Goal: Task Accomplishment & Management: Manage account settings

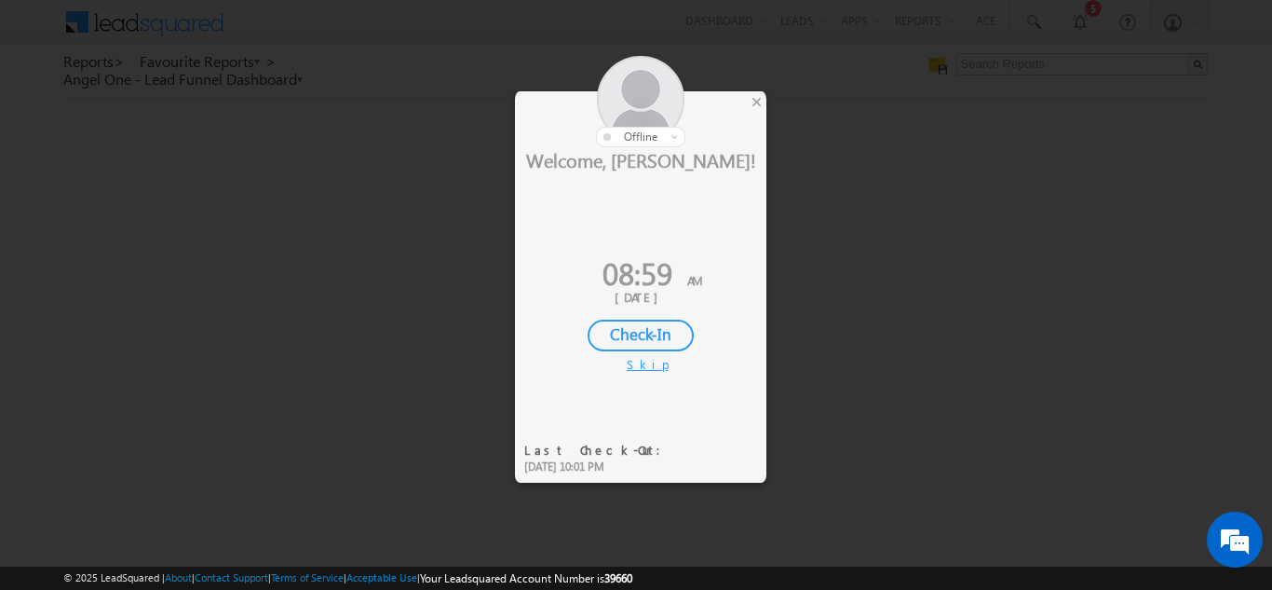
click at [638, 337] on div "Check-In" at bounding box center [641, 335] width 106 height 32
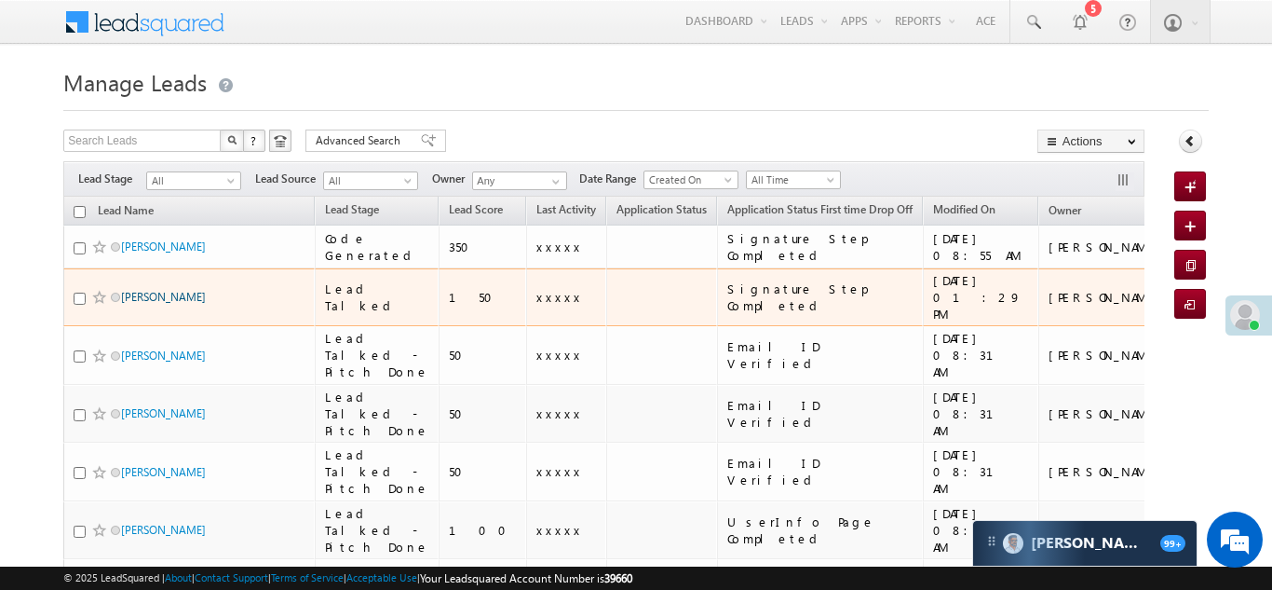
click at [146, 290] on link "[PERSON_NAME]" at bounding box center [163, 297] width 85 height 14
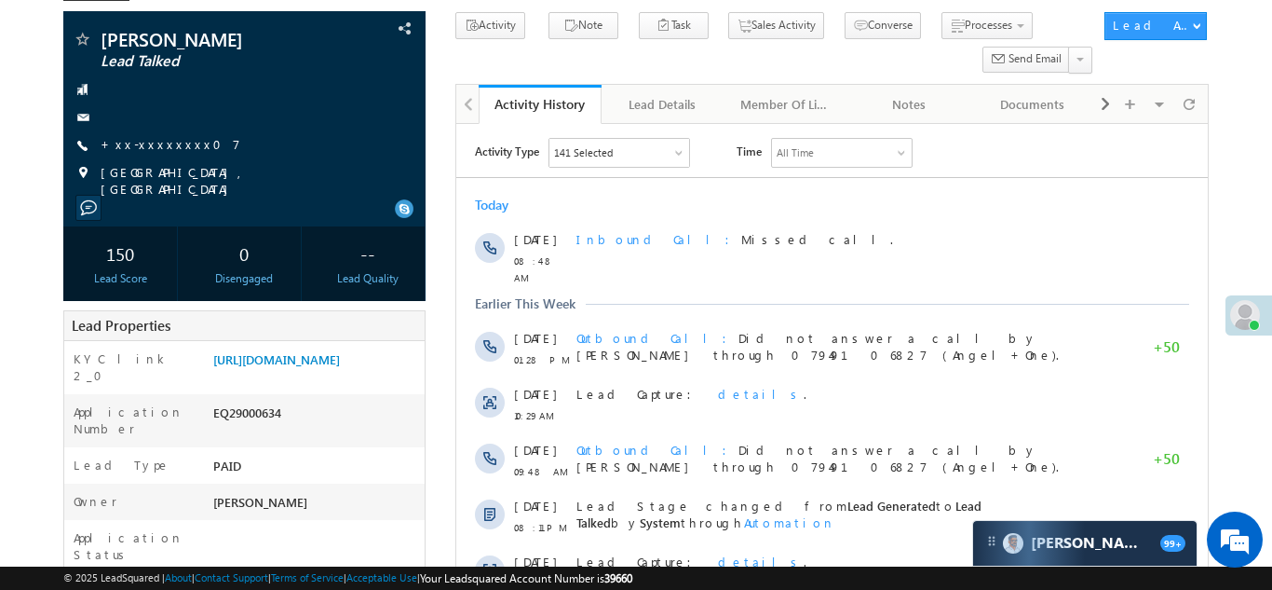
scroll to position [115, 0]
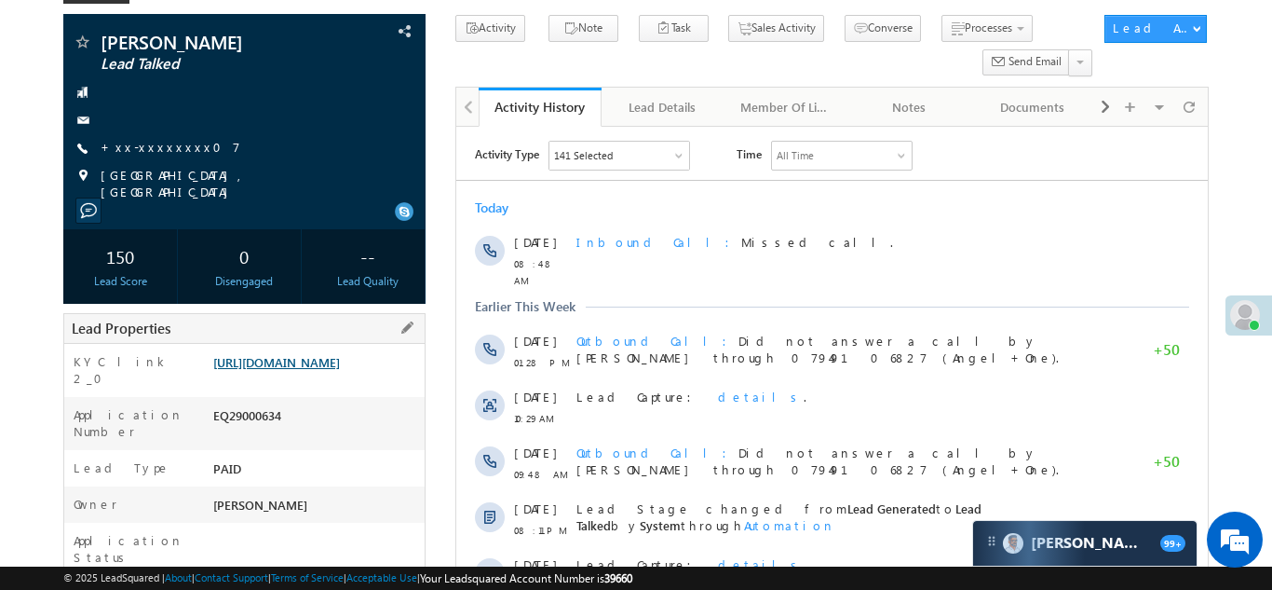
click at [301, 369] on link "https://angelbroking1-pk3em7sa.customui-test.leadsquared.com?leadId=7079cdfe-01…" at bounding box center [276, 362] width 127 height 16
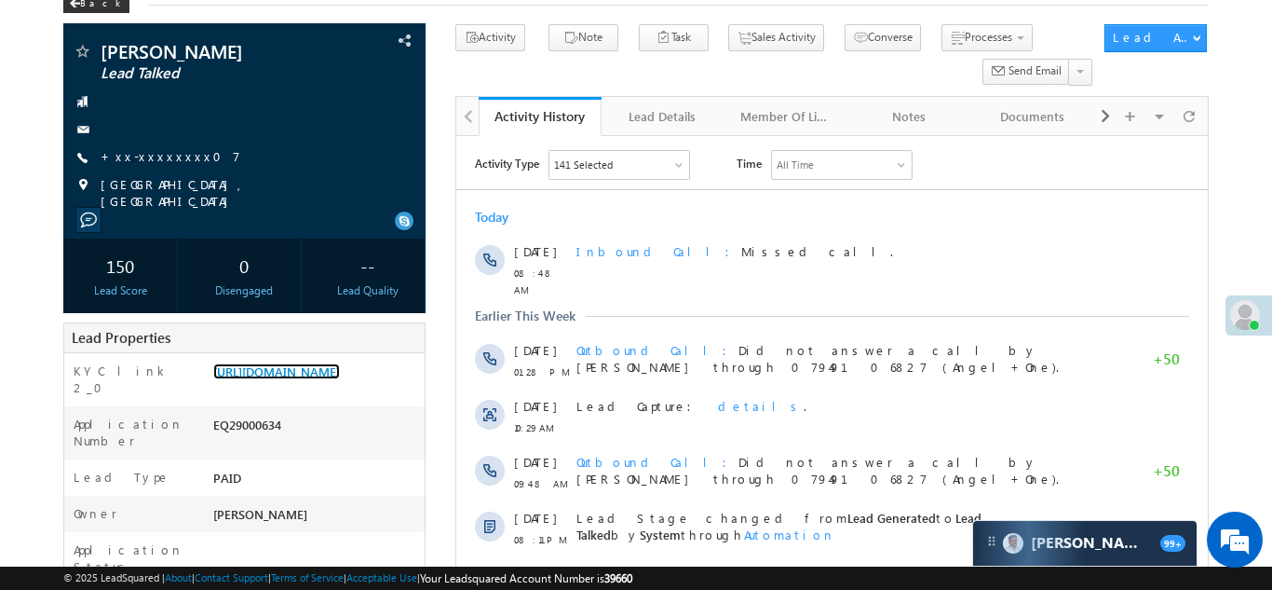
scroll to position [0, 0]
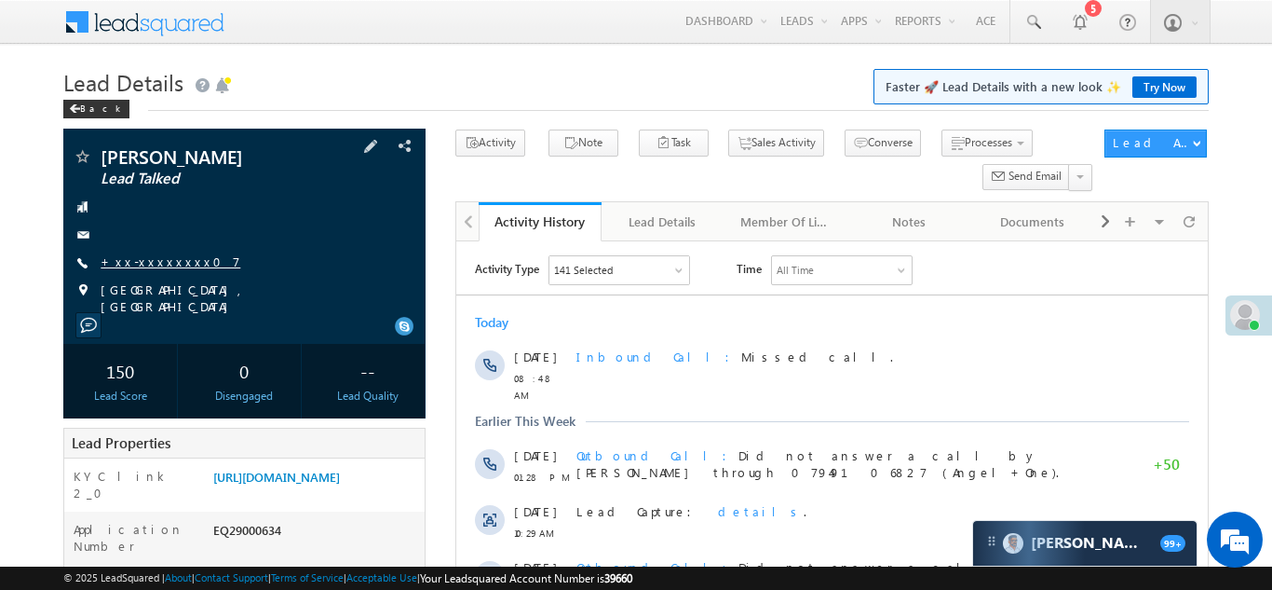
click at [155, 259] on link "+xx-xxxxxxxx07" at bounding box center [171, 261] width 140 height 16
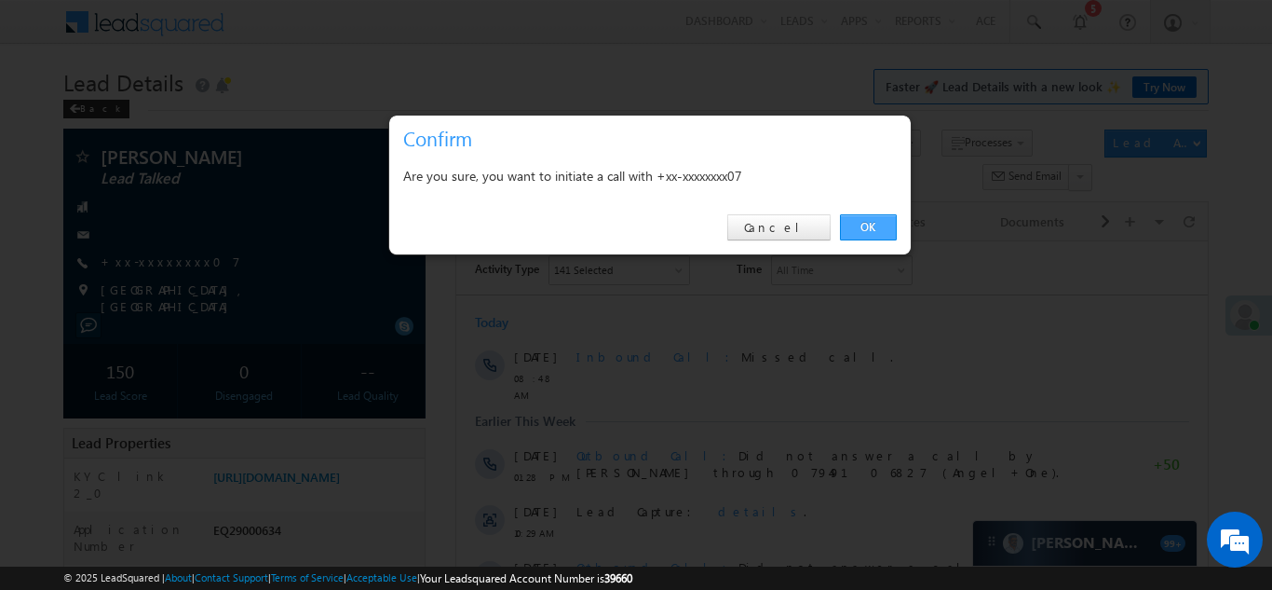
click at [861, 224] on link "OK" at bounding box center [868, 227] width 57 height 26
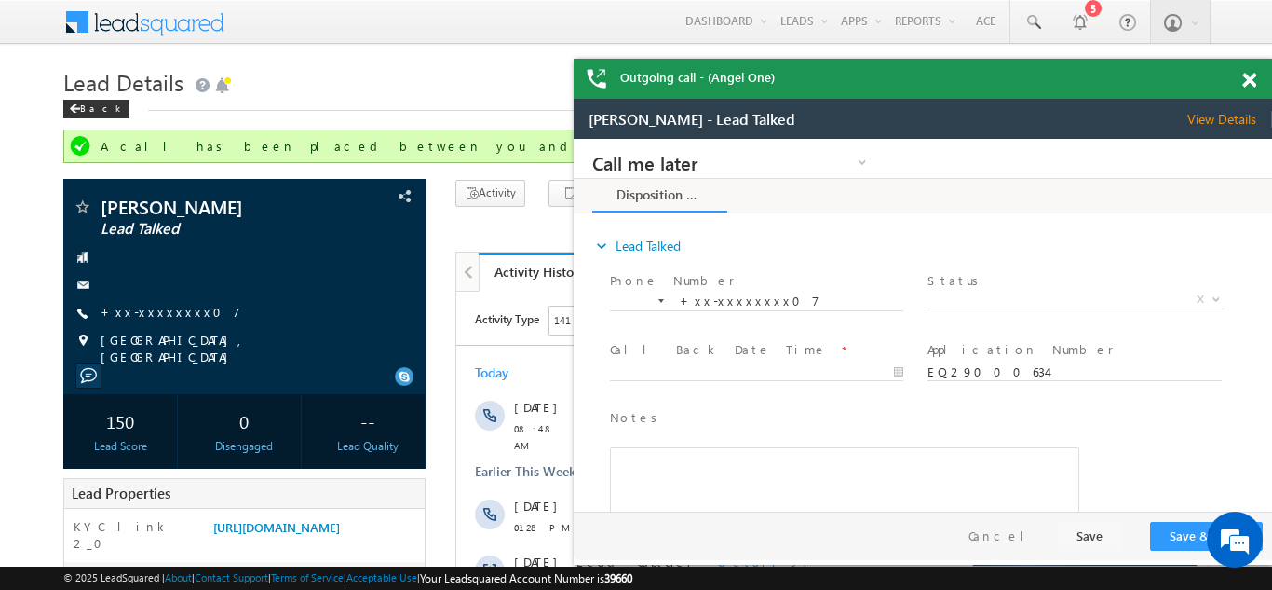
click at [1247, 82] on div "Outgoing call - (Angel One)" at bounding box center [923, 79] width 698 height 40
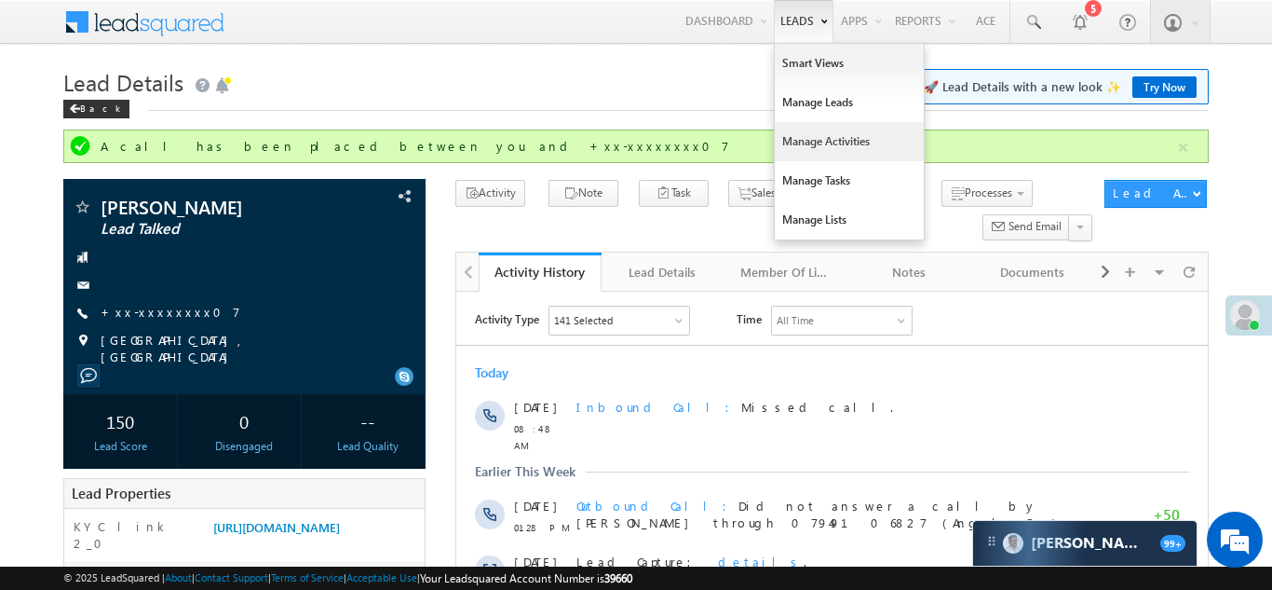
click at [831, 131] on link "Manage Activities" at bounding box center [849, 141] width 149 height 39
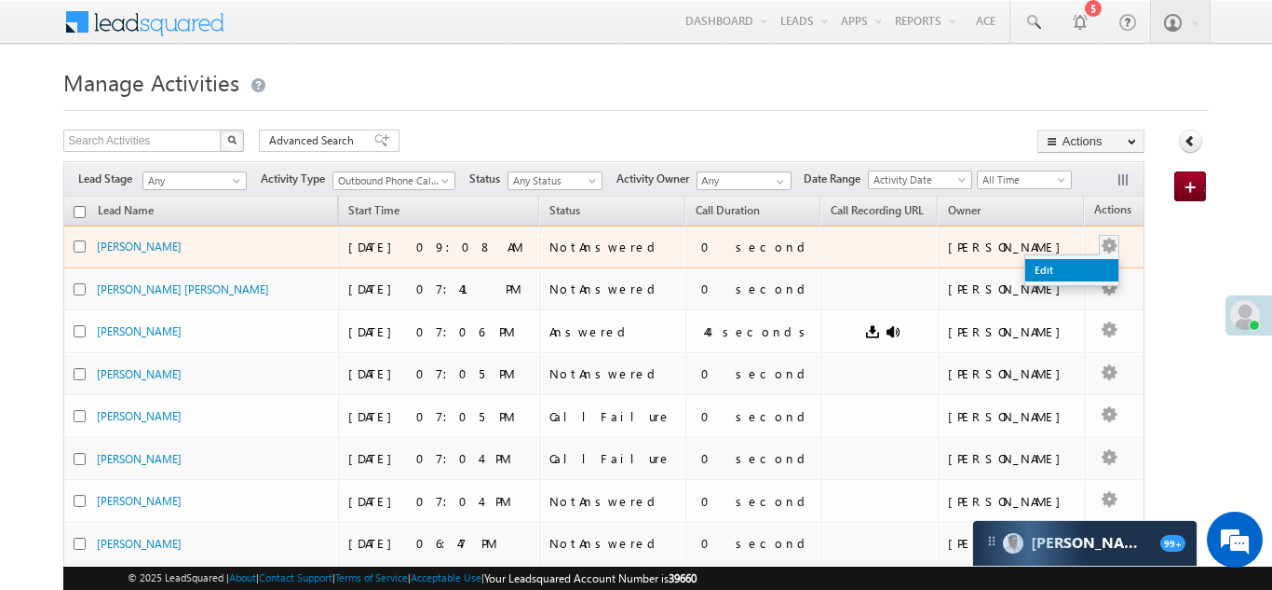
click at [1025, 272] on link "Edit" at bounding box center [1071, 270] width 93 height 22
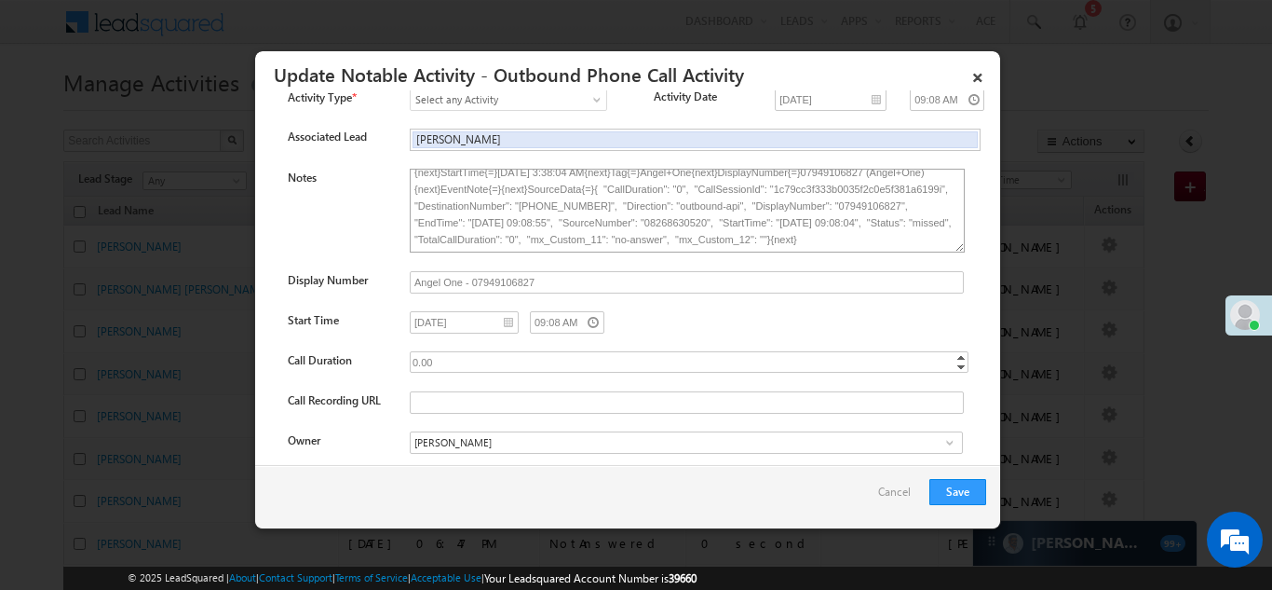
scroll to position [47, 0]
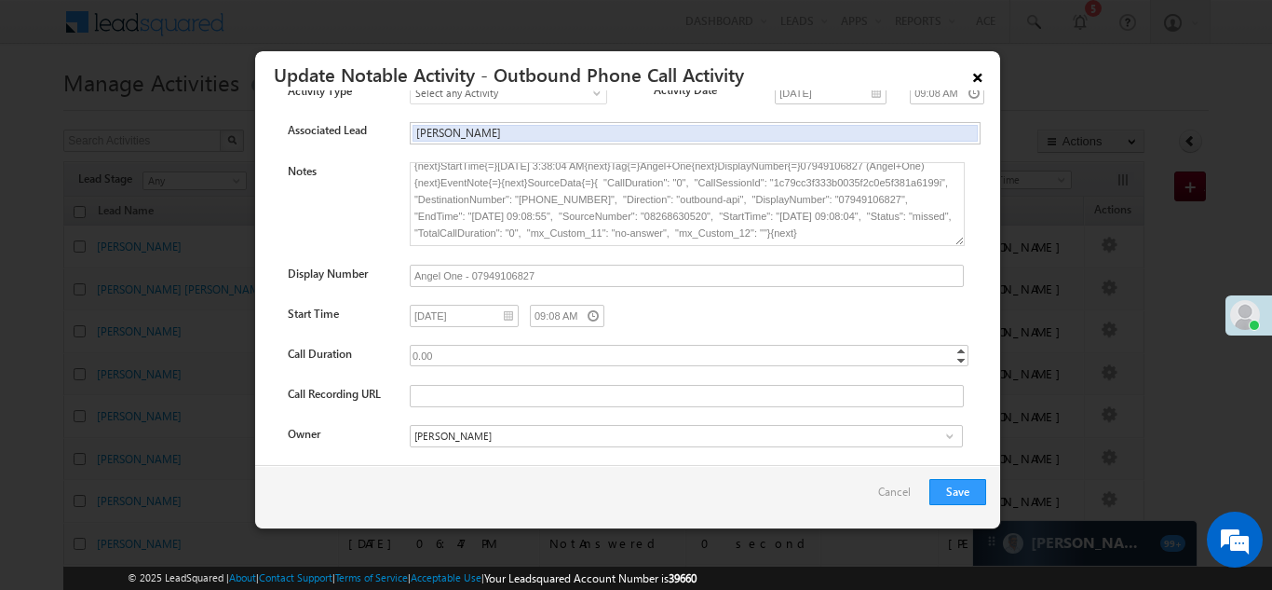
click at [979, 79] on link "×" at bounding box center [978, 74] width 32 height 33
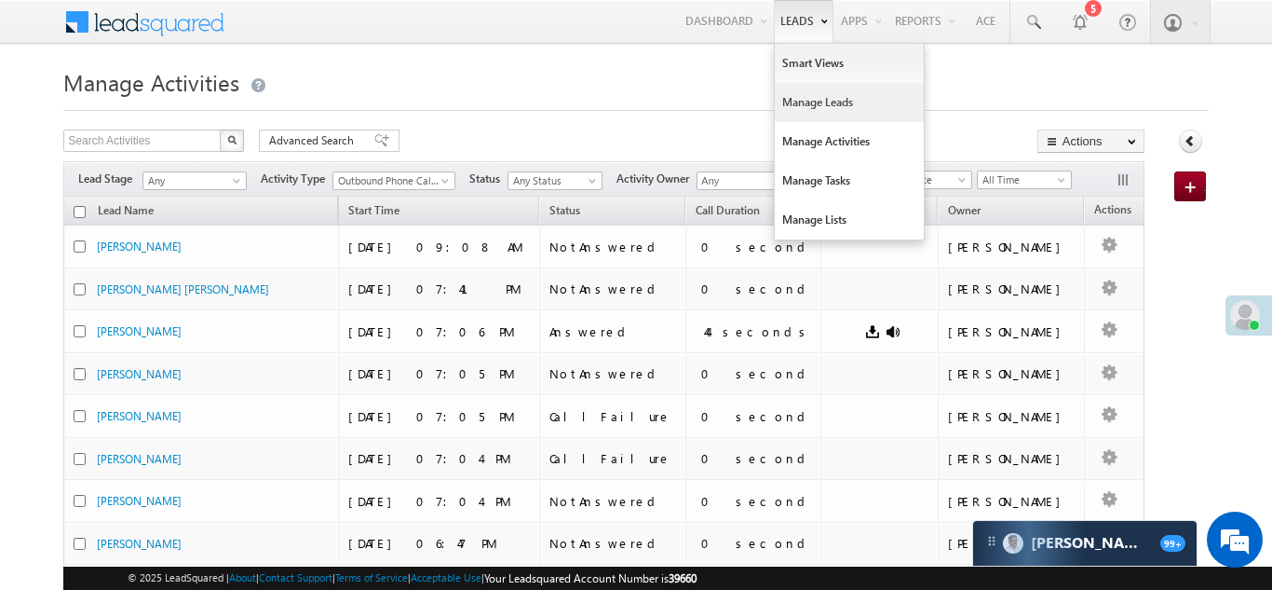
click at [803, 112] on link "Manage Leads" at bounding box center [849, 102] width 149 height 39
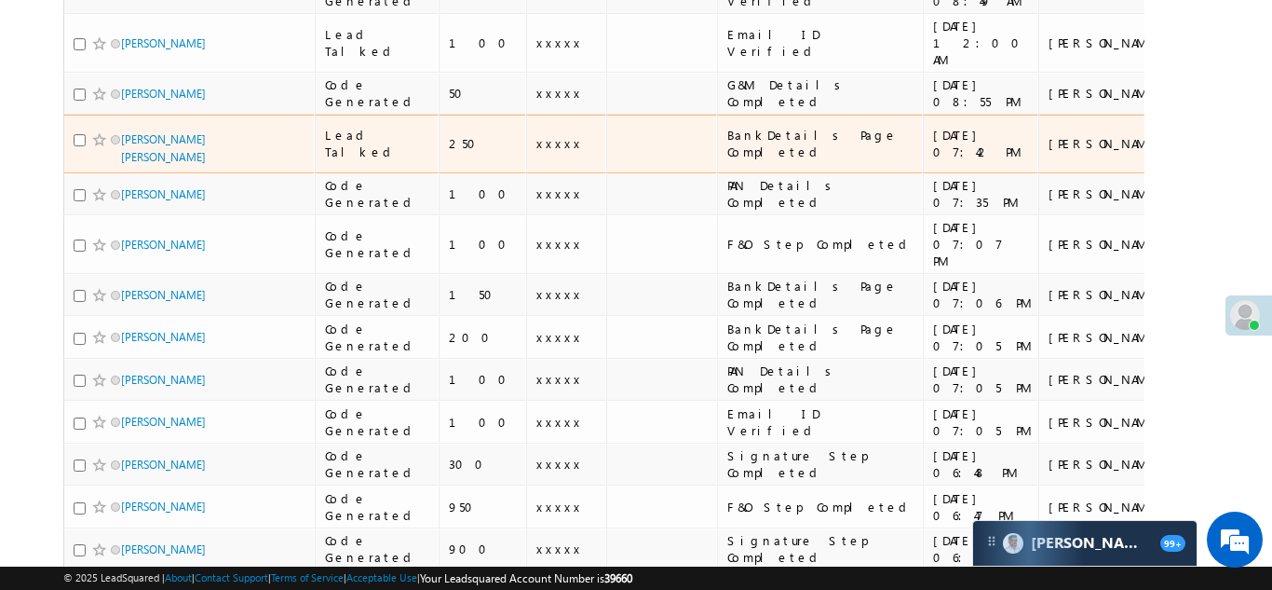
scroll to position [768, 0]
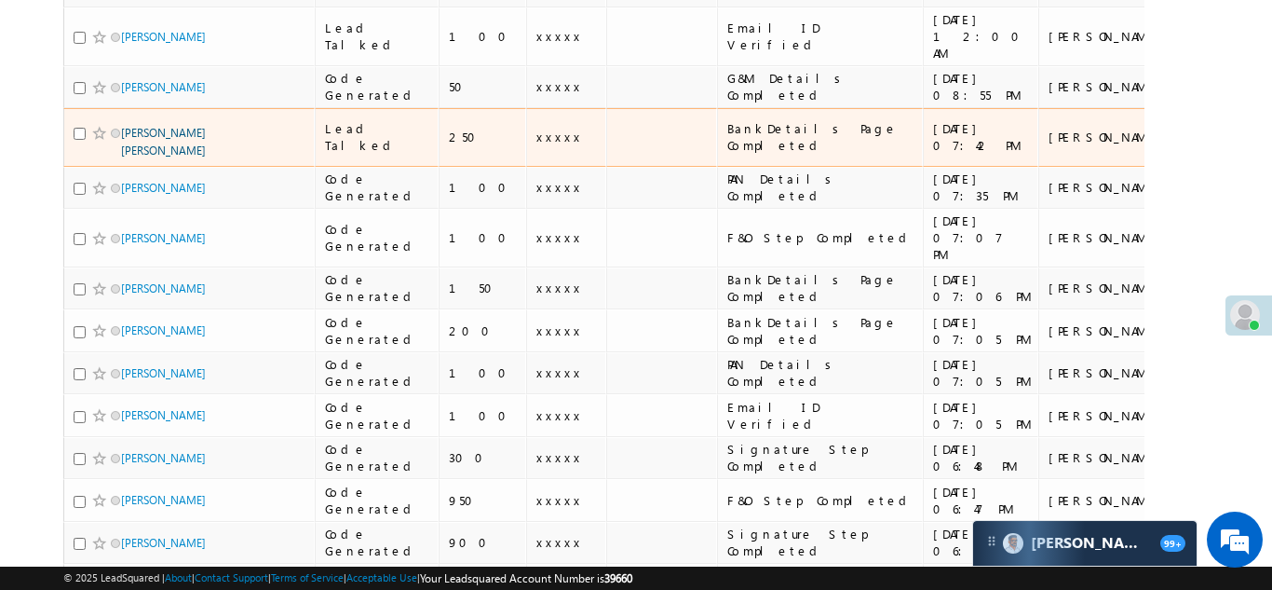
click at [133, 157] on link "[PERSON_NAME] [PERSON_NAME]" at bounding box center [163, 142] width 85 height 32
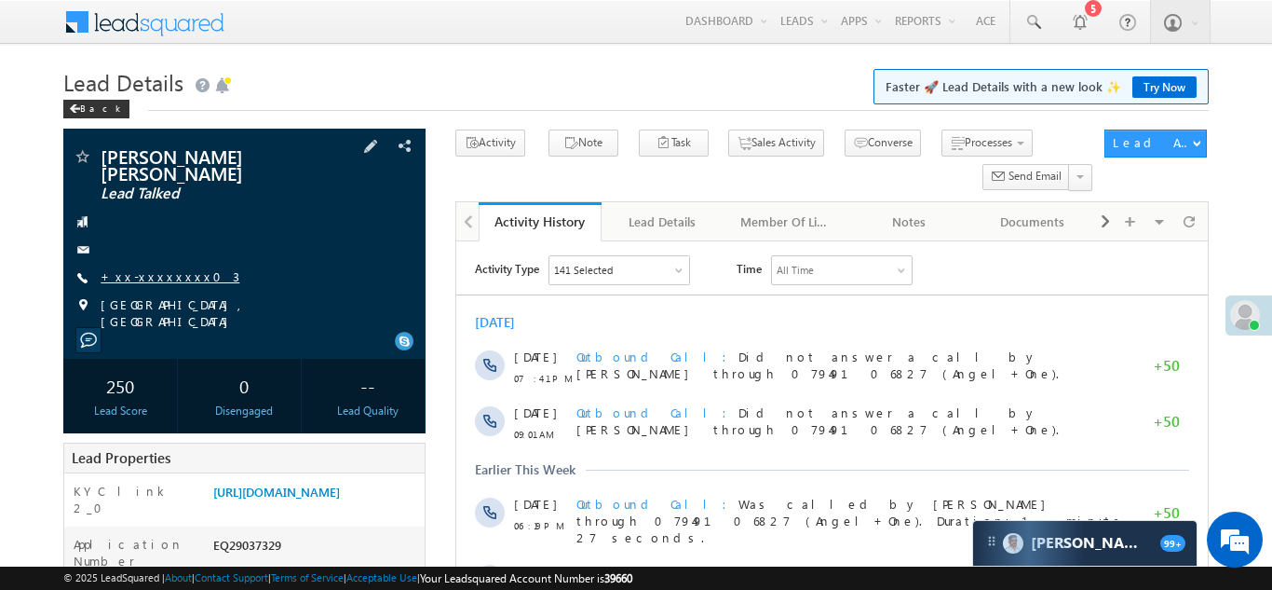
click at [140, 268] on link "+xx-xxxxxxxx03" at bounding box center [170, 276] width 139 height 16
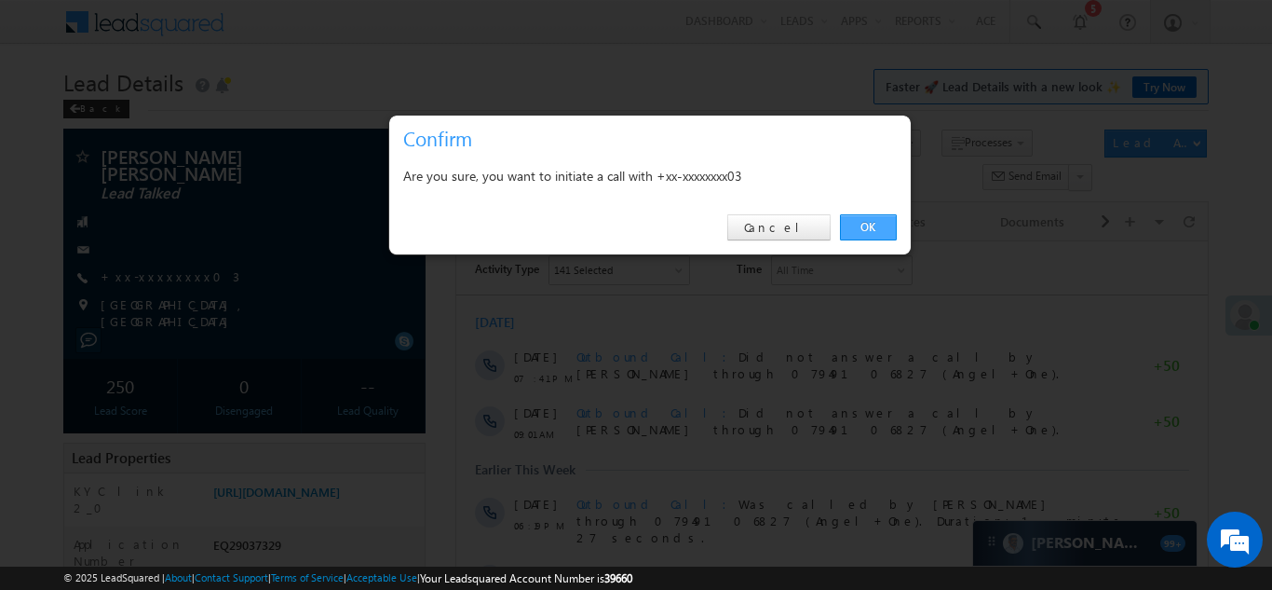
click at [873, 226] on link "OK" at bounding box center [868, 227] width 57 height 26
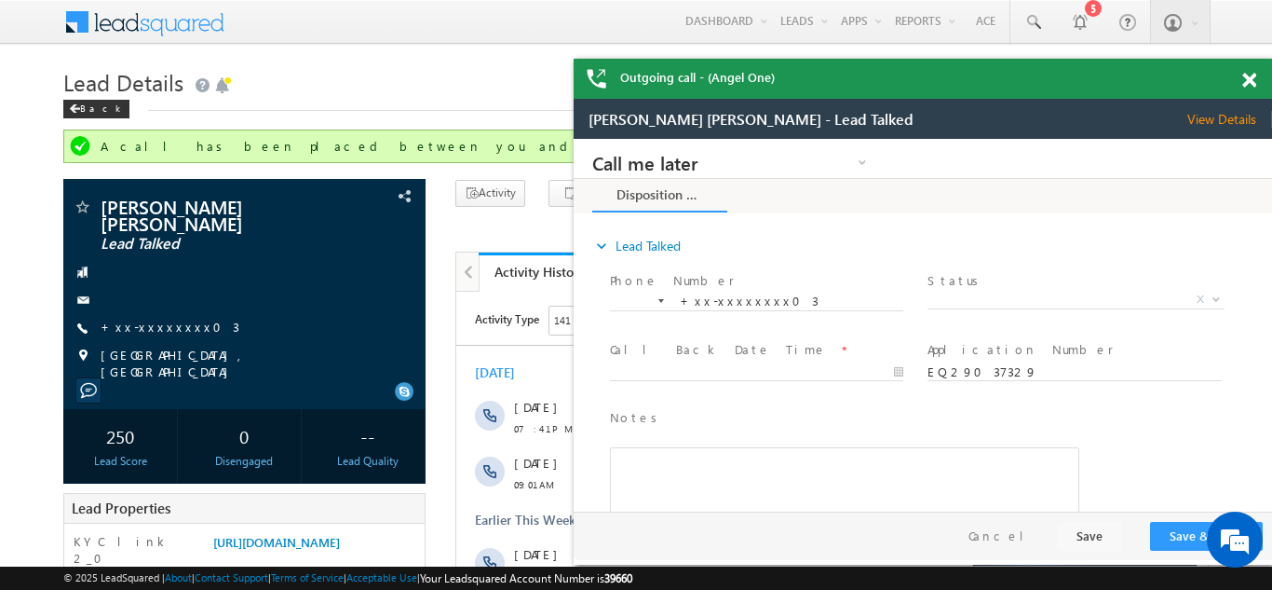
click at [1248, 77] on span at bounding box center [1249, 81] width 14 height 16
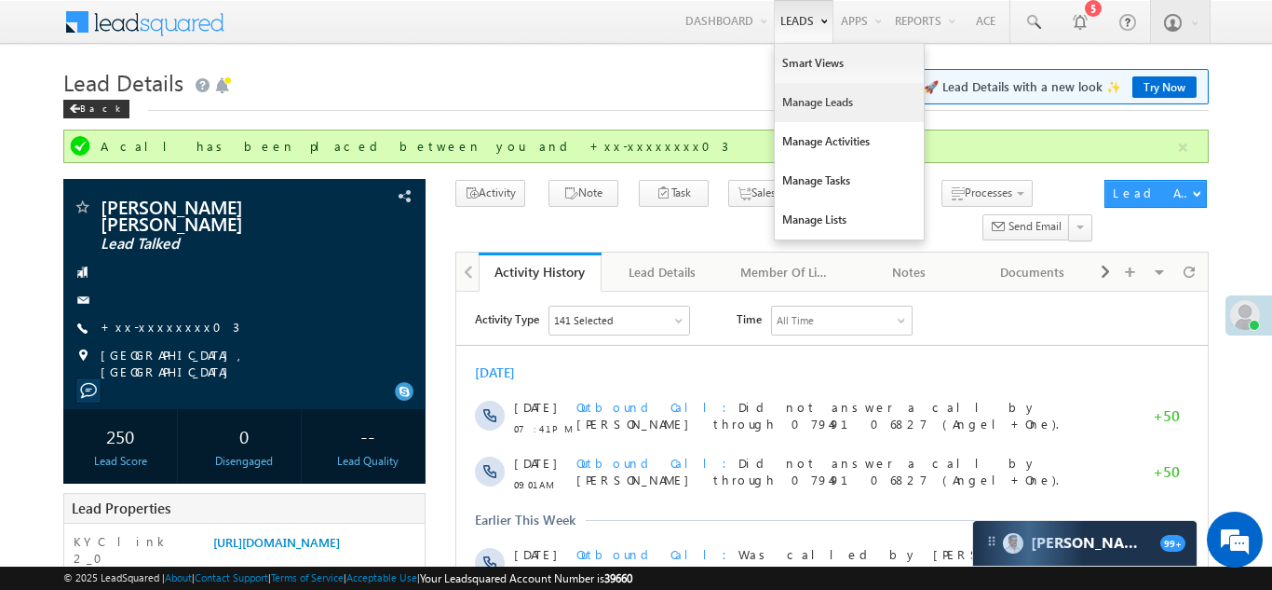
click at [781, 110] on link "Manage Leads" at bounding box center [849, 102] width 149 height 39
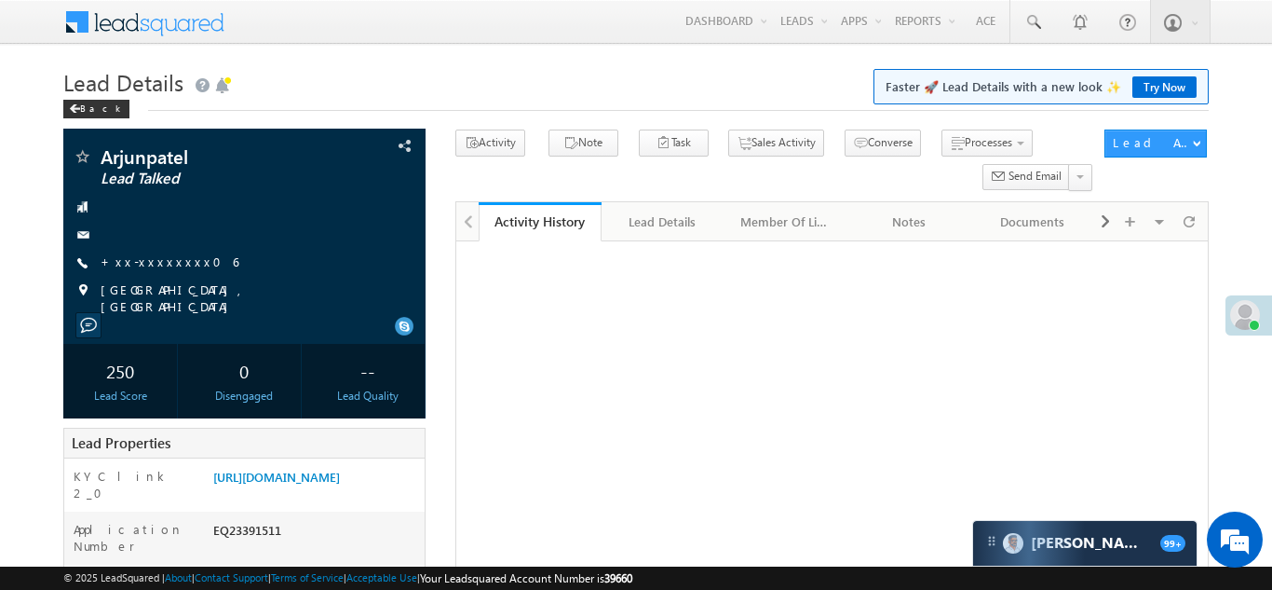
click at [152, 264] on link "+xx-xxxxxxxx06" at bounding box center [170, 261] width 138 height 16
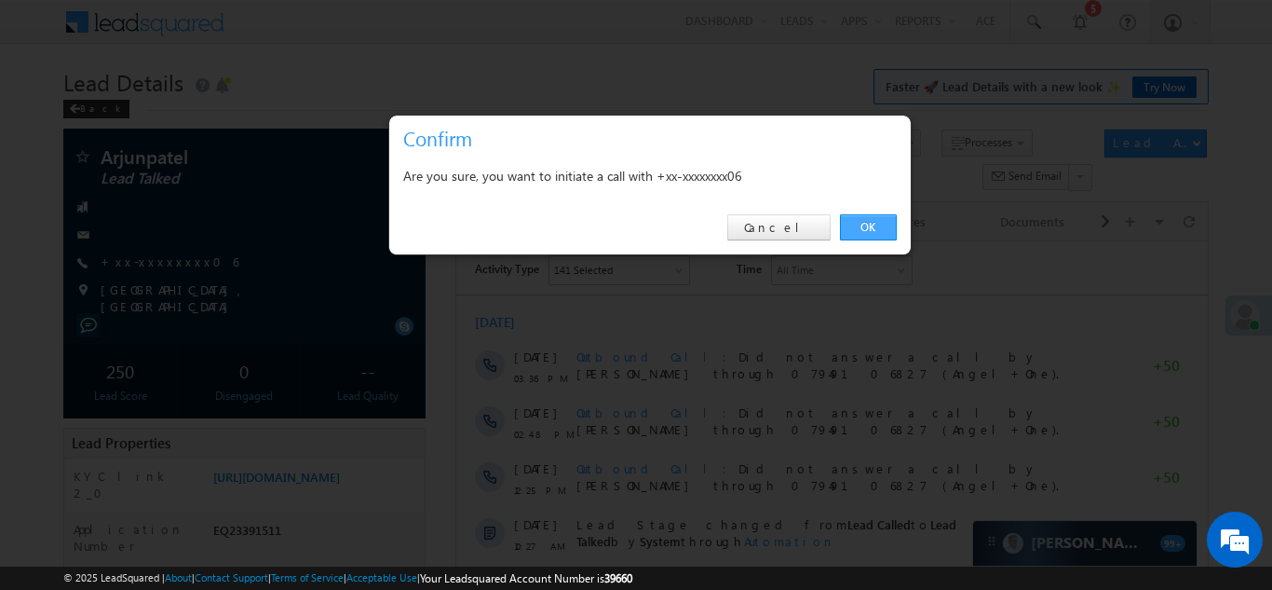
click at [868, 228] on link "OK" at bounding box center [868, 227] width 57 height 26
click at [865, 228] on link "OK" at bounding box center [868, 227] width 57 height 26
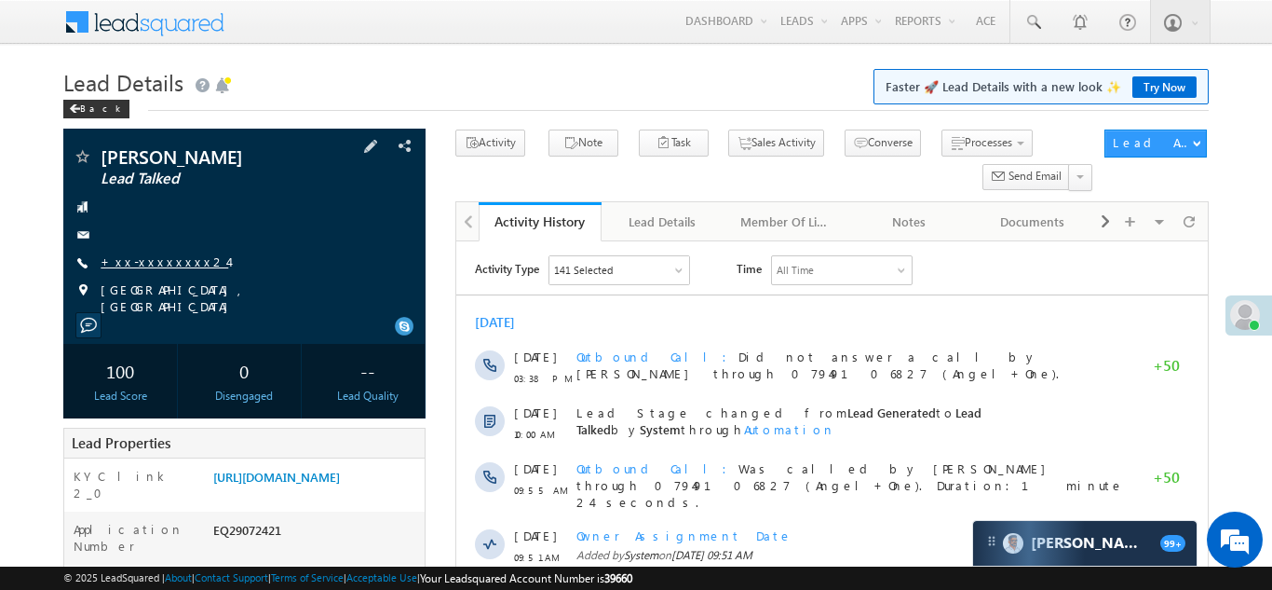
click at [151, 263] on link "+xx-xxxxxxxx24" at bounding box center [165, 261] width 128 height 16
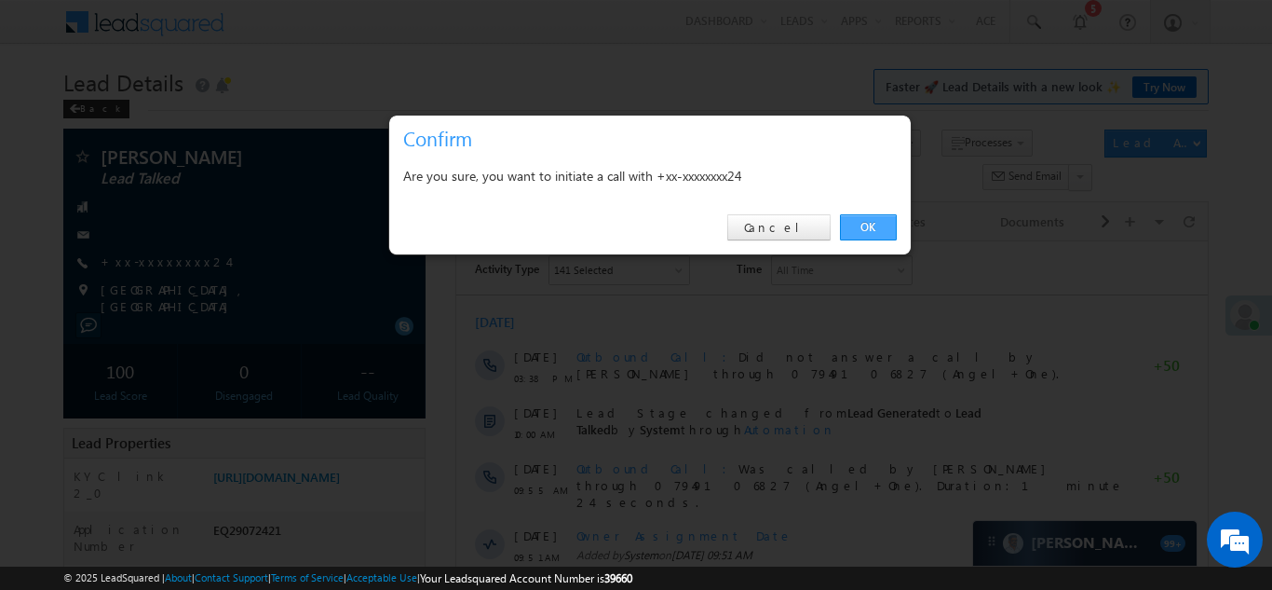
click at [870, 224] on link "OK" at bounding box center [868, 227] width 57 height 26
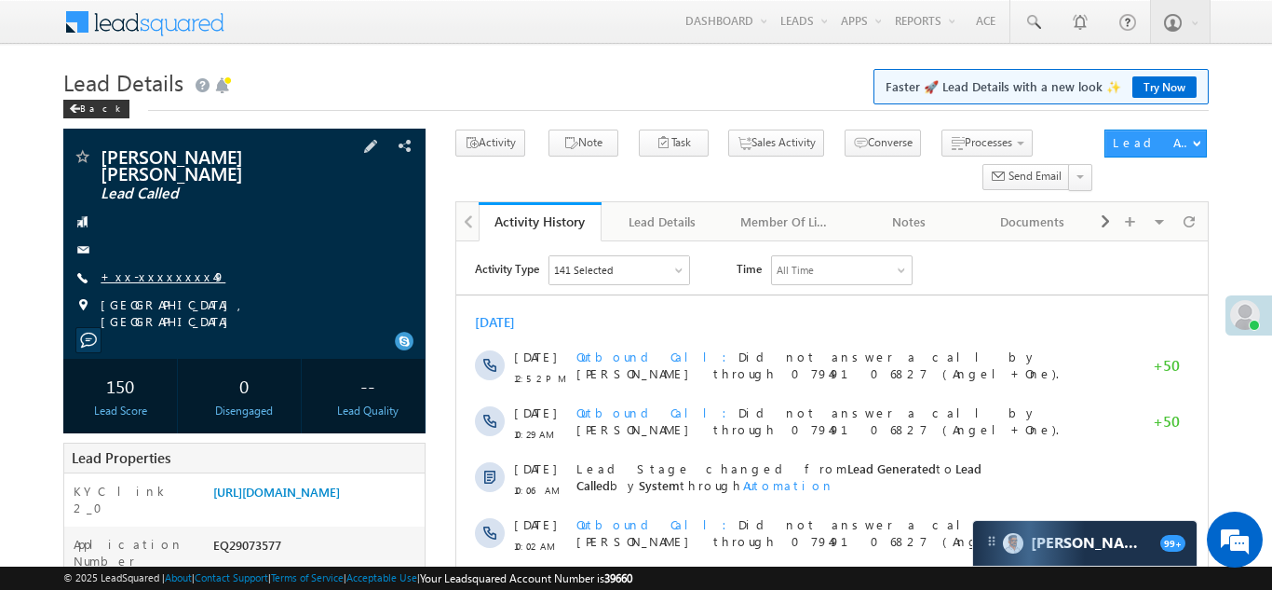
click at [150, 268] on link "+xx-xxxxxxxx49" at bounding box center [163, 276] width 125 height 16
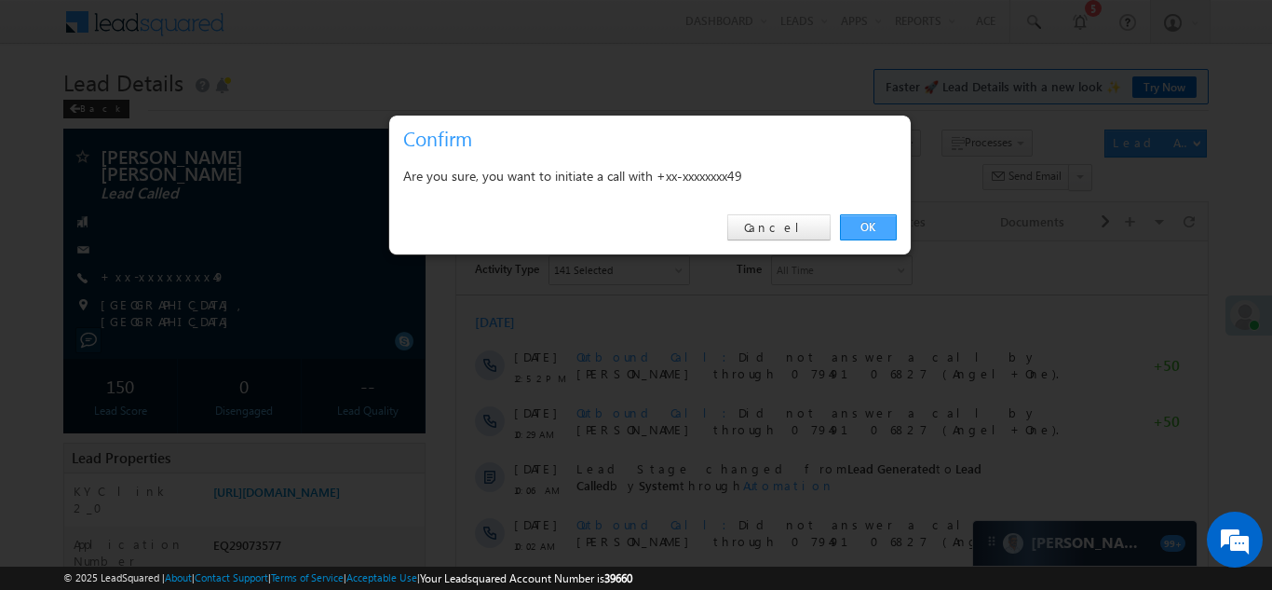
click at [871, 224] on link "OK" at bounding box center [868, 227] width 57 height 26
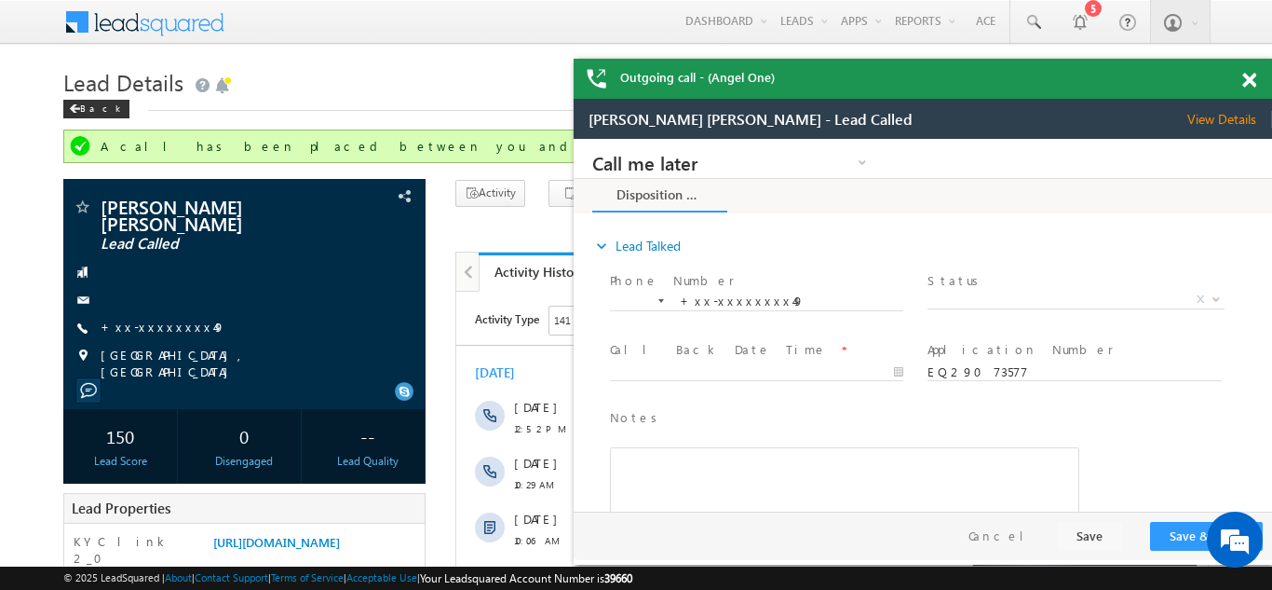
click at [1254, 82] on span at bounding box center [1249, 81] width 14 height 16
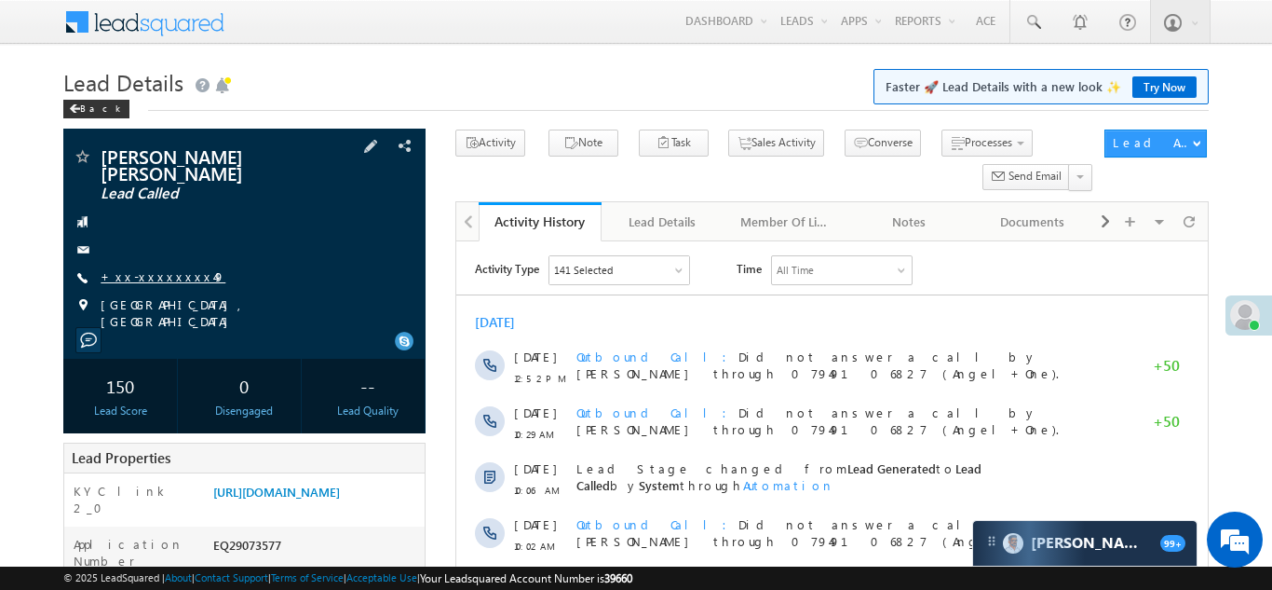
click at [146, 268] on link "+xx-xxxxxxxx49" at bounding box center [163, 276] width 125 height 16
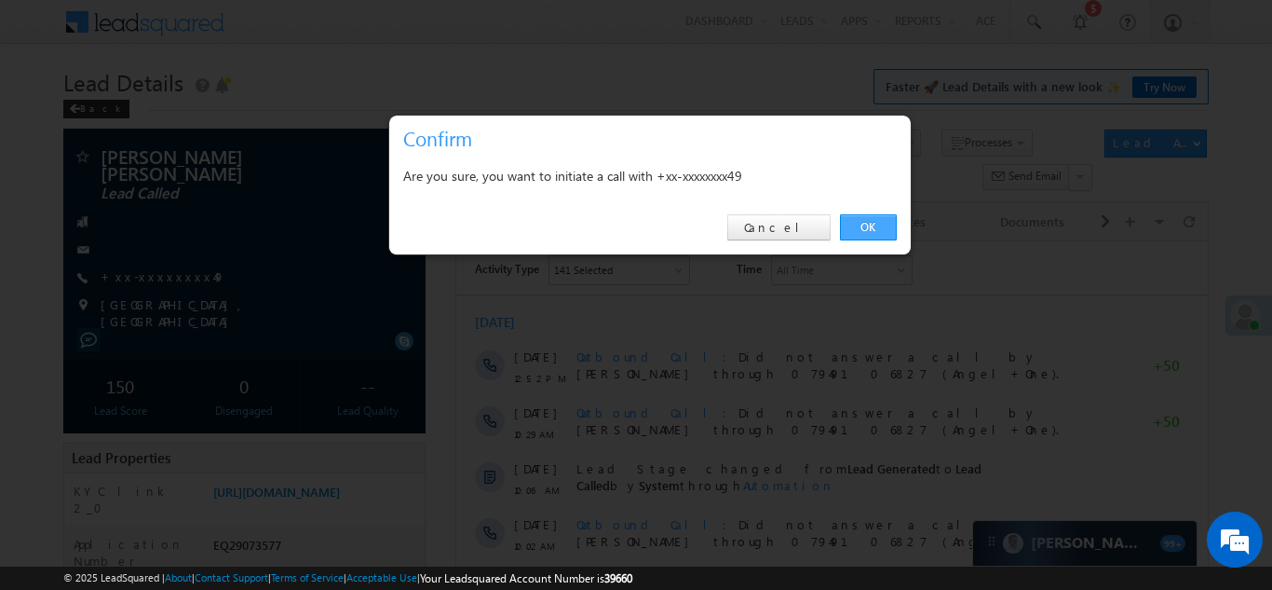
click at [861, 224] on link "OK" at bounding box center [868, 227] width 57 height 26
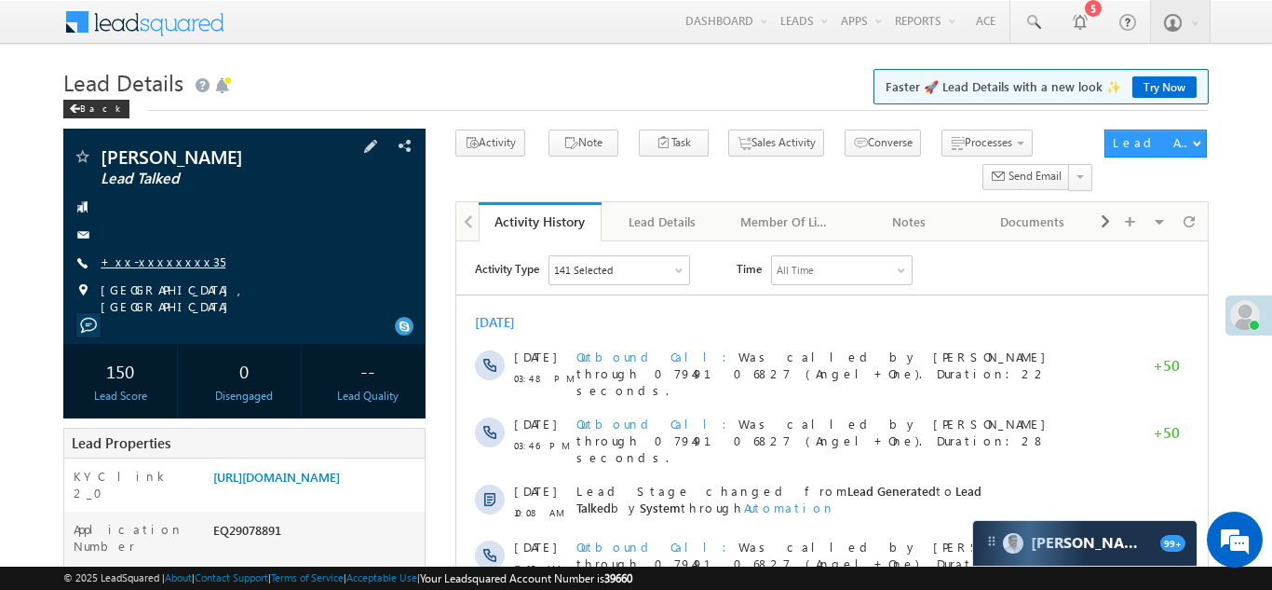
click at [147, 259] on link "+xx-xxxxxxxx35" at bounding box center [163, 261] width 125 height 16
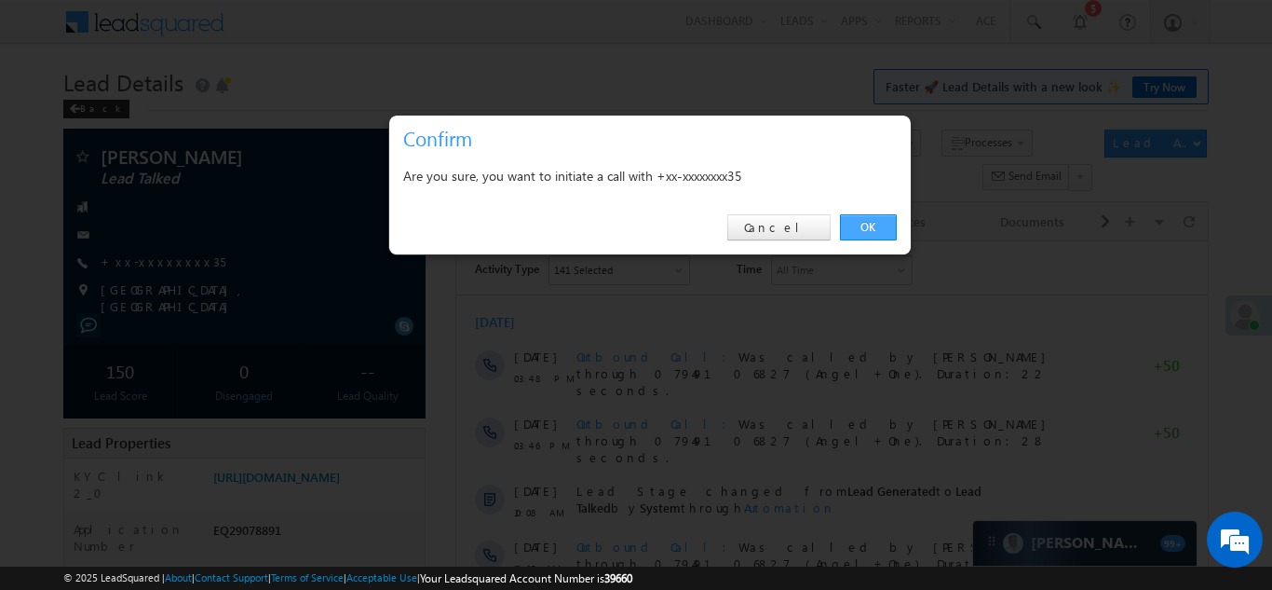
click at [861, 223] on link "OK" at bounding box center [868, 227] width 57 height 26
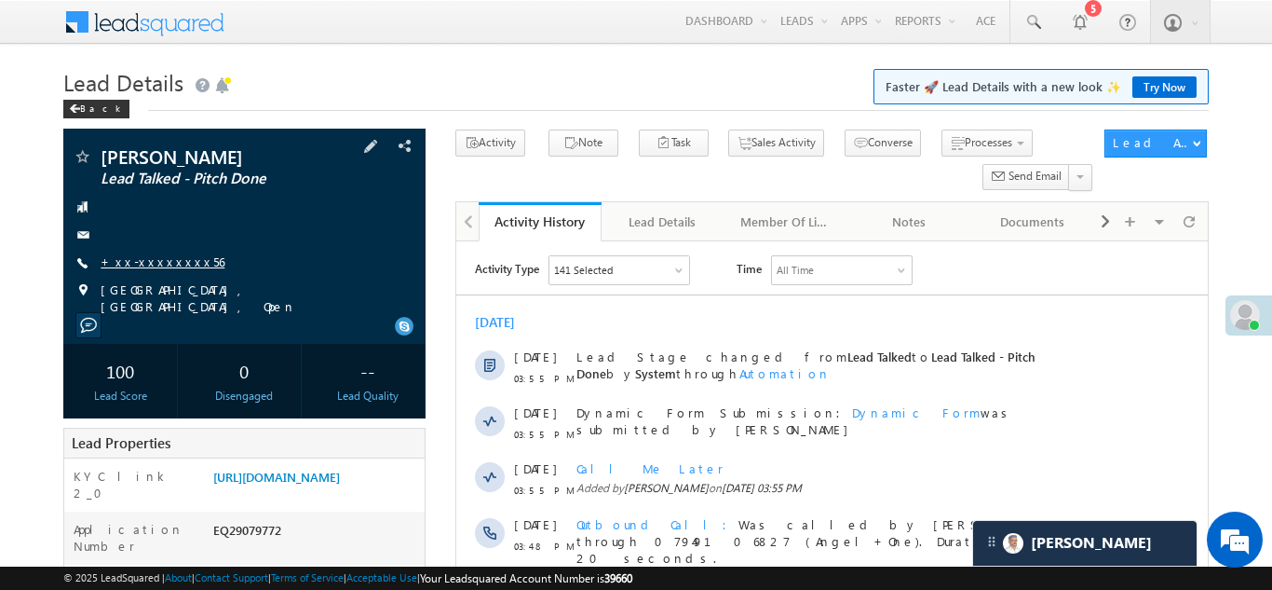
click at [143, 260] on link "+xx-xxxxxxxx56" at bounding box center [163, 261] width 124 height 16
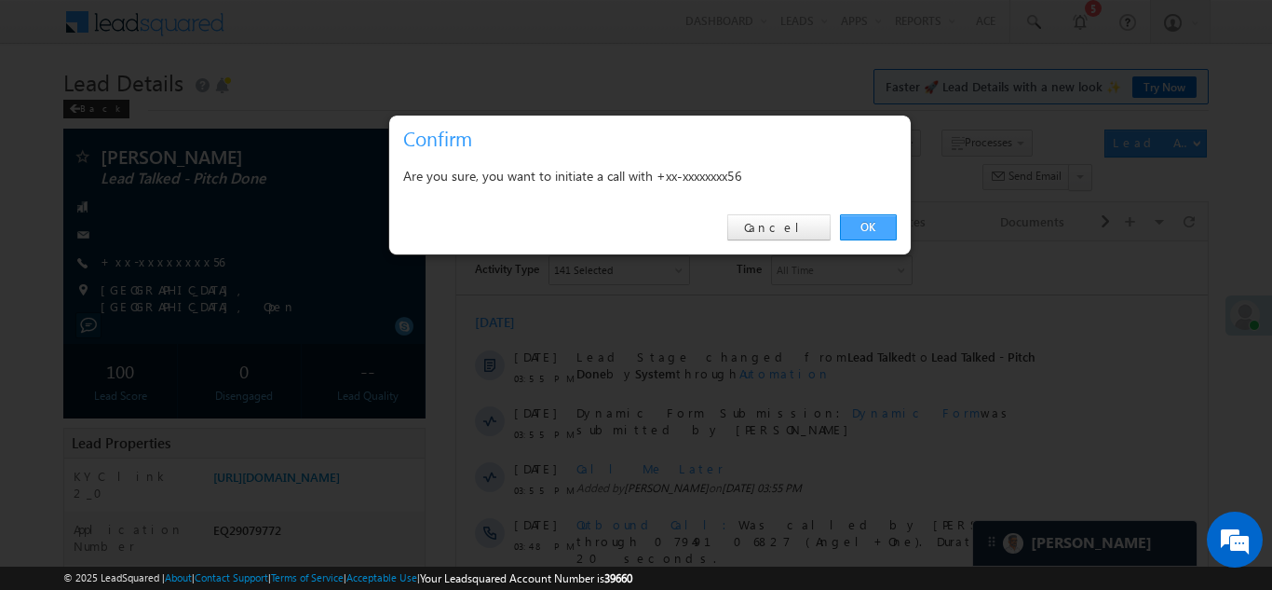
click at [861, 225] on link "OK" at bounding box center [868, 227] width 57 height 26
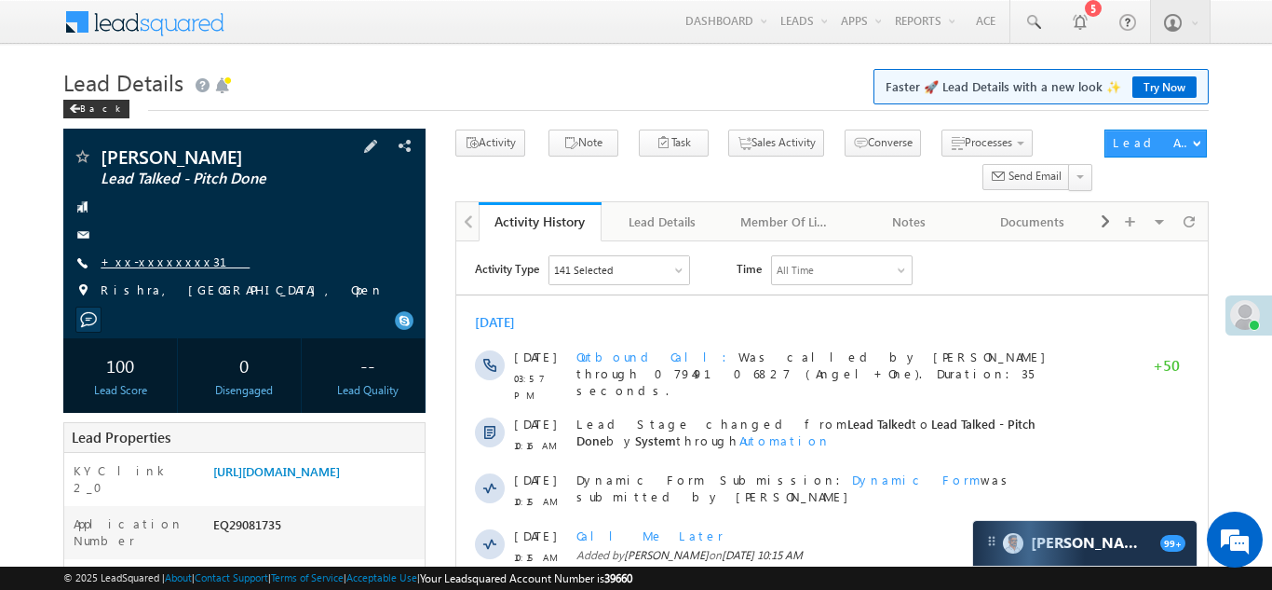
click at [156, 263] on link "+xx-xxxxxxxx31" at bounding box center [175, 261] width 149 height 16
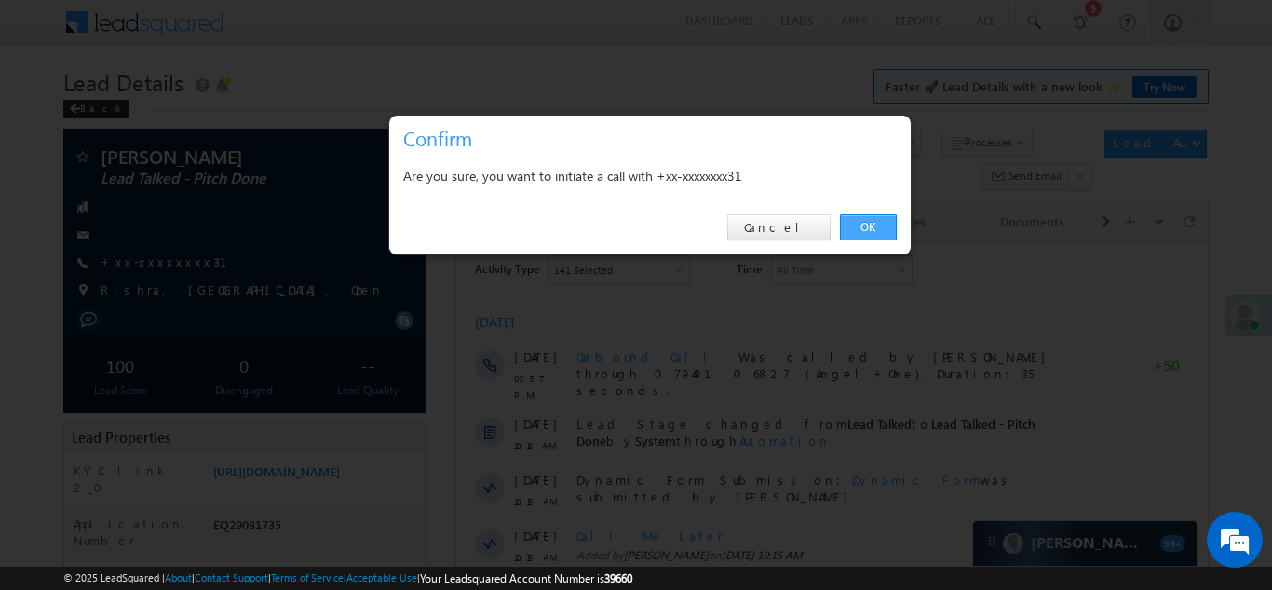
click at [868, 223] on link "OK" at bounding box center [868, 227] width 57 height 26
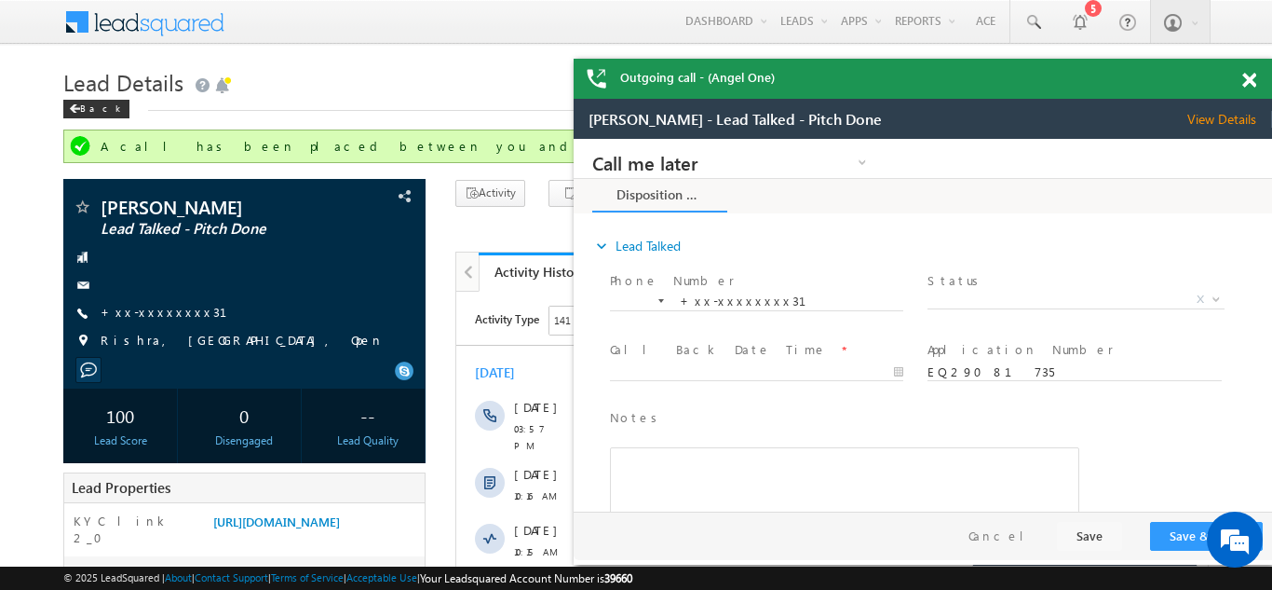
click at [1252, 78] on span at bounding box center [1249, 81] width 14 height 16
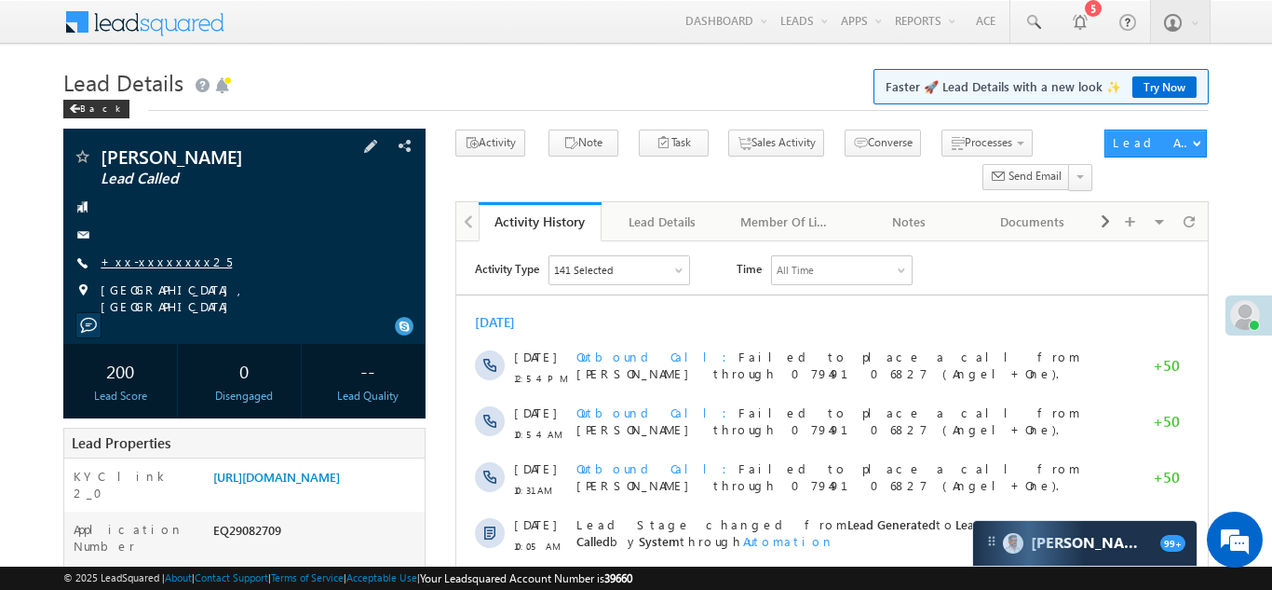
click at [148, 255] on link "+xx-xxxxxxxx25" at bounding box center [166, 261] width 131 height 16
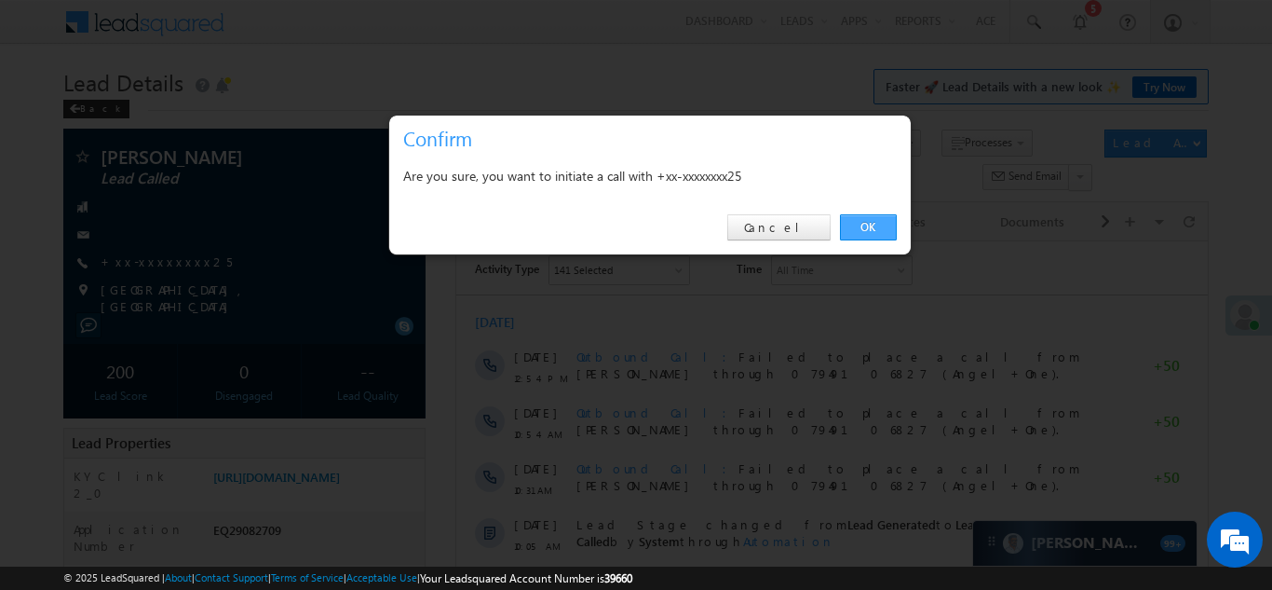
click at [866, 230] on link "OK" at bounding box center [868, 227] width 57 height 26
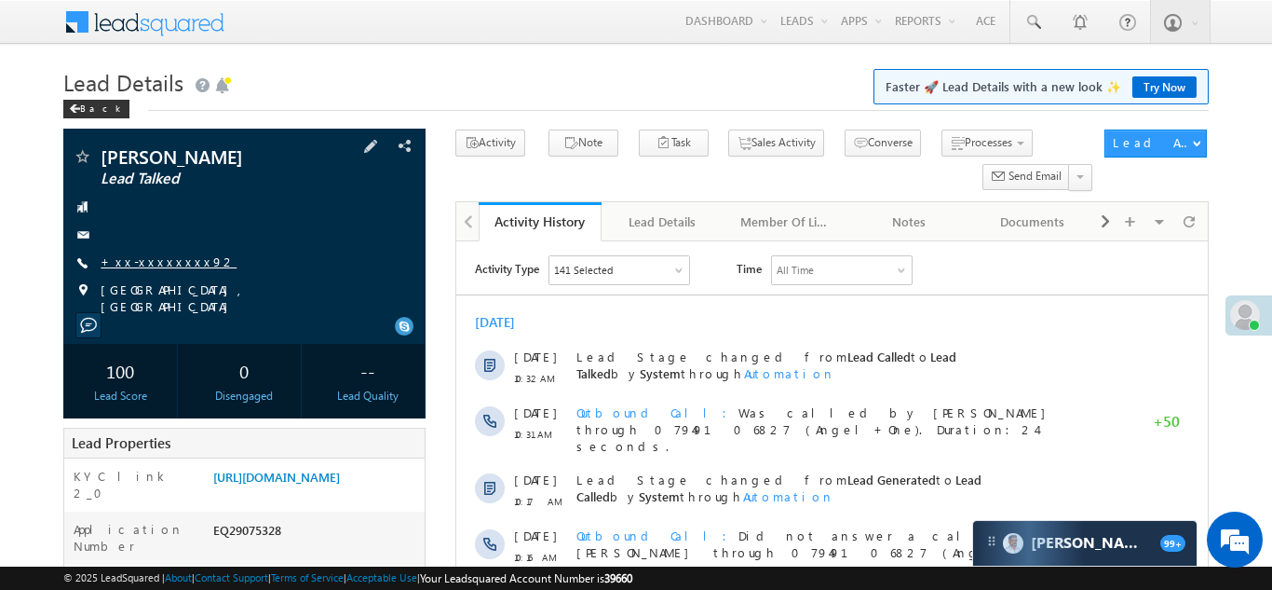
click at [142, 260] on link "+xx-xxxxxxxx92" at bounding box center [169, 261] width 136 height 16
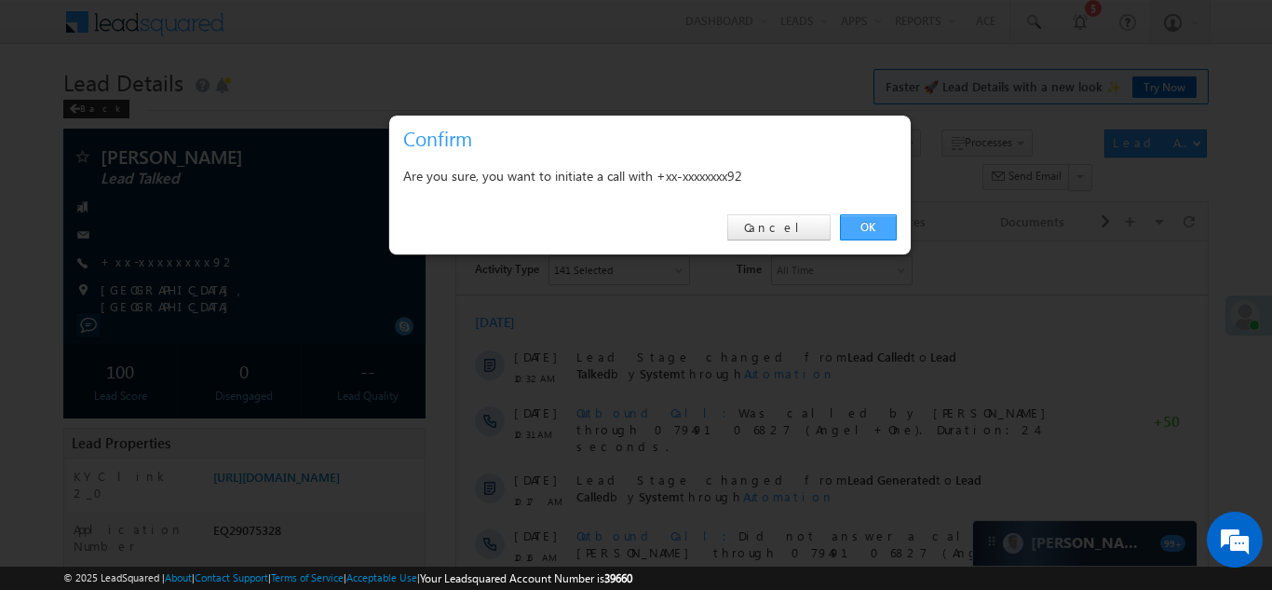
click at [863, 228] on link "OK" at bounding box center [868, 227] width 57 height 26
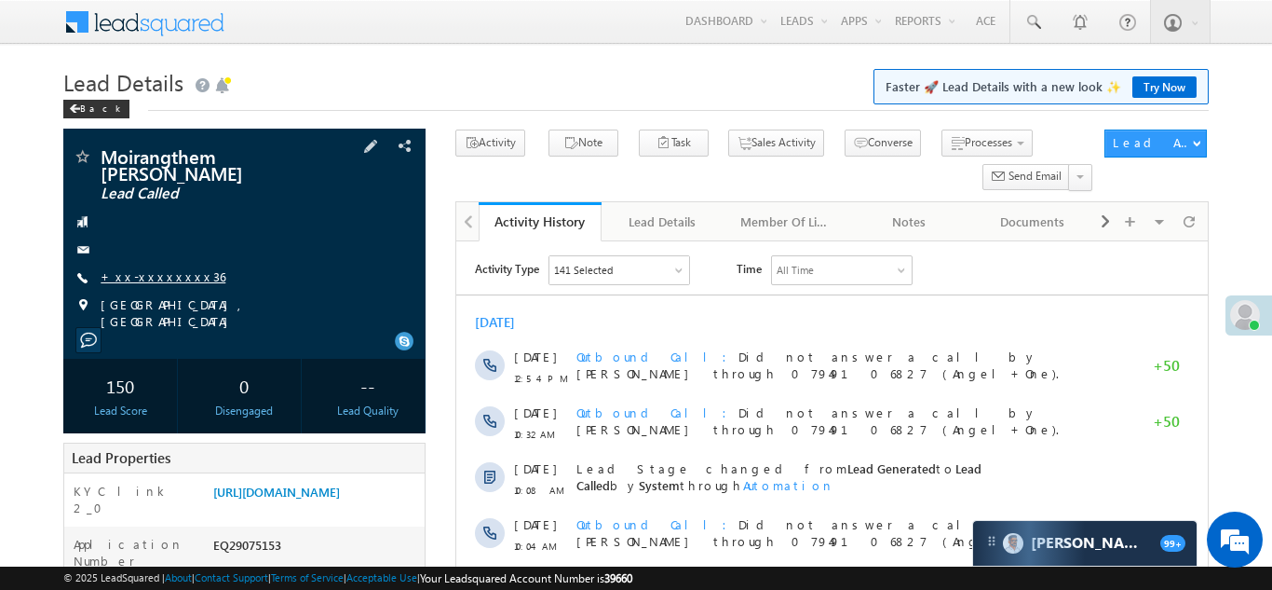
click at [160, 277] on link "+xx-xxxxxxxx36" at bounding box center [163, 276] width 125 height 16
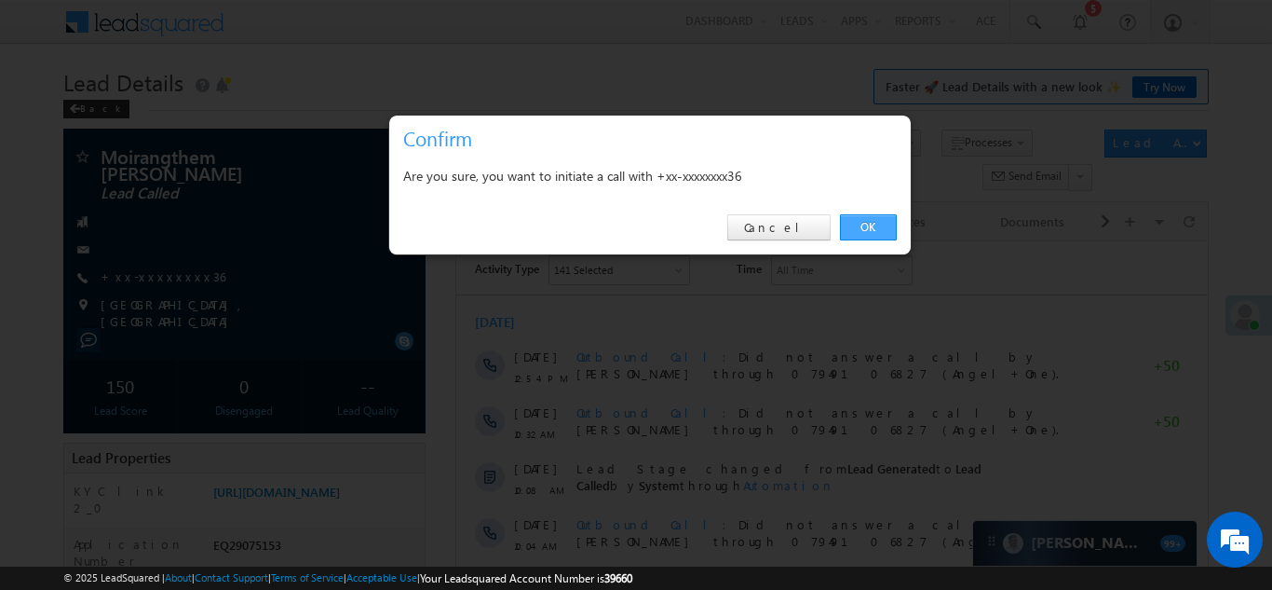
click at [860, 227] on link "OK" at bounding box center [868, 227] width 57 height 26
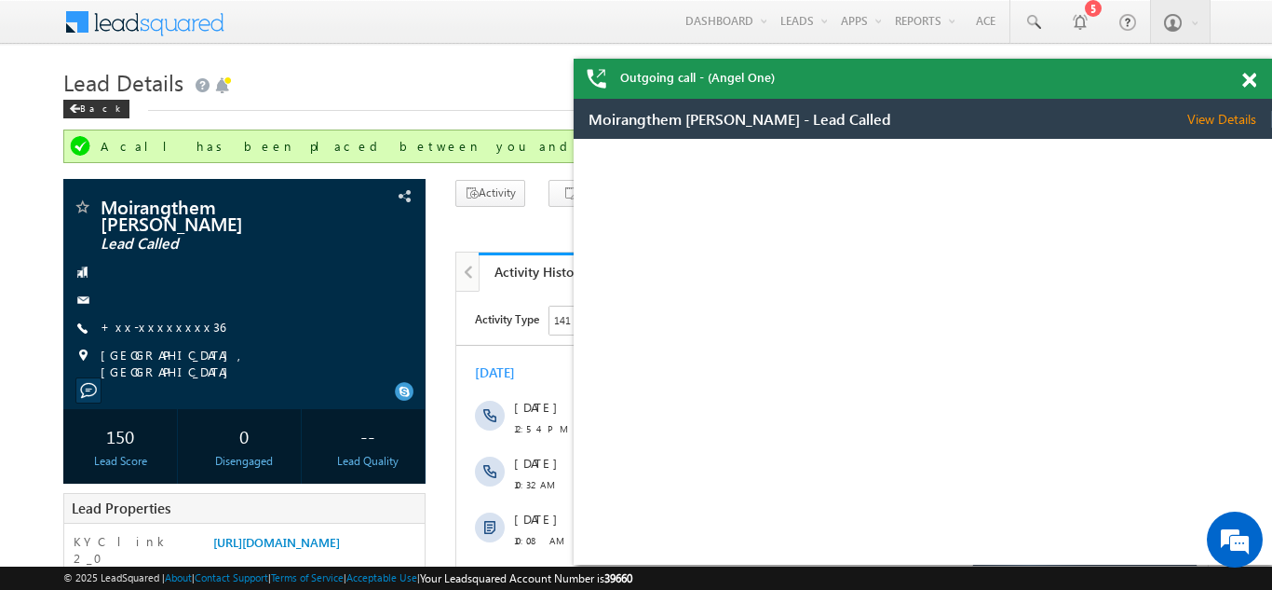
click at [1248, 83] on span at bounding box center [1249, 81] width 14 height 16
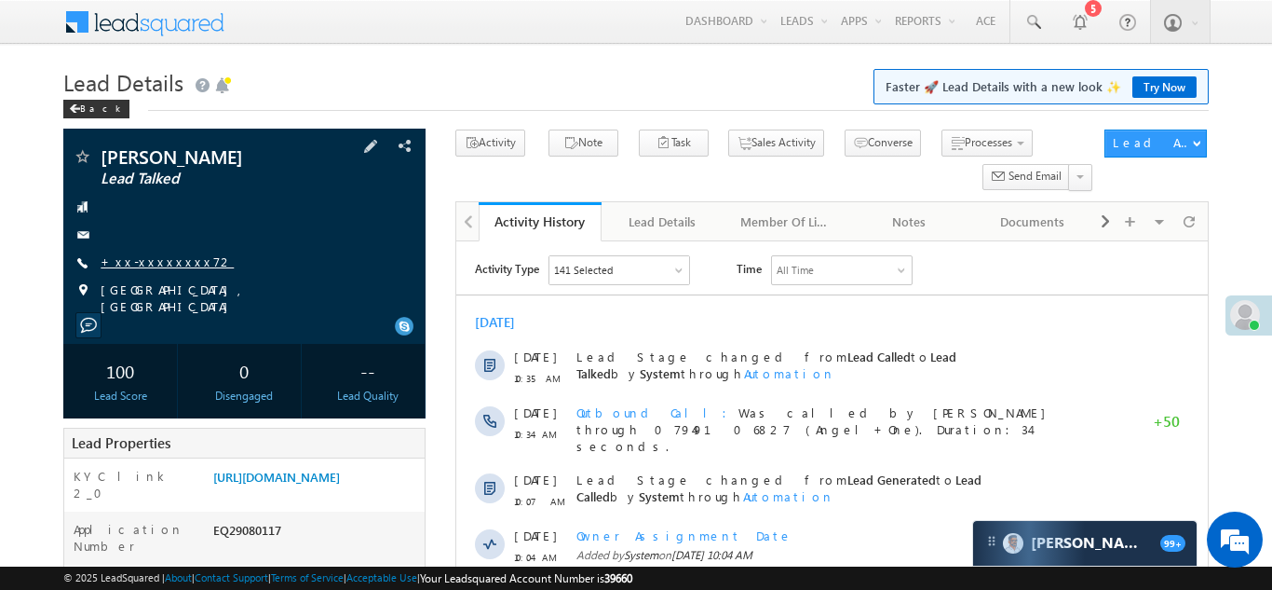
click at [132, 264] on link "+xx-xxxxxxxx72" at bounding box center [167, 261] width 133 height 16
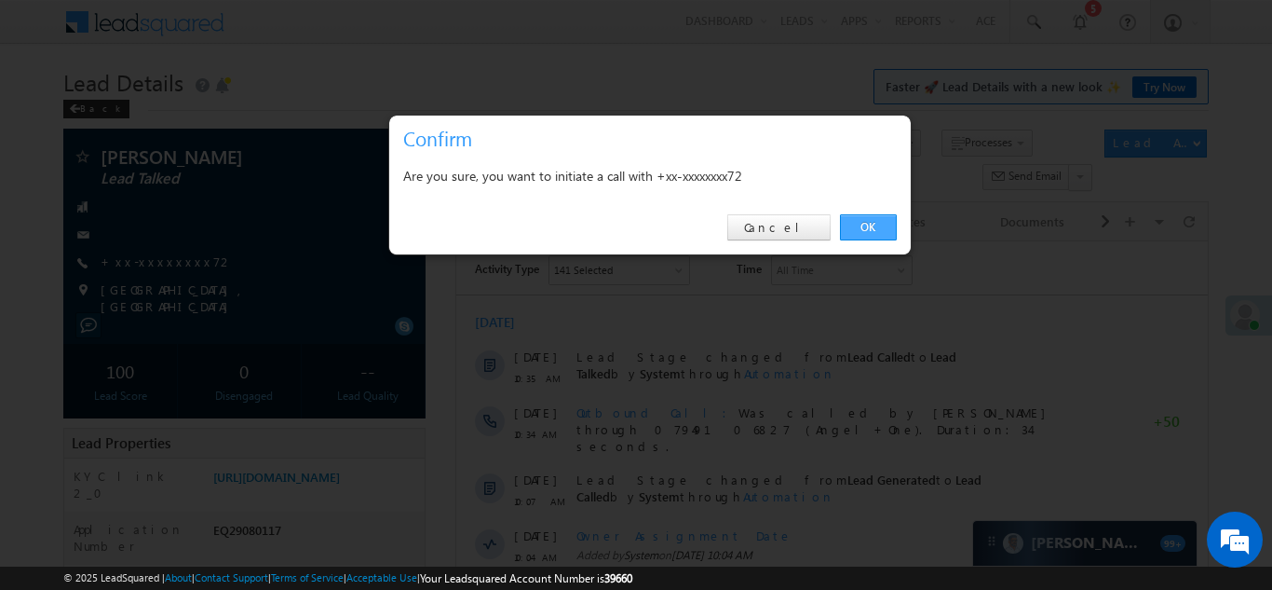
click at [865, 224] on link "OK" at bounding box center [868, 227] width 57 height 26
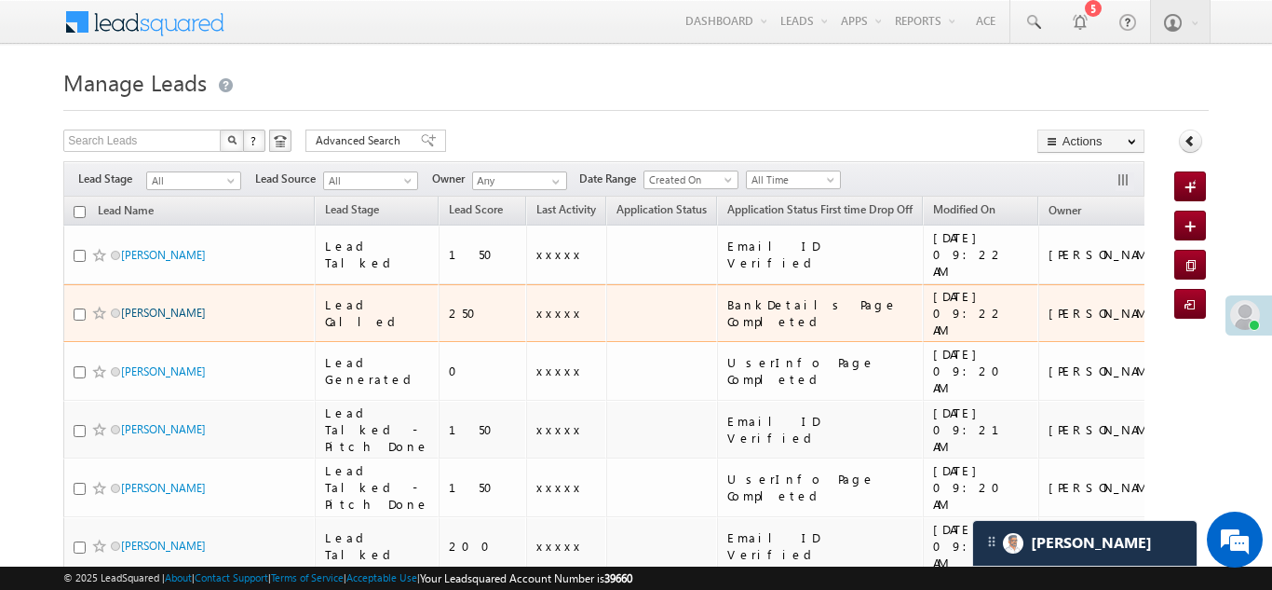
click at [152, 305] on link "Amarjeet Yadav" at bounding box center [163, 312] width 85 height 14
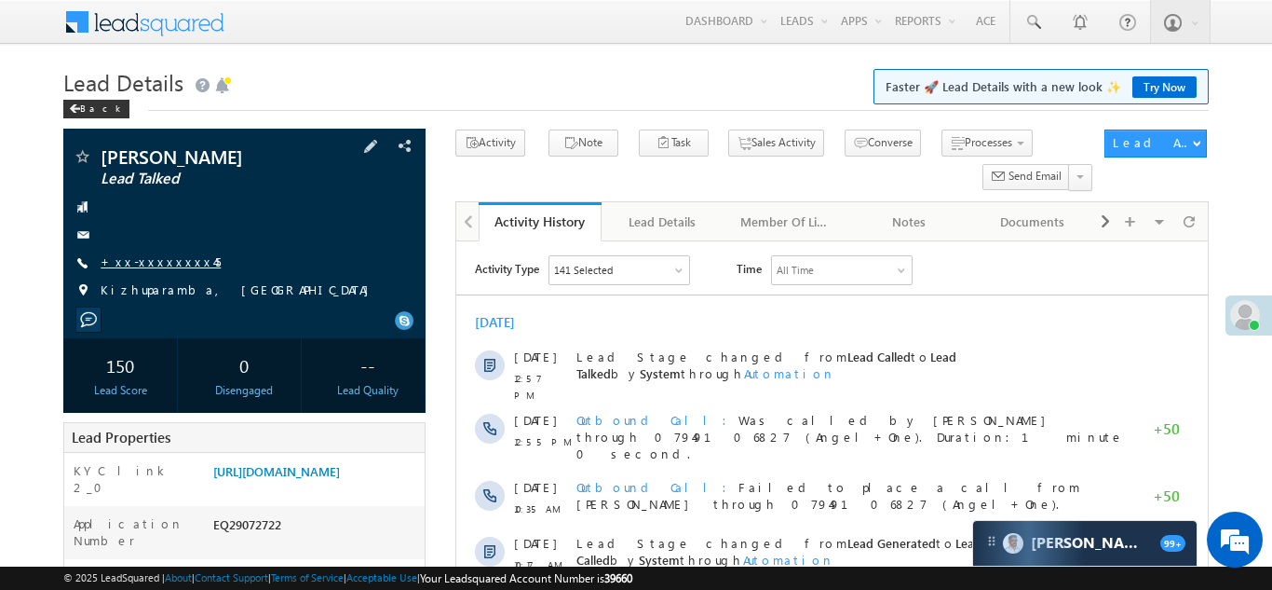
click at [144, 261] on link "+xx-xxxxxxxx45" at bounding box center [161, 261] width 120 height 16
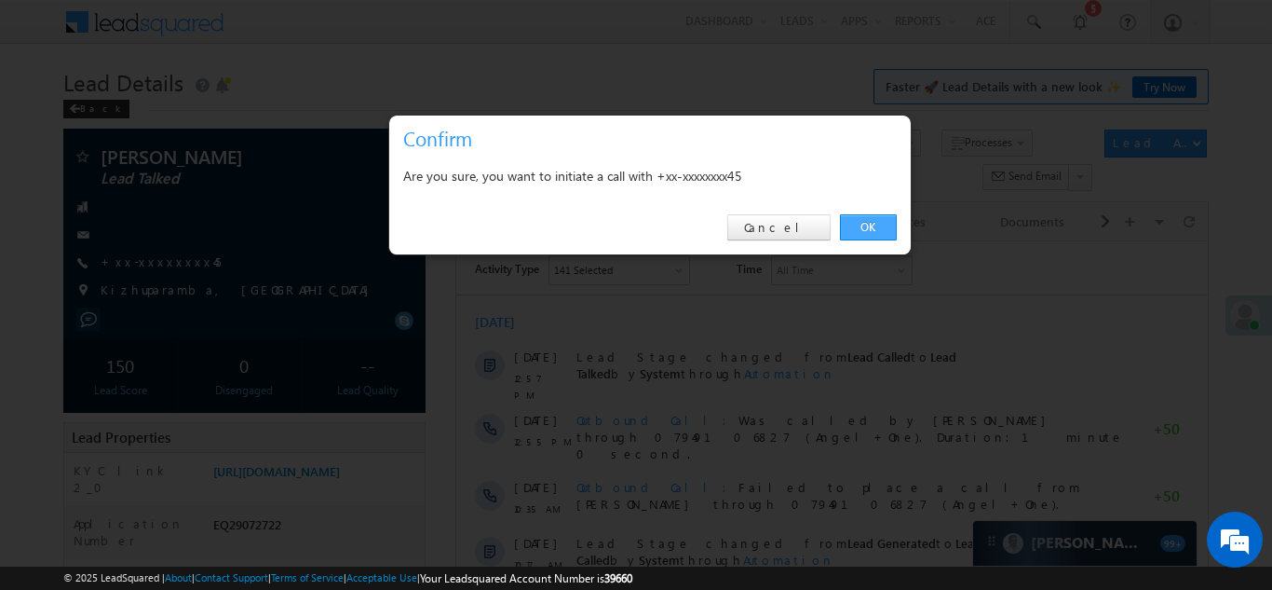
click at [861, 224] on link "OK" at bounding box center [868, 227] width 57 height 26
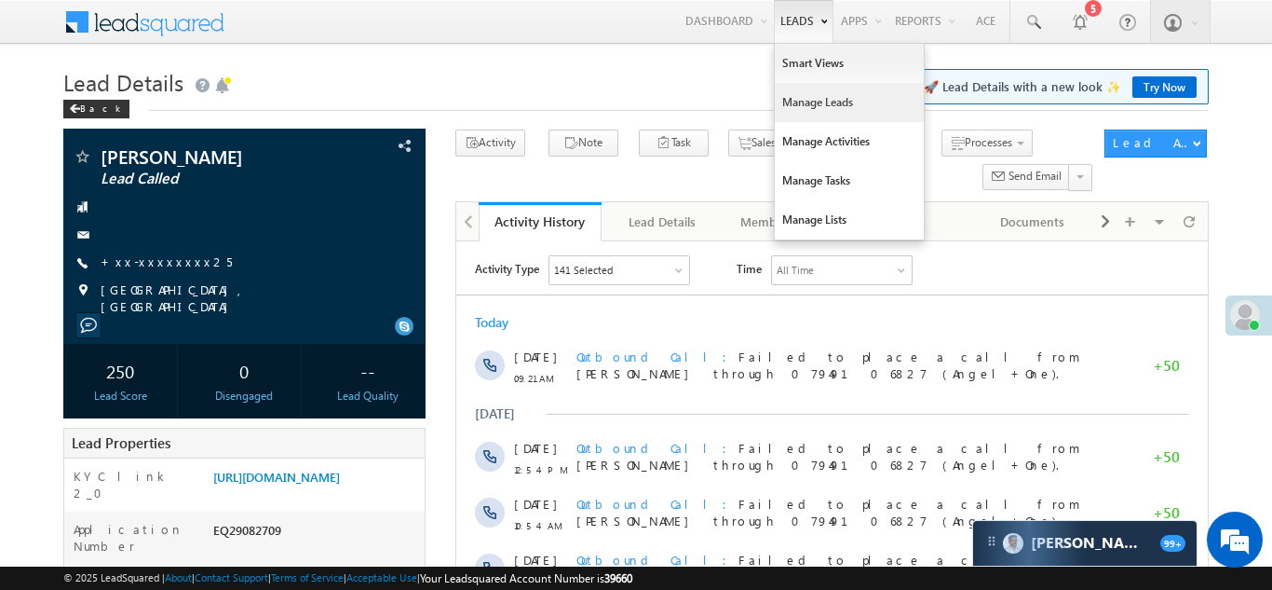
click at [793, 105] on link "Manage Leads" at bounding box center [849, 102] width 149 height 39
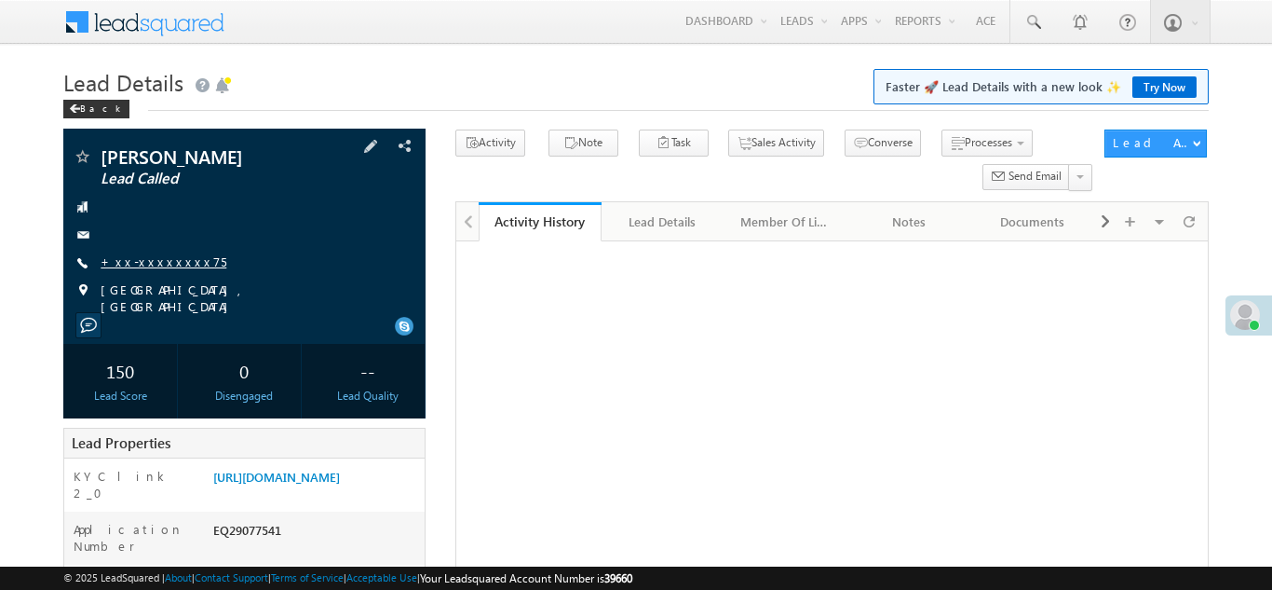
click at [147, 262] on link "+xx-xxxxxxxx75" at bounding box center [164, 261] width 126 height 16
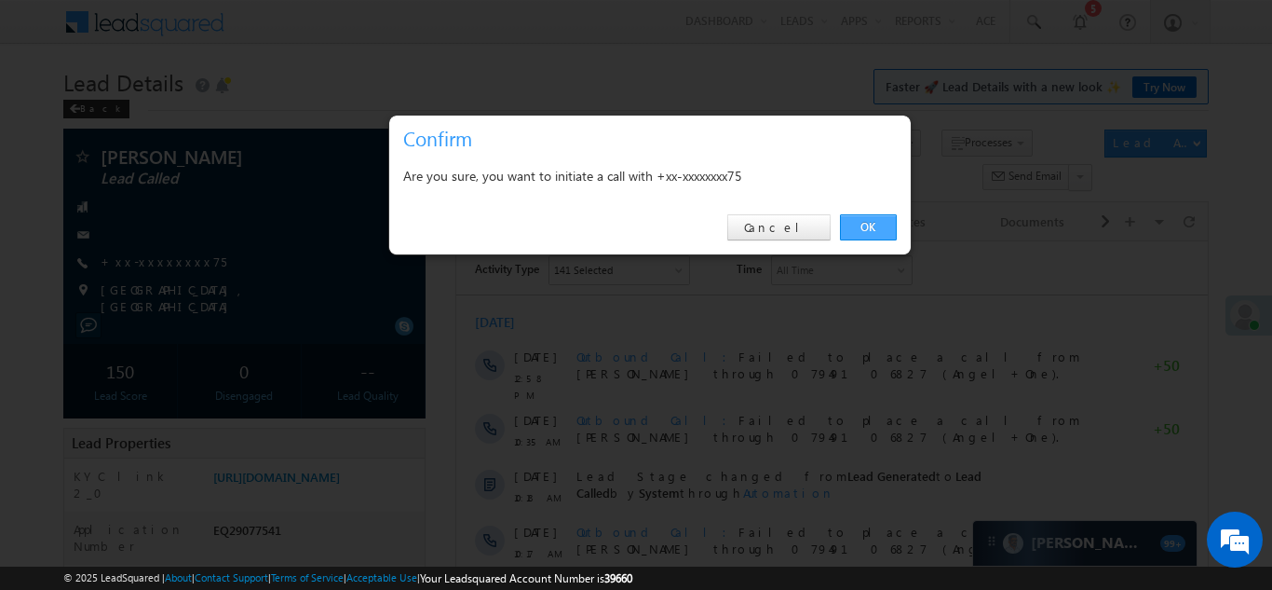
click at [867, 228] on link "OK" at bounding box center [868, 227] width 57 height 26
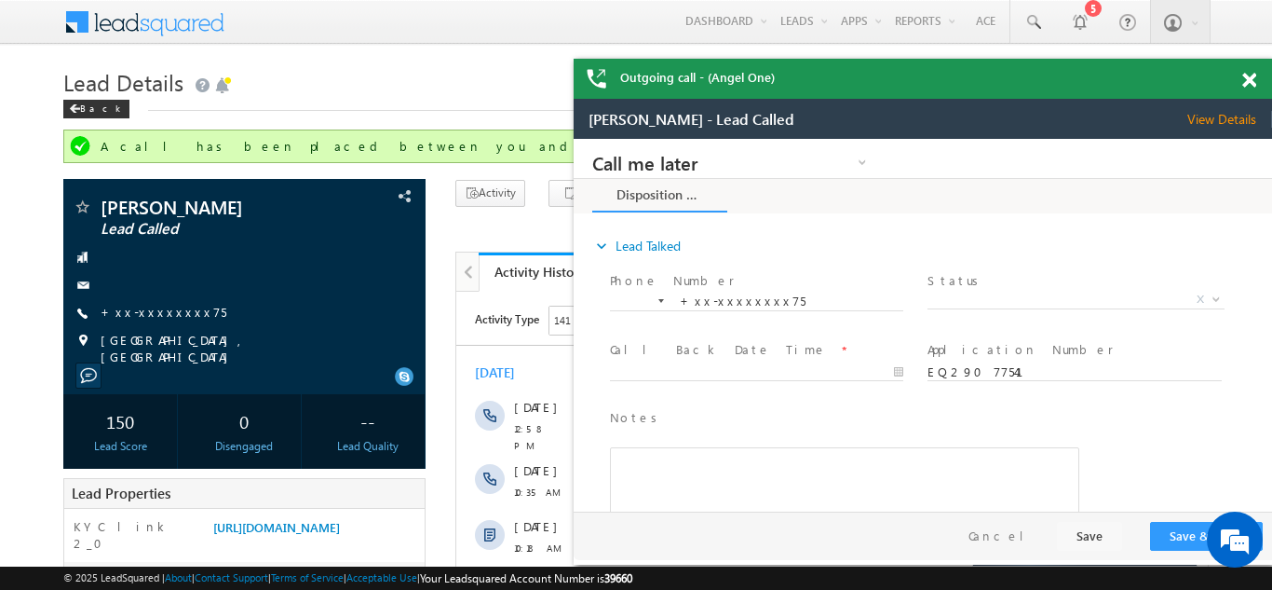
click at [1248, 85] on span at bounding box center [1249, 81] width 14 height 16
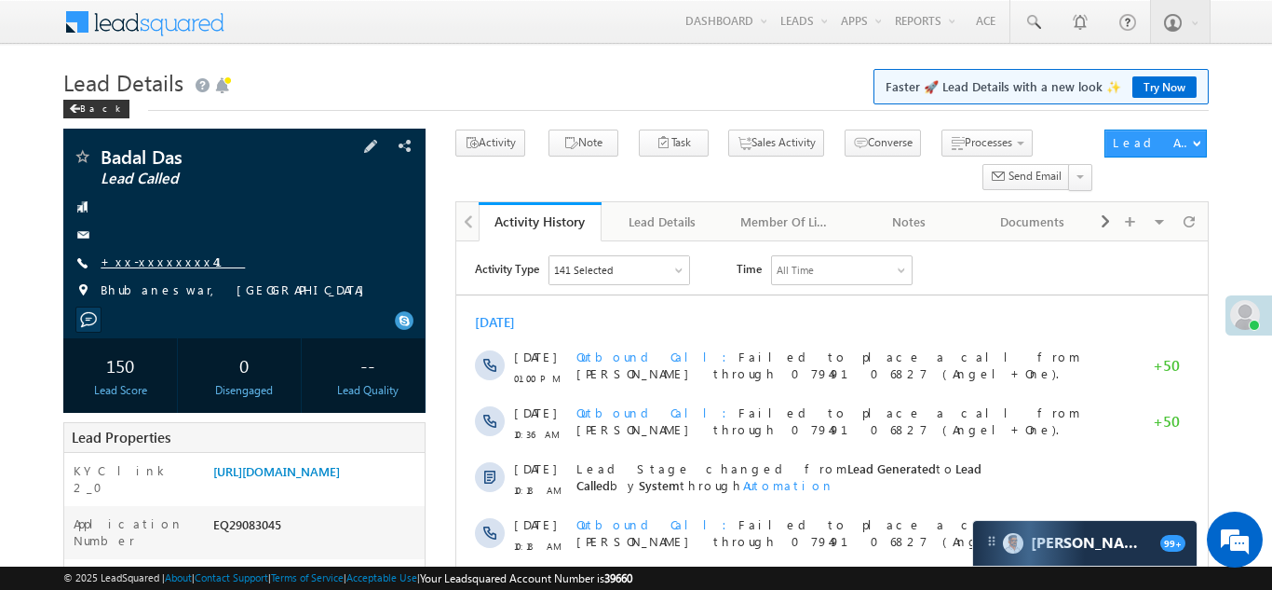
click at [148, 258] on link "+xx-xxxxxxxx41" at bounding box center [173, 261] width 144 height 16
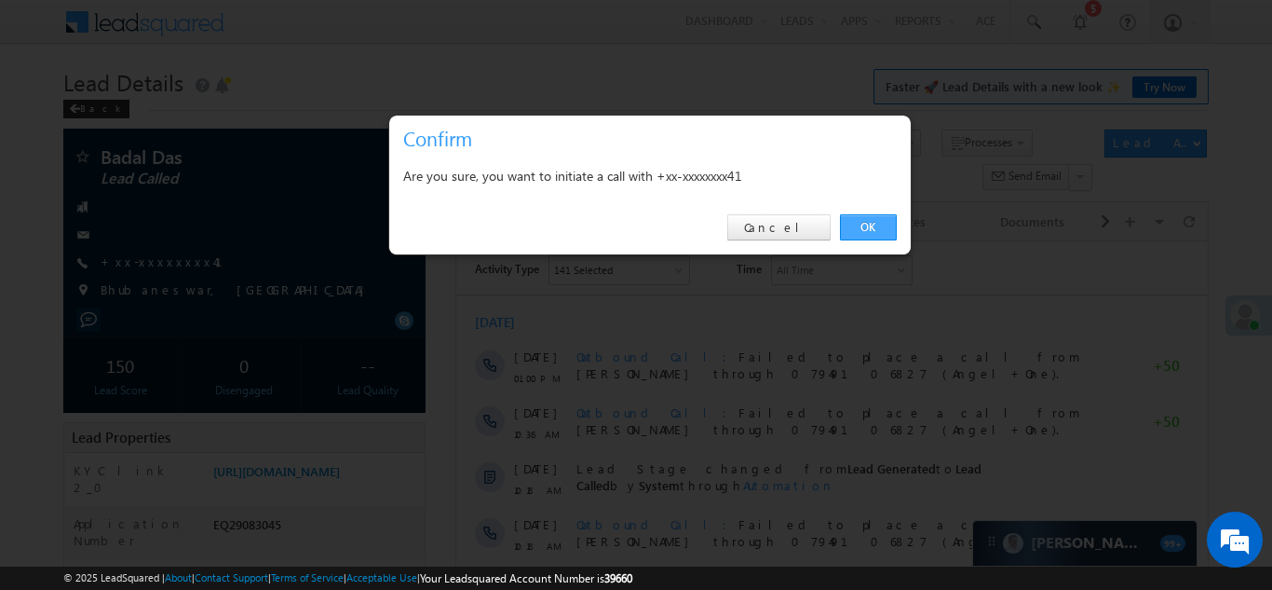
click at [853, 224] on link "OK" at bounding box center [868, 227] width 57 height 26
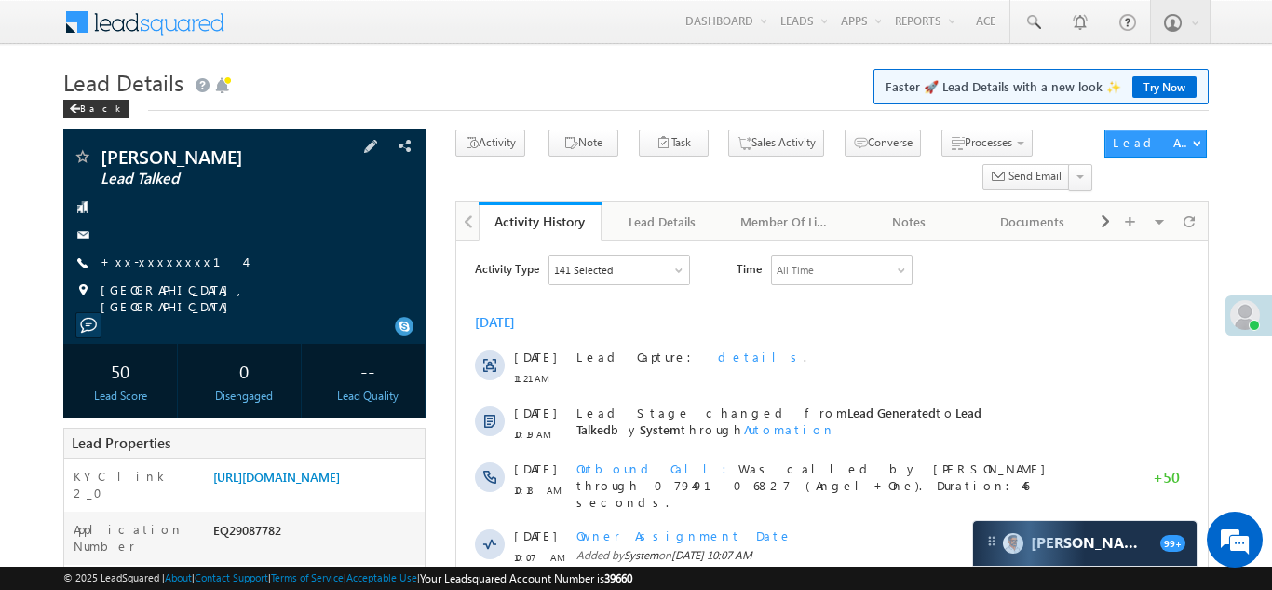
click at [147, 259] on link "+xx-xxxxxxxx14" at bounding box center [173, 261] width 144 height 16
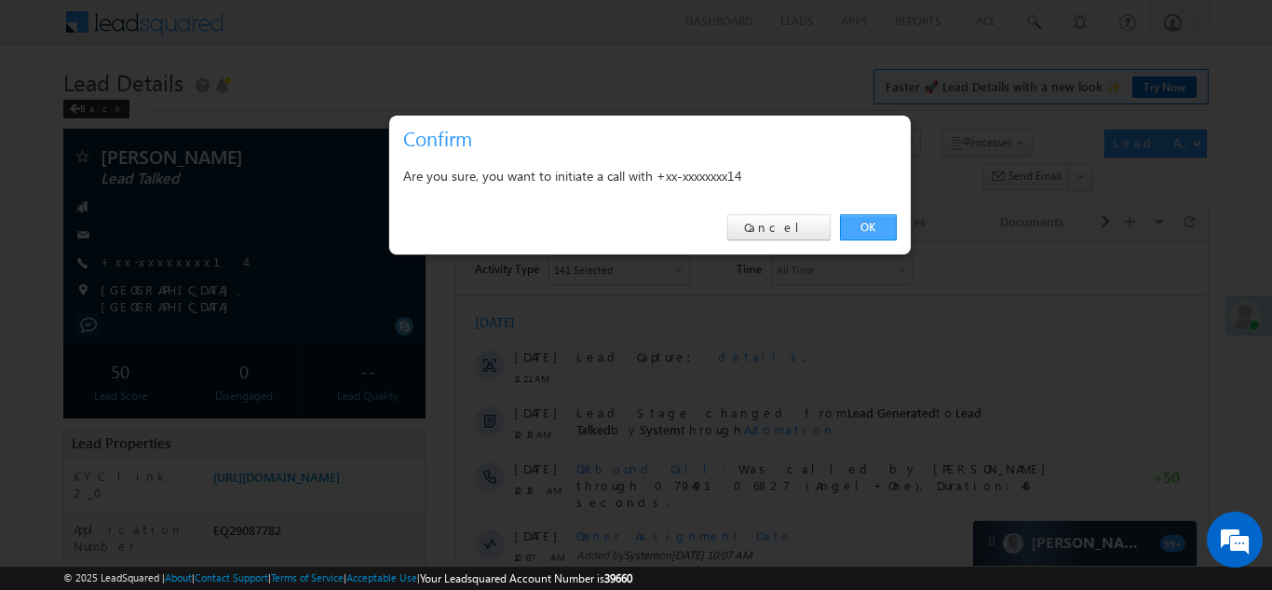
click at [860, 222] on link "OK" at bounding box center [868, 227] width 57 height 26
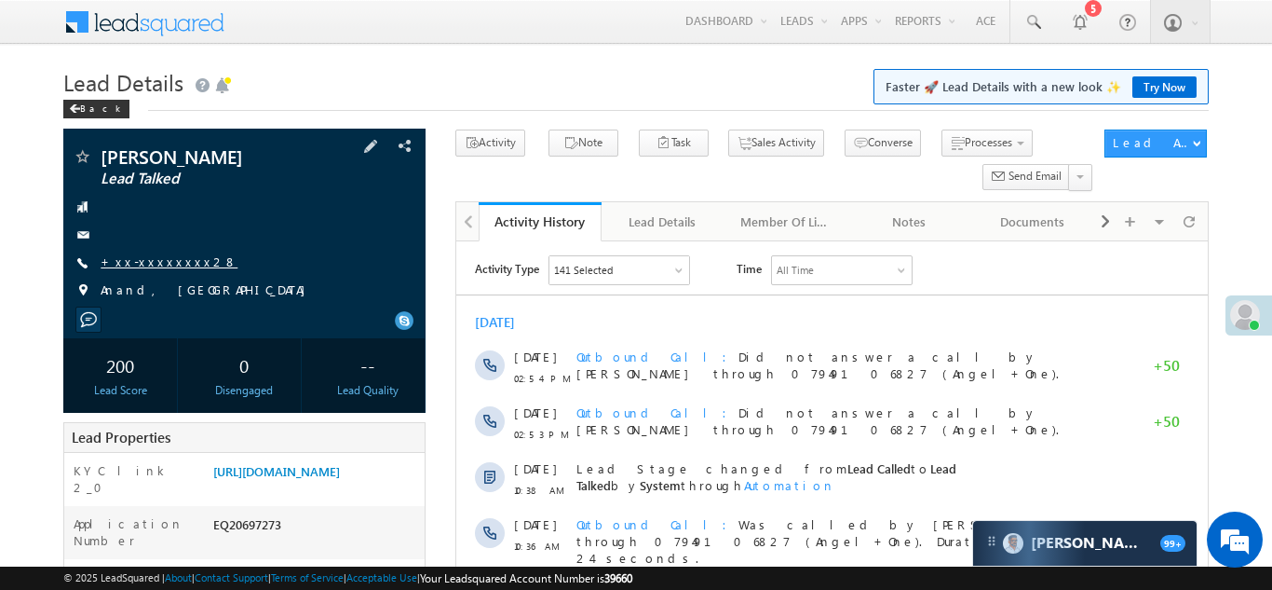
click at [149, 265] on link "+xx-xxxxxxxx28" at bounding box center [169, 261] width 137 height 16
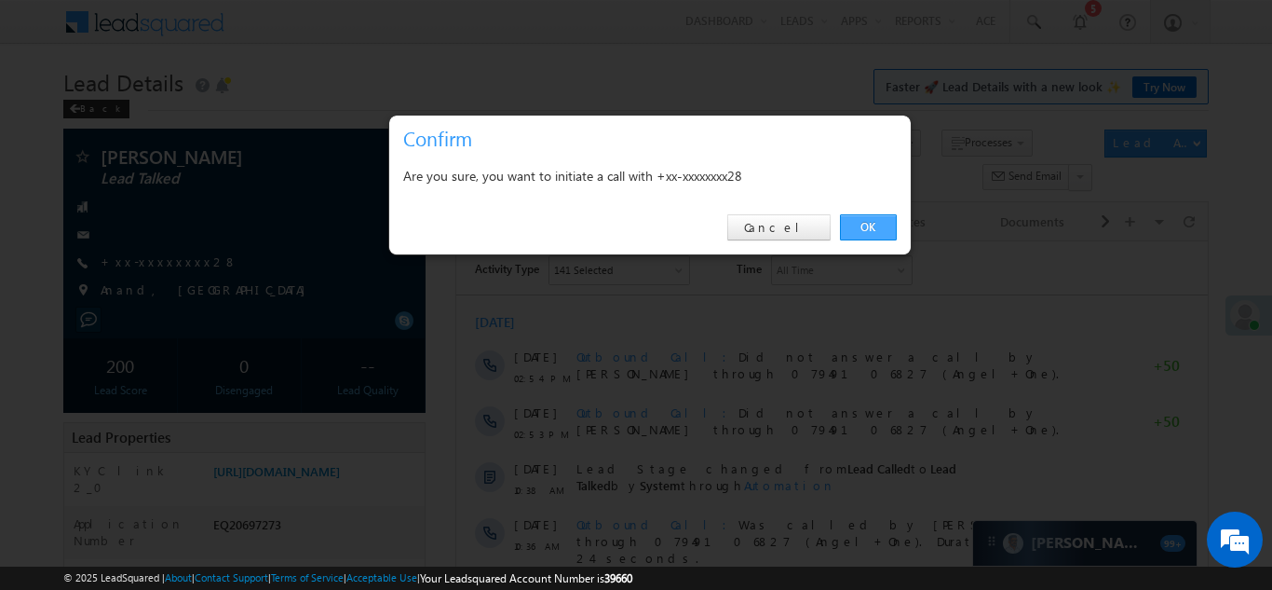
click at [861, 230] on link "OK" at bounding box center [868, 227] width 57 height 26
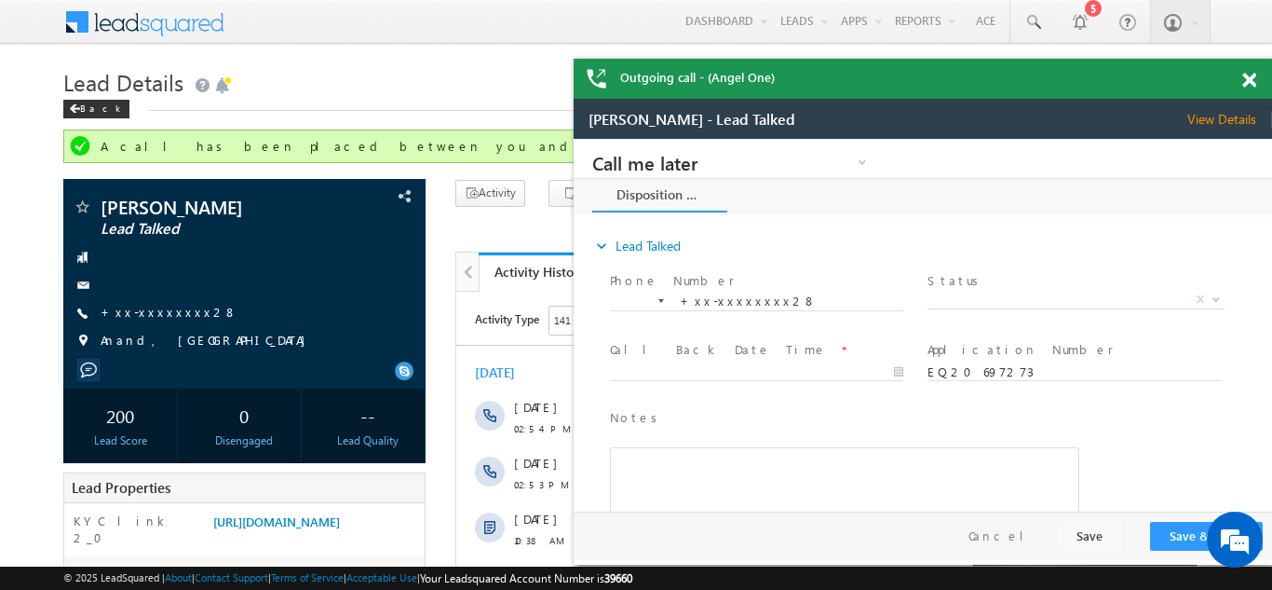
click at [1246, 77] on span at bounding box center [1249, 81] width 14 height 16
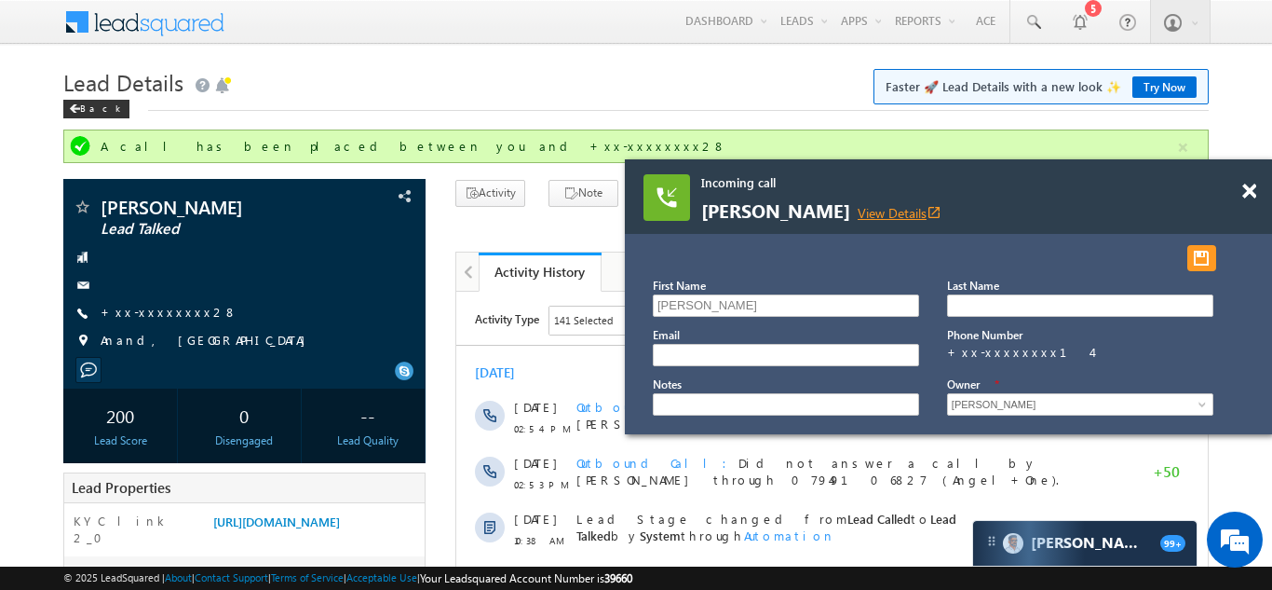
click at [886, 217] on link "View Details open_in_new" at bounding box center [900, 213] width 84 height 18
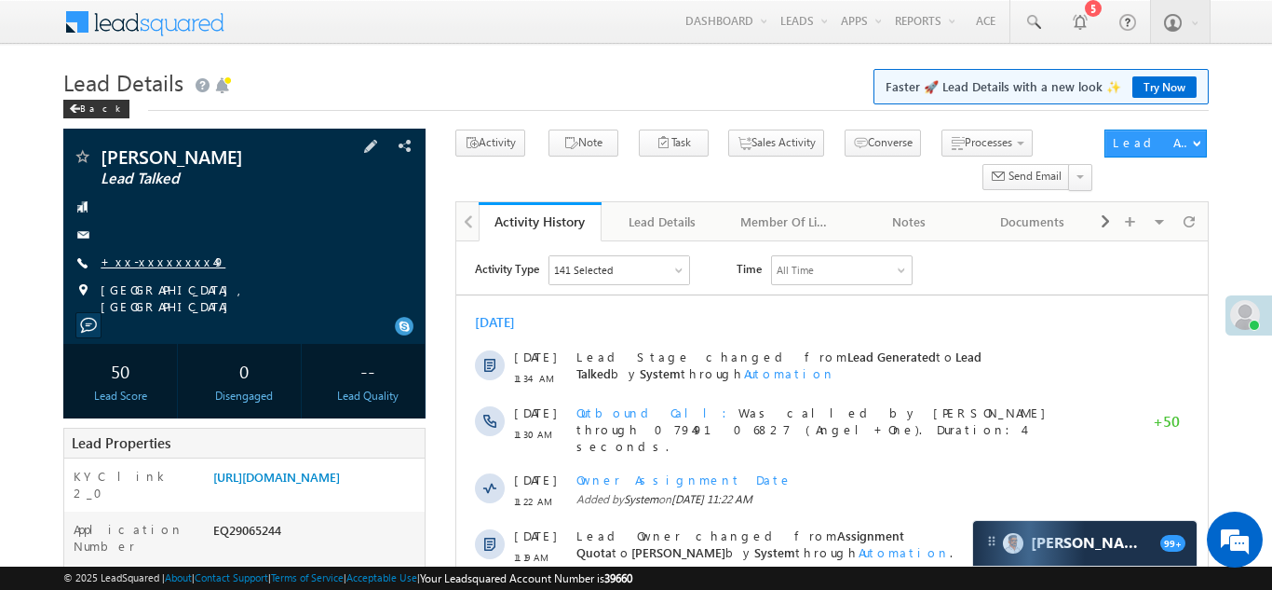
click at [151, 261] on link "+xx-xxxxxxxx49" at bounding box center [163, 261] width 125 height 16
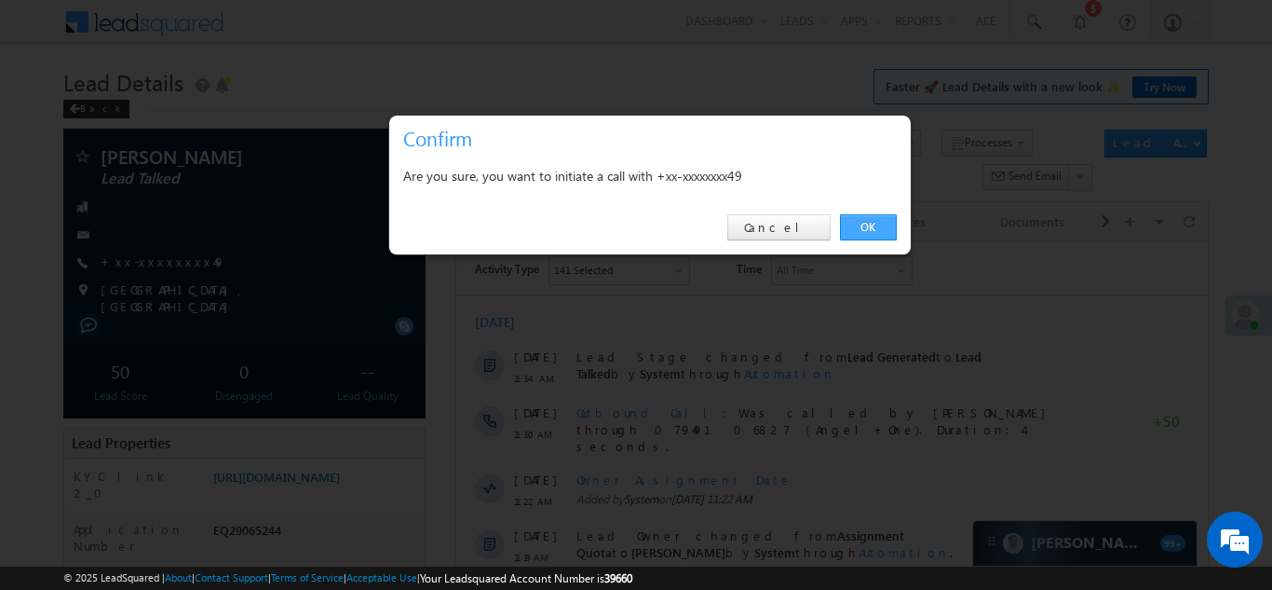
click at [866, 226] on link "OK" at bounding box center [868, 227] width 57 height 26
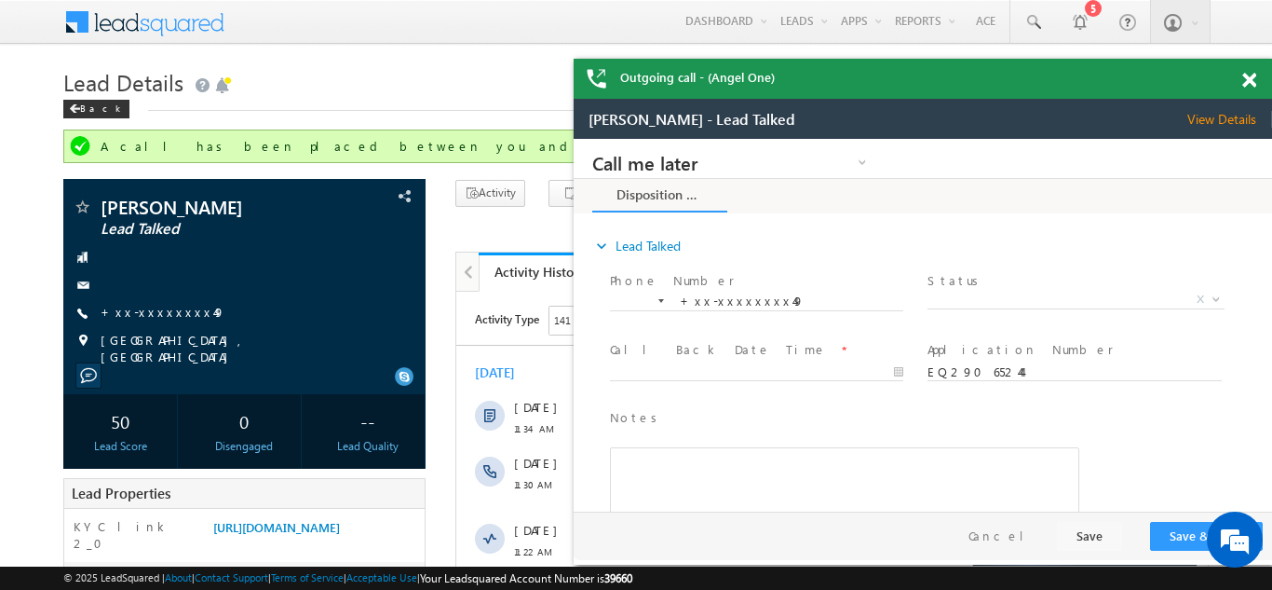
click at [1253, 78] on span at bounding box center [1249, 81] width 14 height 16
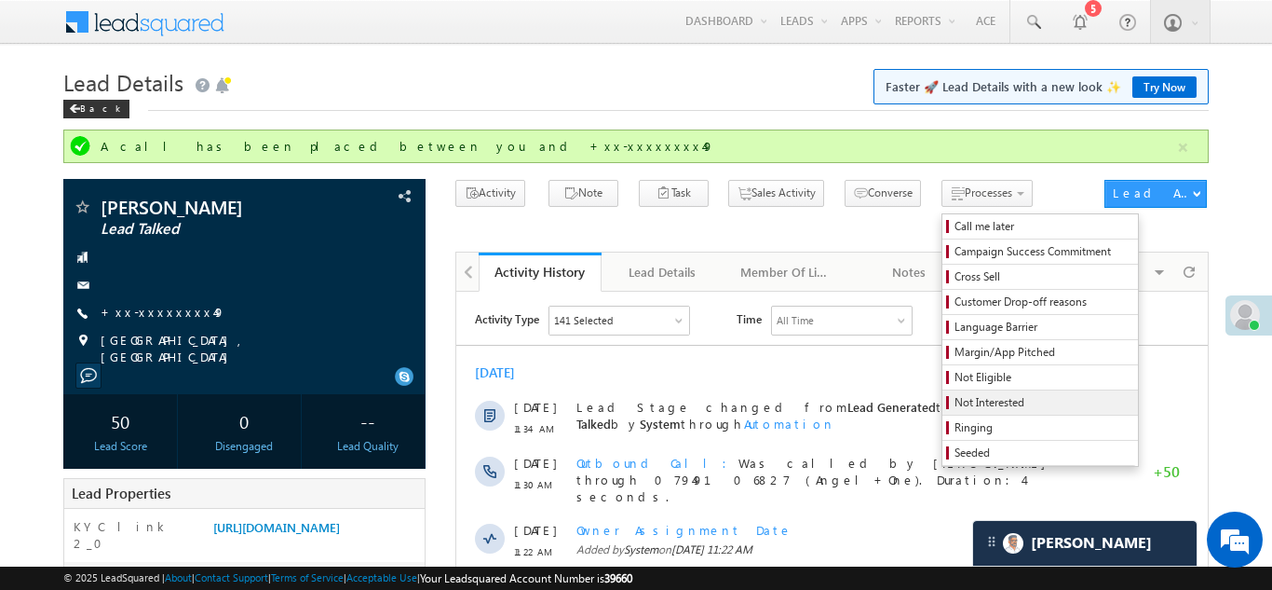
click at [955, 402] on span "Not Interested" at bounding box center [1043, 402] width 177 height 17
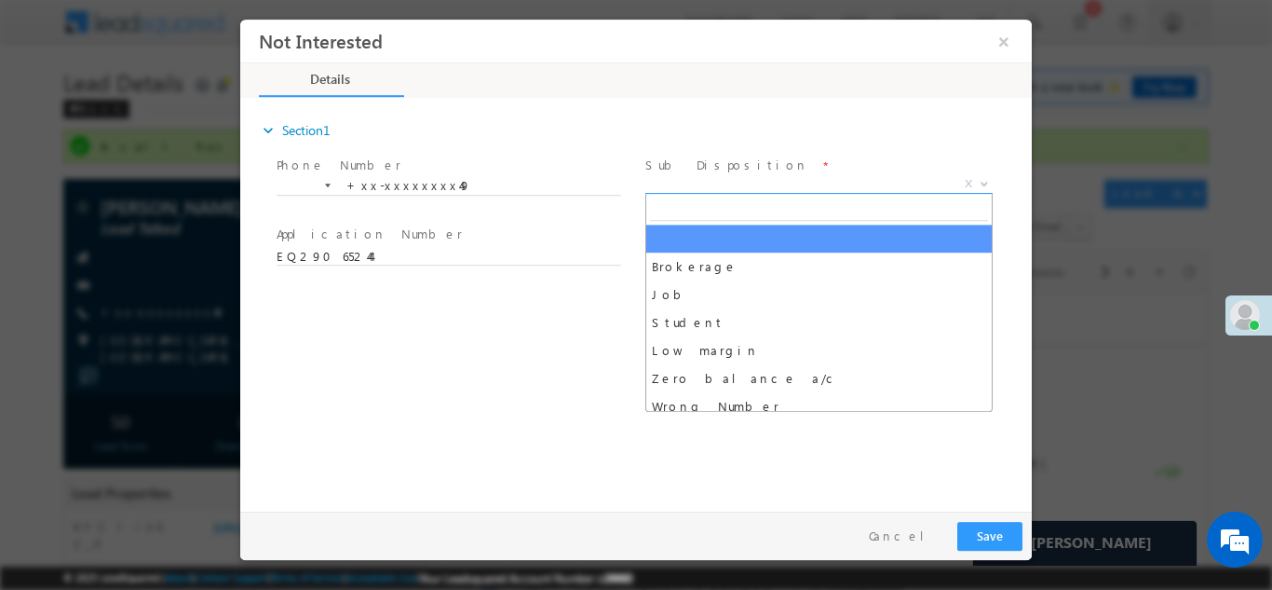
click at [738, 183] on span "X" at bounding box center [818, 183] width 347 height 19
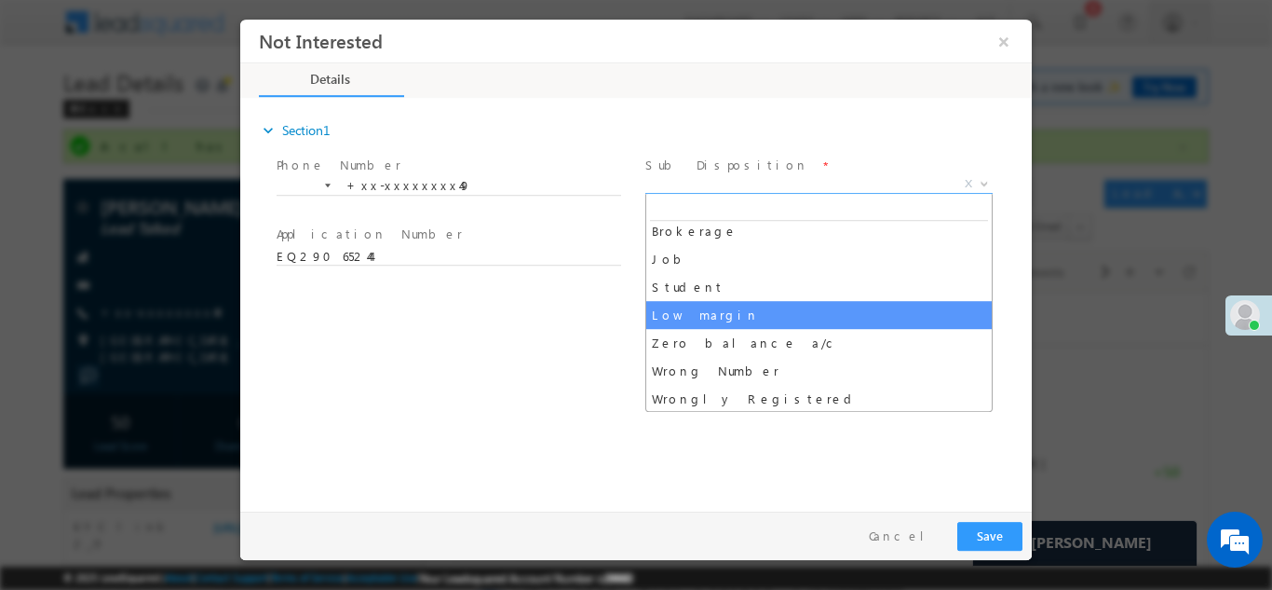
scroll to position [80, 0]
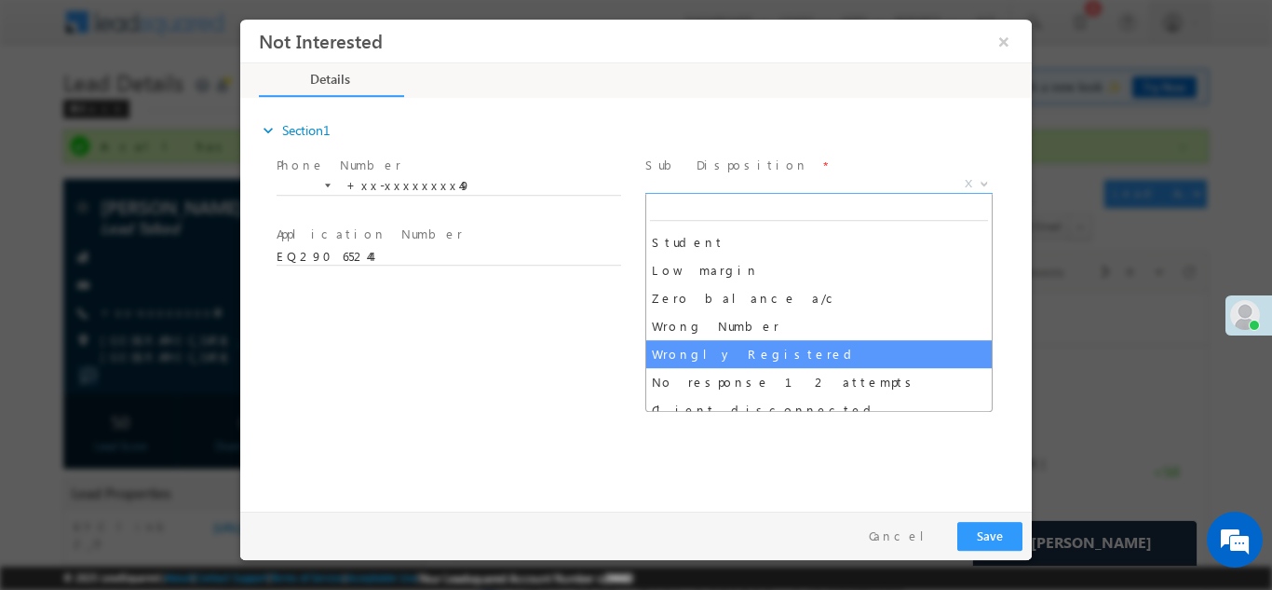
select select "Wrongly Registered"
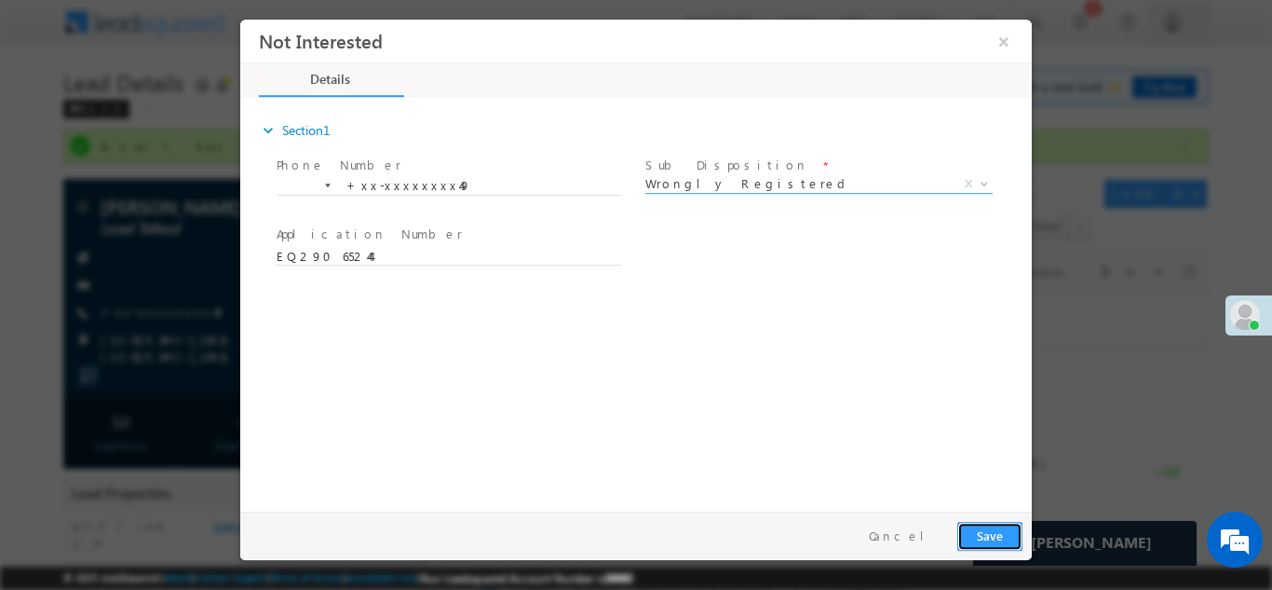
click at [982, 534] on button "Save" at bounding box center [989, 535] width 65 height 29
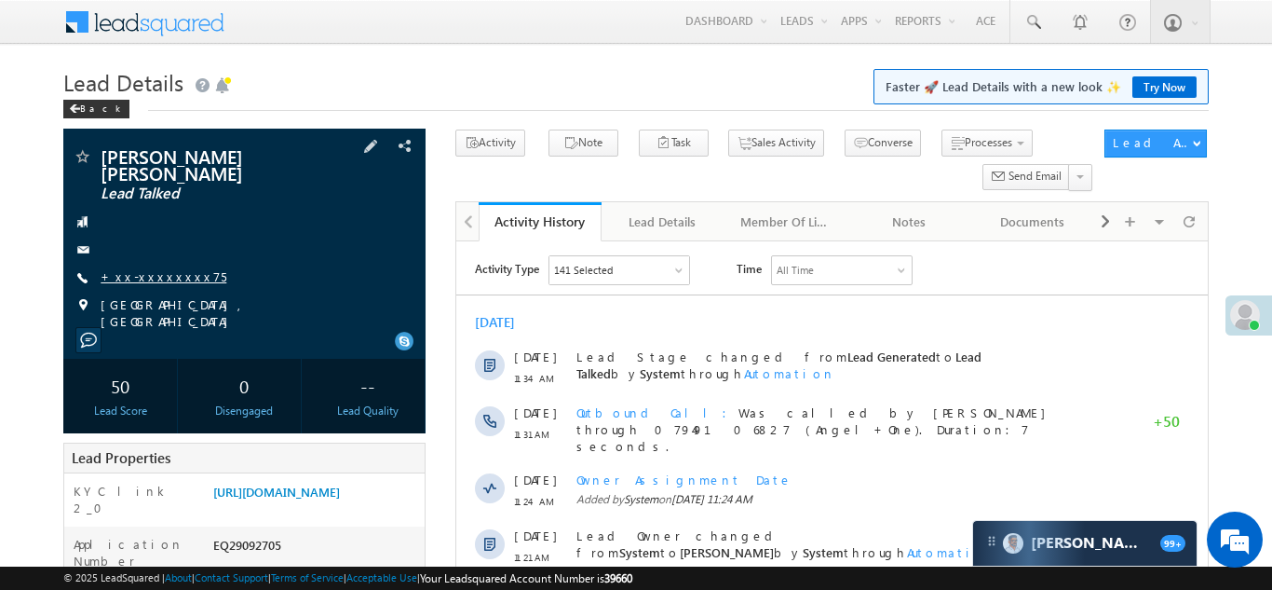
click at [142, 268] on link "+xx-xxxxxxxx75" at bounding box center [164, 276] width 126 height 16
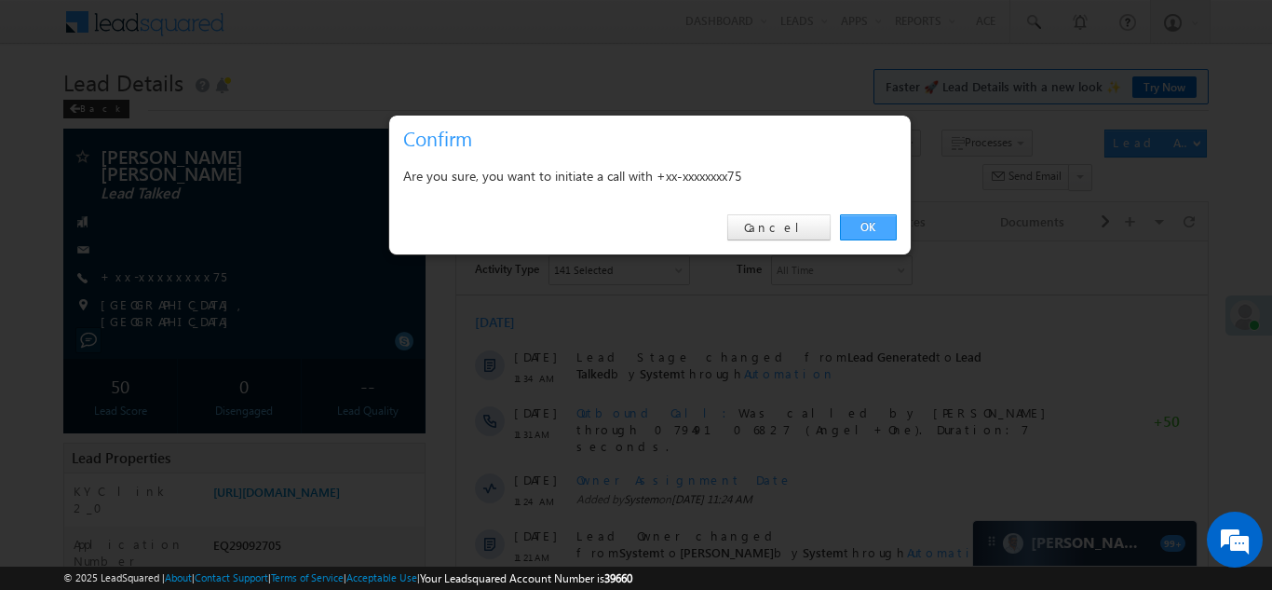
click at [866, 225] on link "OK" at bounding box center [868, 227] width 57 height 26
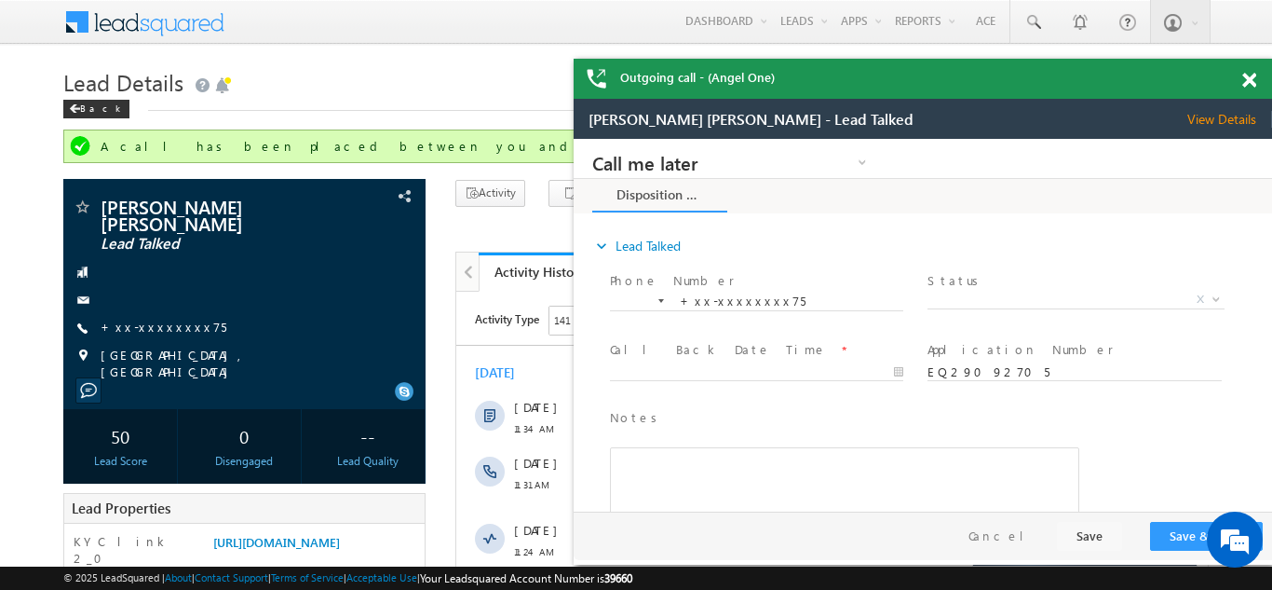
click at [1247, 77] on span at bounding box center [1249, 81] width 14 height 16
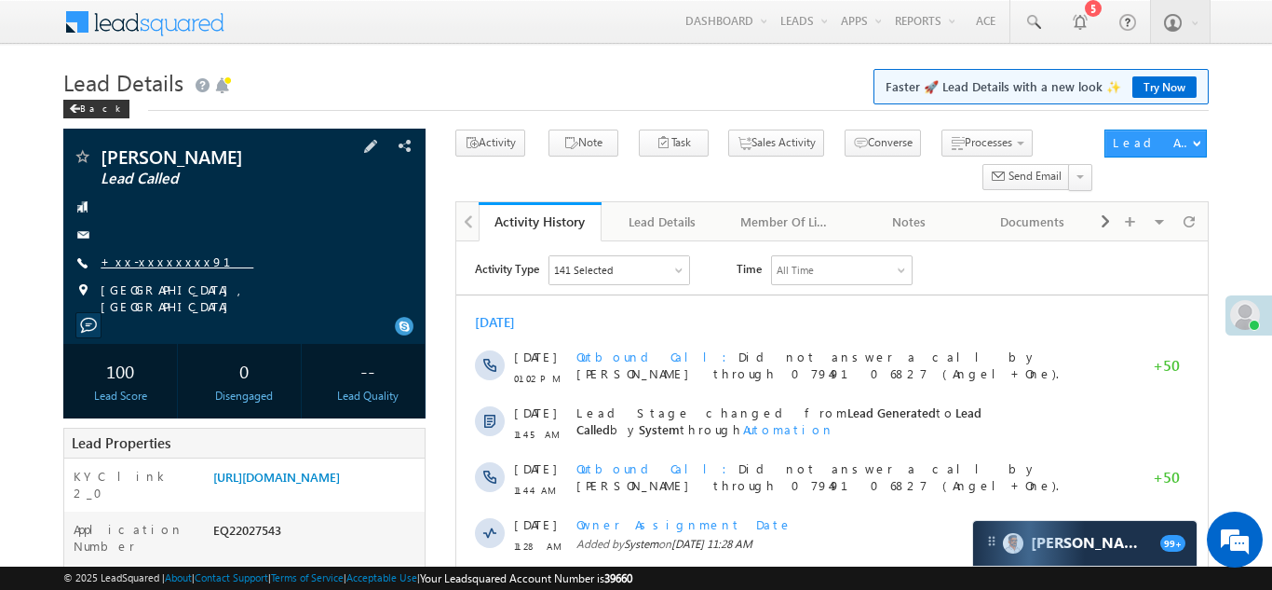
click at [141, 259] on link "+xx-xxxxxxxx91" at bounding box center [177, 261] width 153 height 16
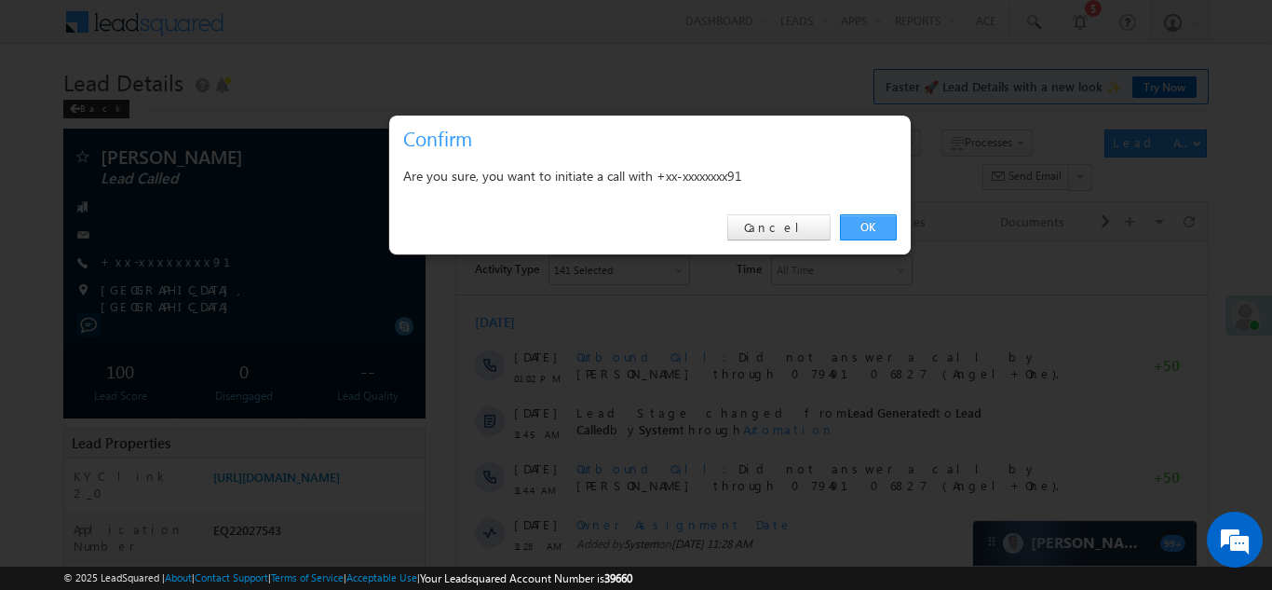
click at [861, 229] on link "OK" at bounding box center [868, 227] width 57 height 26
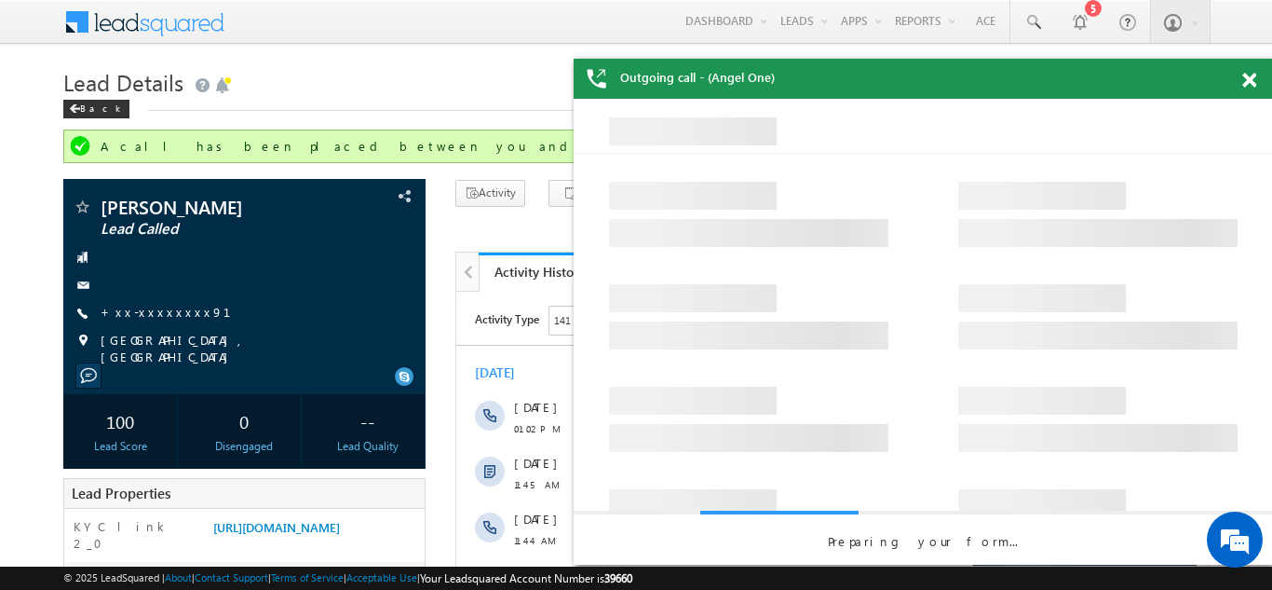
click at [1250, 78] on span at bounding box center [1249, 81] width 14 height 16
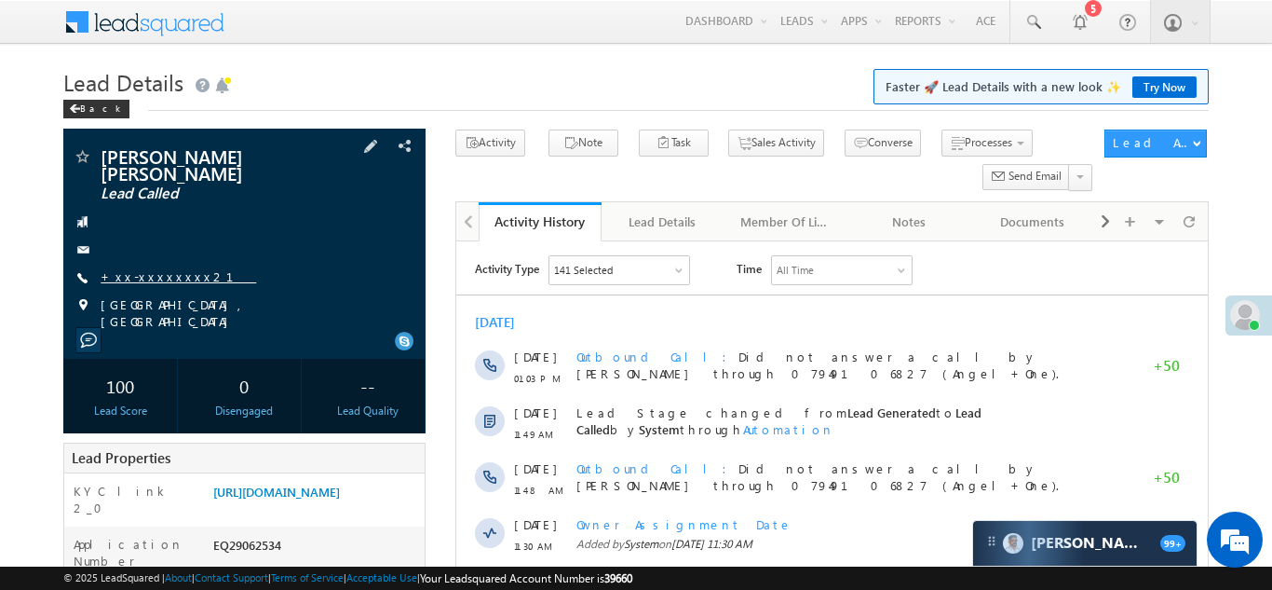
click at [154, 268] on link "+xx-xxxxxxxx21" at bounding box center [179, 276] width 156 height 16
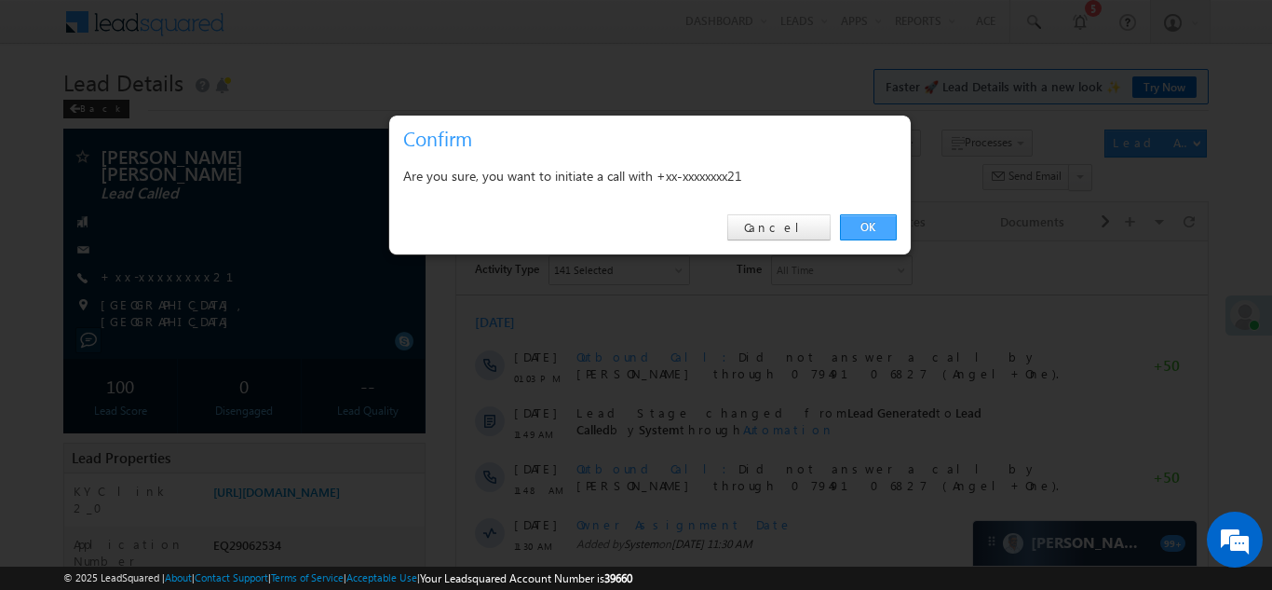
click at [864, 228] on link "OK" at bounding box center [868, 227] width 57 height 26
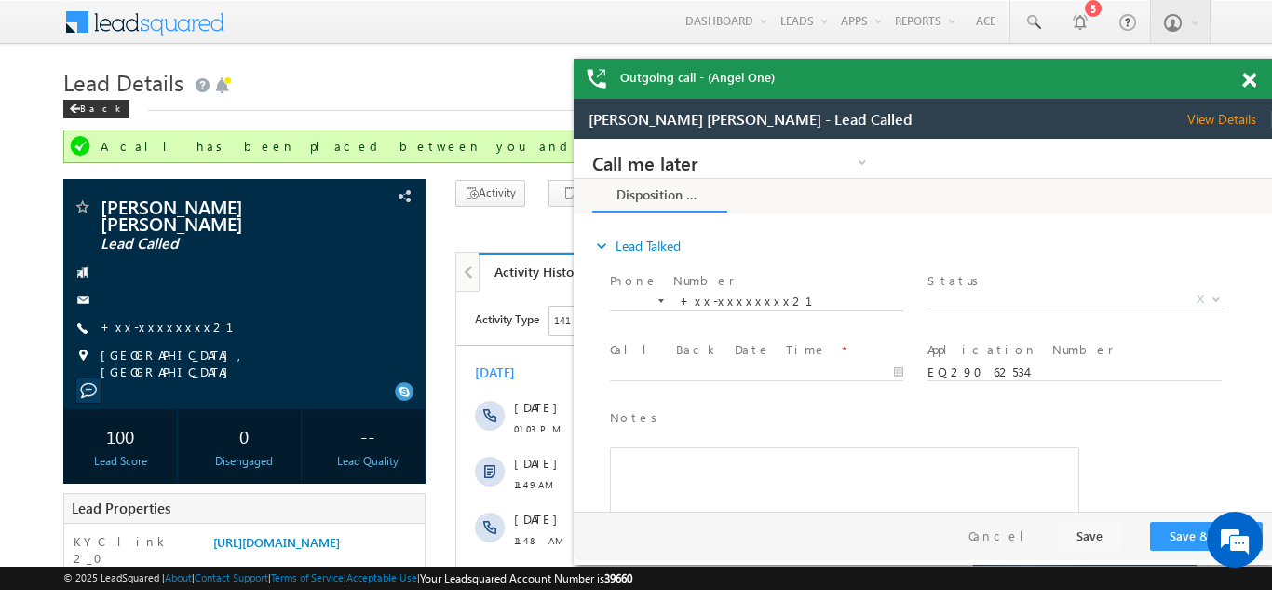
click at [1249, 87] on span at bounding box center [1249, 81] width 14 height 16
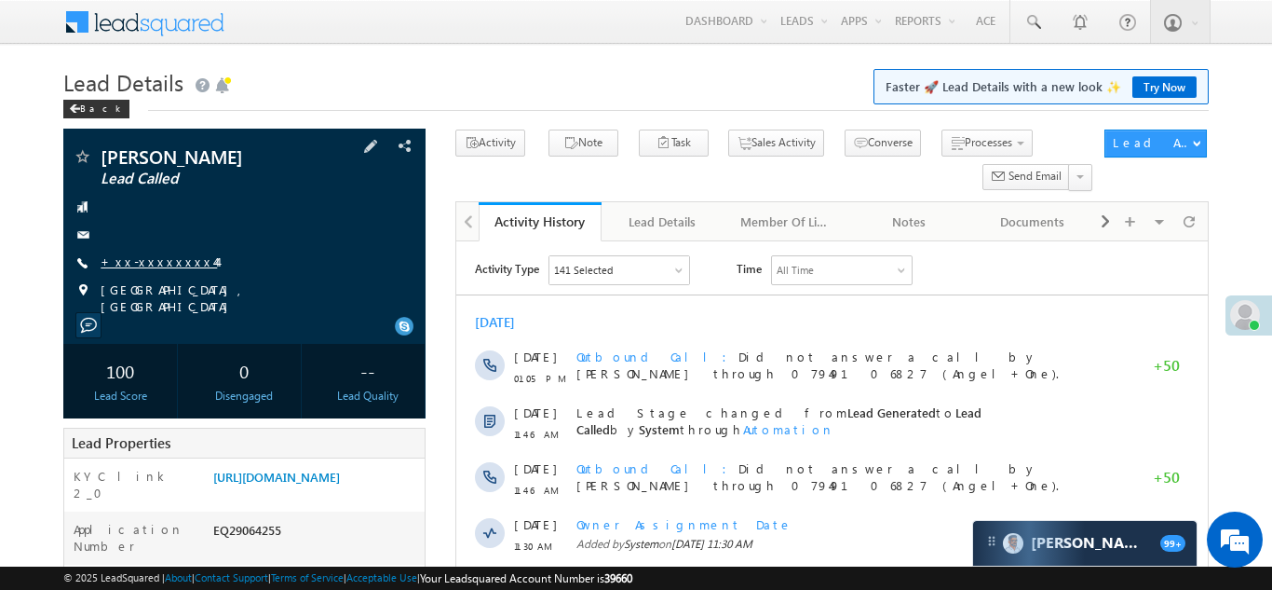
click at [143, 256] on link "+xx-xxxxxxxx44" at bounding box center [159, 261] width 116 height 16
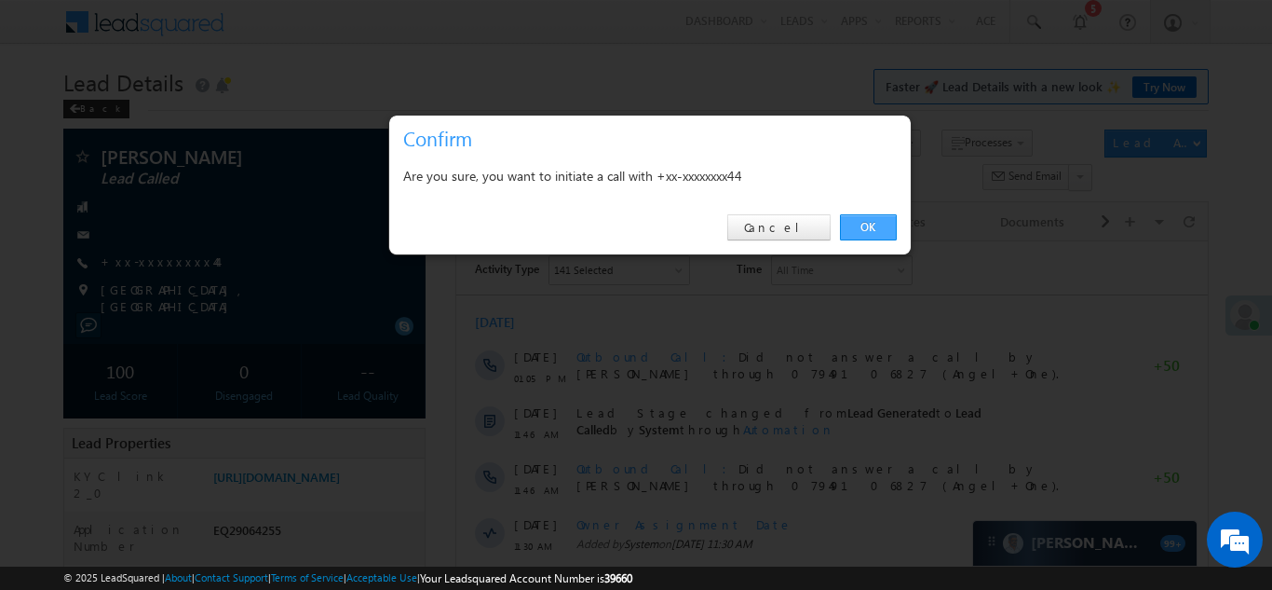
click at [851, 227] on link "OK" at bounding box center [868, 227] width 57 height 26
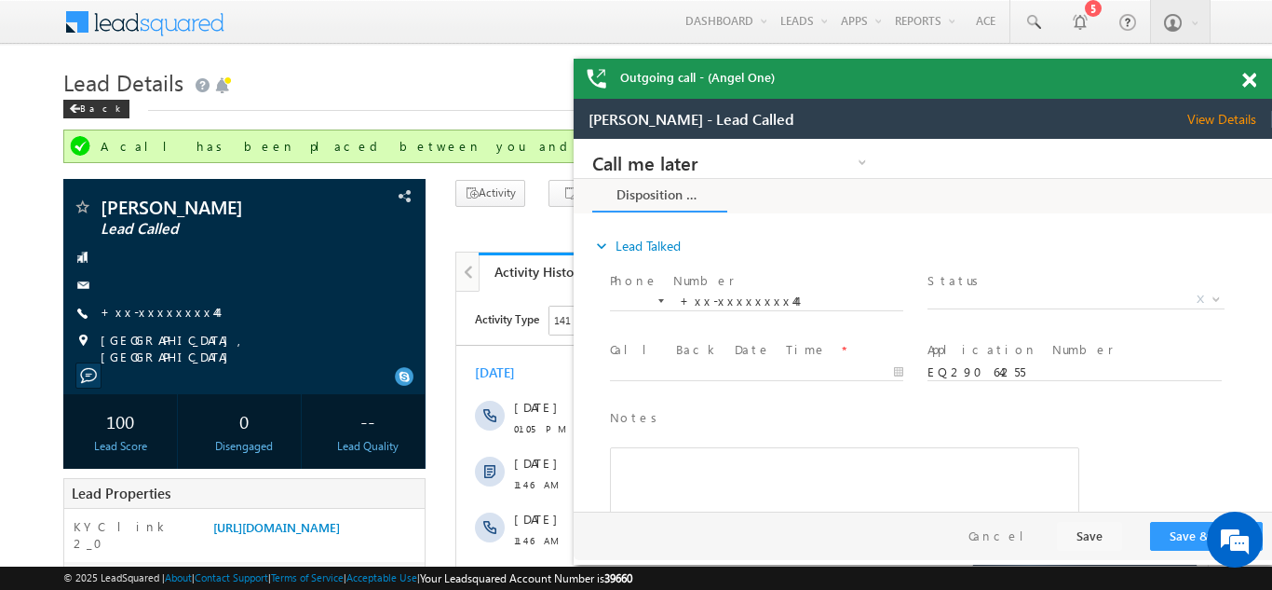
click at [1252, 79] on span at bounding box center [1249, 81] width 14 height 16
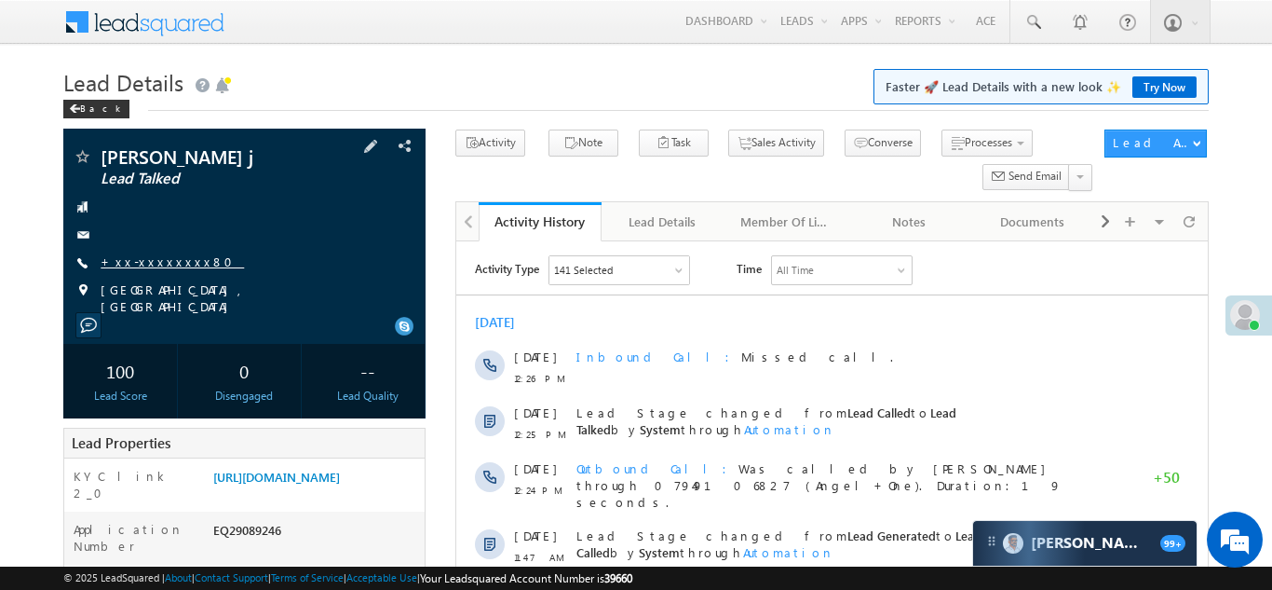
click at [145, 258] on link "+xx-xxxxxxxx80" at bounding box center [172, 261] width 143 height 16
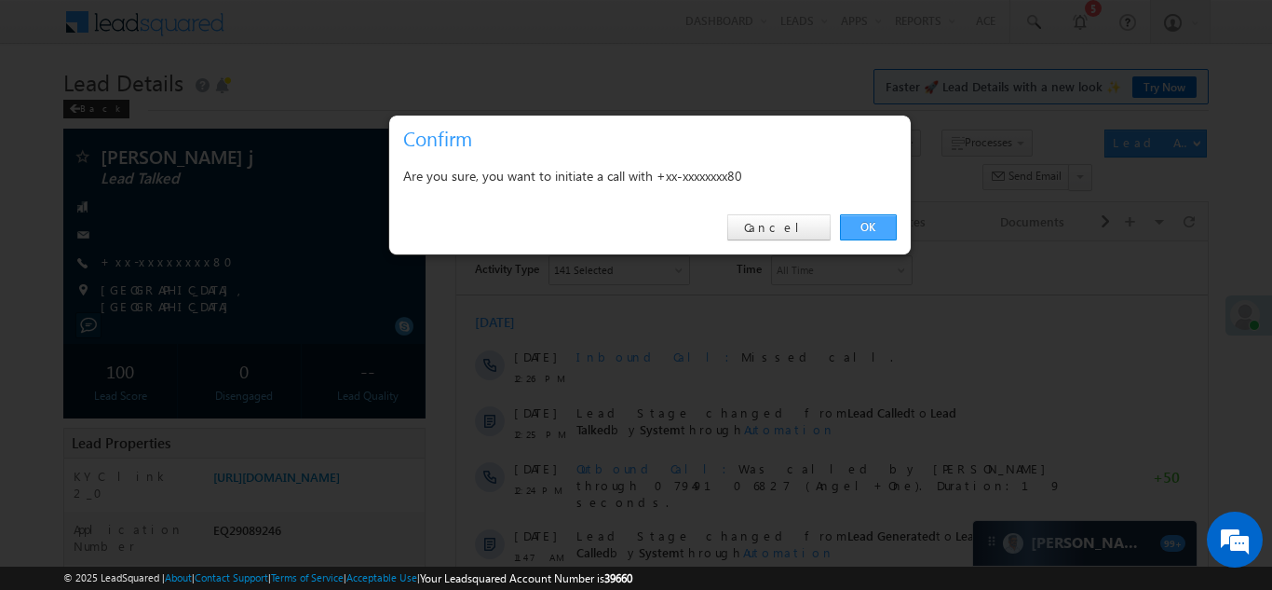
click at [862, 224] on link "OK" at bounding box center [868, 227] width 57 height 26
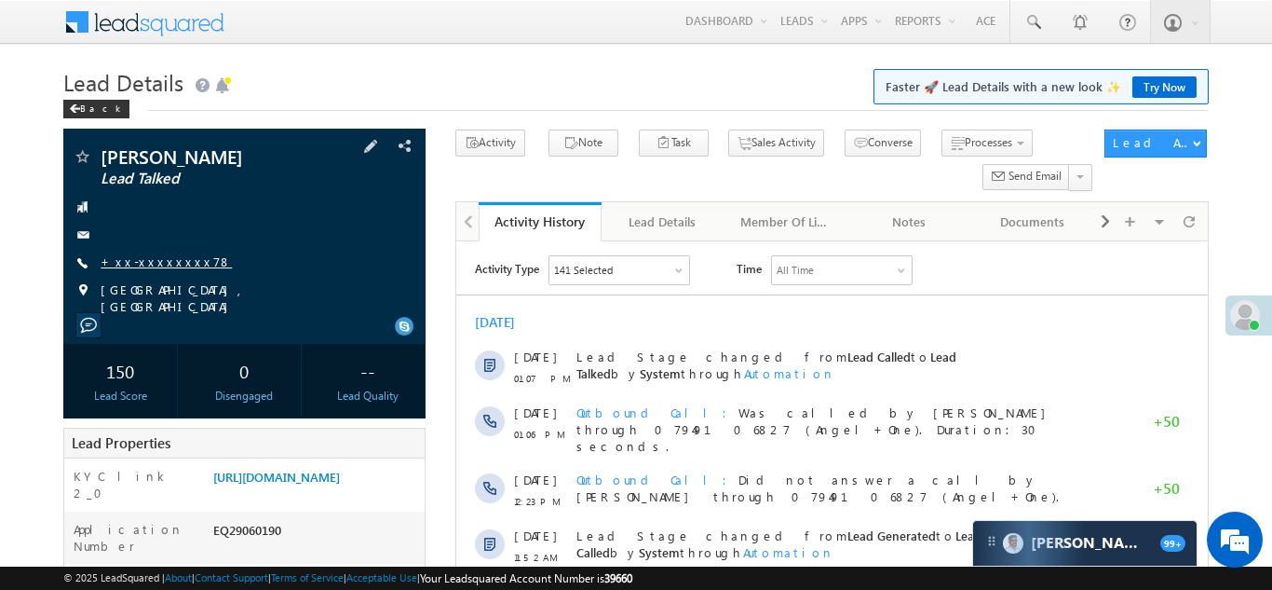
click at [149, 262] on link "+xx-xxxxxxxx78" at bounding box center [166, 261] width 131 height 16
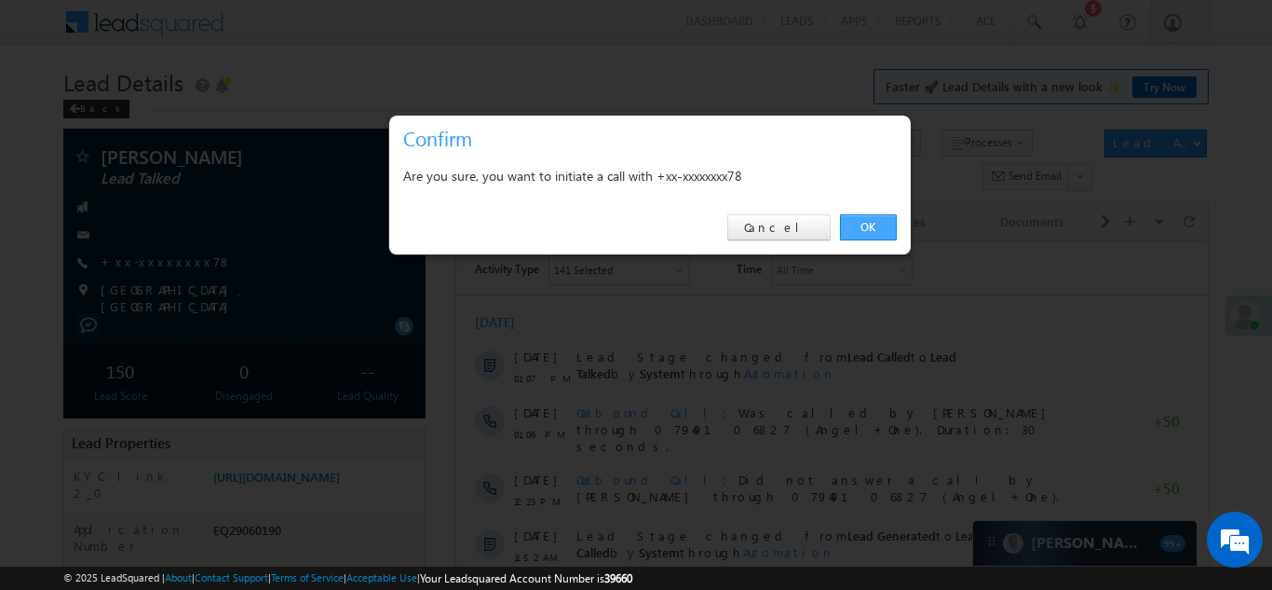
click at [868, 227] on link "OK" at bounding box center [868, 227] width 57 height 26
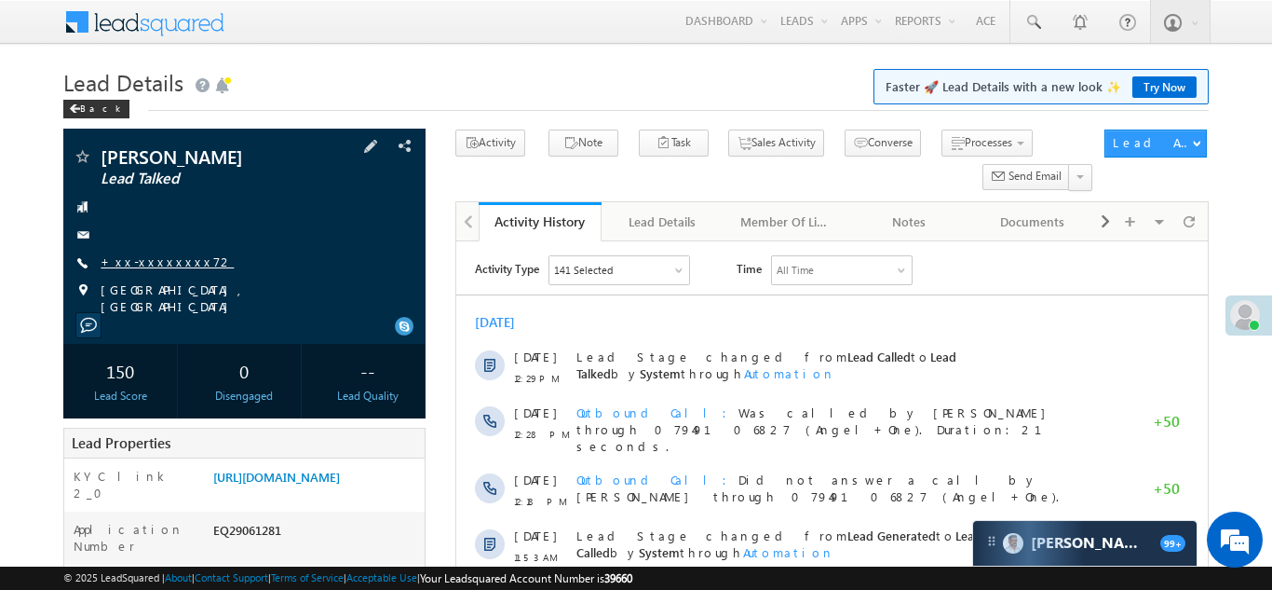
click at [151, 264] on link "+xx-xxxxxxxx72" at bounding box center [167, 261] width 133 height 16
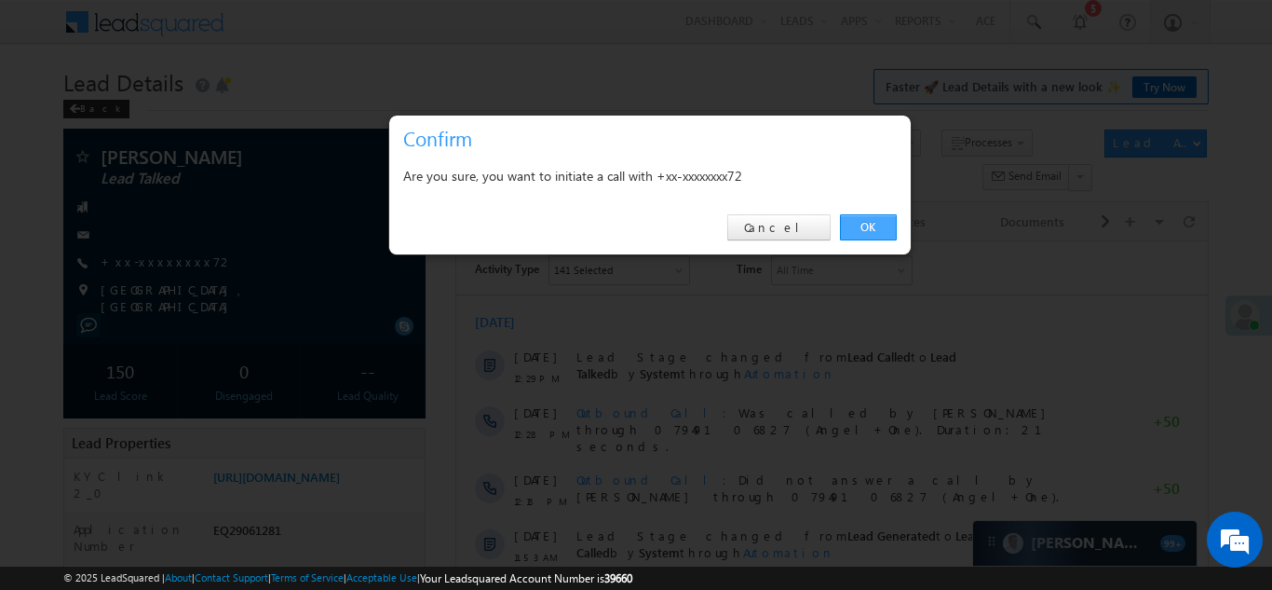
click at [868, 223] on link "OK" at bounding box center [868, 227] width 57 height 26
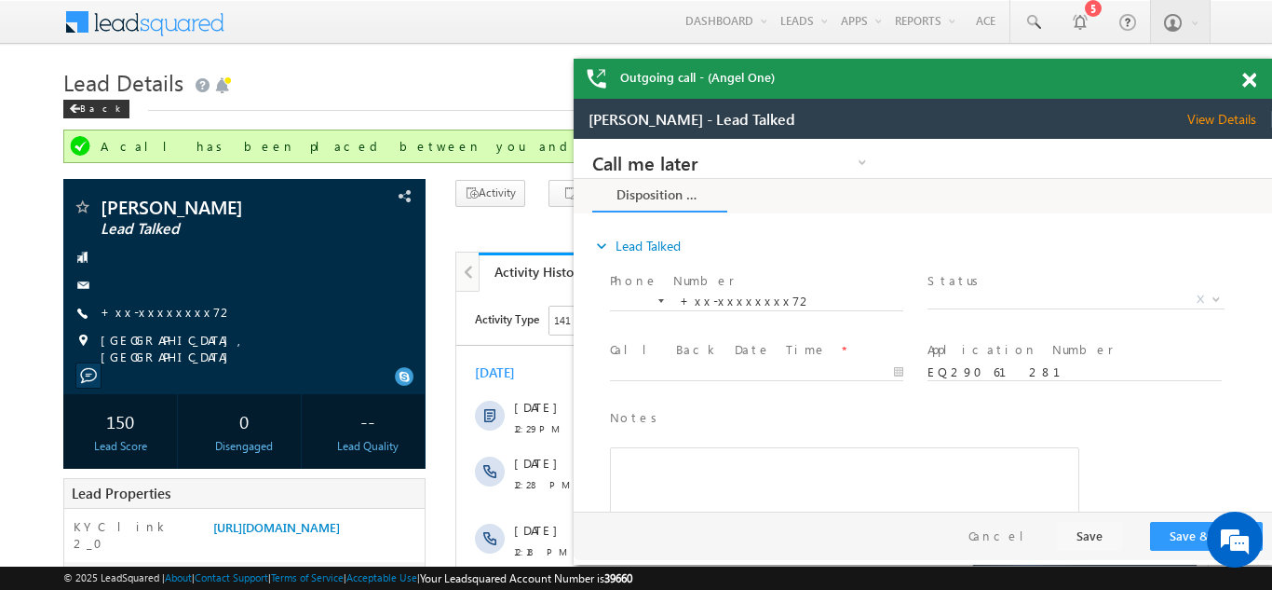
click at [1247, 78] on span at bounding box center [1249, 81] width 14 height 16
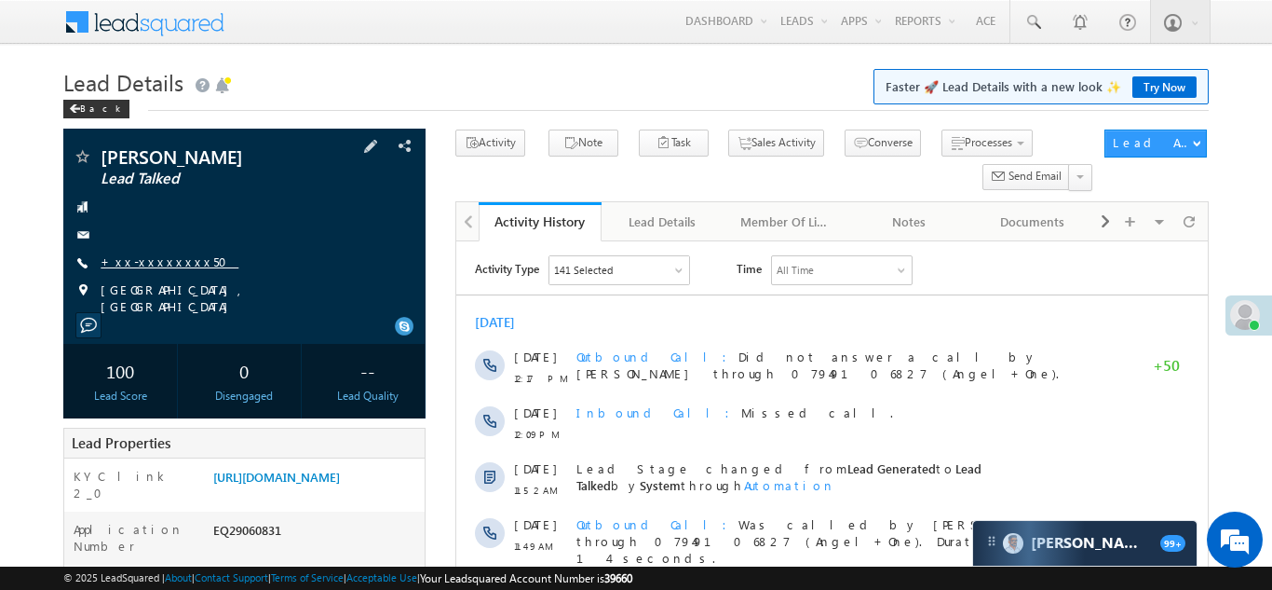
click at [148, 262] on link "+xx-xxxxxxxx50" at bounding box center [170, 261] width 138 height 16
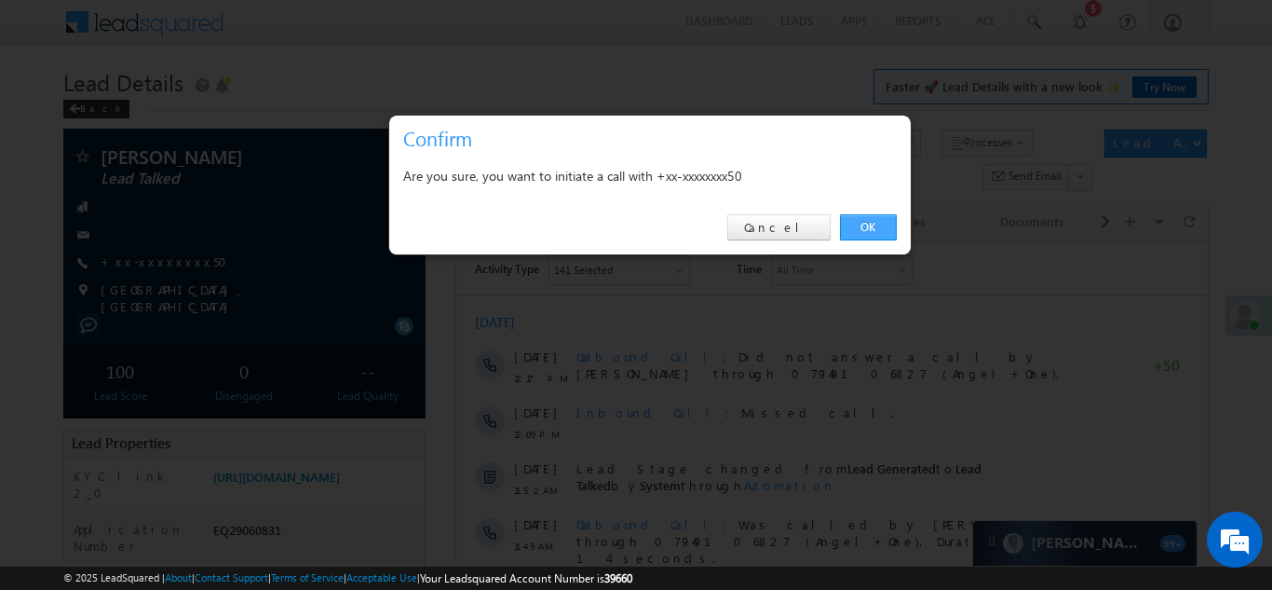
click at [874, 227] on link "OK" at bounding box center [868, 227] width 57 height 26
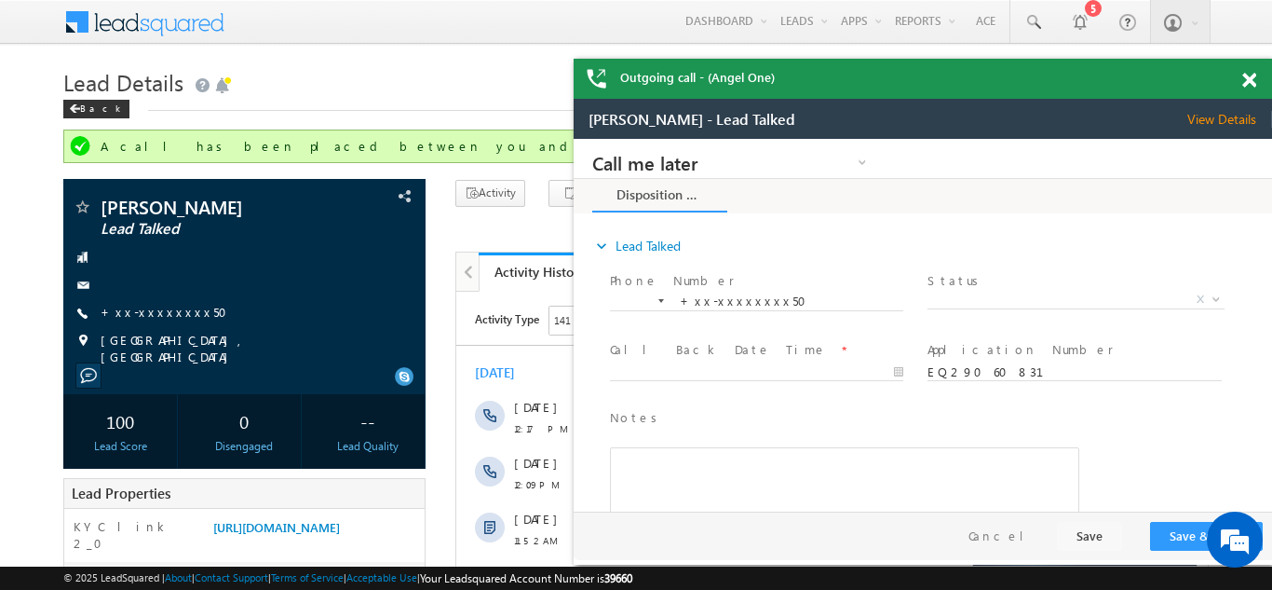
click at [1251, 74] on span at bounding box center [1249, 81] width 14 height 16
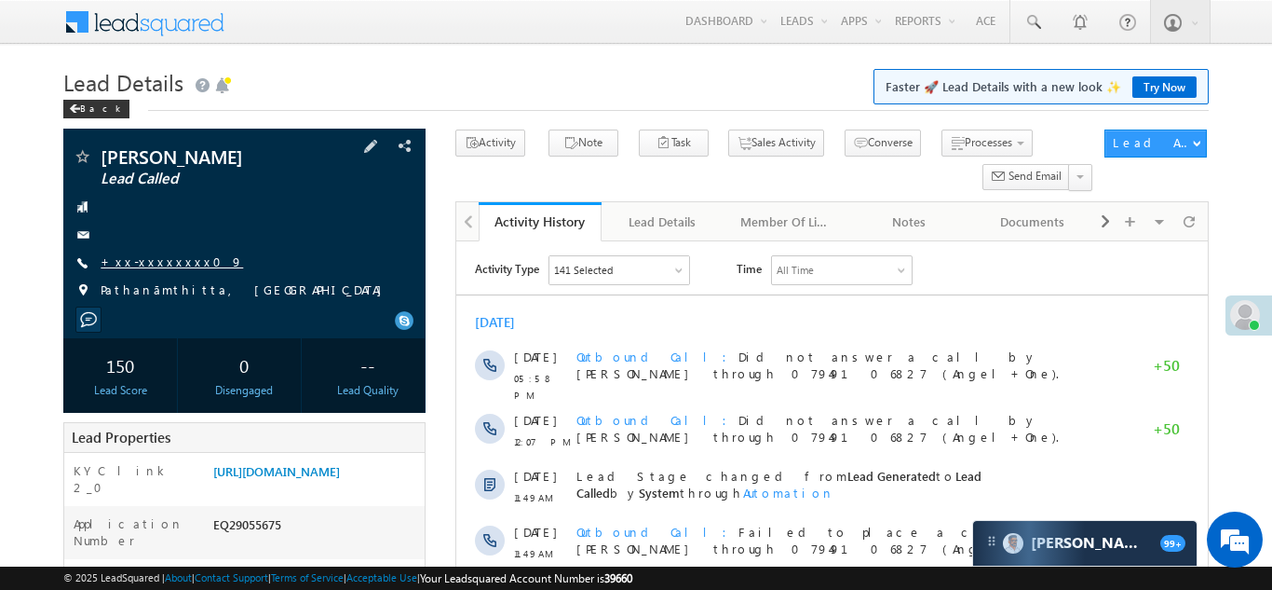
click at [151, 269] on link "+xx-xxxxxxxx09" at bounding box center [172, 261] width 142 height 16
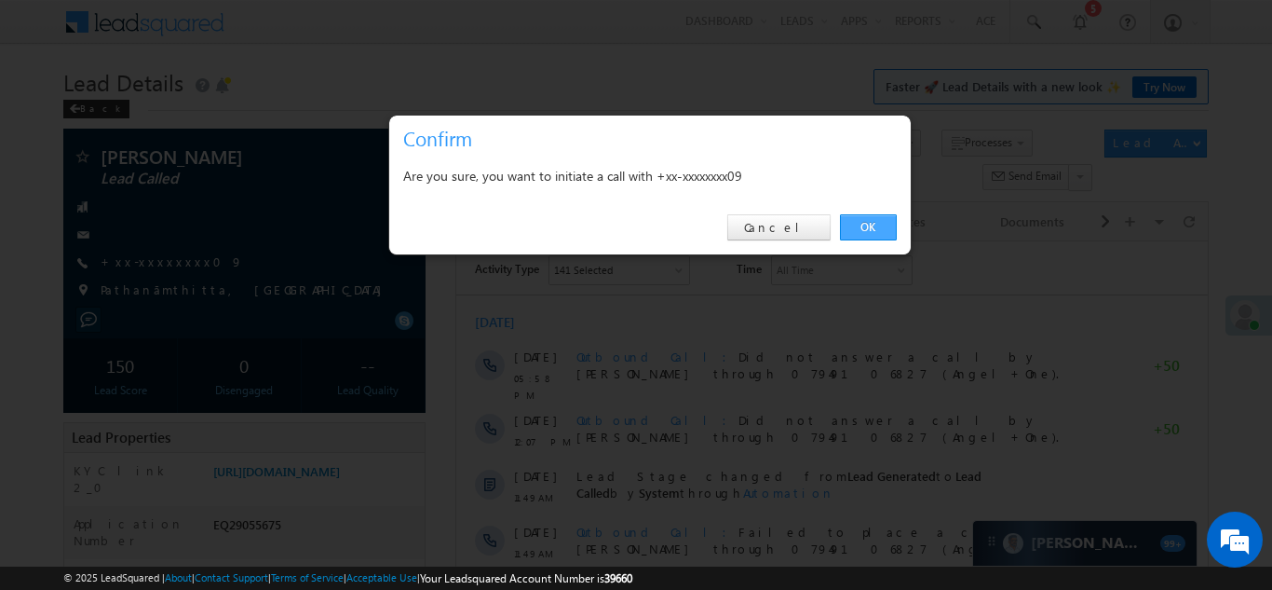
click at [861, 227] on link "OK" at bounding box center [868, 227] width 57 height 26
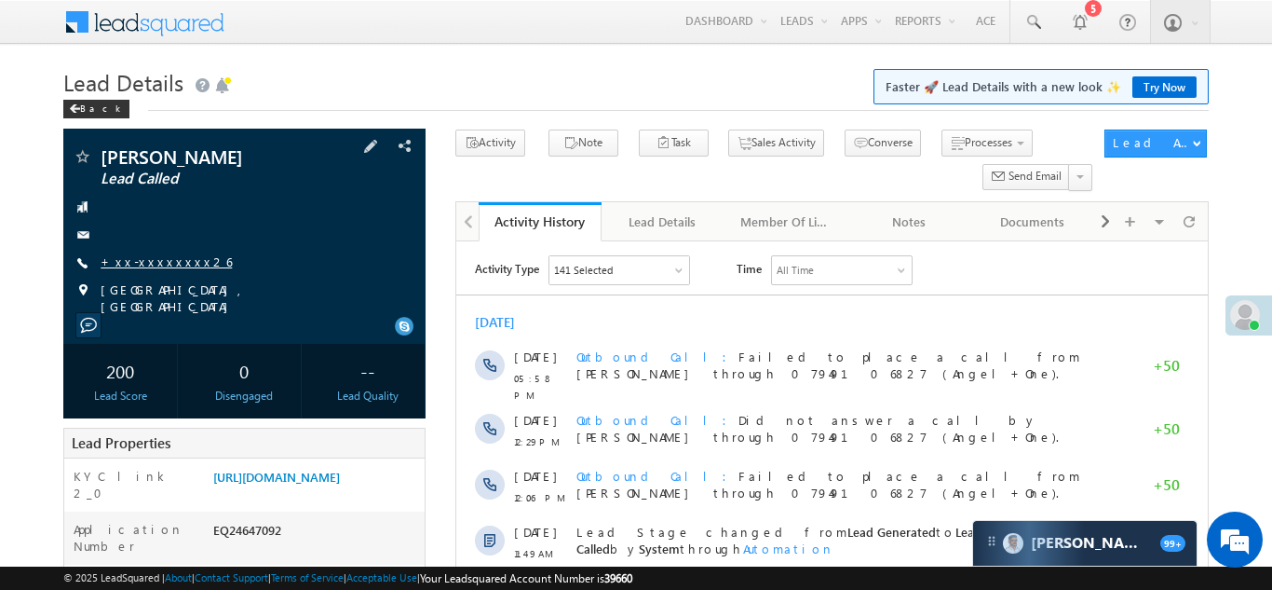
click at [150, 264] on link "+xx-xxxxxxxx26" at bounding box center [166, 261] width 131 height 16
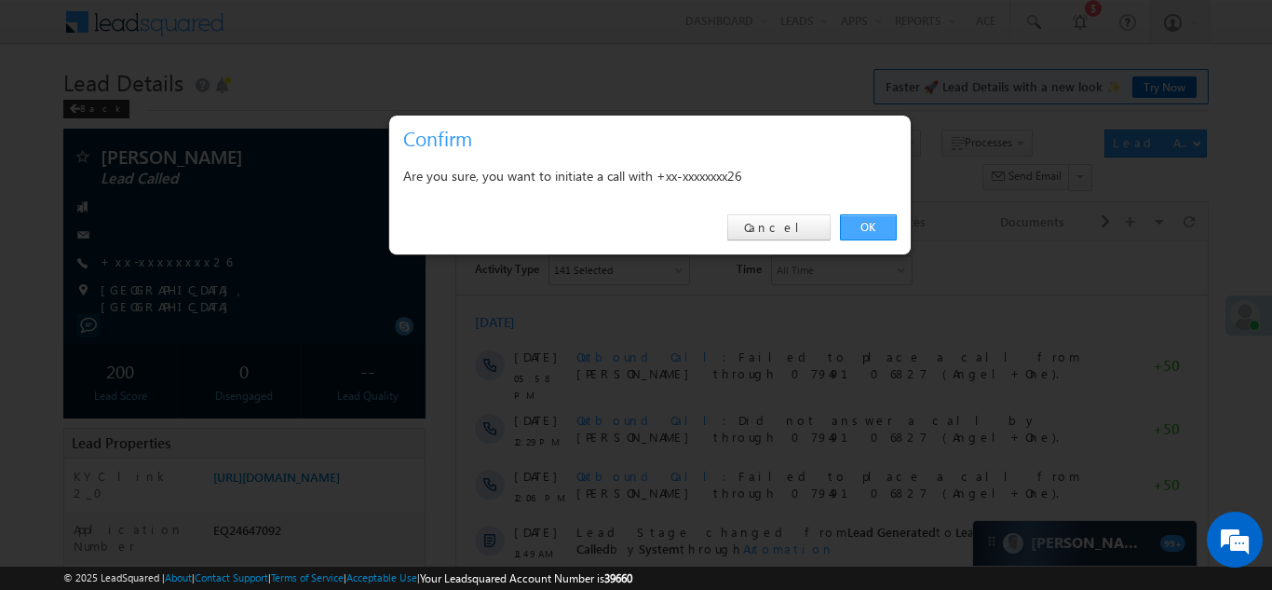
click at [863, 224] on link "OK" at bounding box center [868, 227] width 57 height 26
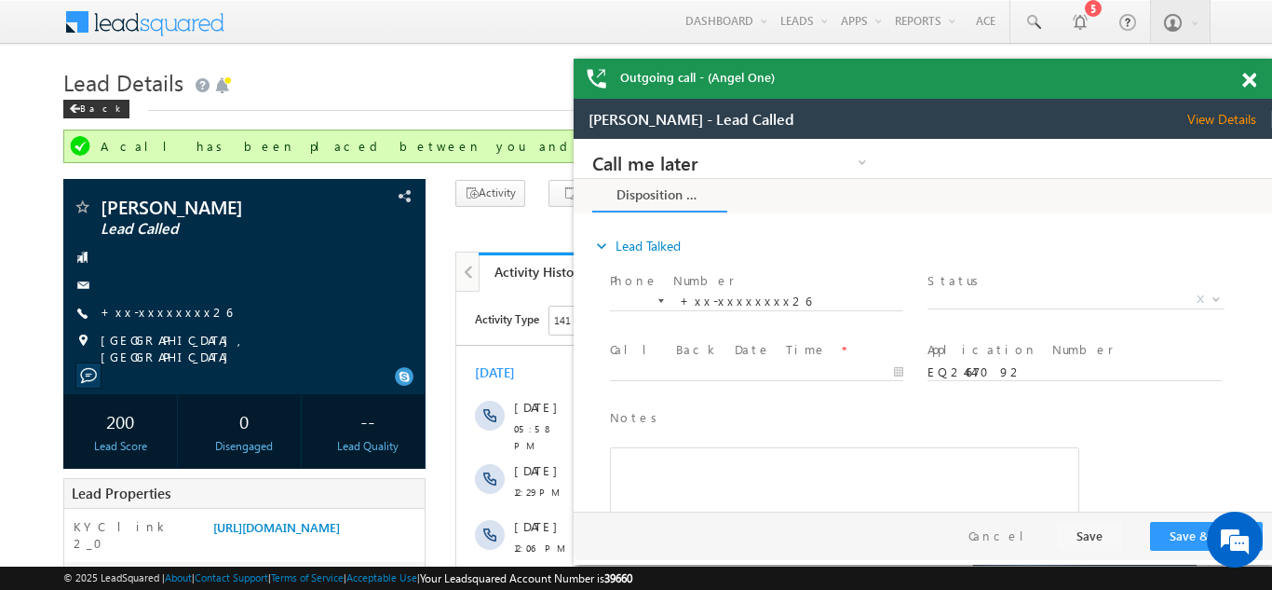
click at [1247, 78] on span at bounding box center [1249, 81] width 14 height 16
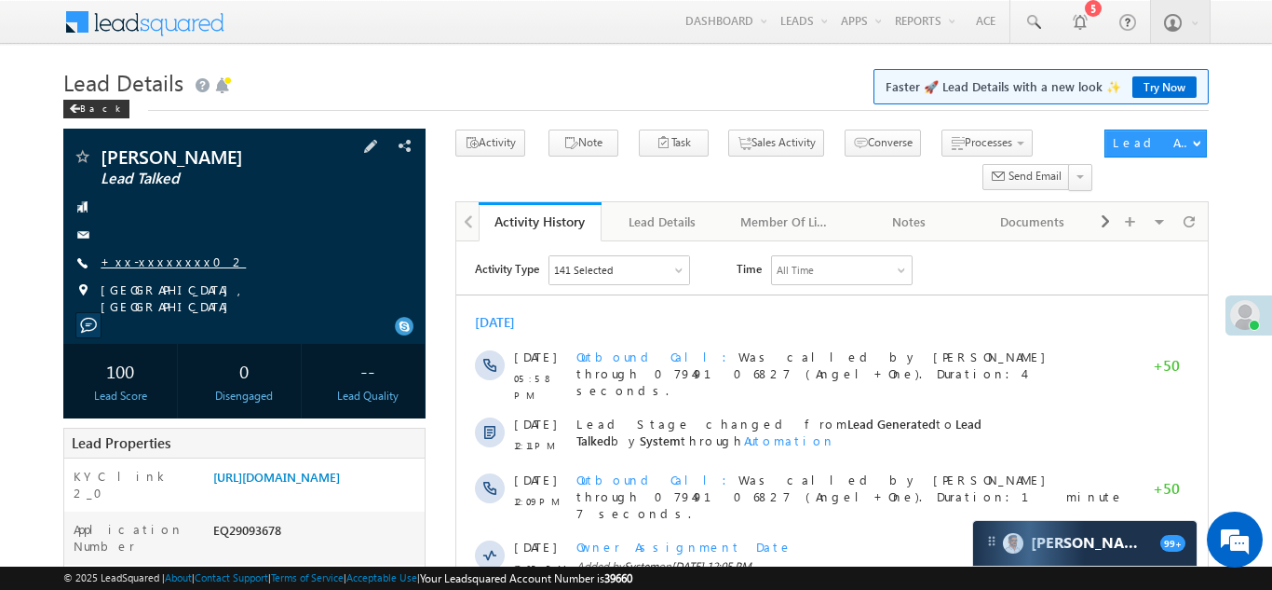
click at [167, 259] on link "+xx-xxxxxxxx02" at bounding box center [173, 261] width 145 height 16
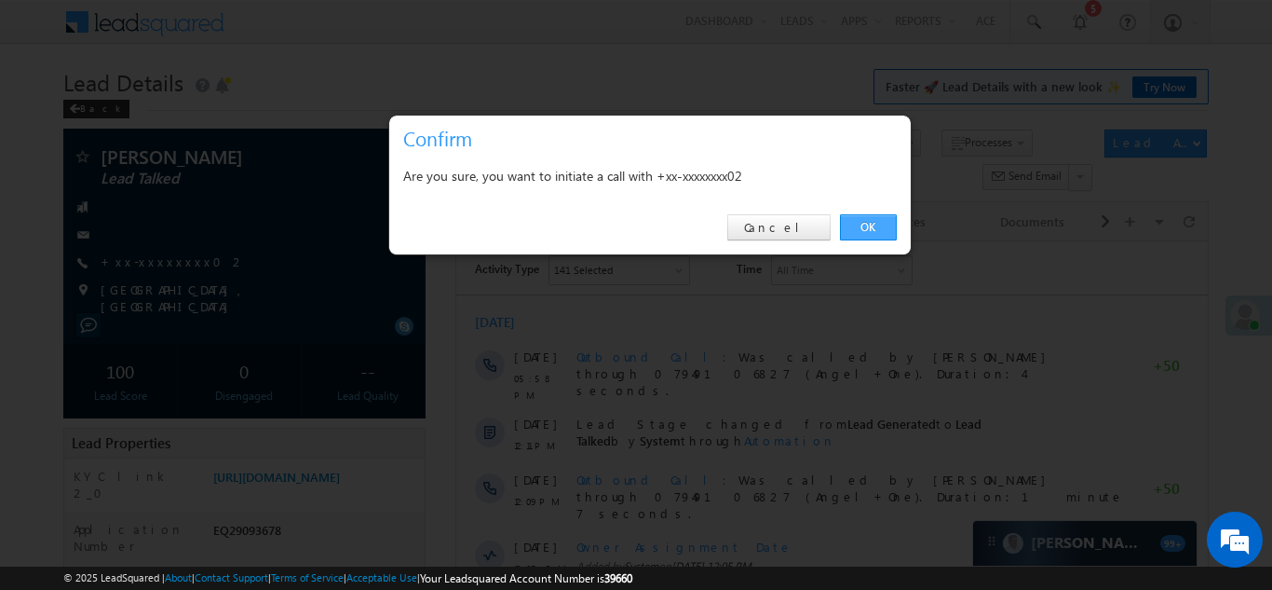
click at [861, 225] on link "OK" at bounding box center [868, 227] width 57 height 26
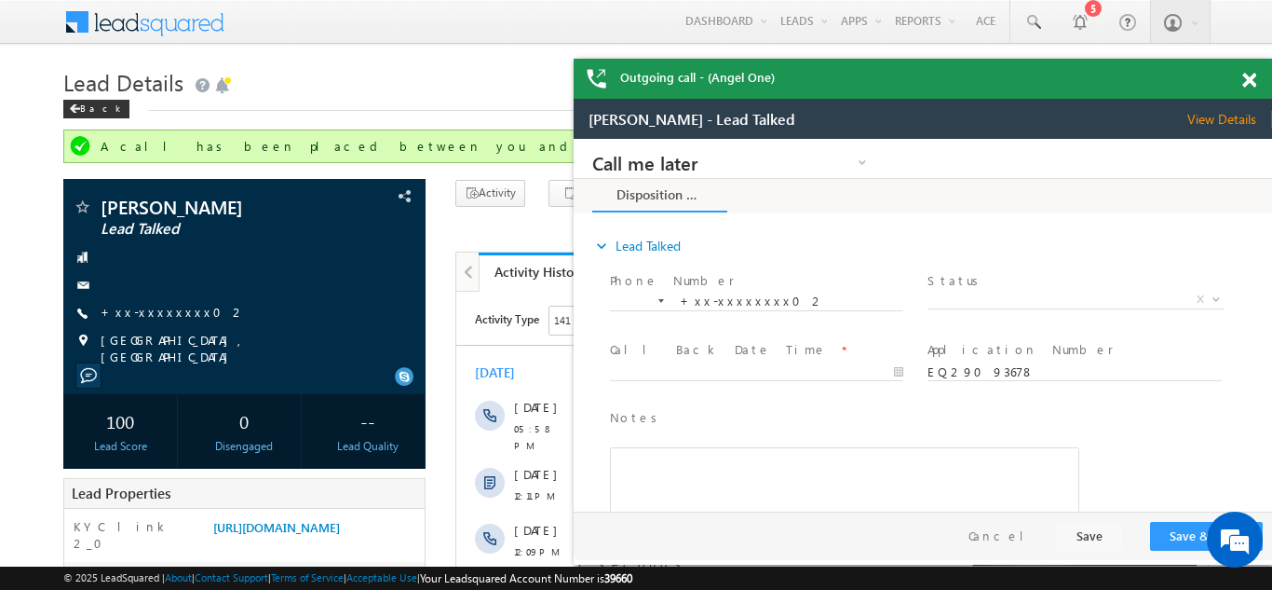
click at [1251, 80] on span at bounding box center [1249, 81] width 14 height 16
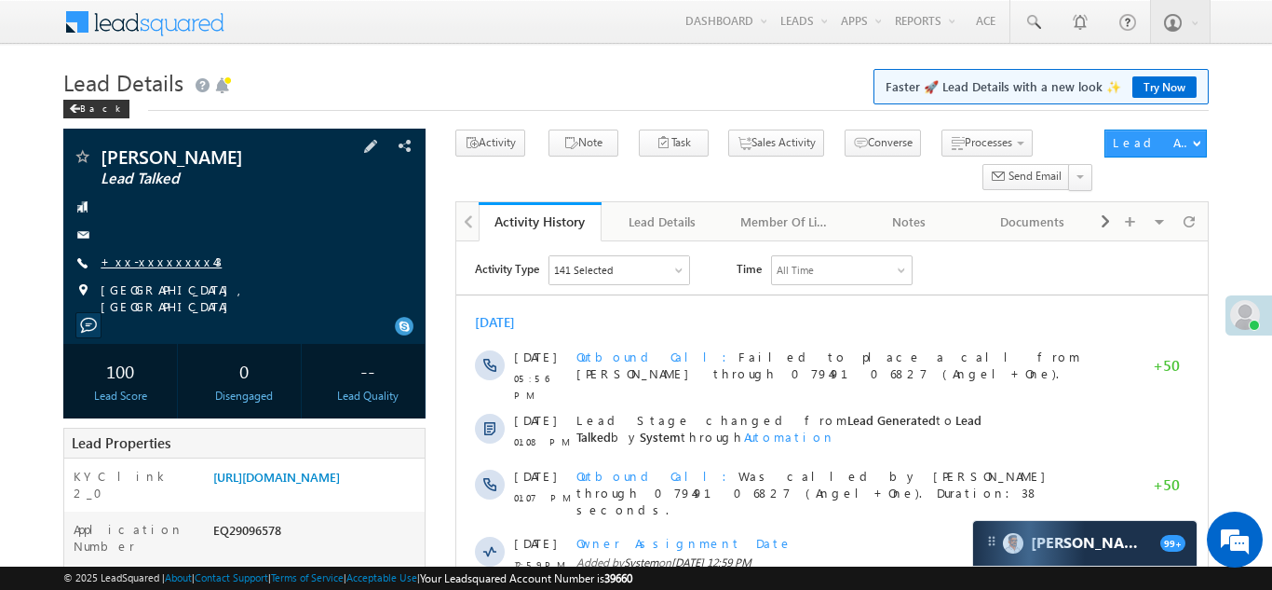
click at [154, 257] on link "+xx-xxxxxxxx43" at bounding box center [161, 261] width 121 height 16
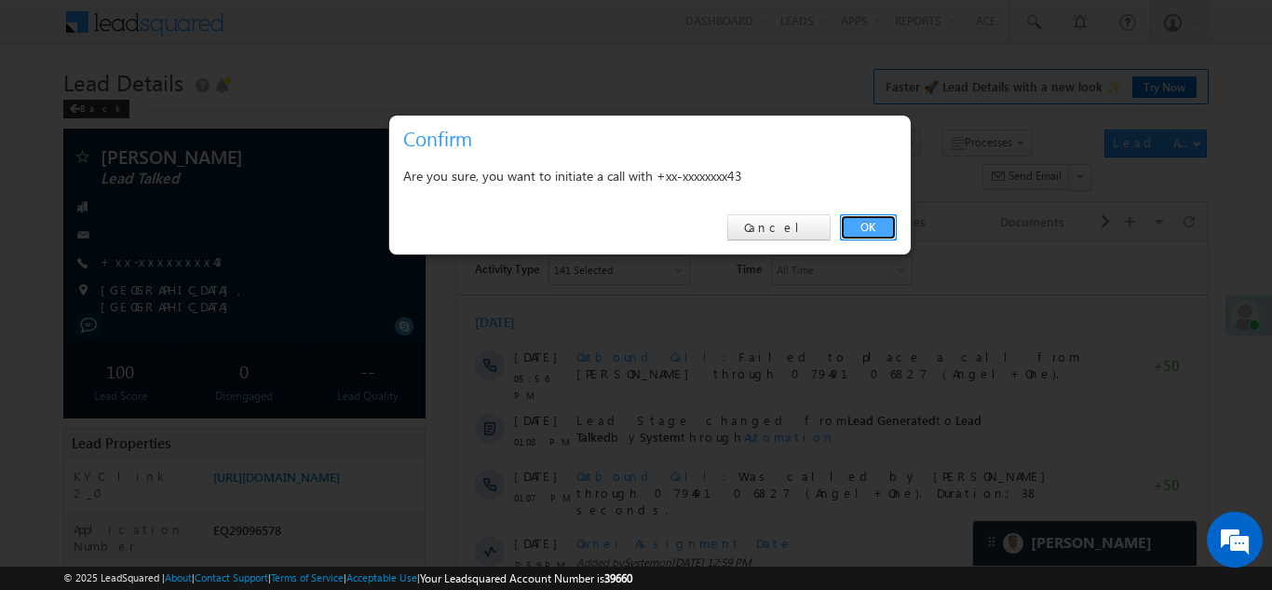
click at [864, 224] on link "OK" at bounding box center [868, 227] width 57 height 26
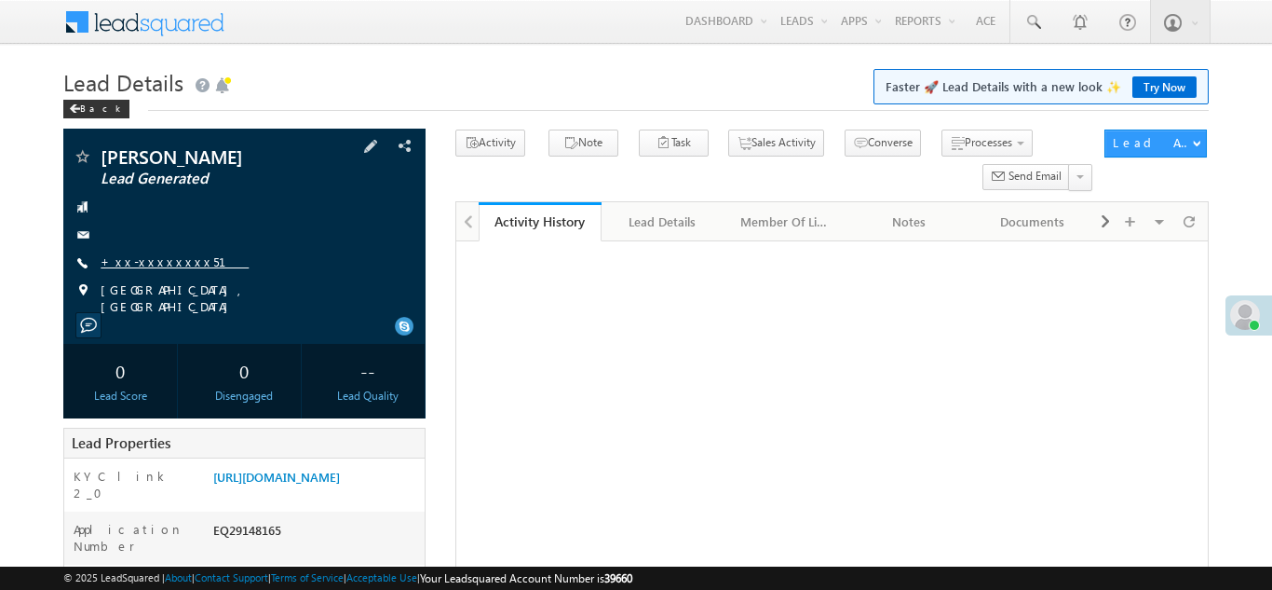
click at [155, 261] on link "+xx-xxxxxxxx51" at bounding box center [175, 261] width 148 height 16
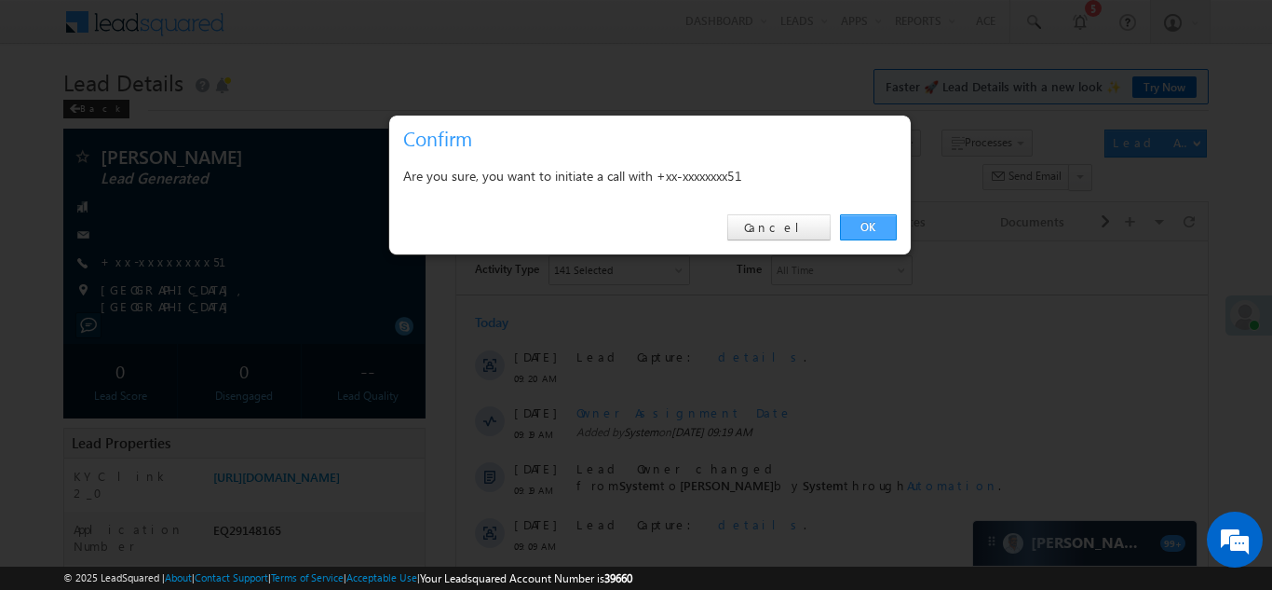
click at [864, 225] on link "OK" at bounding box center [868, 227] width 57 height 26
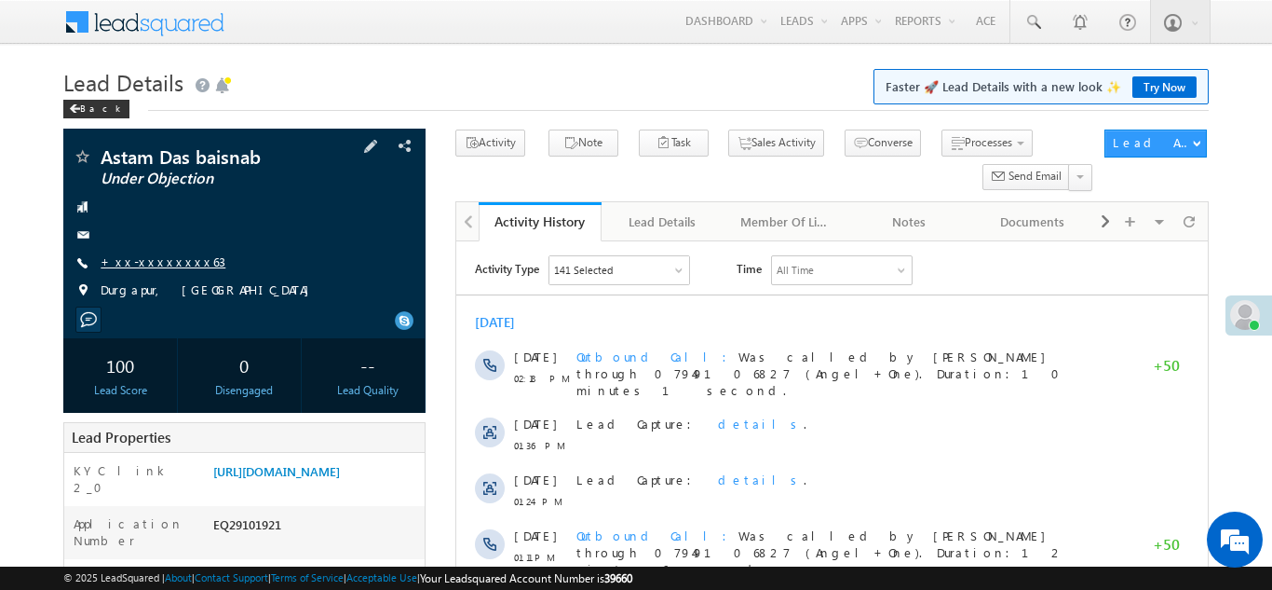
click at [150, 260] on link "+xx-xxxxxxxx63" at bounding box center [163, 261] width 125 height 16
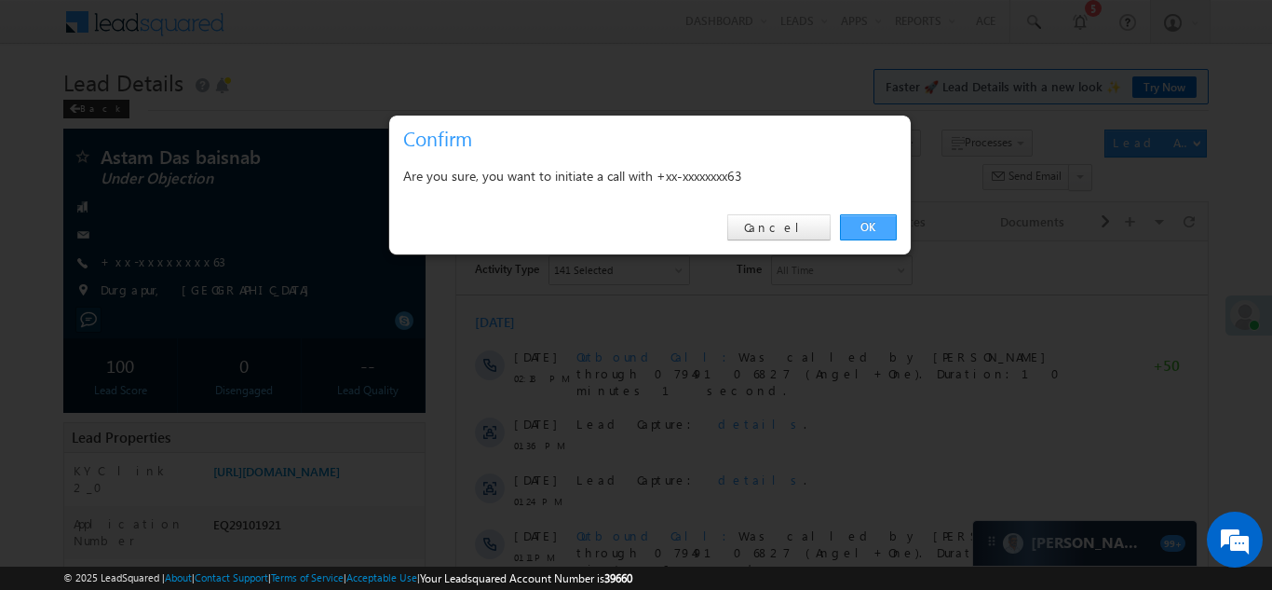
click at [858, 229] on link "OK" at bounding box center [868, 227] width 57 height 26
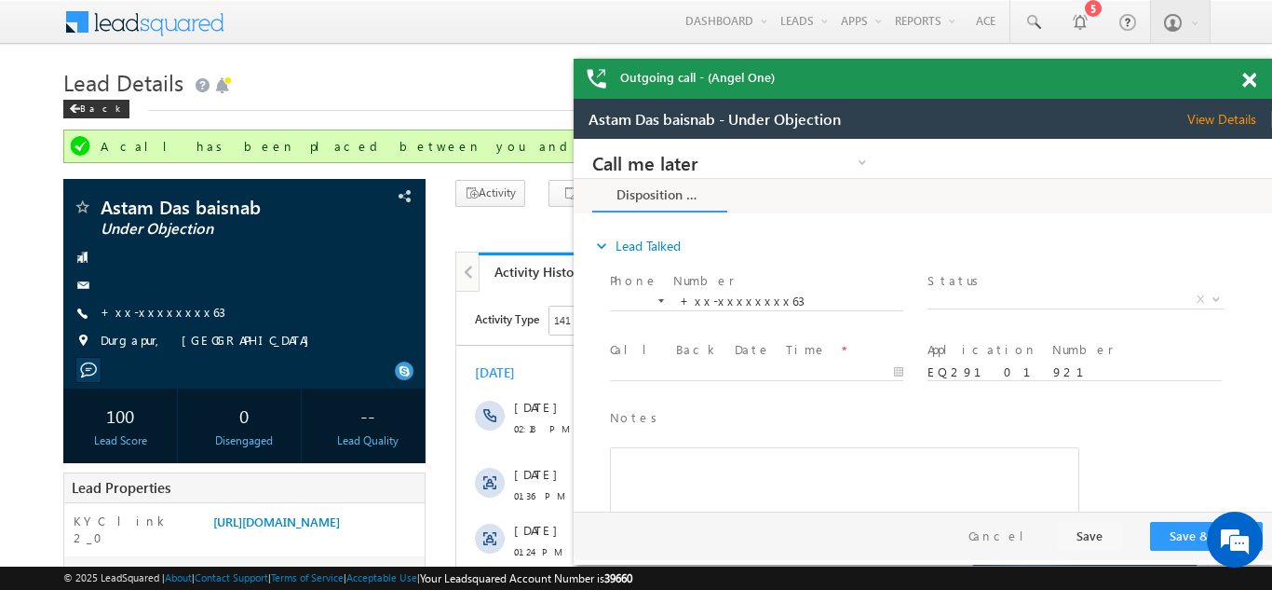
click at [1247, 79] on span at bounding box center [1249, 81] width 14 height 16
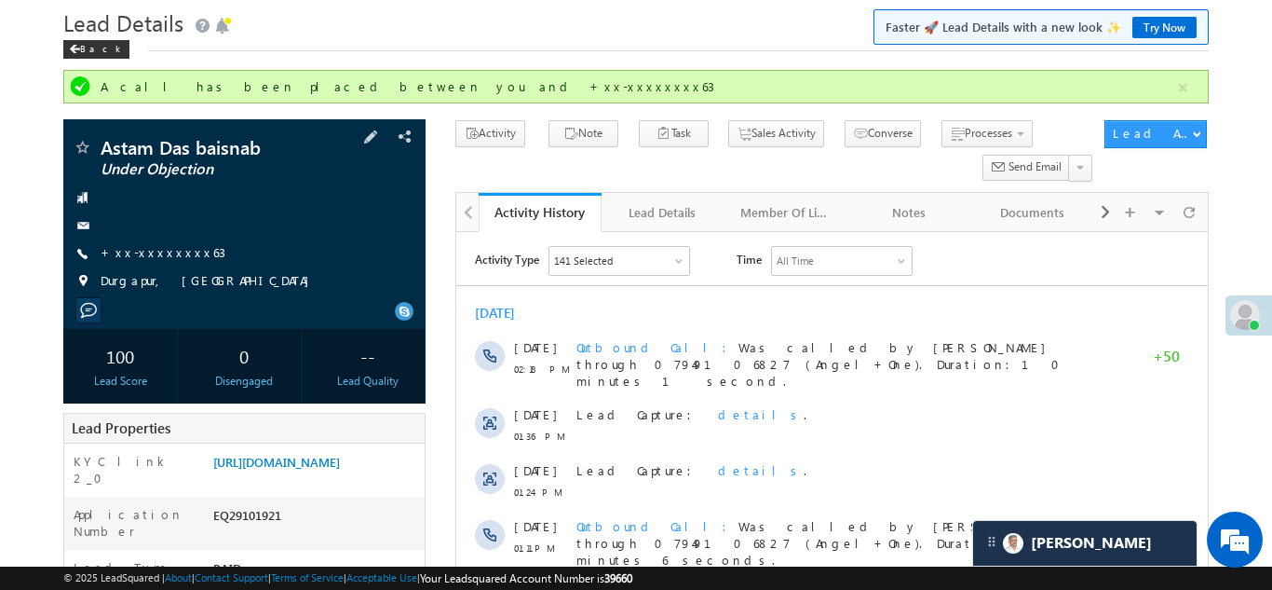
scroll to position [251, 0]
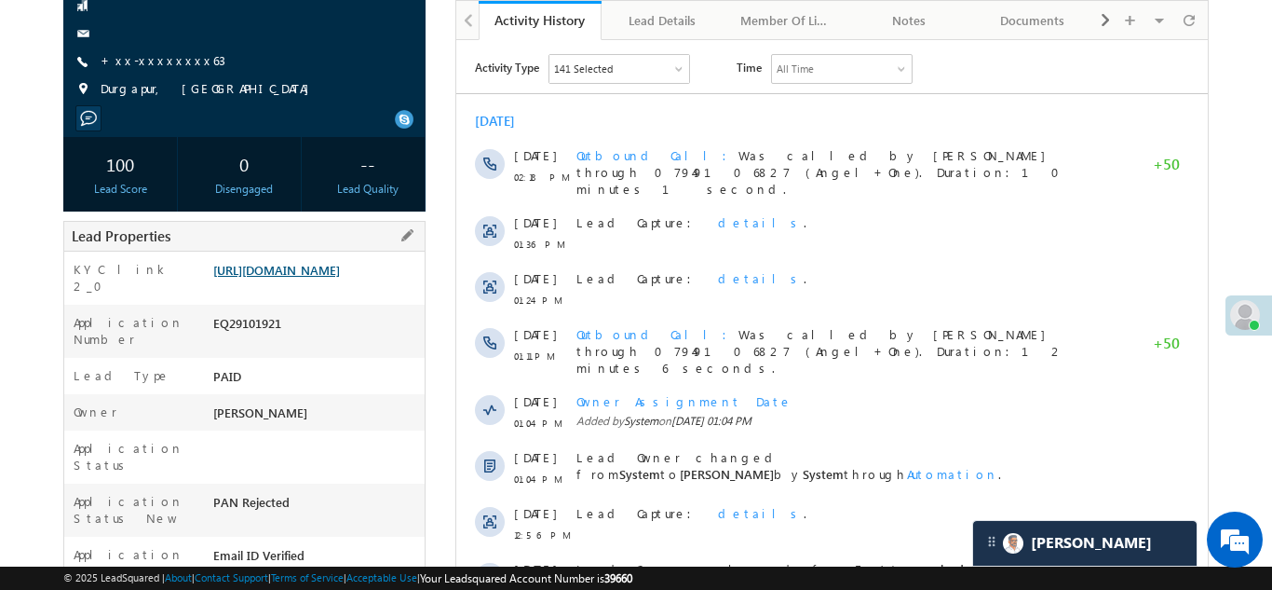
click at [304, 278] on link "https://angelbroking1-pk3em7sa.customui-test.leadsquared.com?leadId=1de2ee0a-99…" at bounding box center [276, 270] width 127 height 16
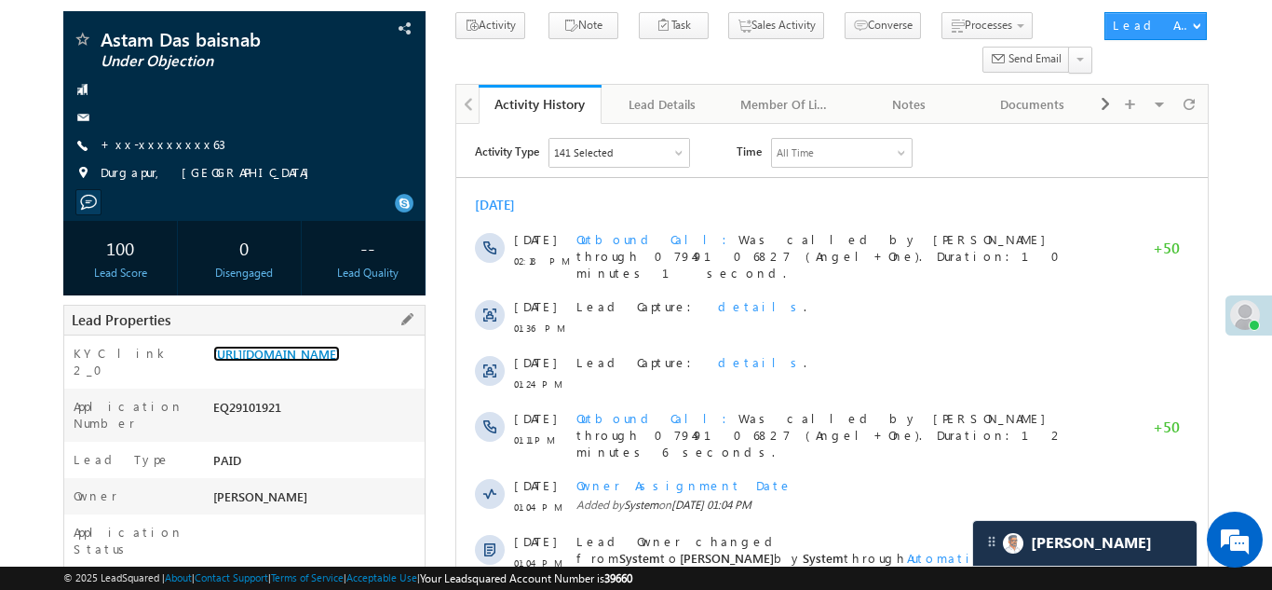
scroll to position [0, 0]
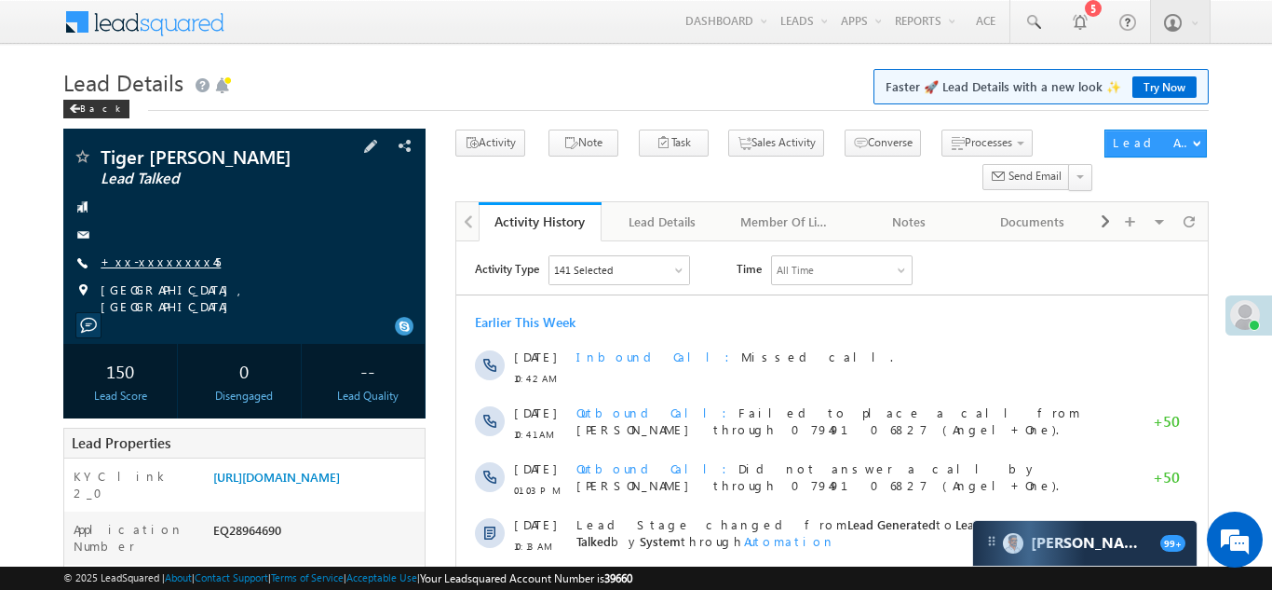
click at [143, 258] on link "+xx-xxxxxxxx45" at bounding box center [161, 261] width 120 height 16
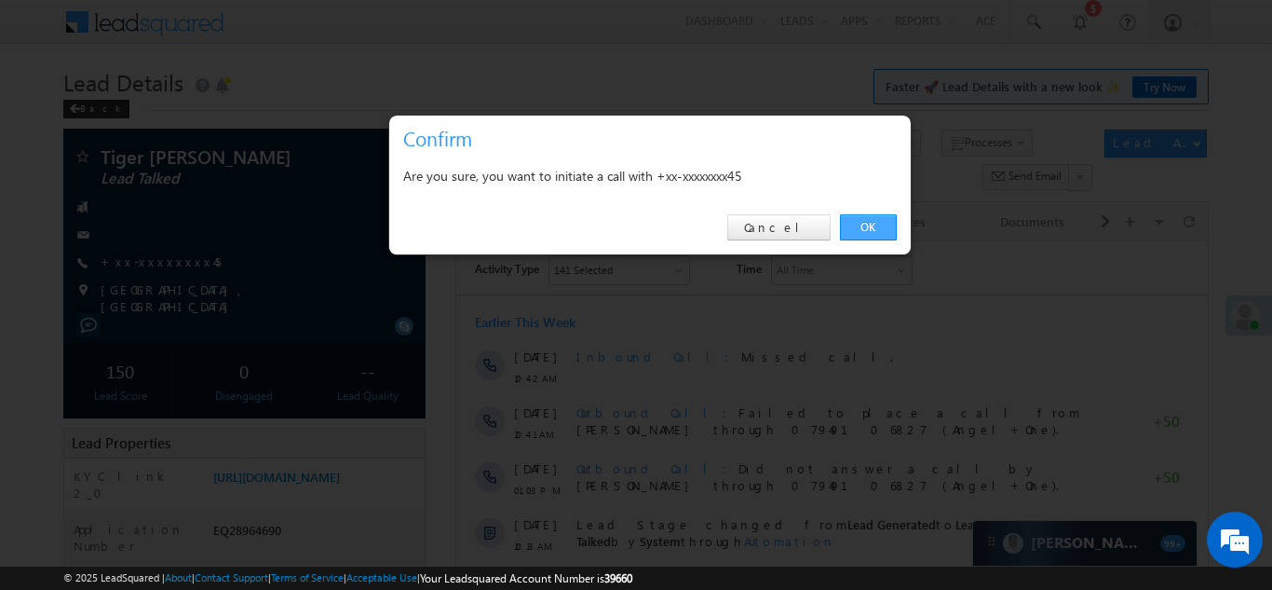
click at [867, 230] on link "OK" at bounding box center [868, 227] width 57 height 26
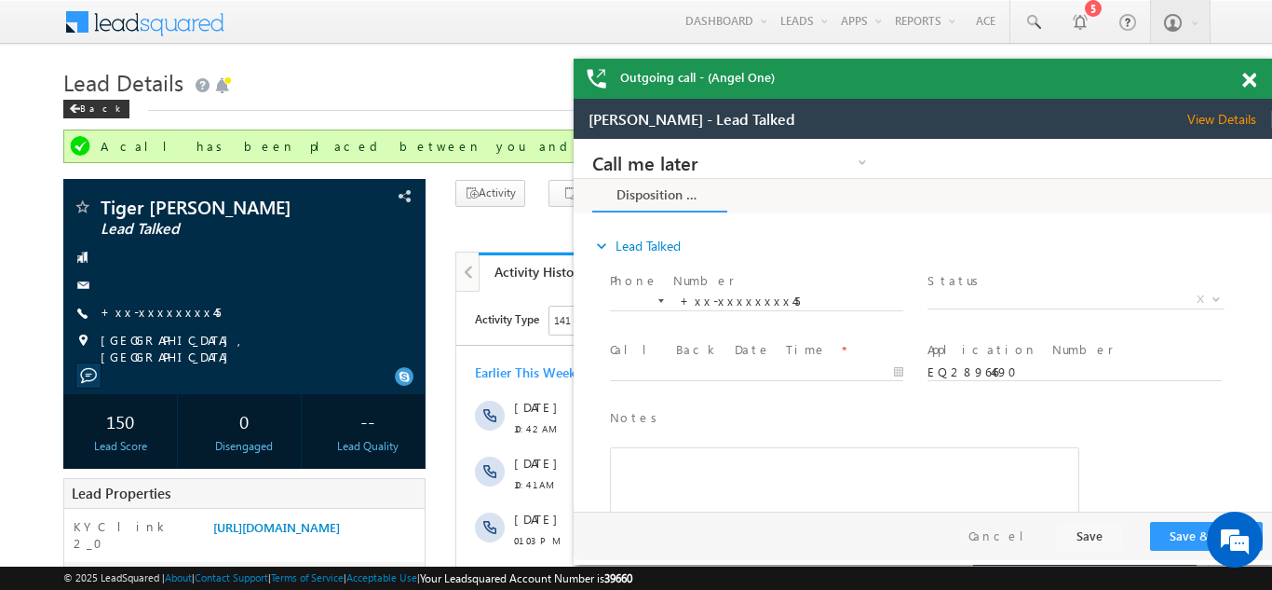
click at [1249, 80] on span at bounding box center [1249, 81] width 14 height 16
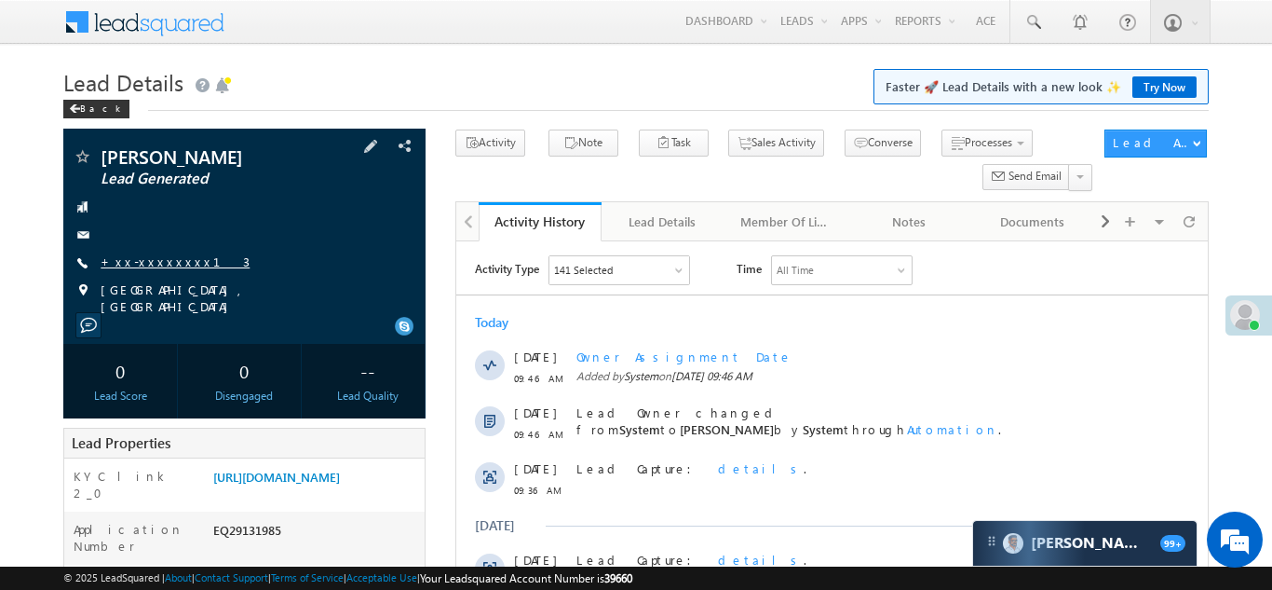
click at [146, 262] on link "+xx-xxxxxxxx13" at bounding box center [175, 261] width 149 height 16
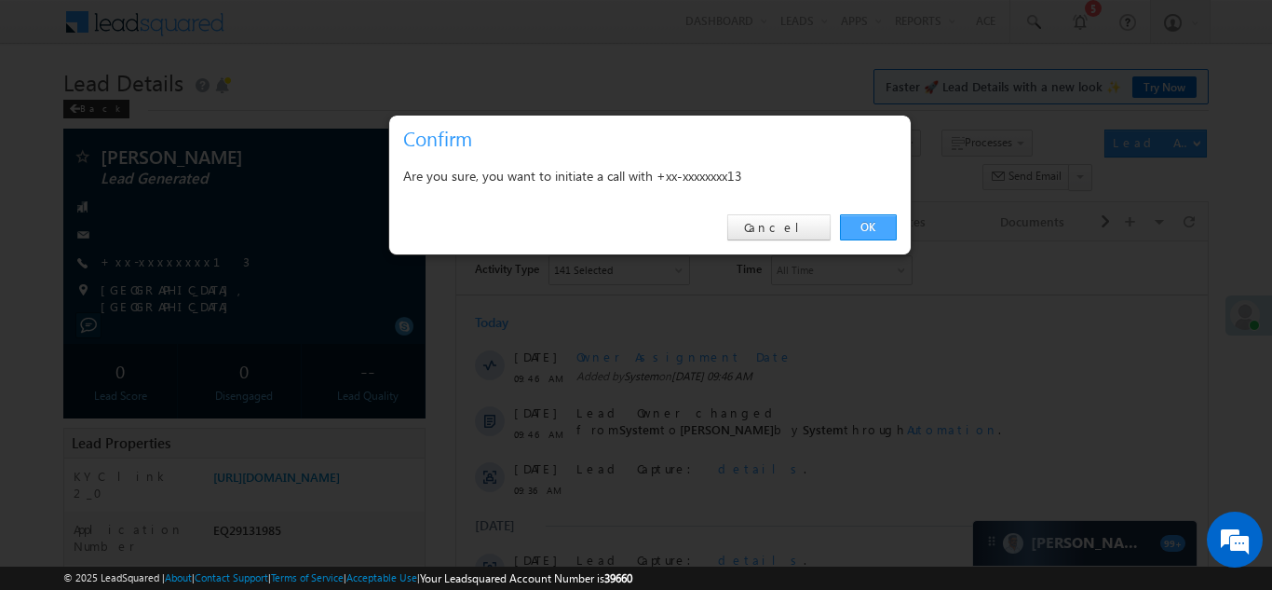
click at [861, 222] on link "OK" at bounding box center [868, 227] width 57 height 26
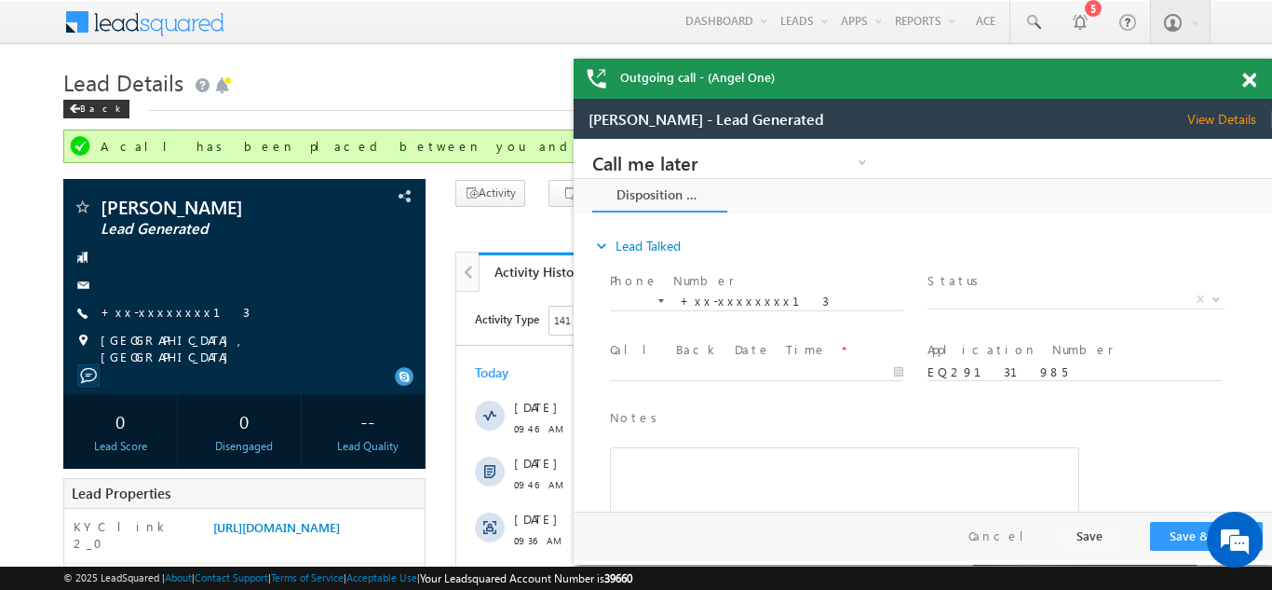
click at [1251, 75] on span at bounding box center [1249, 81] width 14 height 16
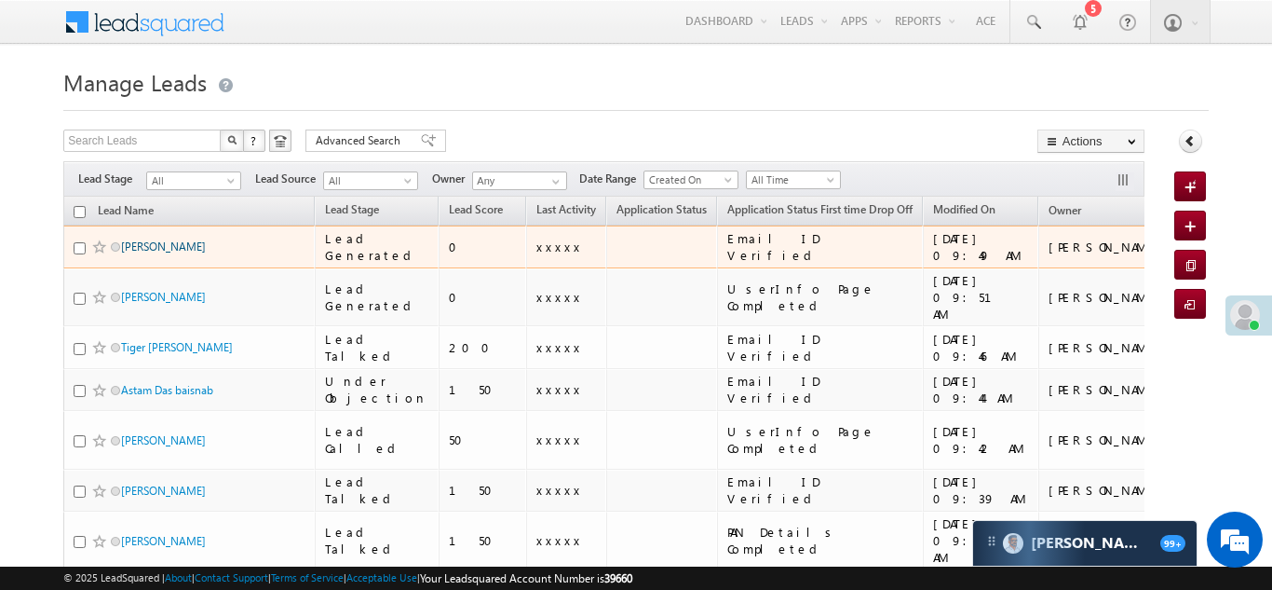
click at [156, 249] on link "[PERSON_NAME]" at bounding box center [163, 246] width 85 height 14
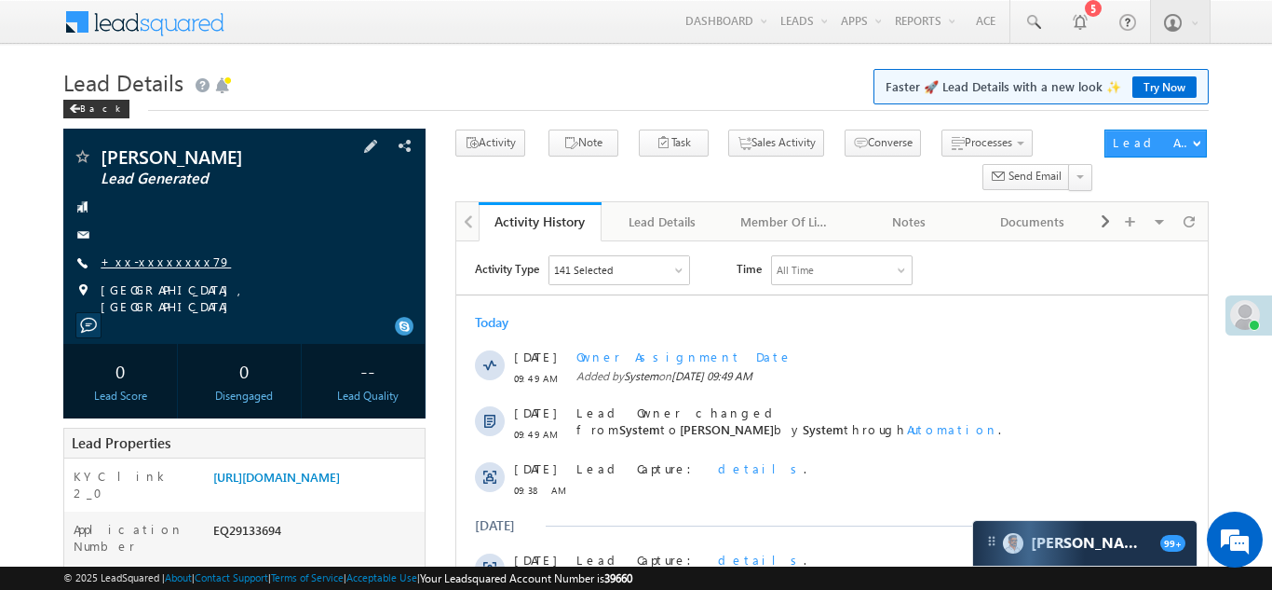
click at [150, 263] on link "+xx-xxxxxxxx79" at bounding box center [166, 261] width 130 height 16
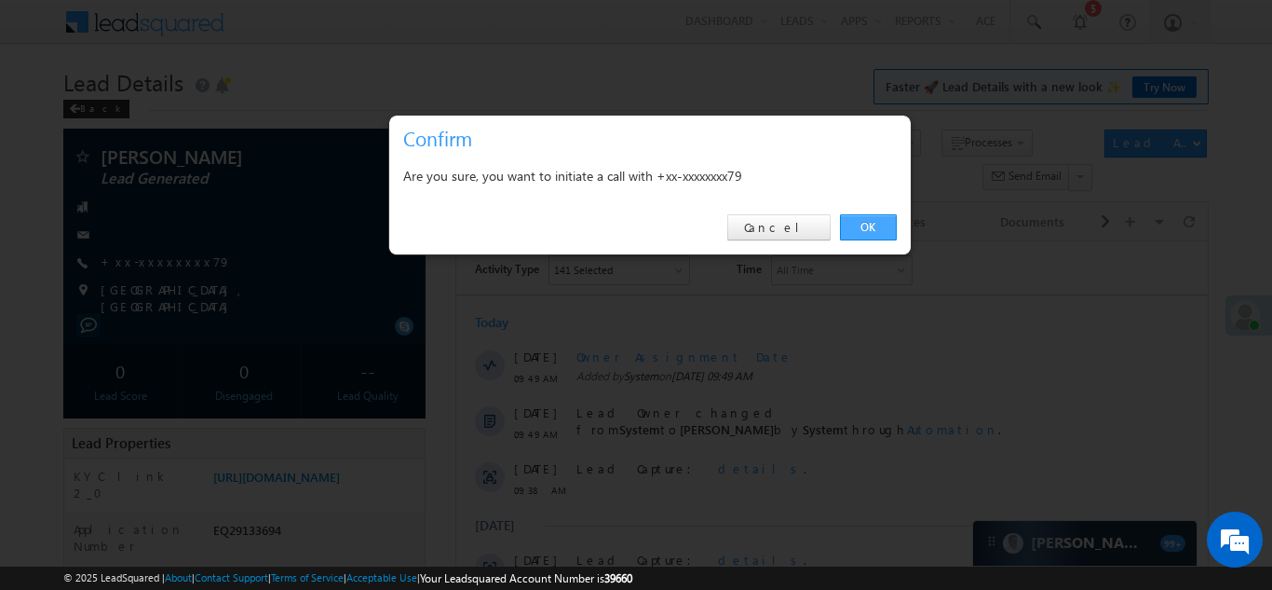
click at [860, 224] on link "OK" at bounding box center [868, 227] width 57 height 26
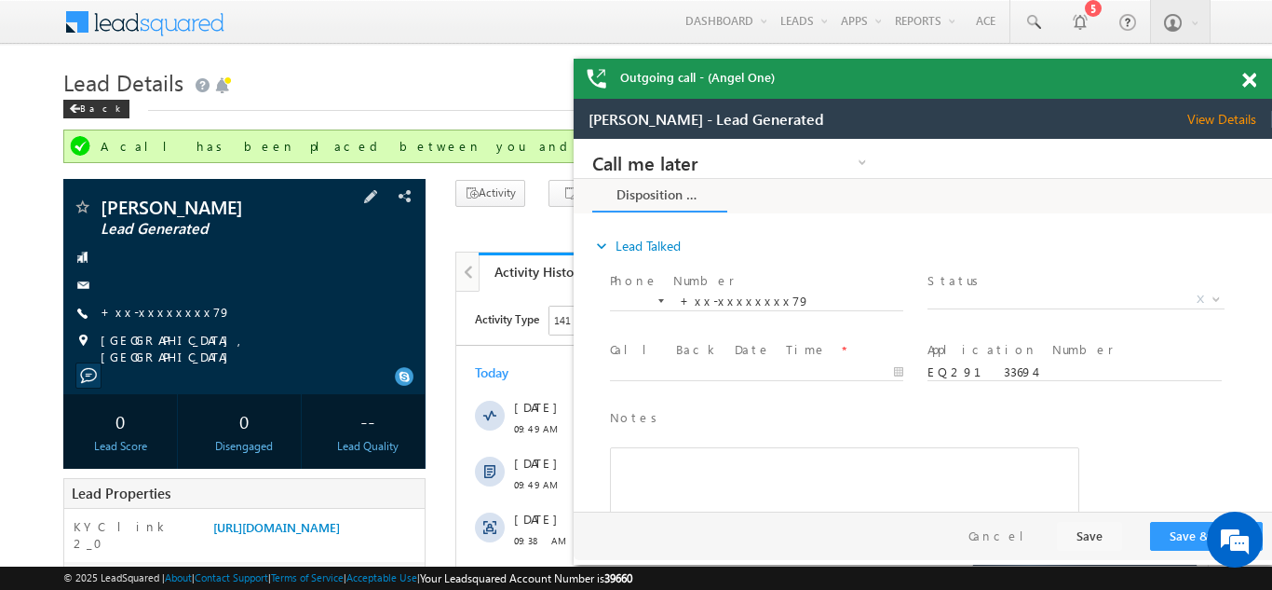
click at [360, 326] on div "[PERSON_NAME] Lead Generated +xx-xxxxxxxx79 [GEOGRAPHIC_DATA], [GEOGRAPHIC_DATA]" at bounding box center [245, 281] width 344 height 168
click at [1253, 82] on span at bounding box center [1249, 81] width 14 height 16
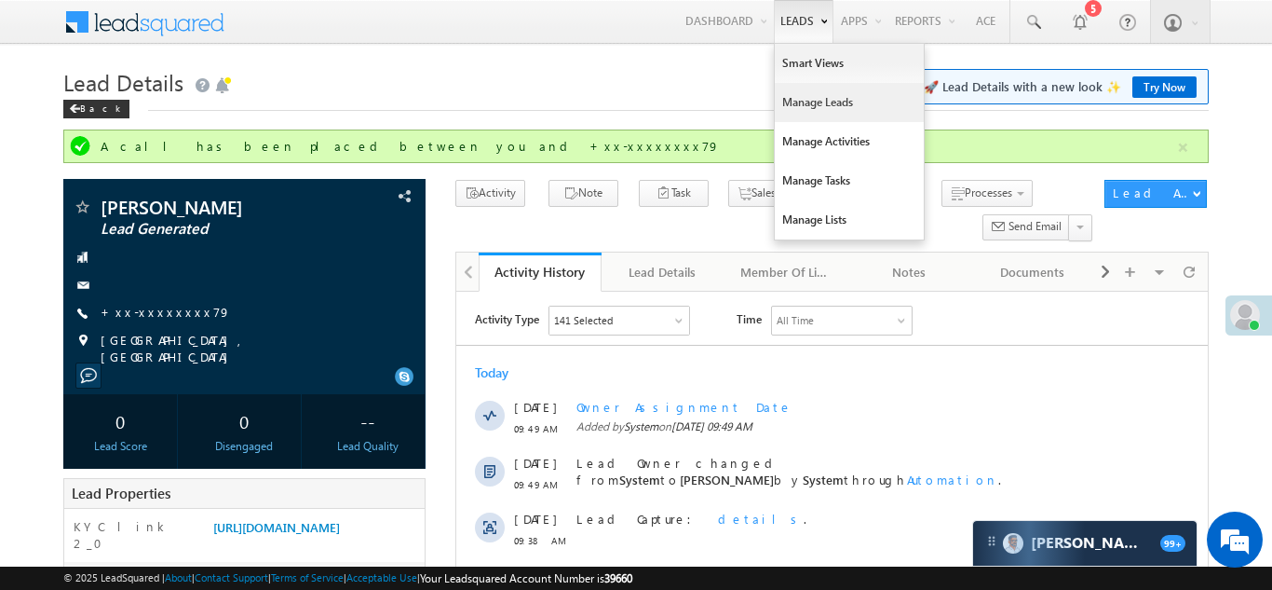
click at [795, 107] on link "Manage Leads" at bounding box center [849, 102] width 149 height 39
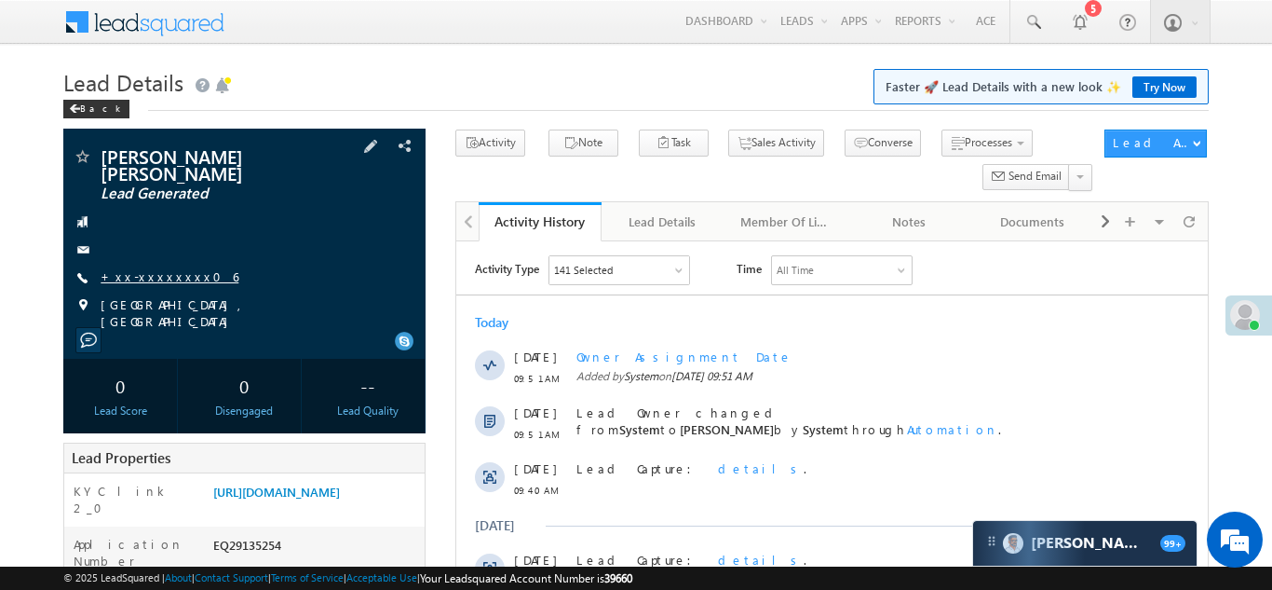
click at [147, 268] on link "+xx-xxxxxxxx06" at bounding box center [170, 276] width 138 height 16
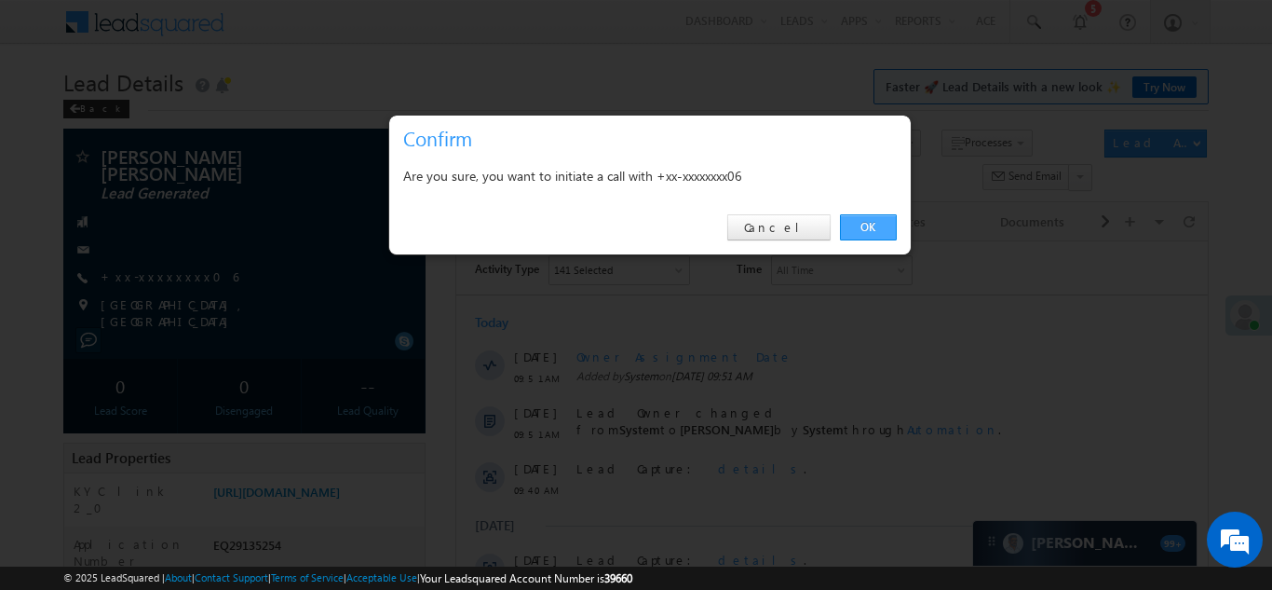
click at [866, 228] on link "OK" at bounding box center [868, 227] width 57 height 26
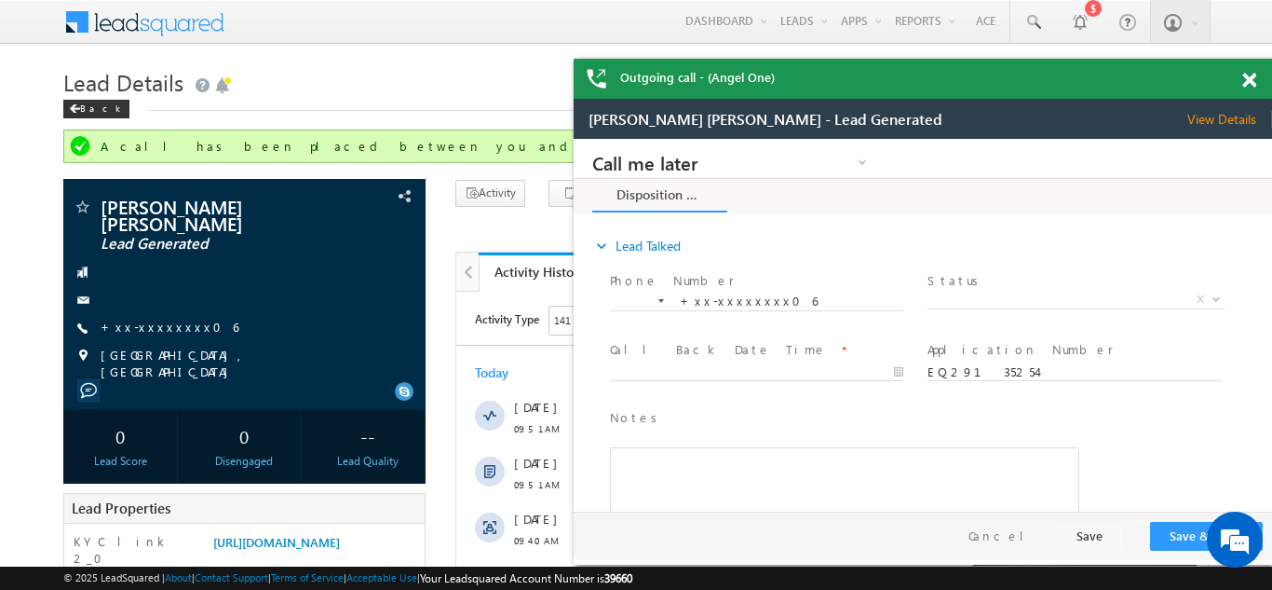
click at [1248, 80] on span at bounding box center [1249, 81] width 14 height 16
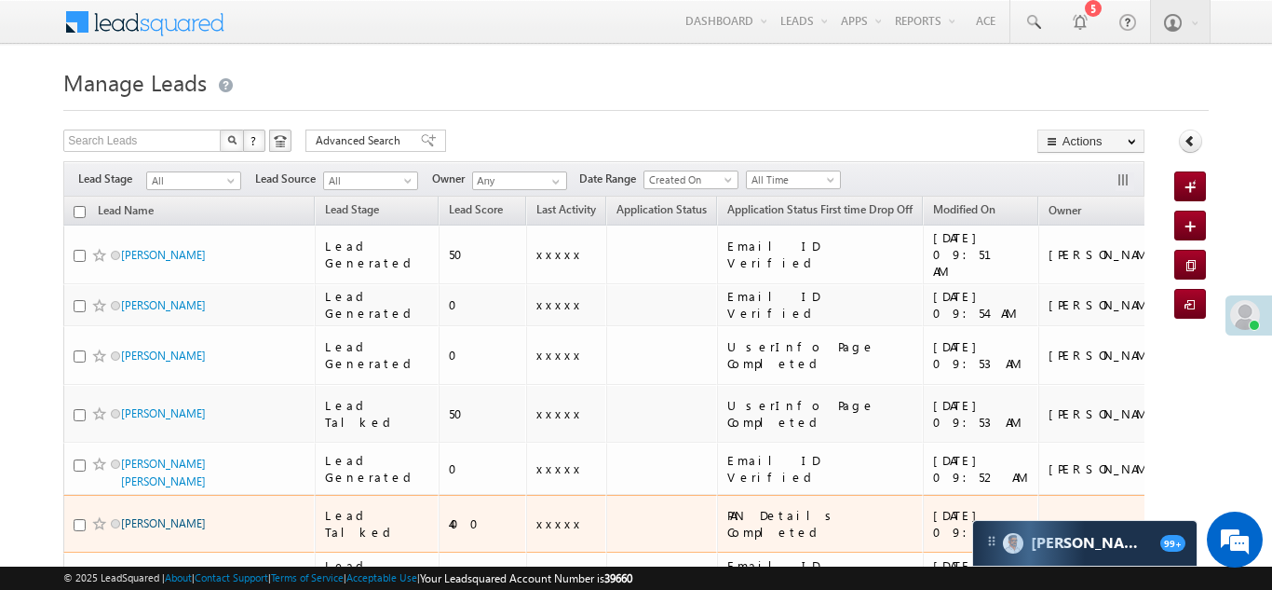
click at [144, 516] on link "[PERSON_NAME]" at bounding box center [163, 523] width 85 height 14
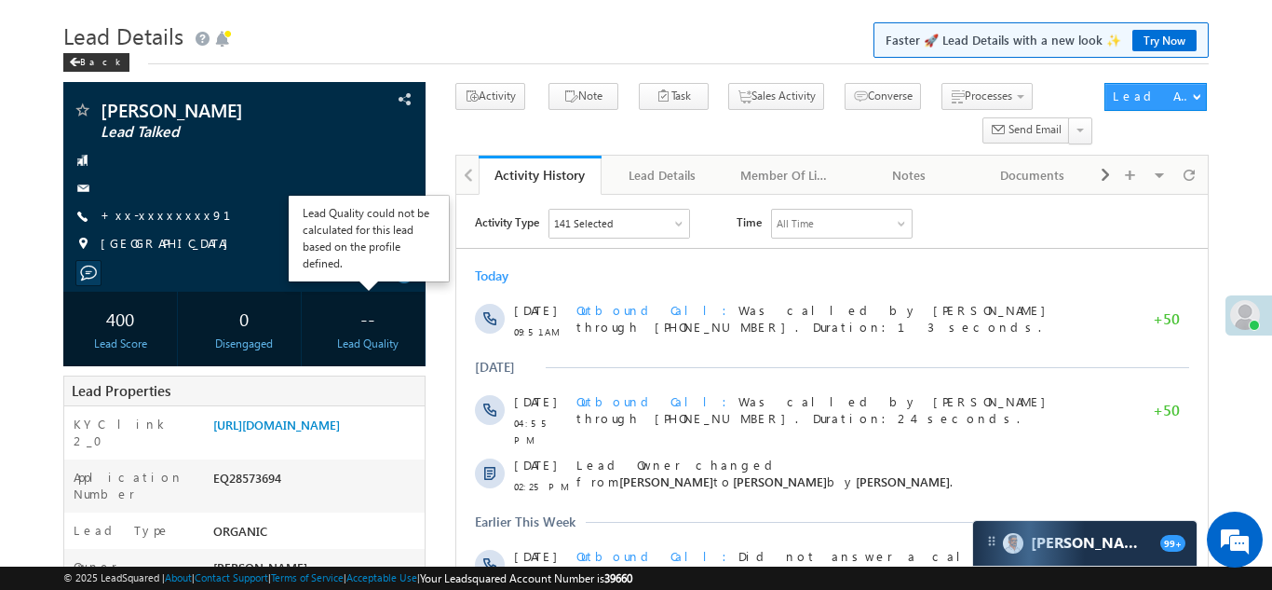
scroll to position [189, 0]
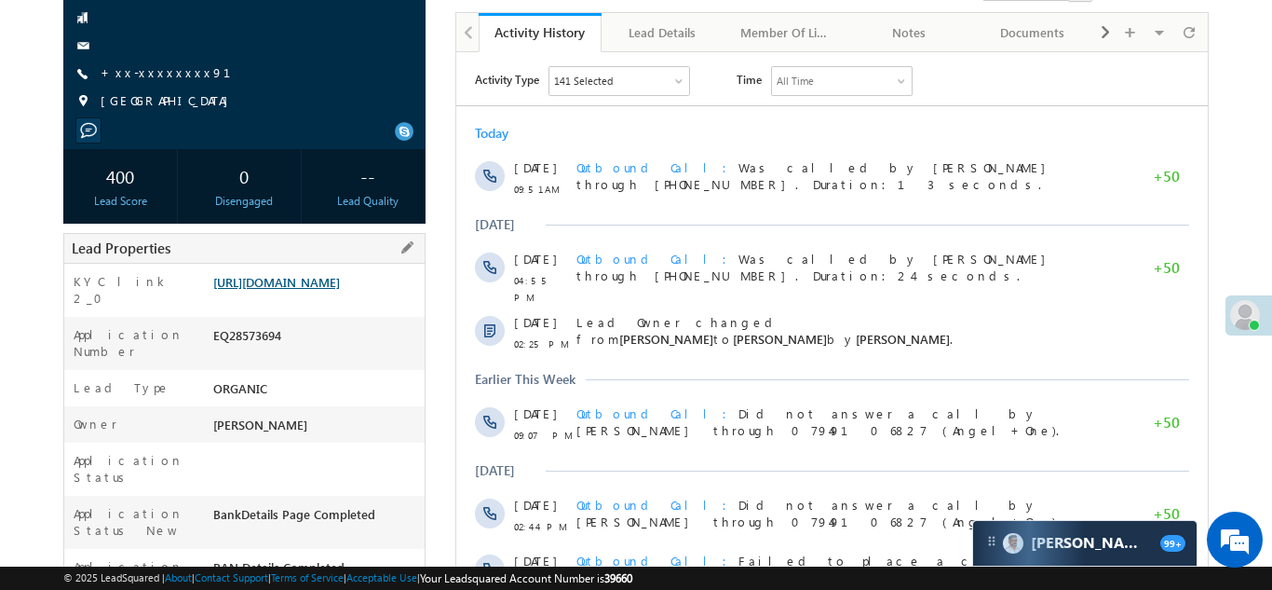
click at [312, 290] on link "[URL][DOMAIN_NAME]" at bounding box center [276, 282] width 127 height 16
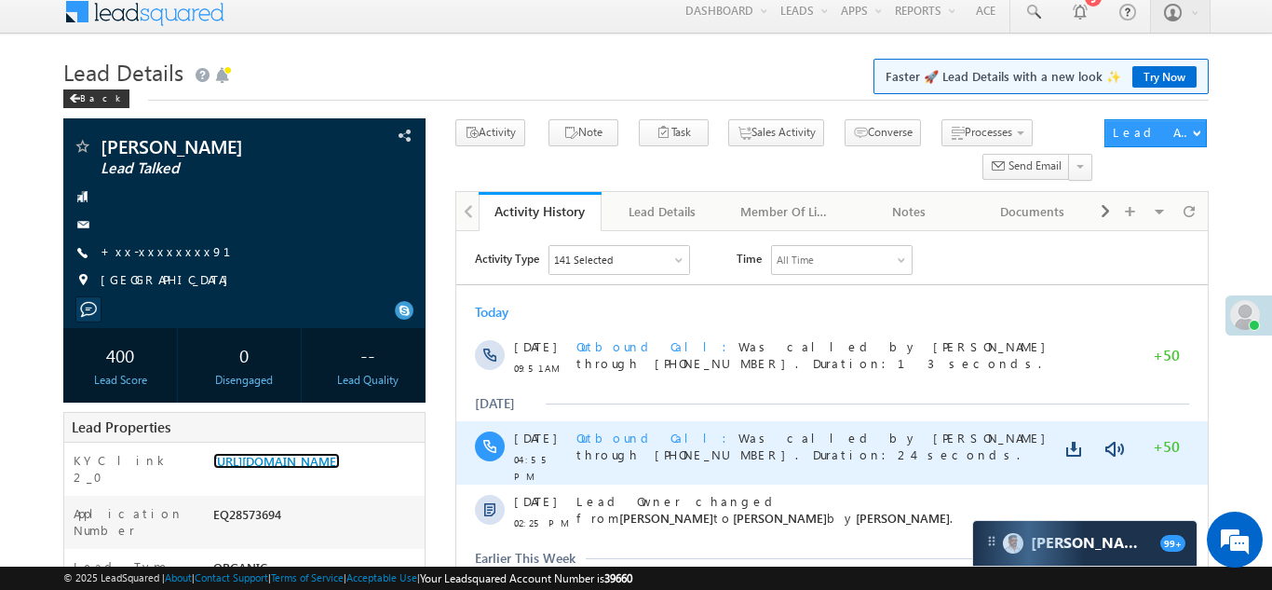
scroll to position [0, 0]
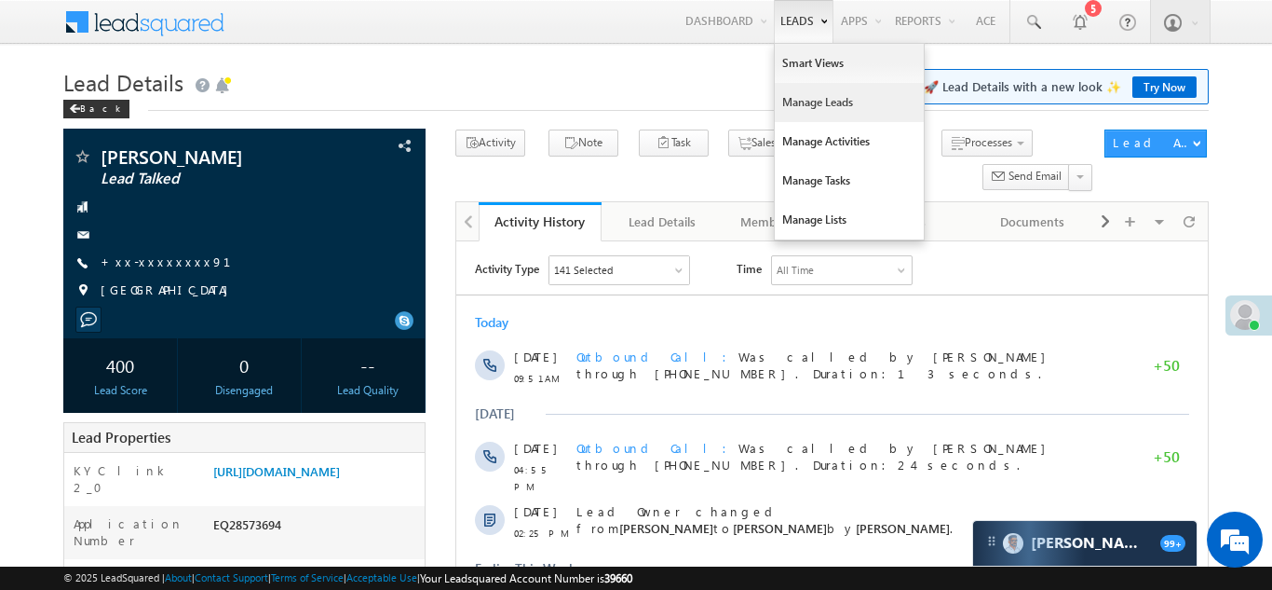
click at [787, 101] on link "Manage Leads" at bounding box center [849, 102] width 149 height 39
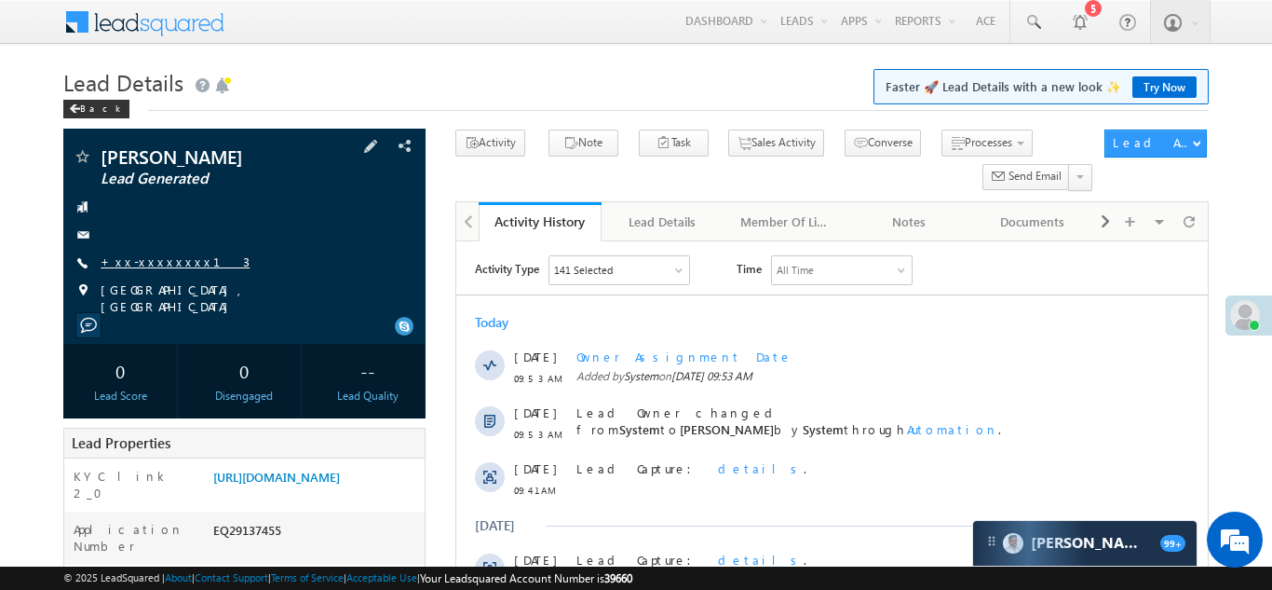
click at [156, 258] on link "+xx-xxxxxxxx13" at bounding box center [175, 261] width 149 height 16
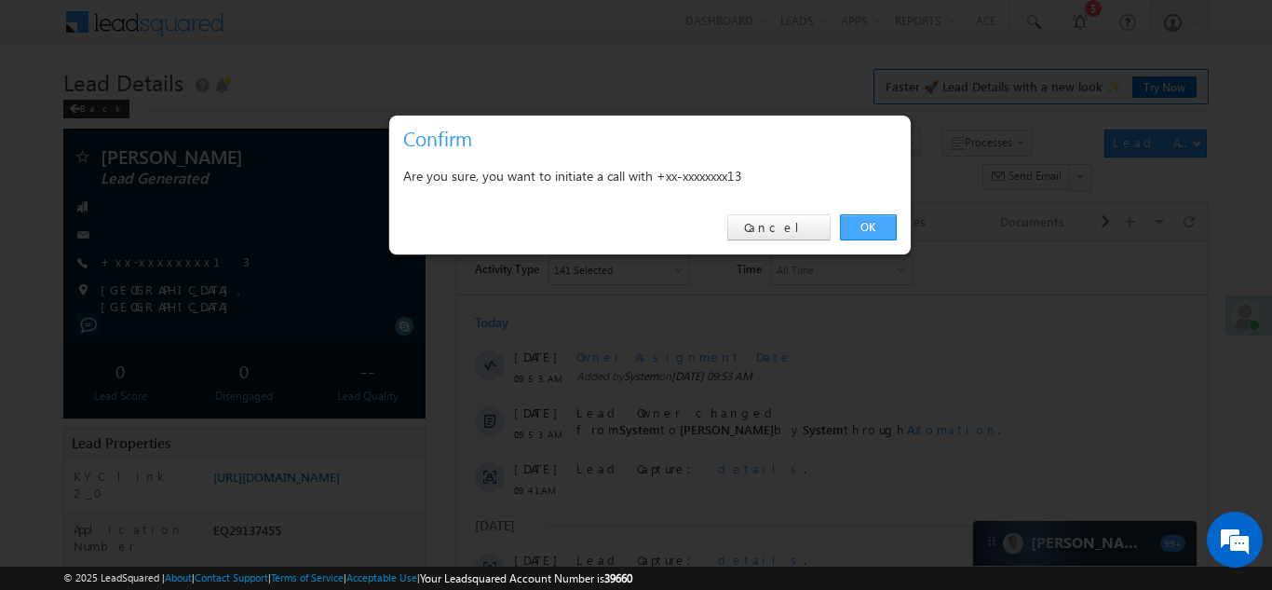
click at [865, 224] on link "OK" at bounding box center [868, 227] width 57 height 26
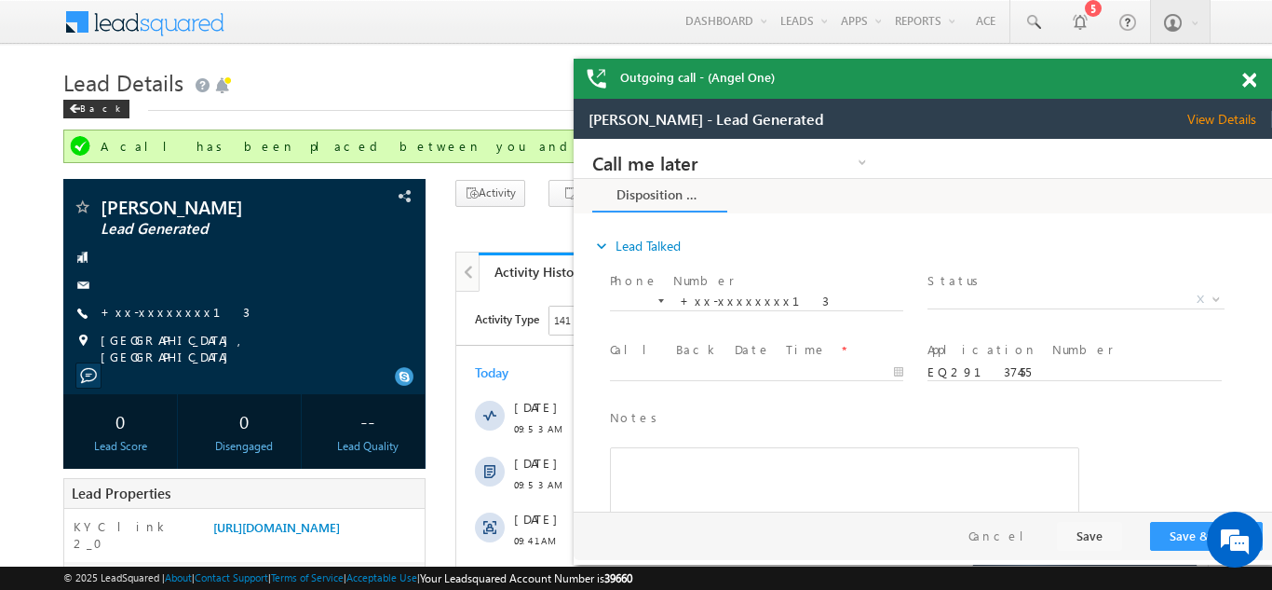
click at [1250, 80] on span at bounding box center [1249, 81] width 14 height 16
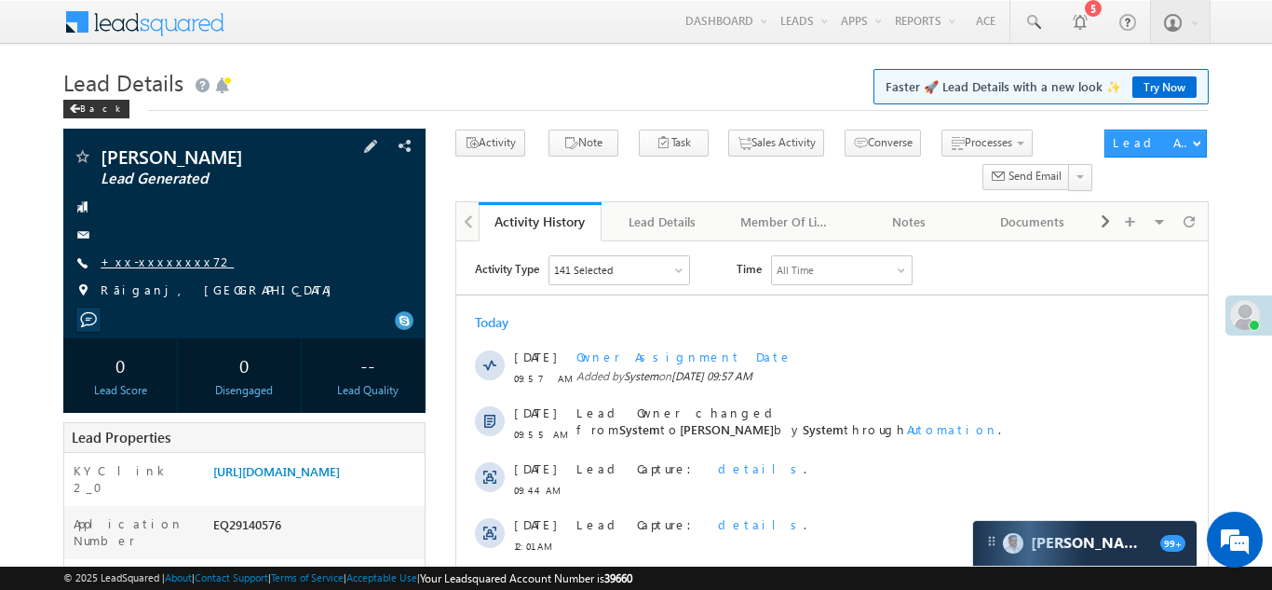
click at [145, 263] on link "+xx-xxxxxxxx72" at bounding box center [167, 261] width 133 height 16
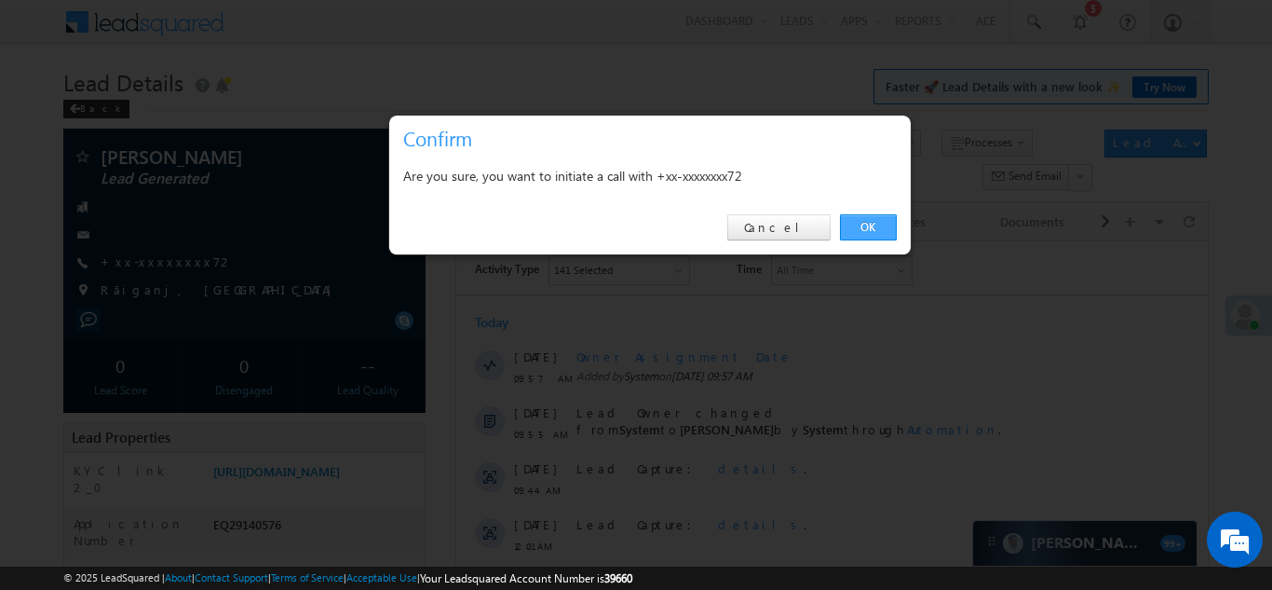
click at [864, 229] on link "OK" at bounding box center [868, 227] width 57 height 26
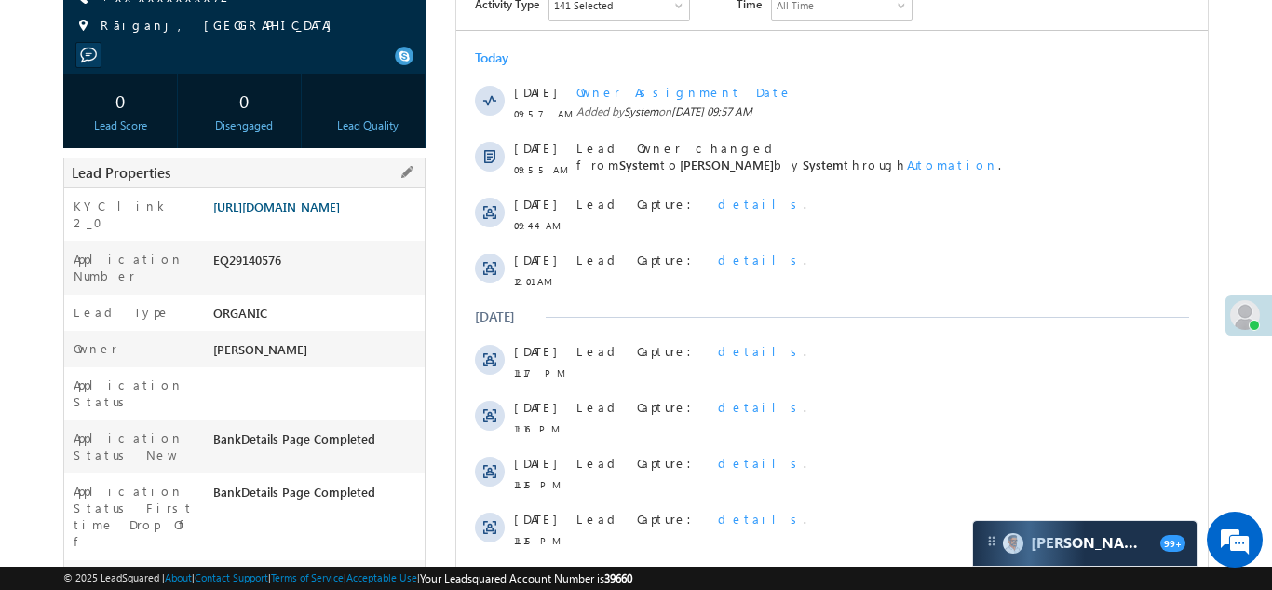
scroll to position [365, 0]
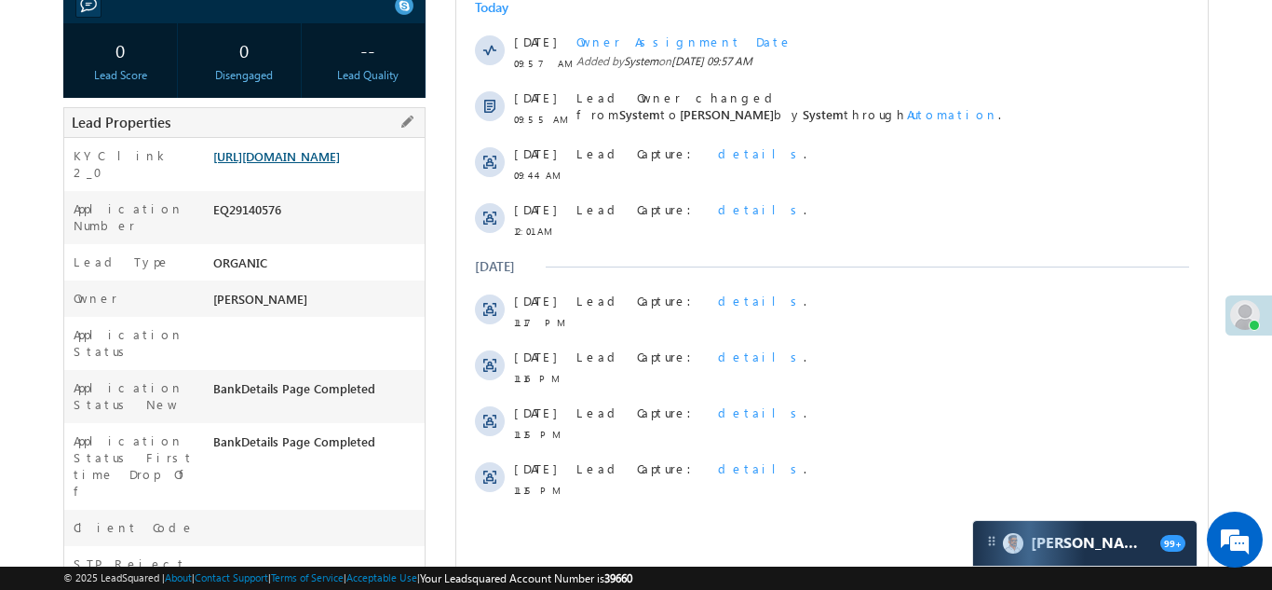
click at [312, 164] on link "[URL][DOMAIN_NAME]" at bounding box center [276, 156] width 127 height 16
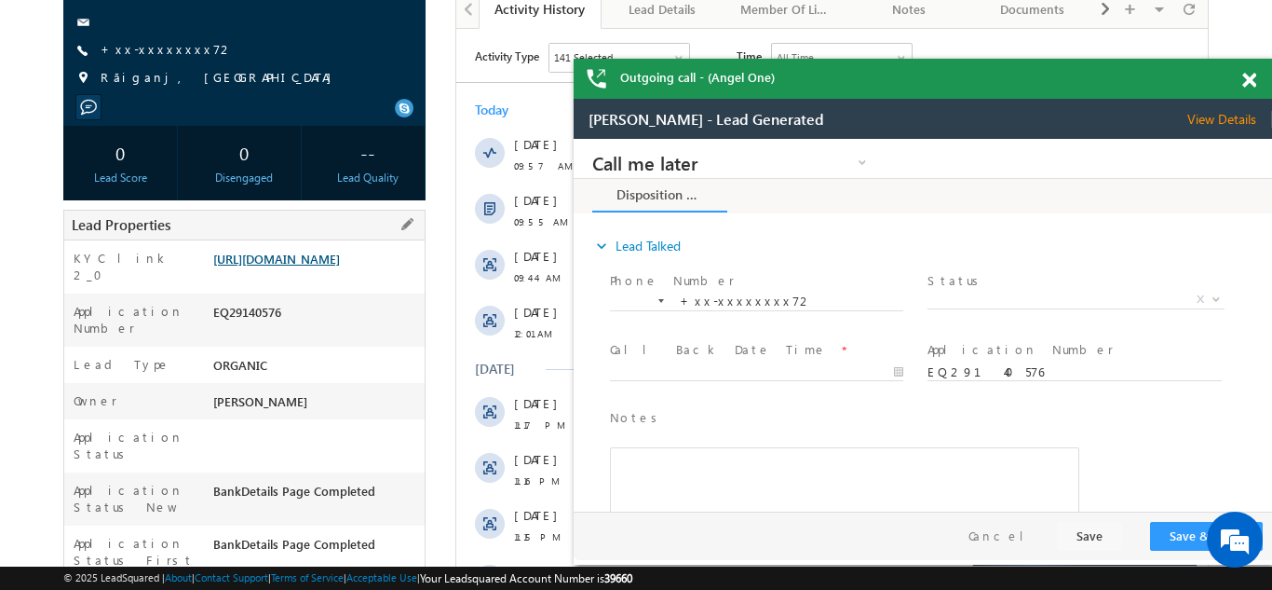
scroll to position [0, 0]
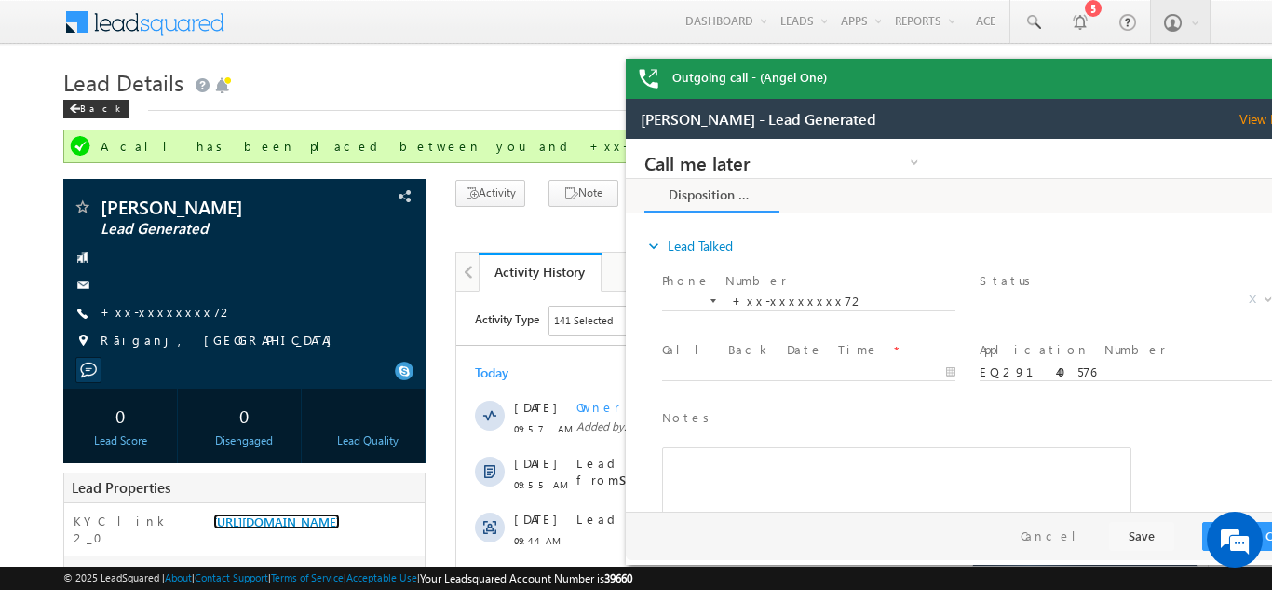
click at [1250, 79] on div "Outgoing call - (Angel One)" at bounding box center [975, 79] width 698 height 40
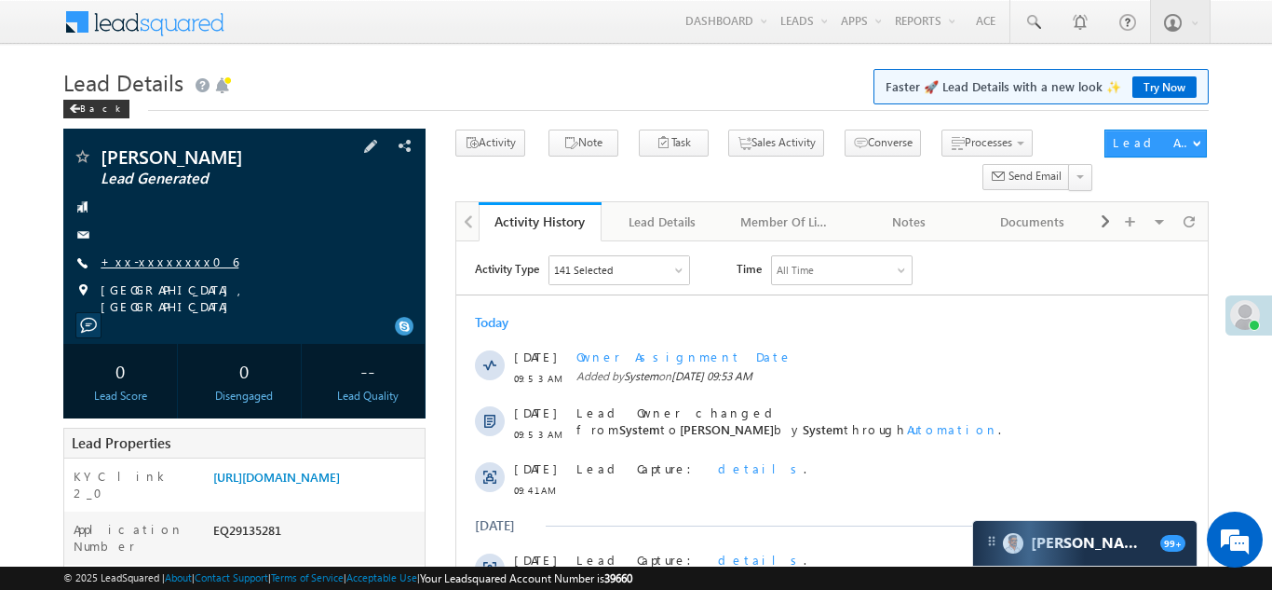
click at [138, 256] on link "+xx-xxxxxxxx06" at bounding box center [170, 261] width 138 height 16
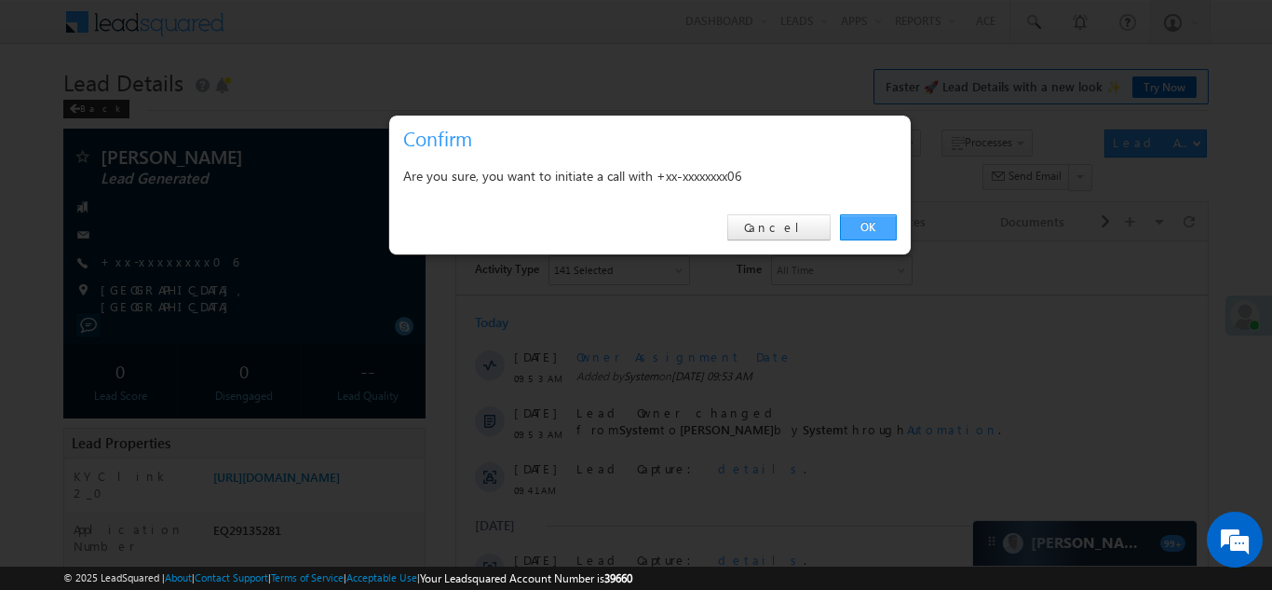
click at [865, 226] on link "OK" at bounding box center [868, 227] width 57 height 26
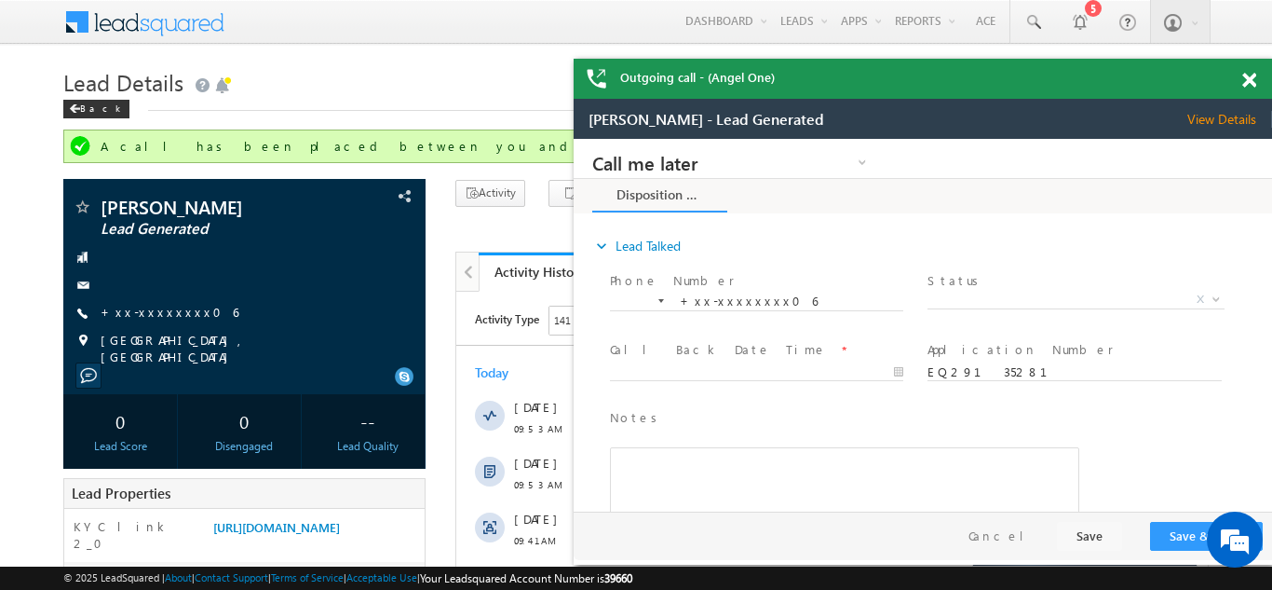
click at [1248, 79] on span at bounding box center [1249, 81] width 14 height 16
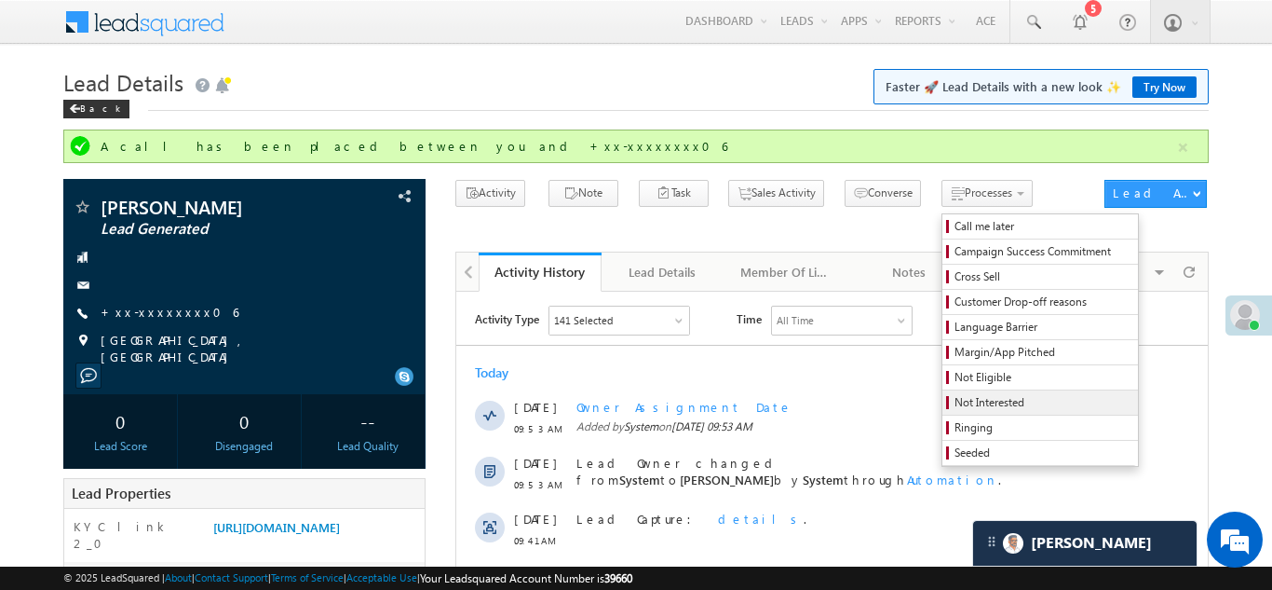
click at [956, 400] on span "Not Interested" at bounding box center [1043, 402] width 177 height 17
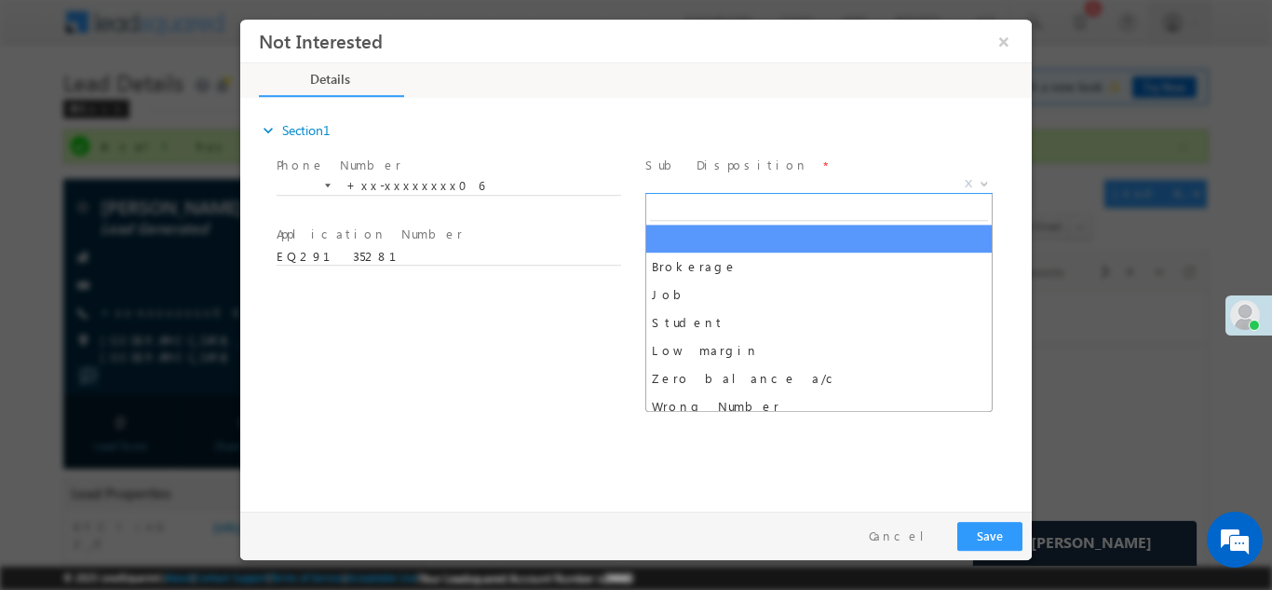
click at [817, 188] on span "X" at bounding box center [818, 183] width 347 height 19
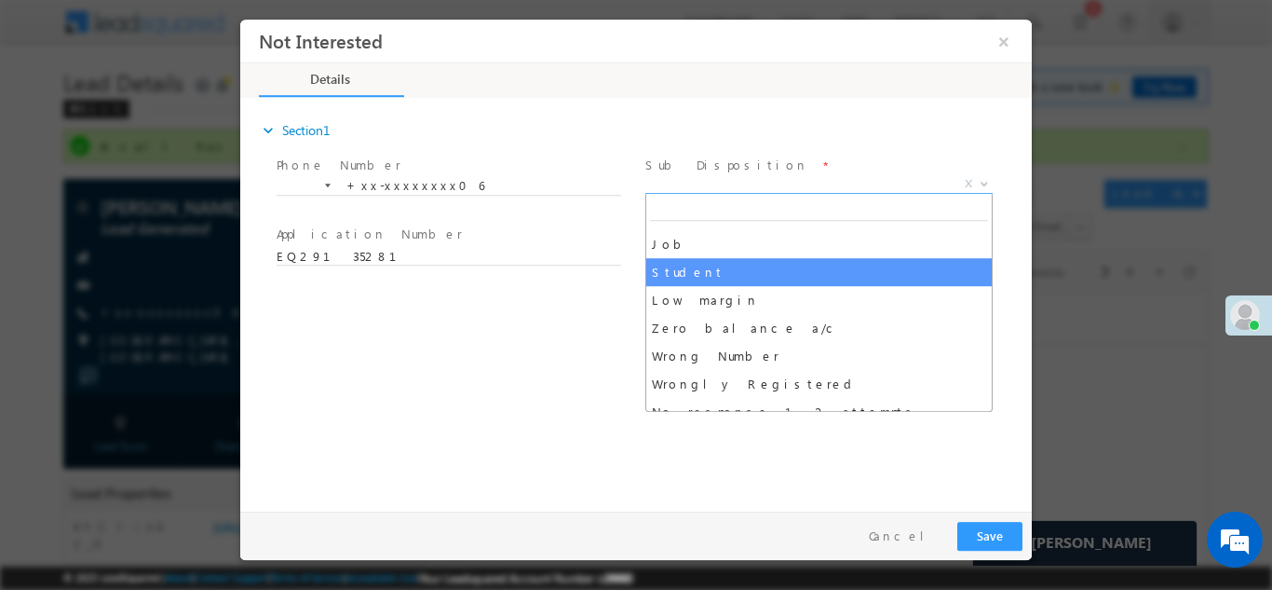
scroll to position [61, 0]
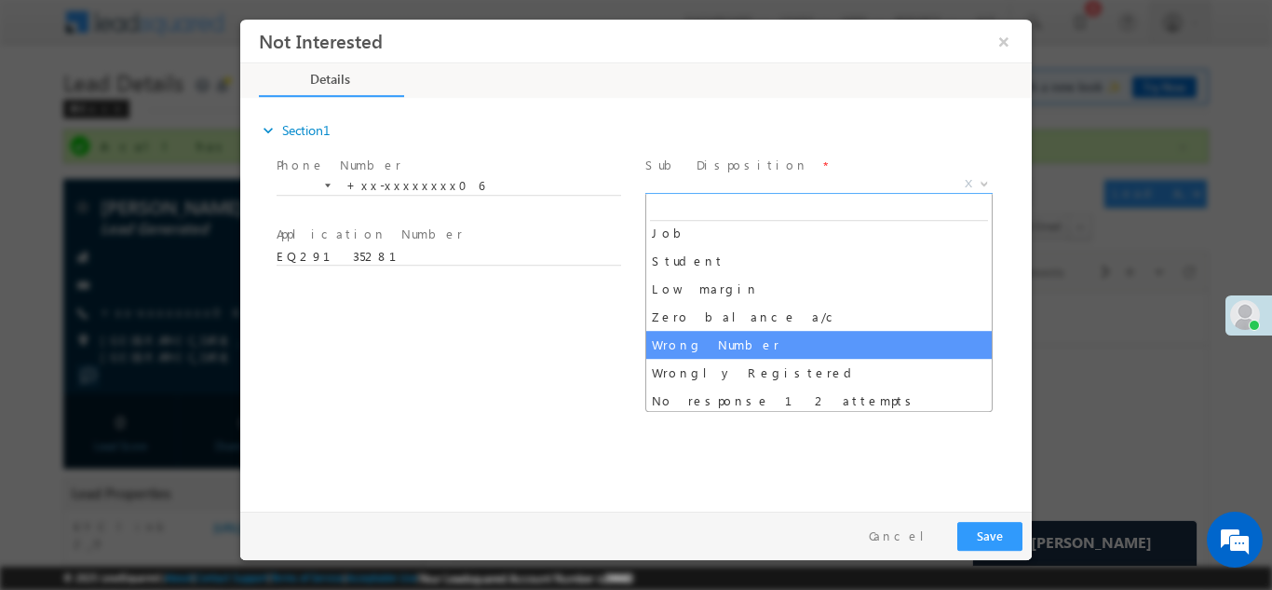
select select "Wrong Number"
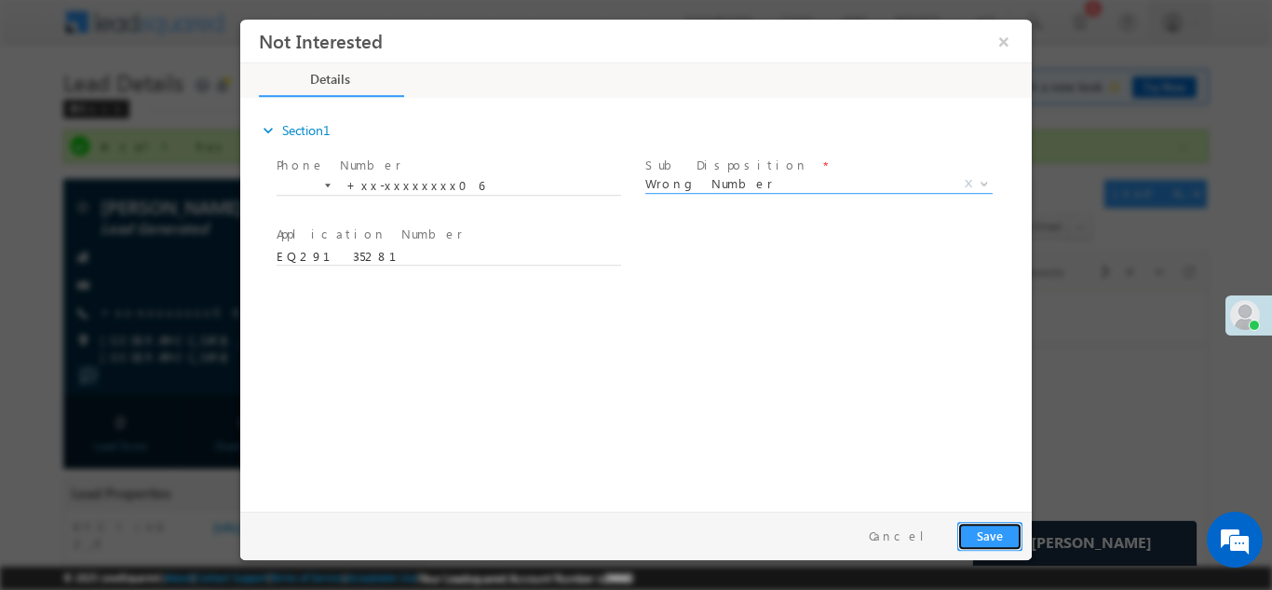
click at [986, 538] on button "Save" at bounding box center [989, 535] width 65 height 29
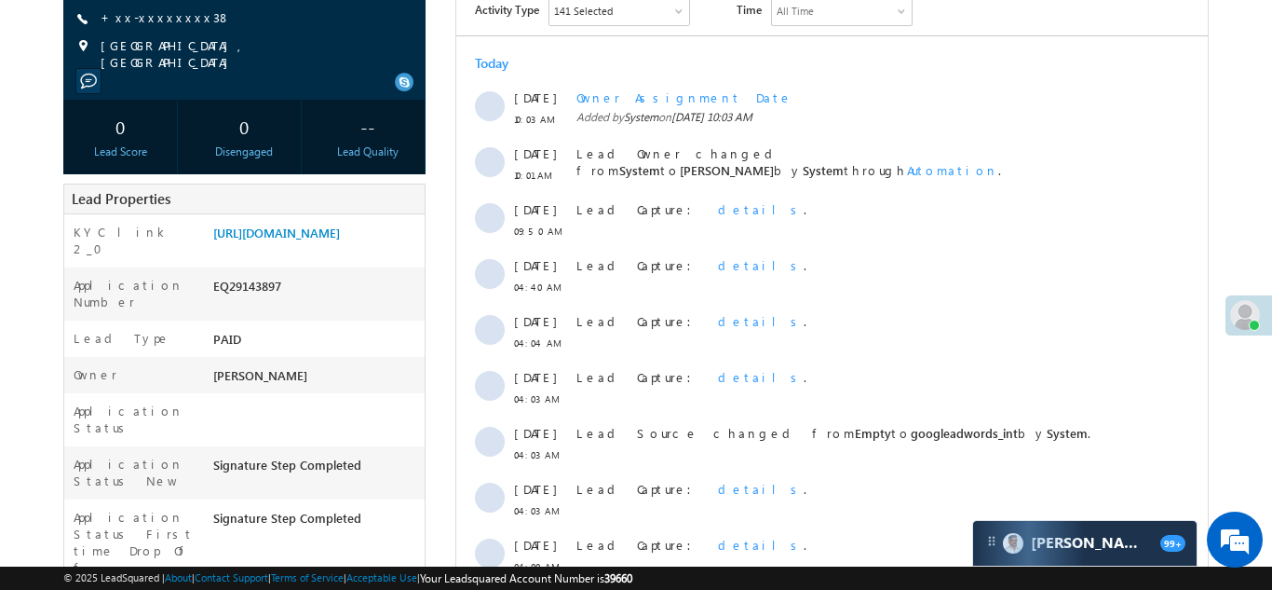
scroll to position [269, 0]
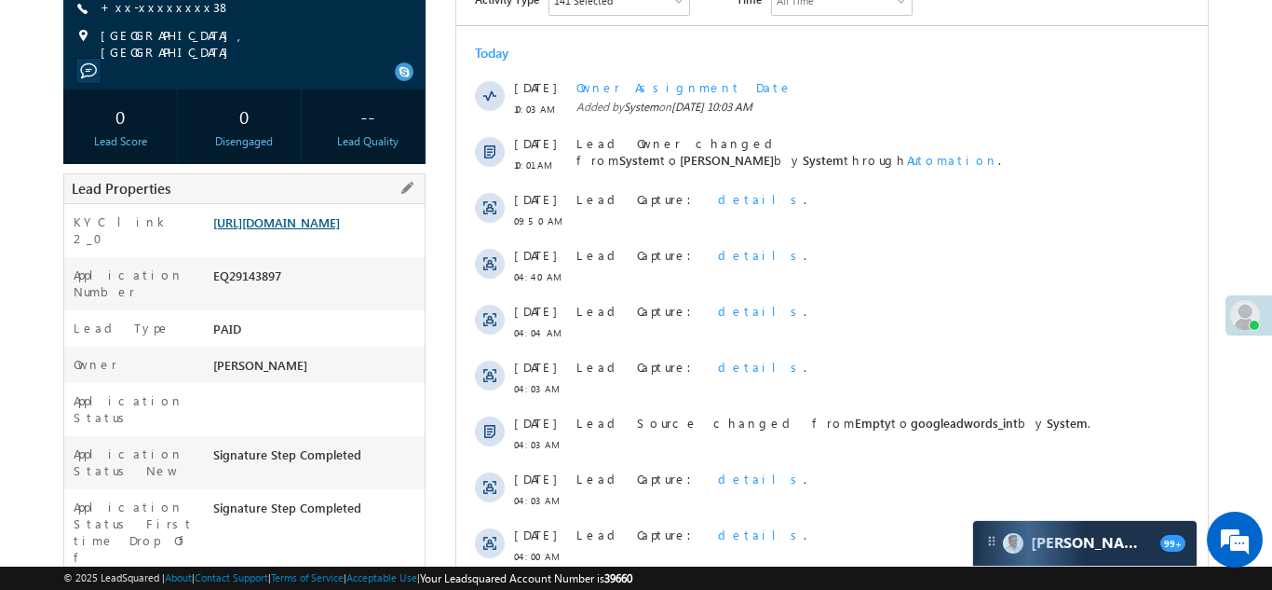
click at [292, 230] on link "[URL][DOMAIN_NAME]" at bounding box center [276, 222] width 127 height 16
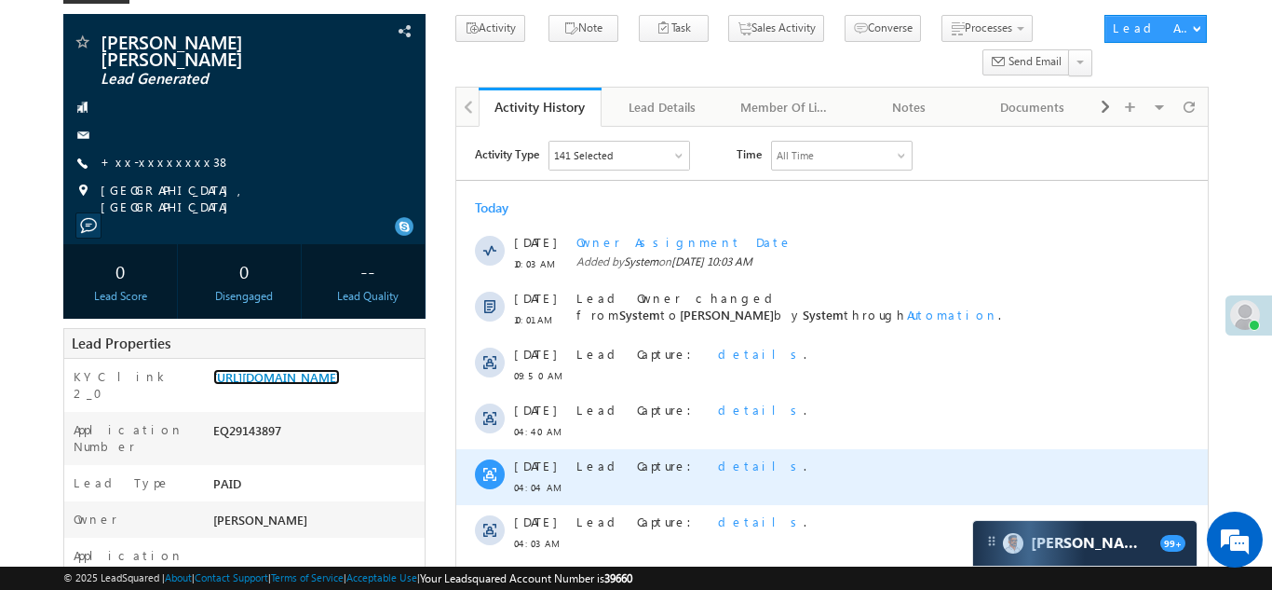
scroll to position [0, 0]
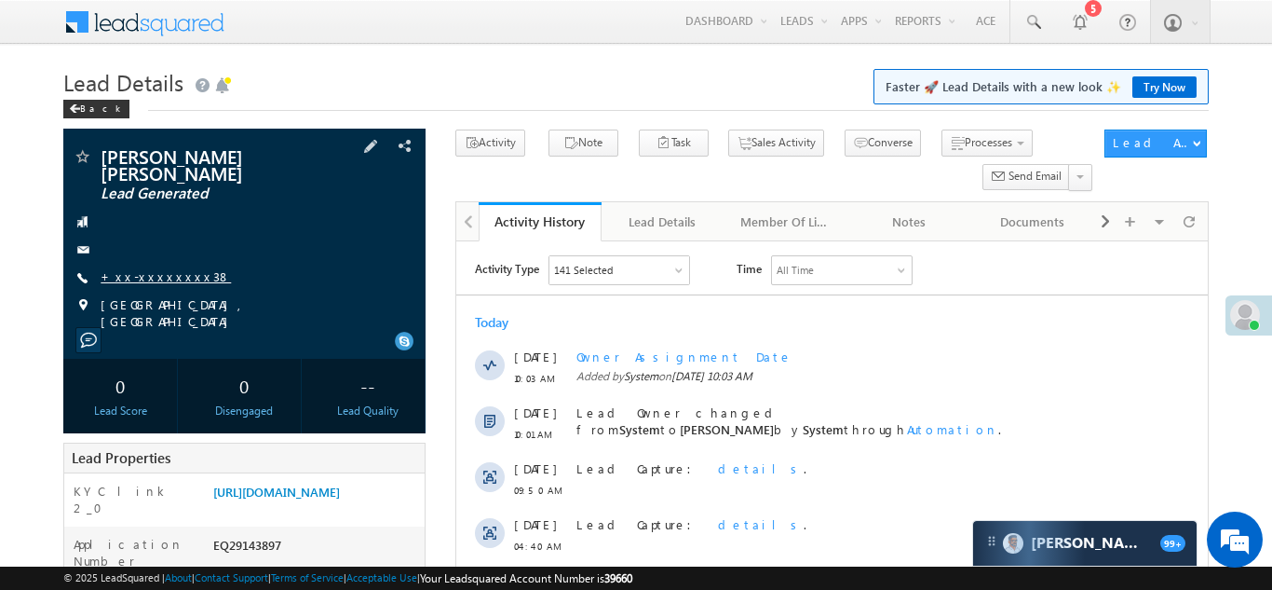
click at [150, 278] on link "+xx-xxxxxxxx38" at bounding box center [166, 276] width 130 height 16
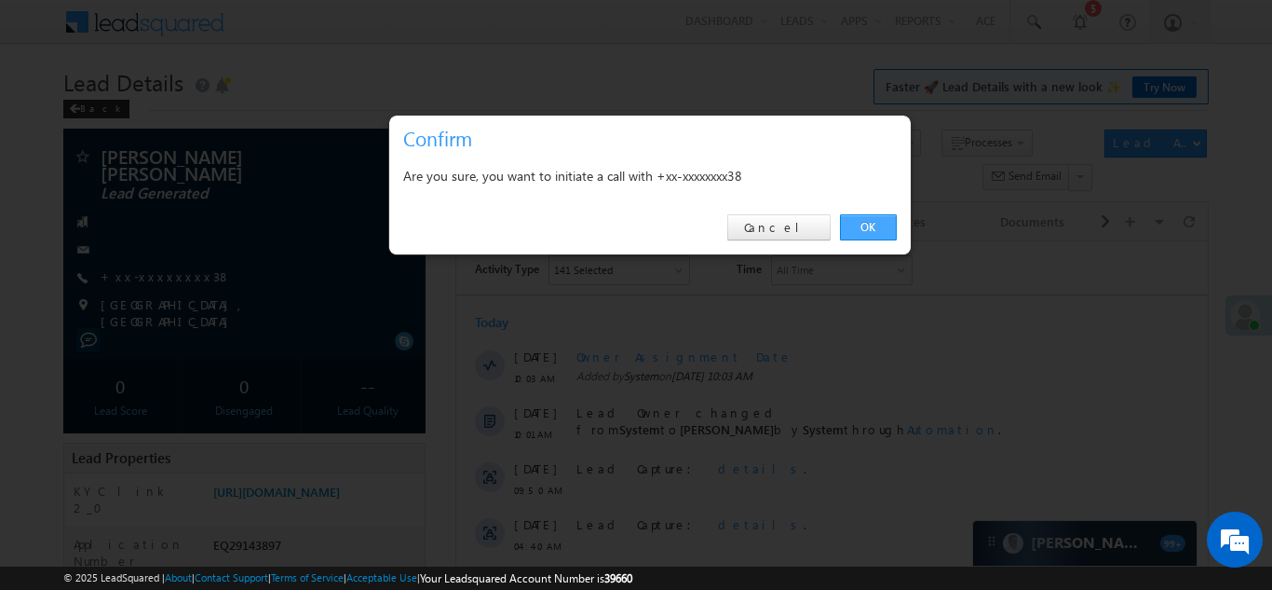
click at [861, 228] on link "OK" at bounding box center [868, 227] width 57 height 26
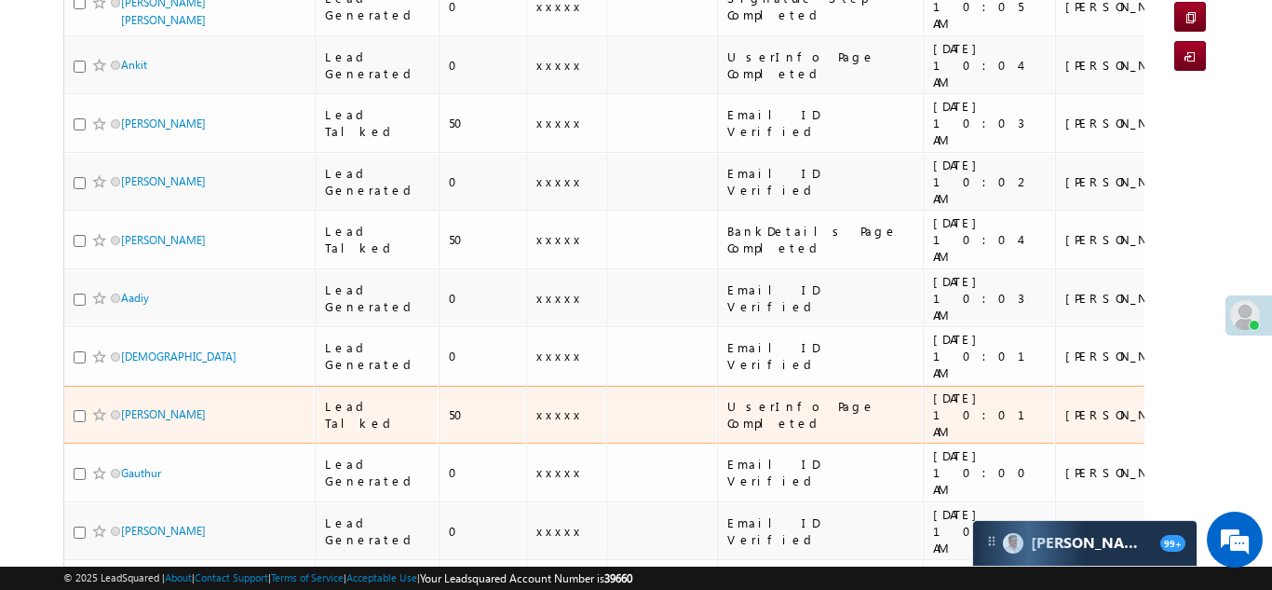
scroll to position [254, 0]
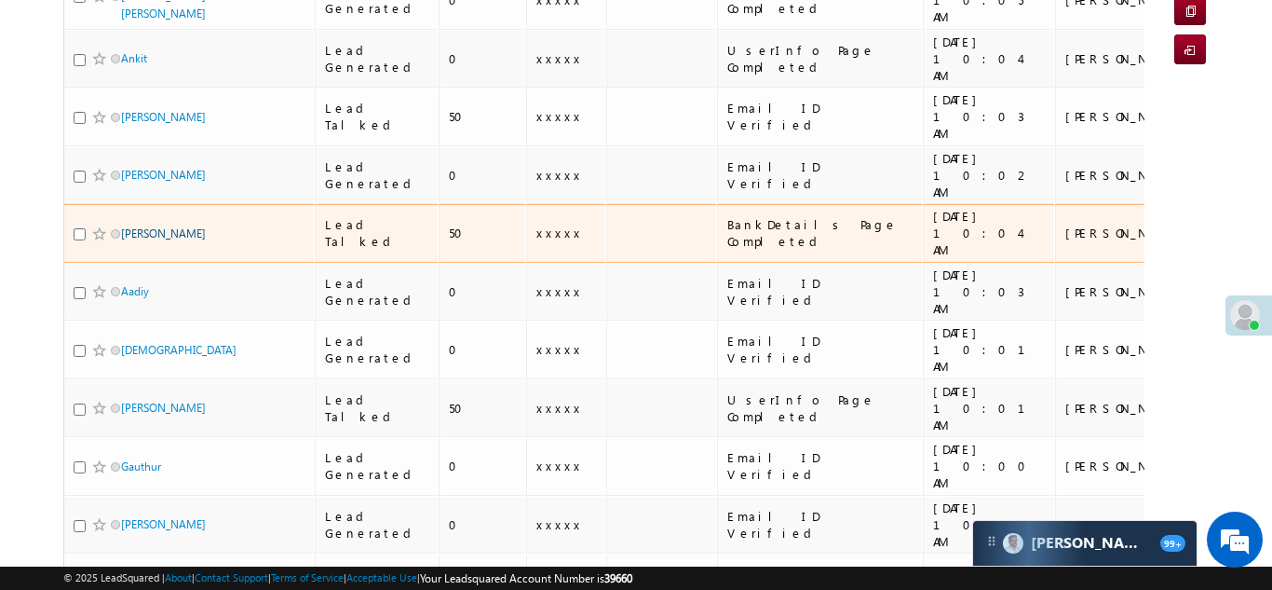
click at [140, 226] on link "[PERSON_NAME]" at bounding box center [163, 233] width 85 height 14
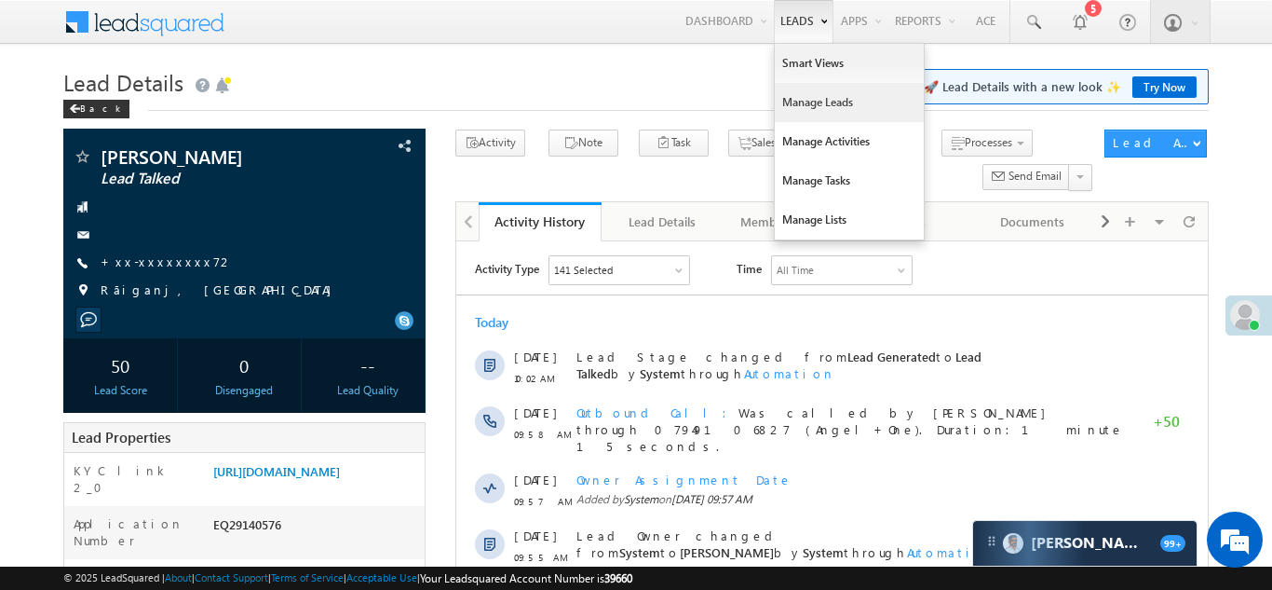
click at [804, 103] on link "Manage Leads" at bounding box center [849, 102] width 149 height 39
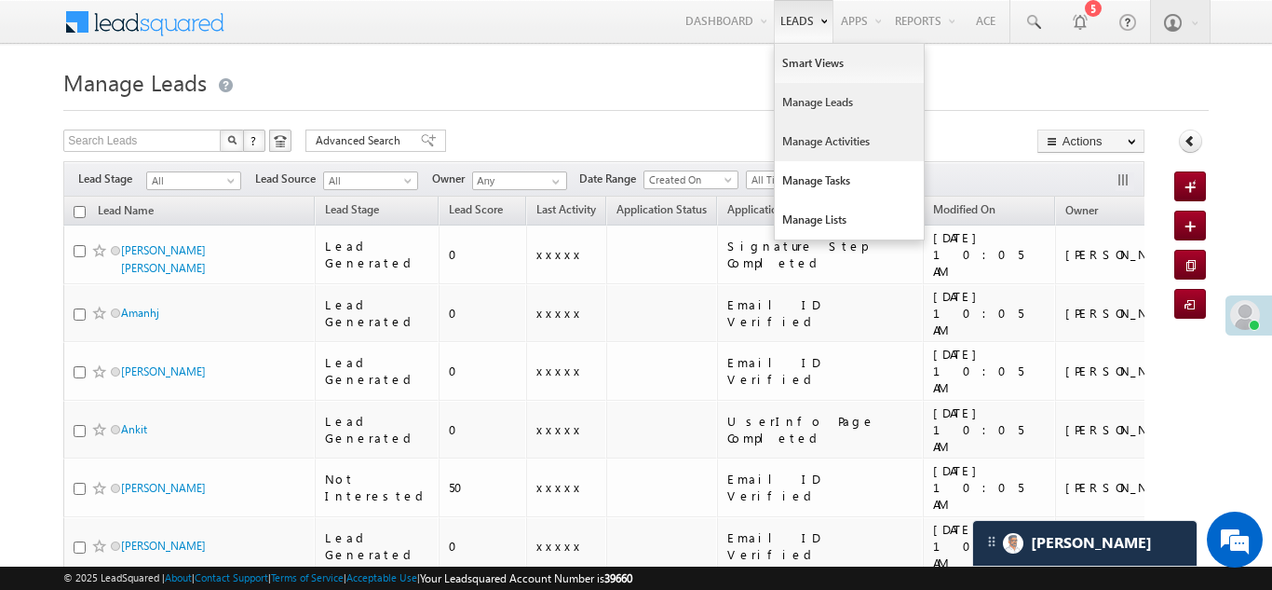
click at [797, 140] on link "Manage Activities" at bounding box center [849, 141] width 149 height 39
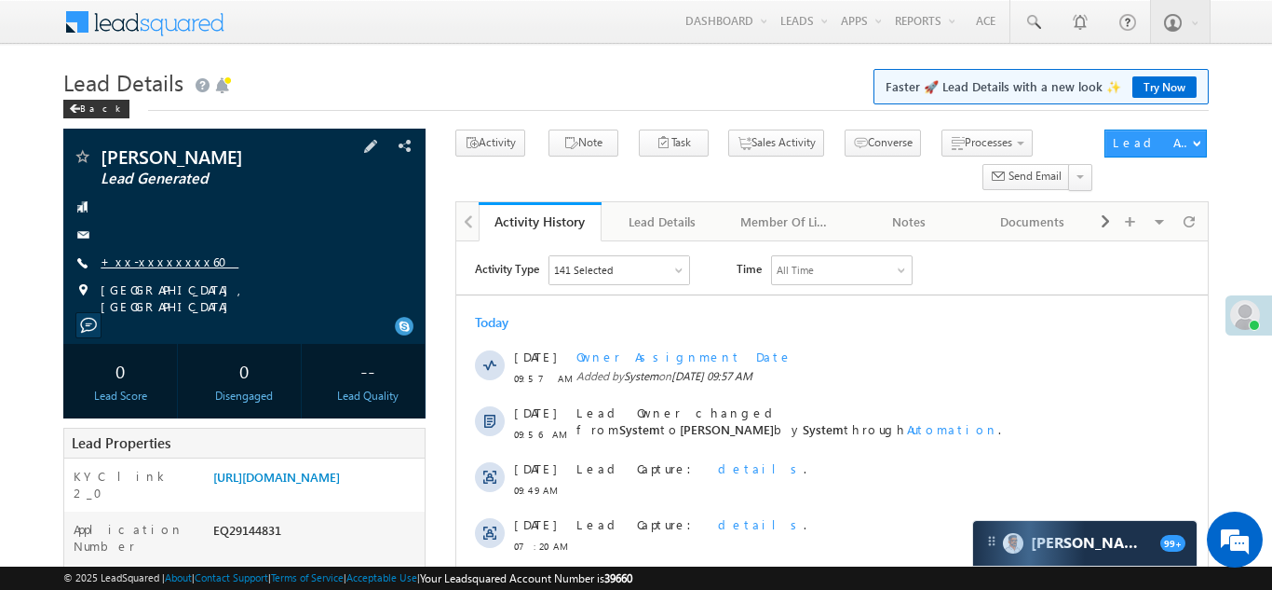
click at [147, 264] on link "+xx-xxxxxxxx60" at bounding box center [170, 261] width 138 height 16
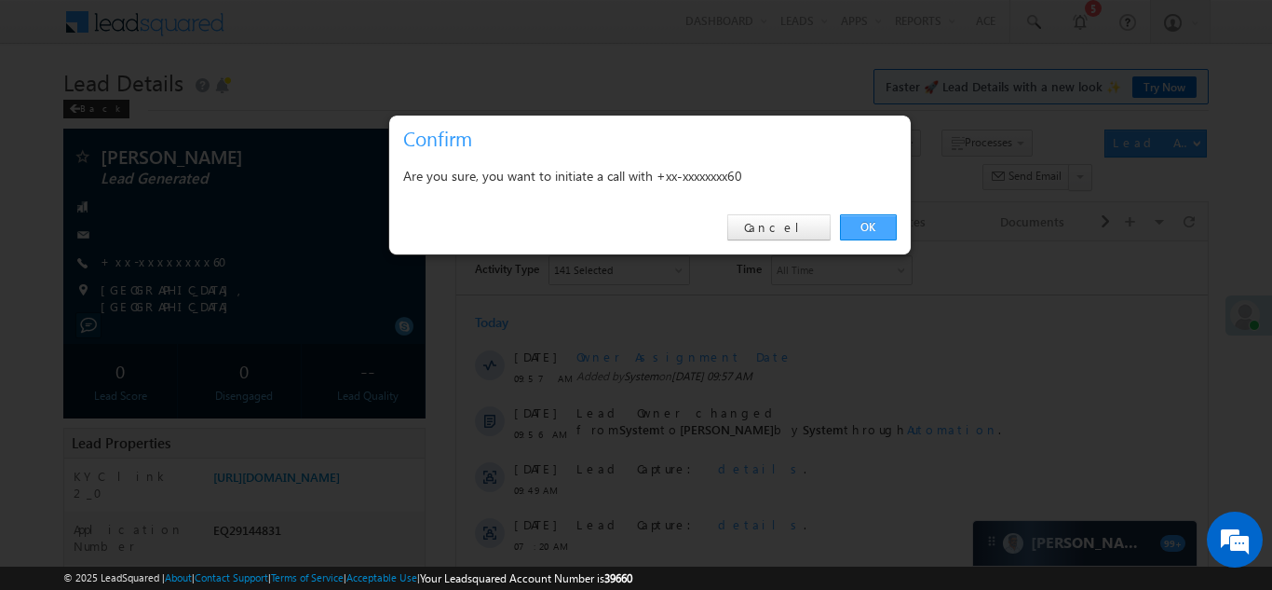
click at [864, 224] on link "OK" at bounding box center [868, 227] width 57 height 26
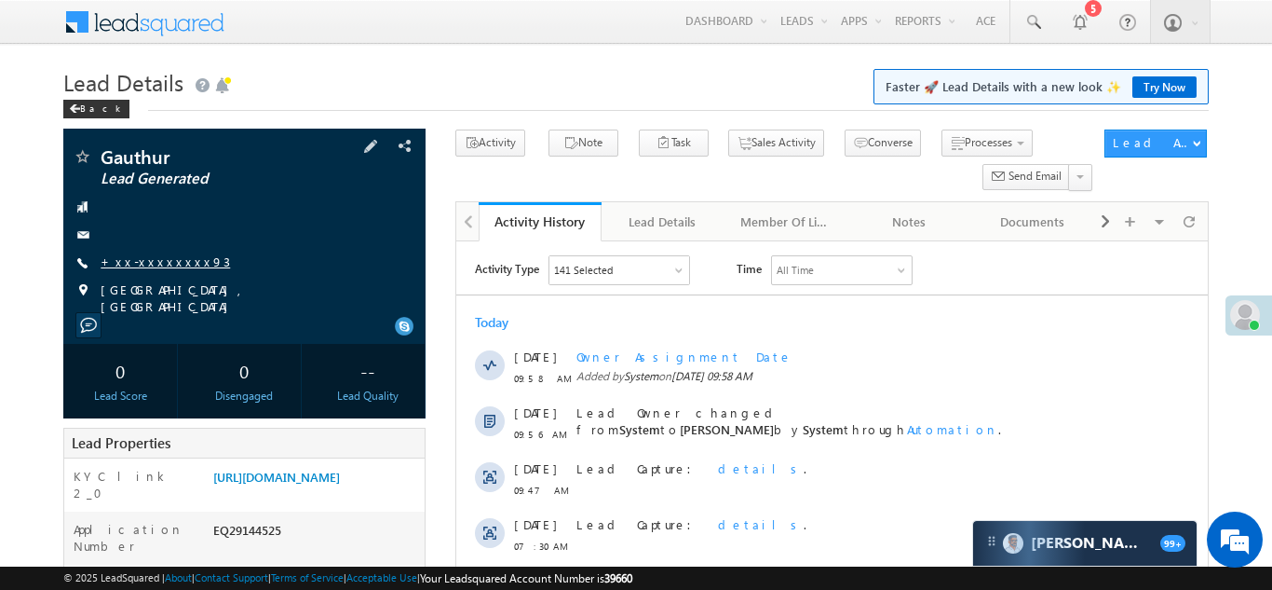
click at [141, 260] on link "+xx-xxxxxxxx93" at bounding box center [165, 261] width 129 height 16
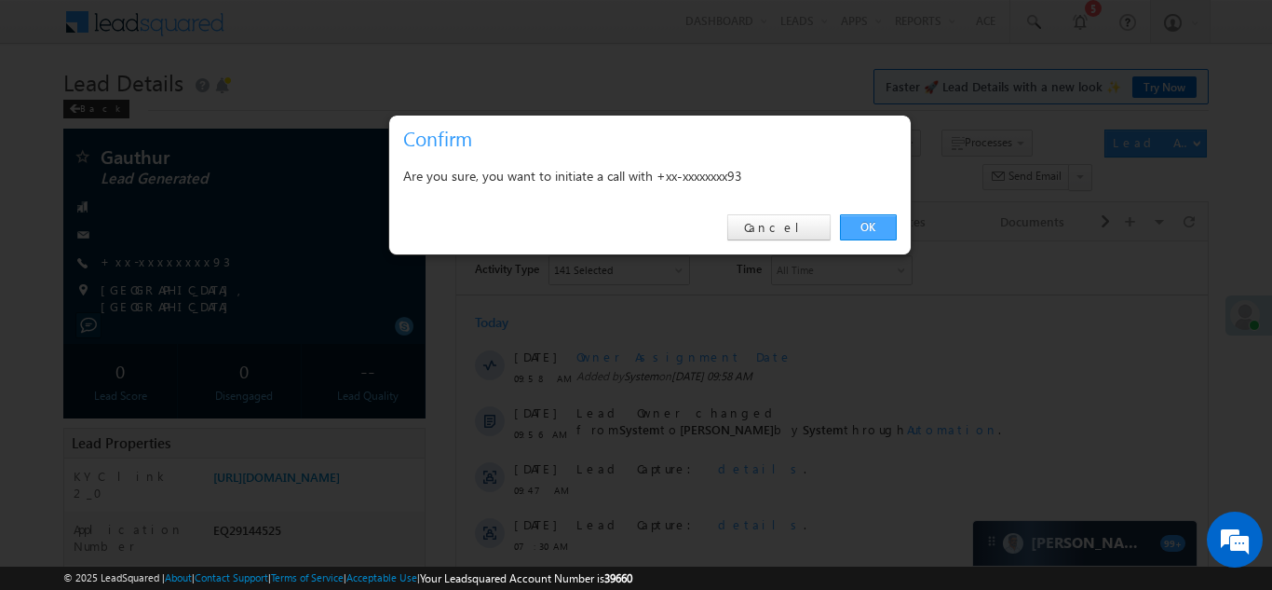
click at [867, 226] on link "OK" at bounding box center [868, 227] width 57 height 26
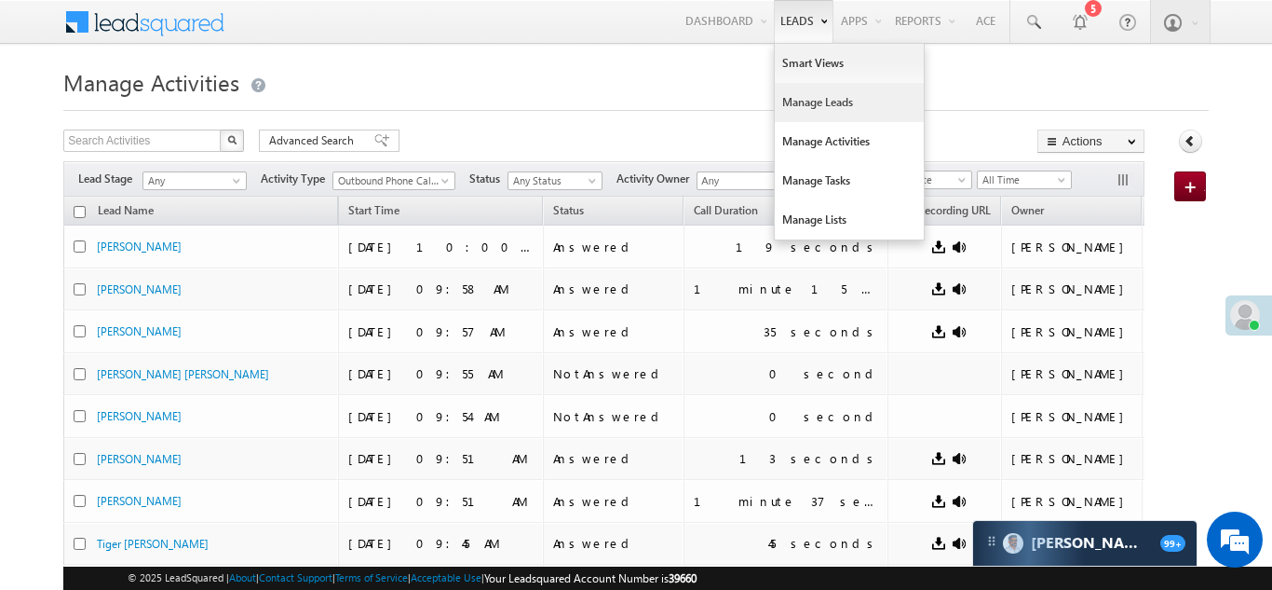
click at [794, 102] on link "Manage Leads" at bounding box center [849, 102] width 149 height 39
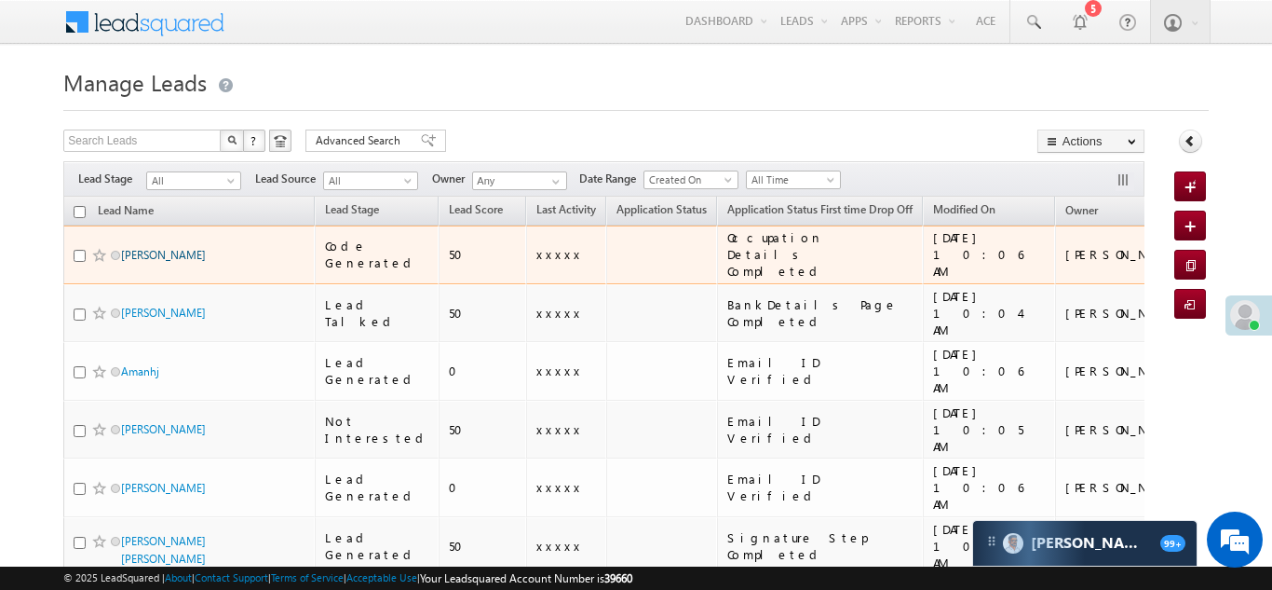
click at [187, 248] on link "[PERSON_NAME]" at bounding box center [163, 255] width 85 height 14
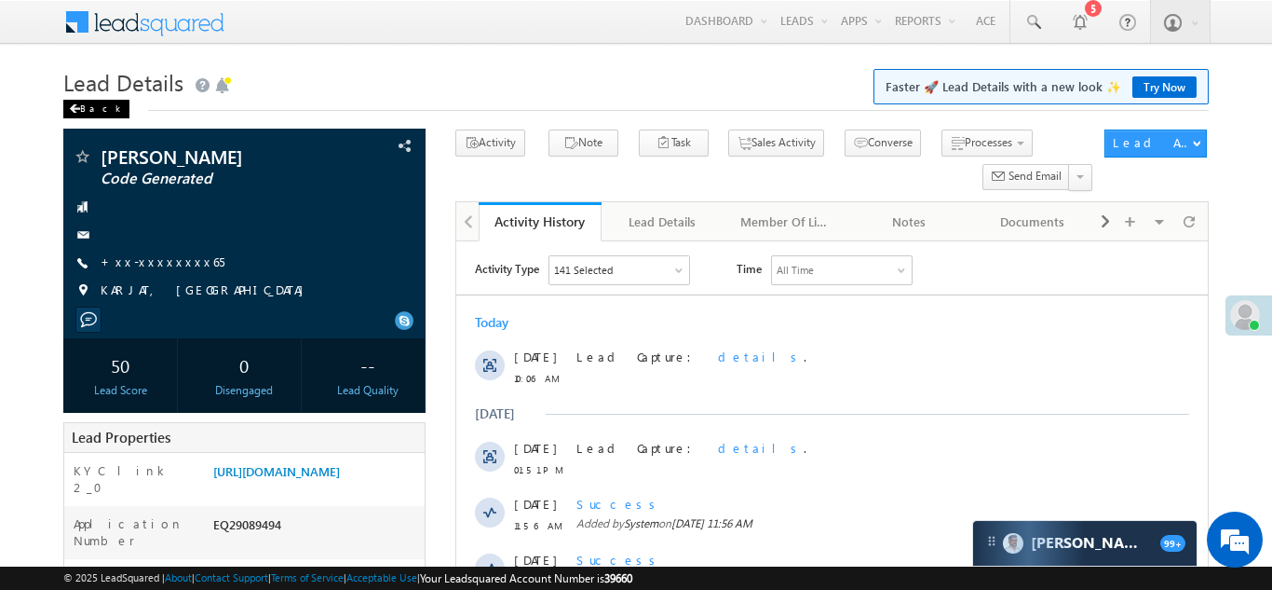
click at [87, 108] on div "Back" at bounding box center [96, 109] width 66 height 19
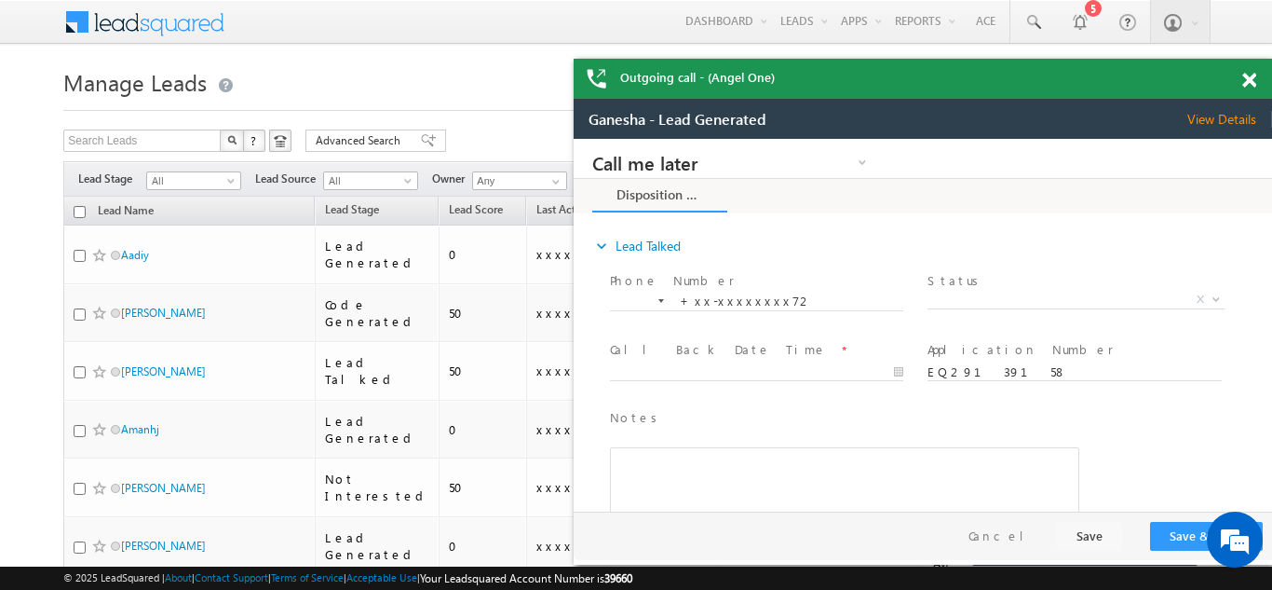
click at [1249, 74] on span at bounding box center [1249, 81] width 14 height 16
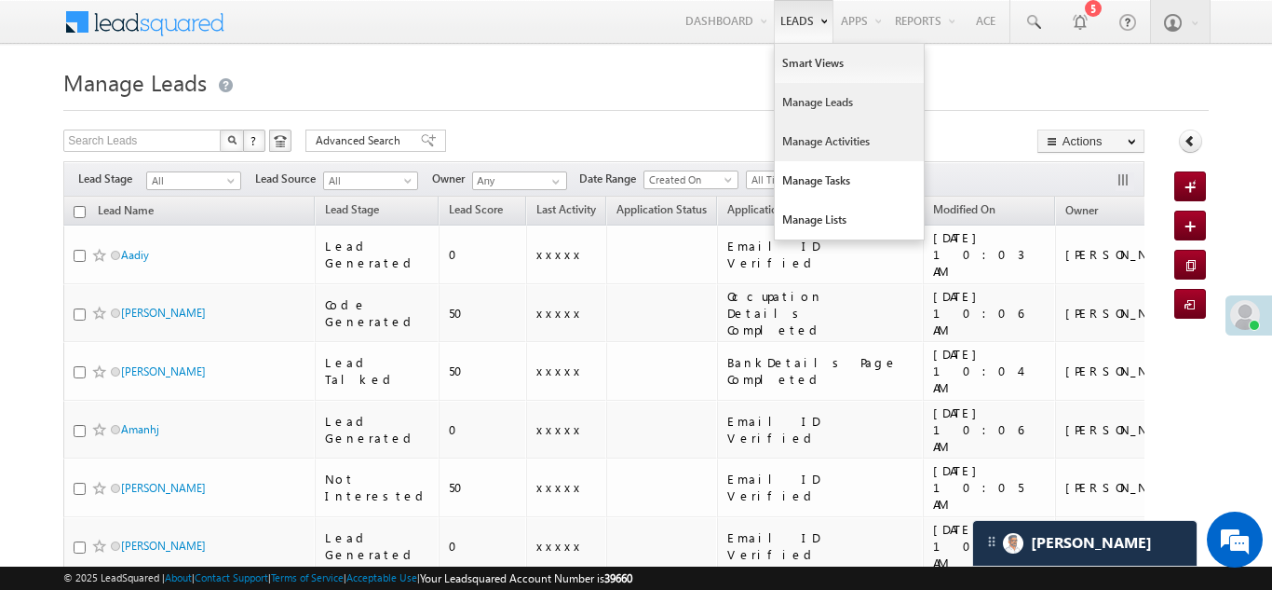
click at [794, 140] on link "Manage Activities" at bounding box center [849, 141] width 149 height 39
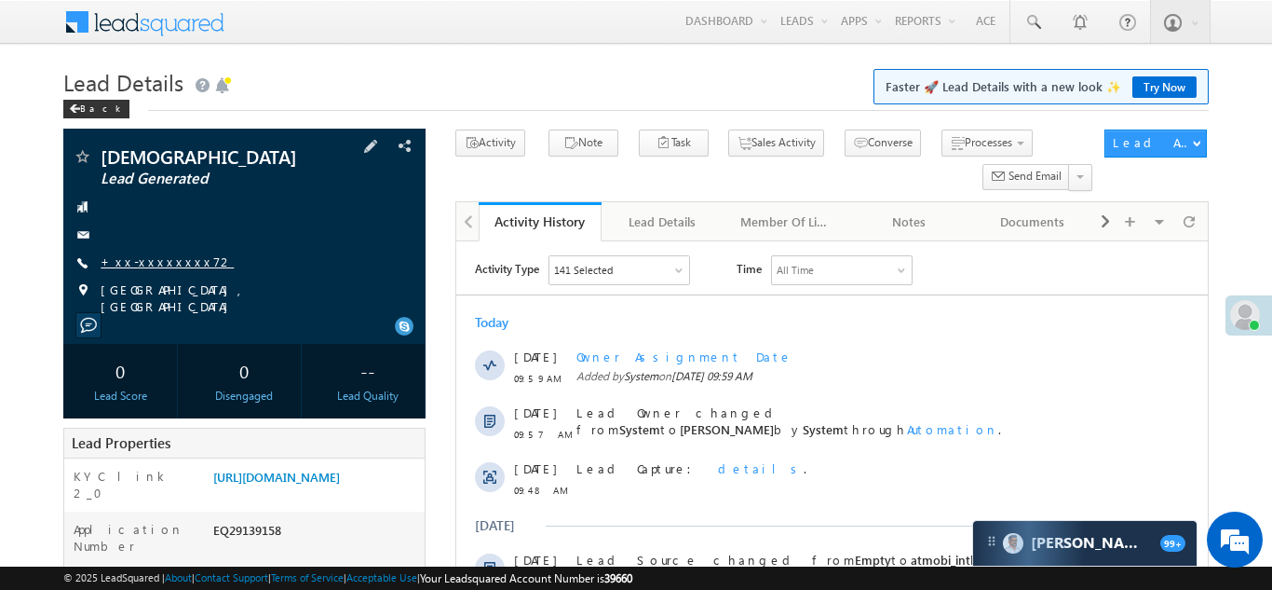
click at [150, 264] on link "+xx-xxxxxxxx72" at bounding box center [167, 261] width 133 height 16
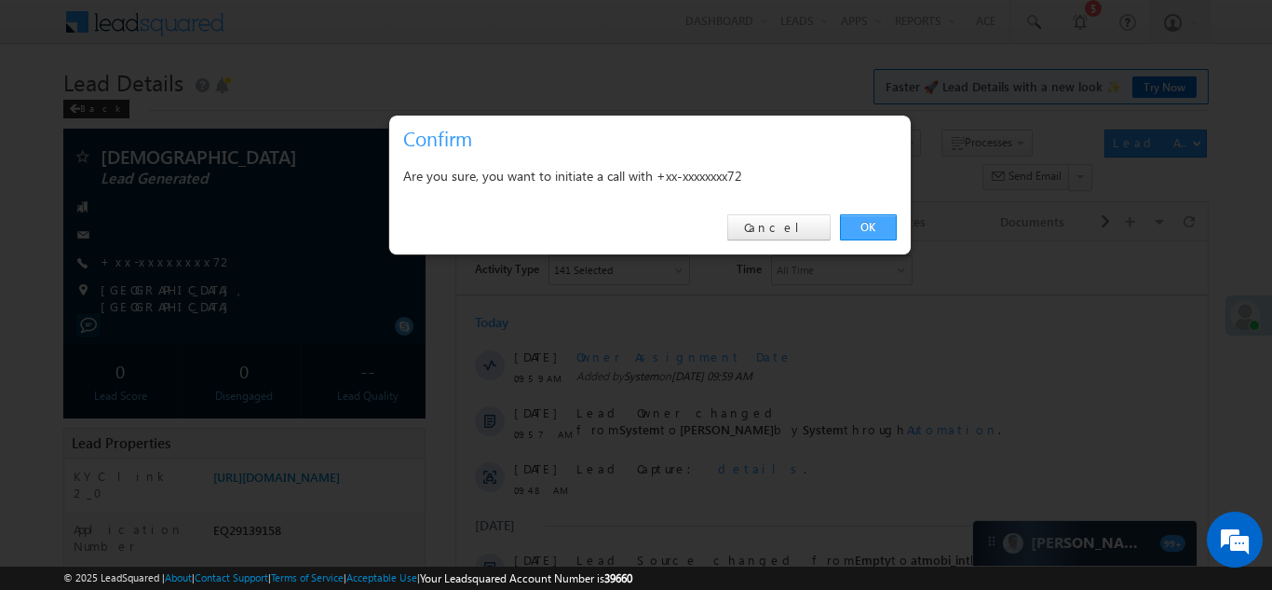
click at [860, 226] on link "OK" at bounding box center [868, 227] width 57 height 26
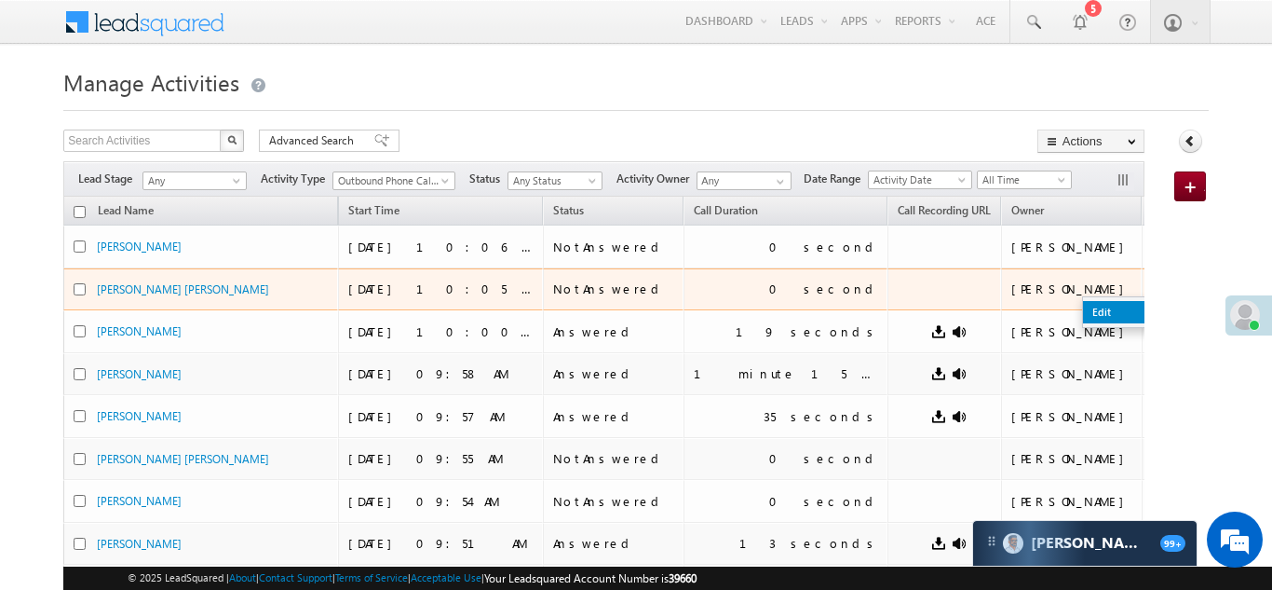
click at [1083, 304] on link "Edit" at bounding box center [1129, 312] width 93 height 22
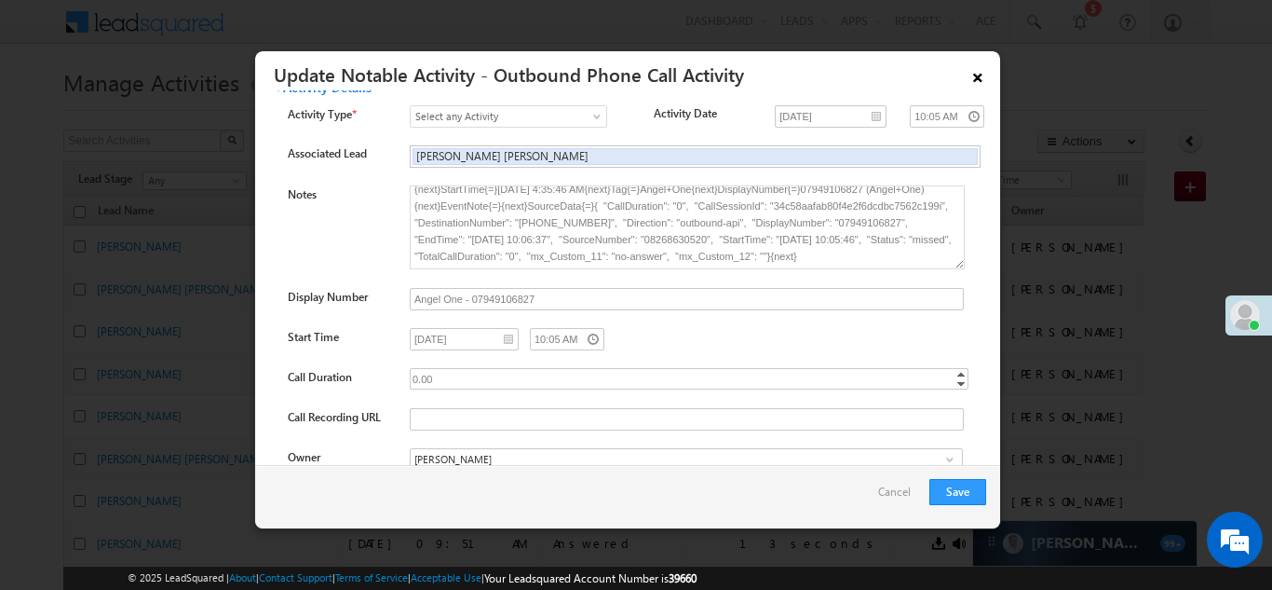
click at [976, 78] on link "×" at bounding box center [978, 74] width 32 height 33
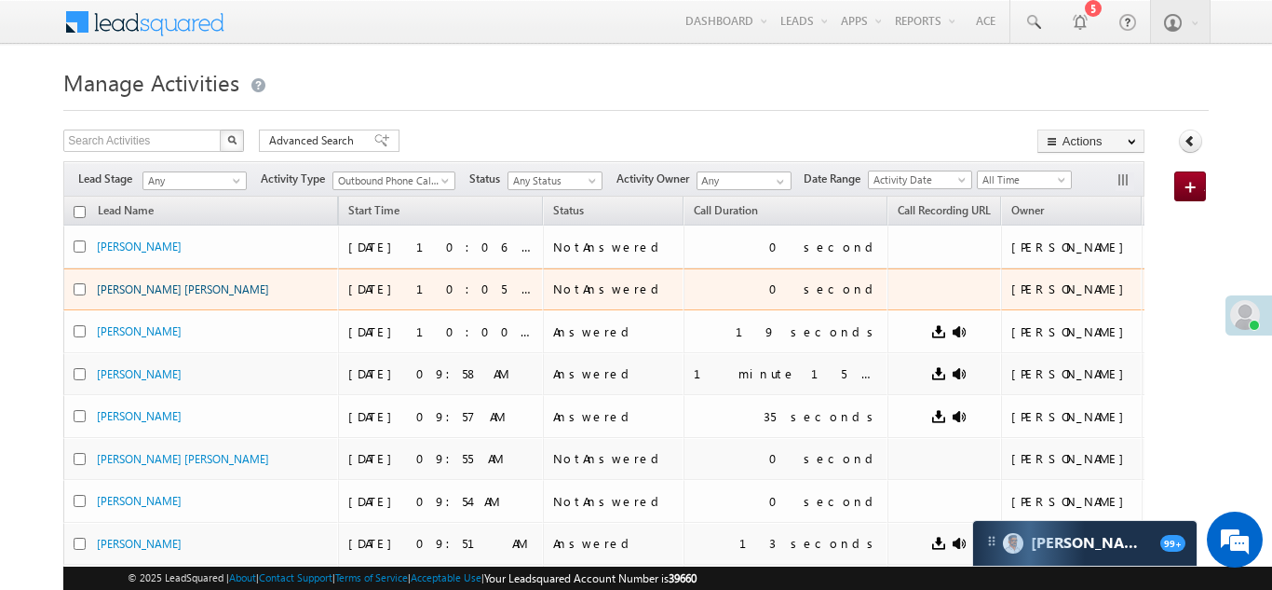
click at [174, 284] on link "Himanshu Dattatray Pardhi" at bounding box center [183, 289] width 172 height 14
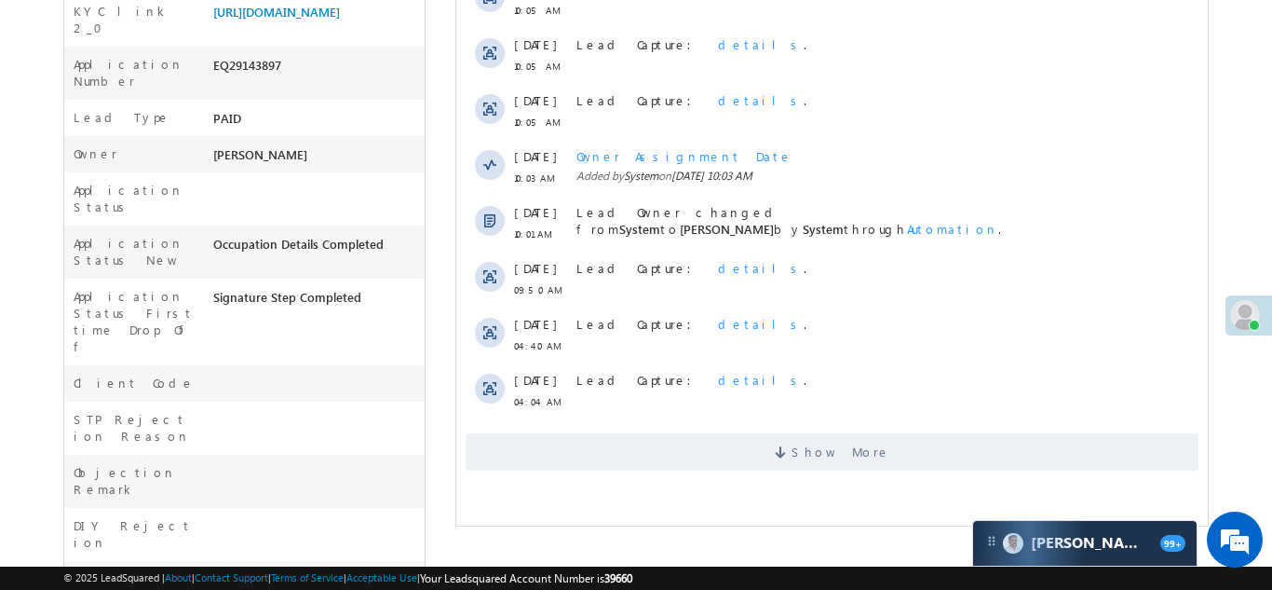
scroll to position [521, 0]
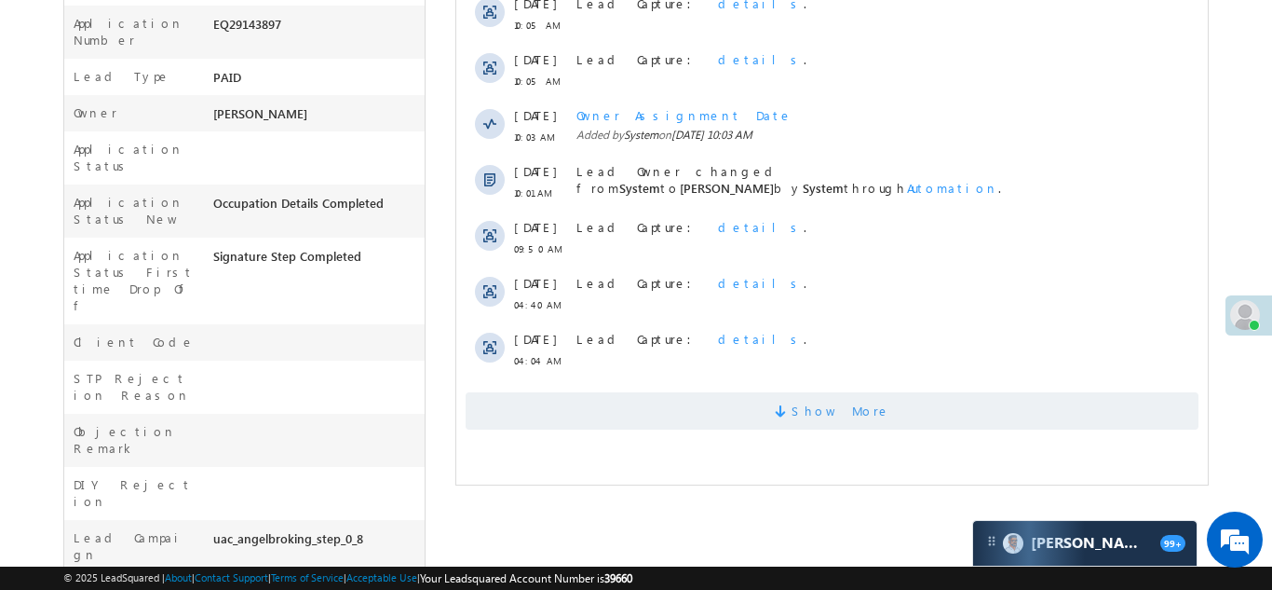
click at [735, 414] on span "Show More" at bounding box center [831, 410] width 733 height 37
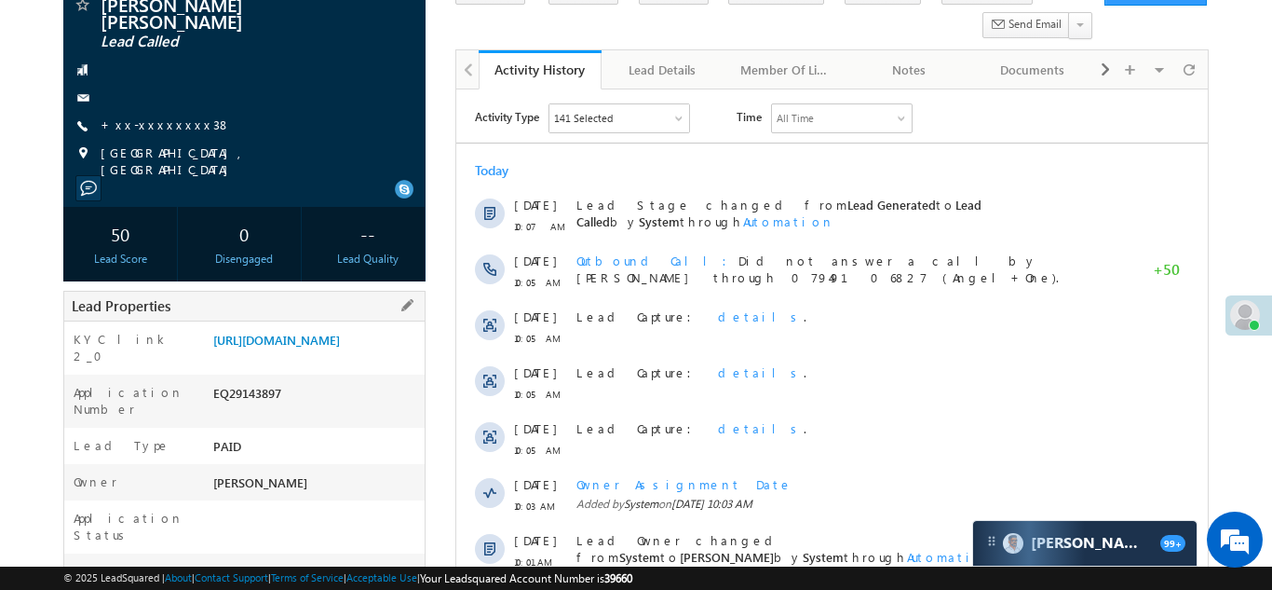
scroll to position [161, 0]
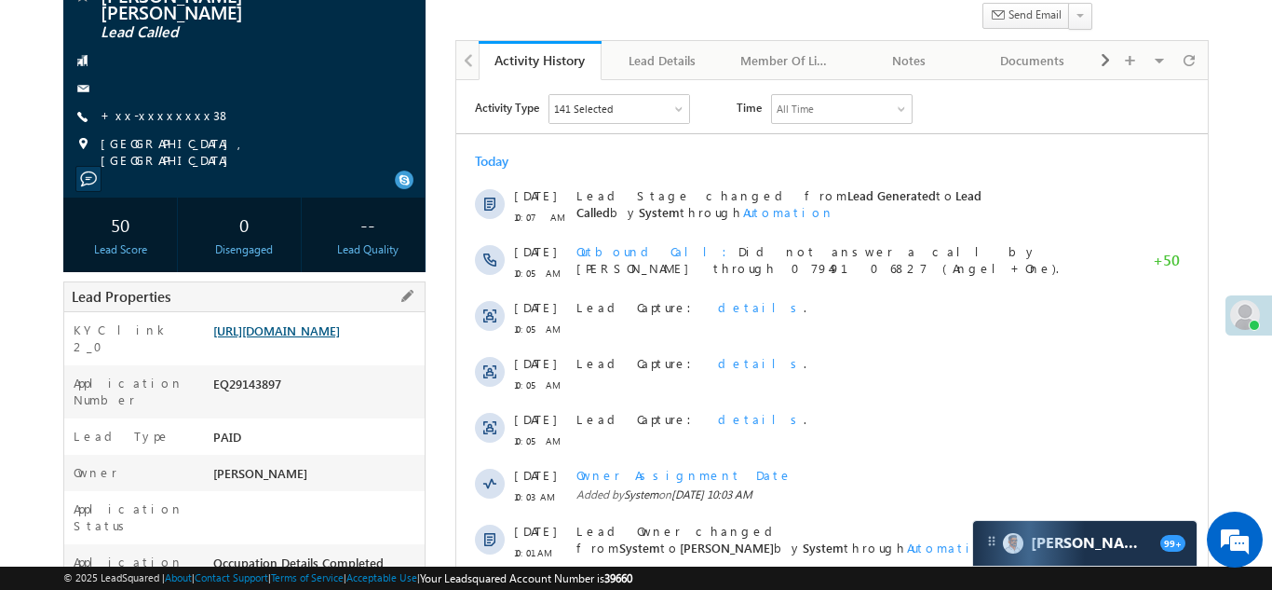
click at [302, 338] on link "https://angelbroking1-pk3em7sa.customui-test.leadsquared.com?leadId=5dc5a695-24…" at bounding box center [276, 330] width 127 height 16
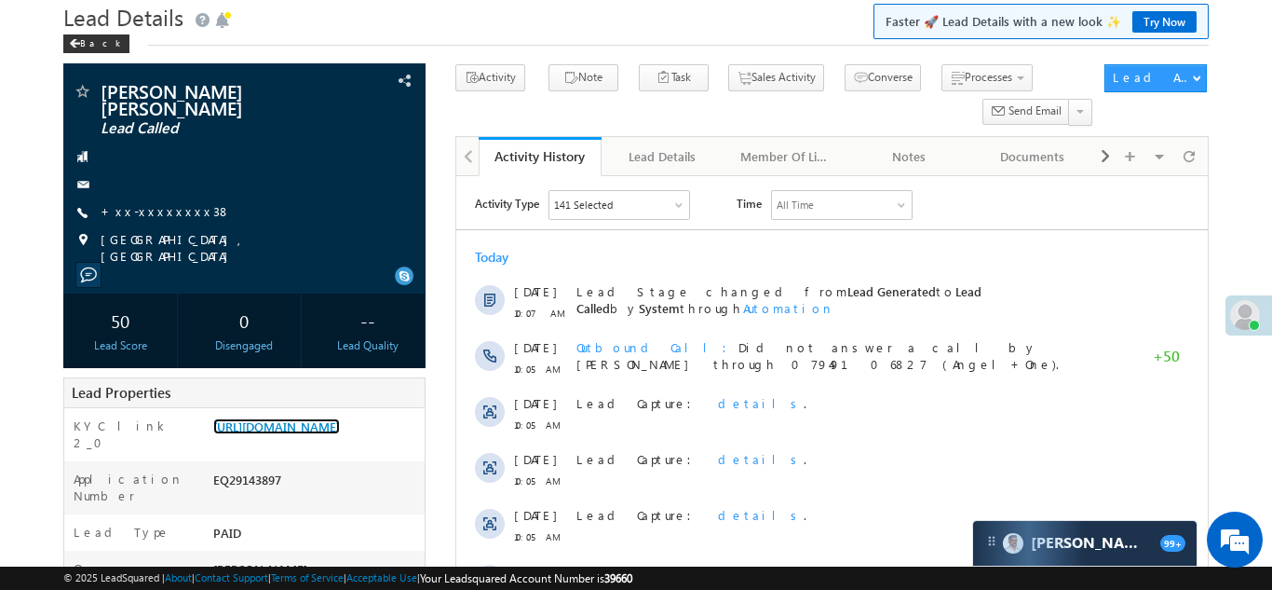
scroll to position [0, 0]
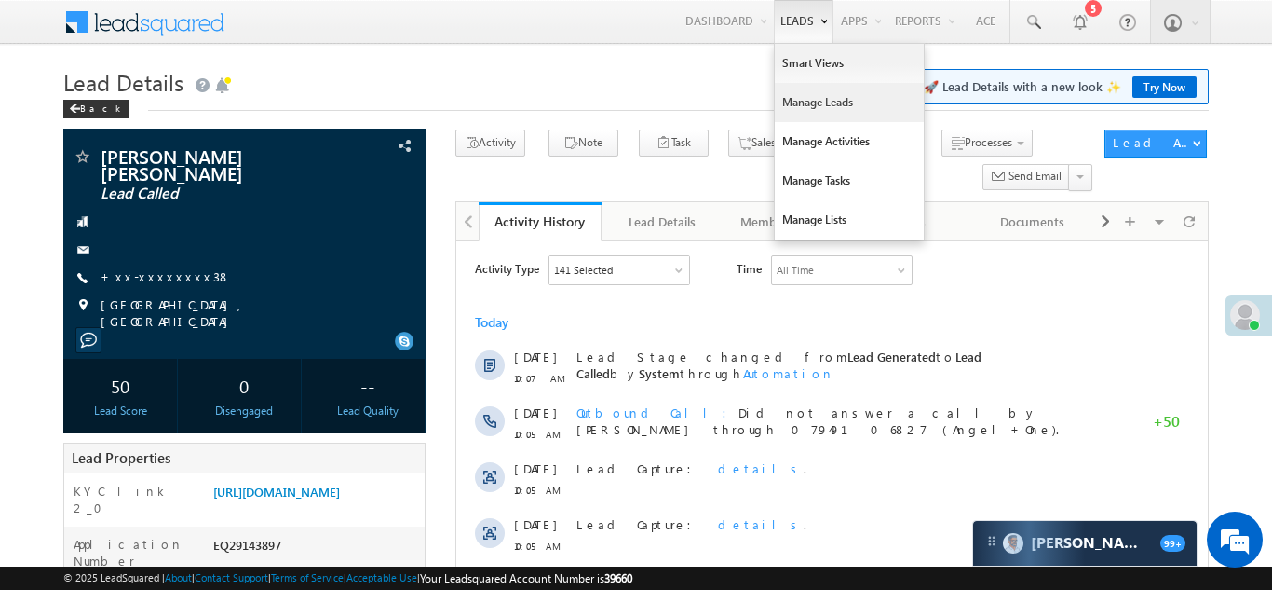
click at [802, 106] on link "Manage Leads" at bounding box center [849, 102] width 149 height 39
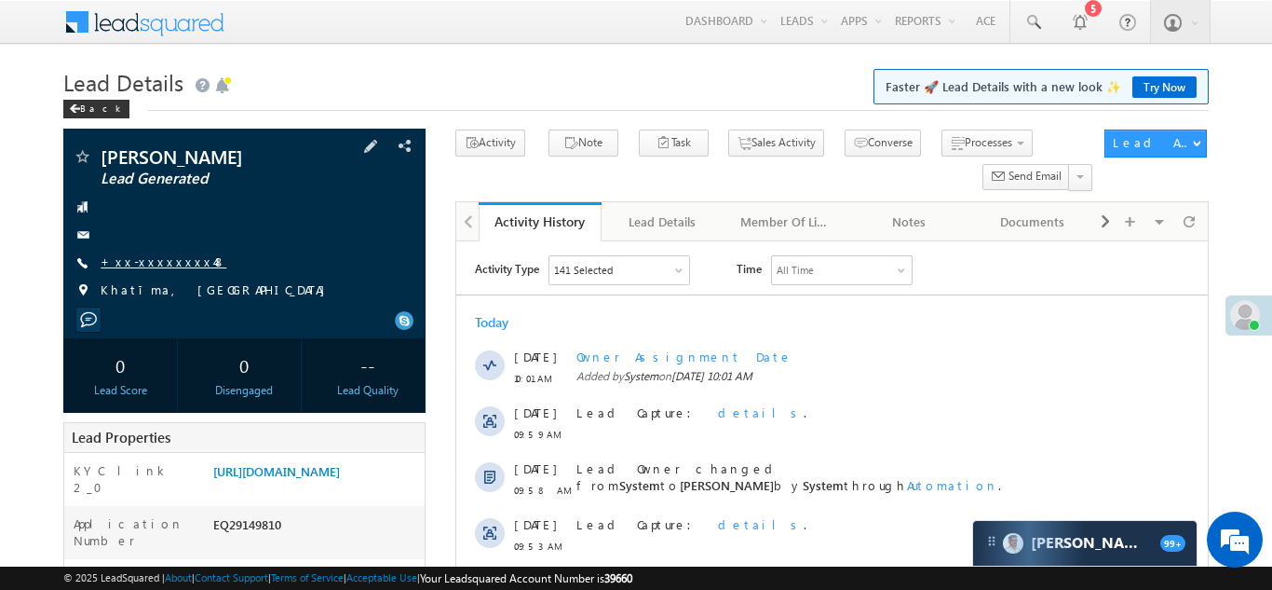
click at [144, 261] on link "+xx-xxxxxxxx48" at bounding box center [164, 261] width 126 height 16
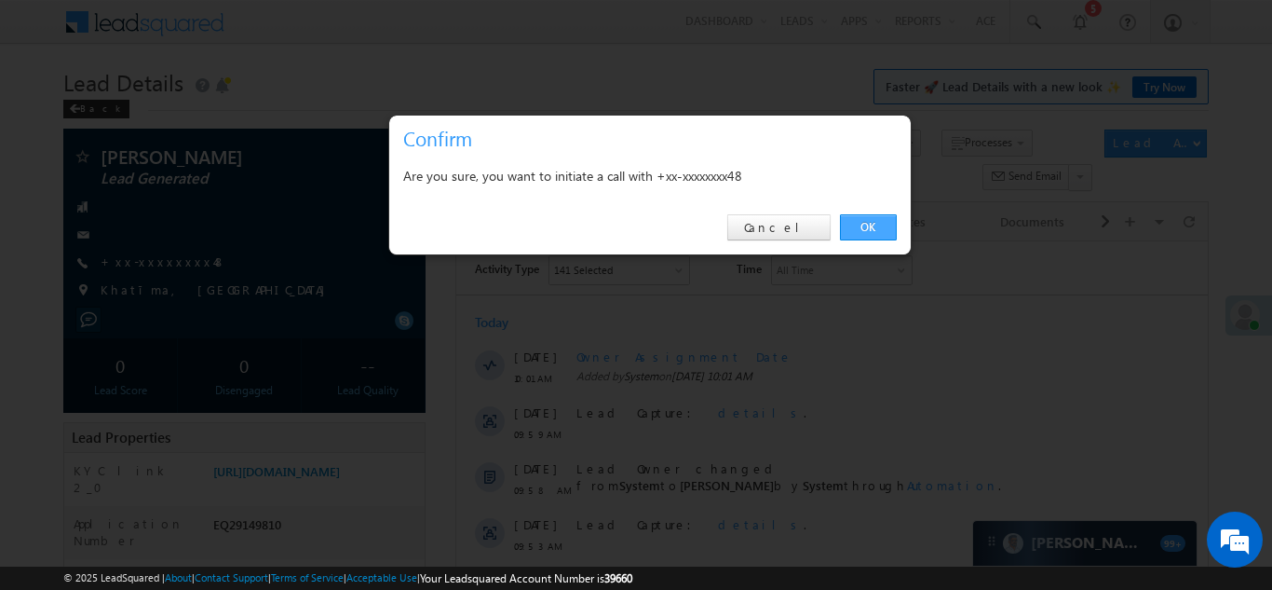
click at [868, 228] on link "OK" at bounding box center [868, 227] width 57 height 26
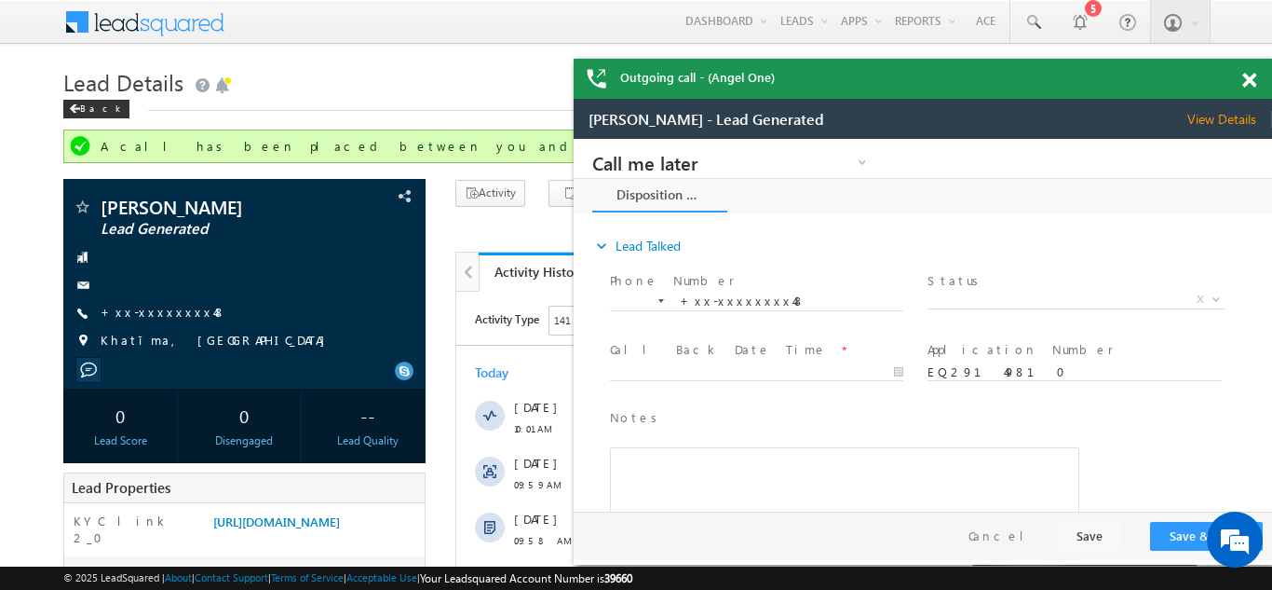
click at [1254, 81] on span at bounding box center [1249, 81] width 14 height 16
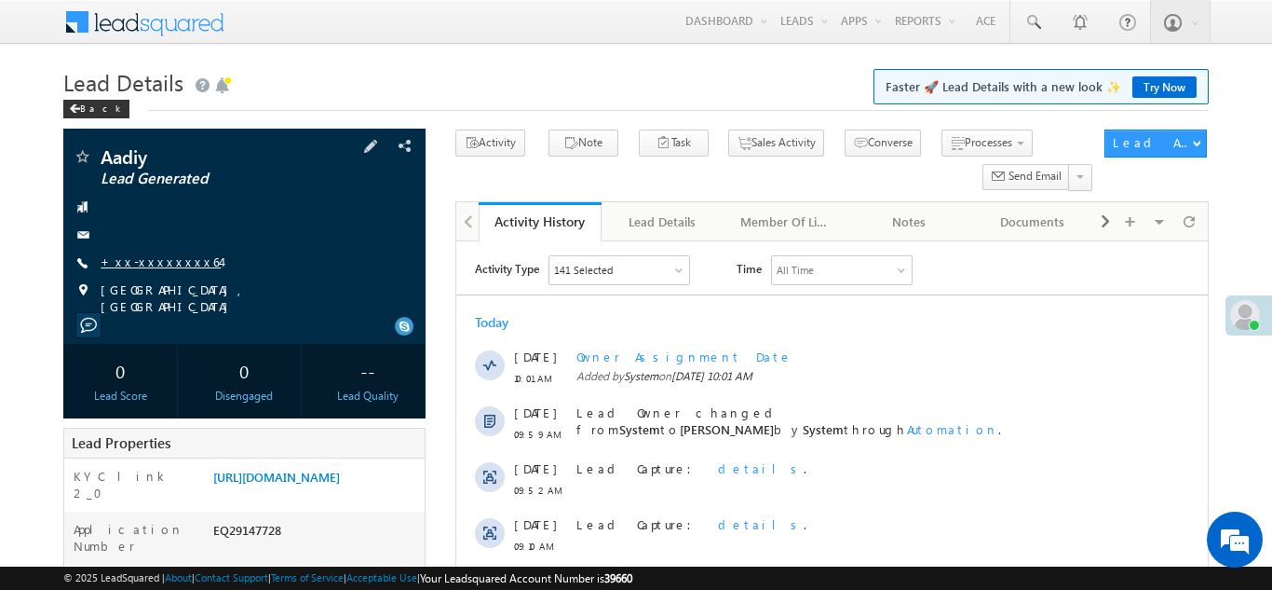
click at [147, 262] on link "+xx-xxxxxxxx64" at bounding box center [161, 261] width 120 height 16
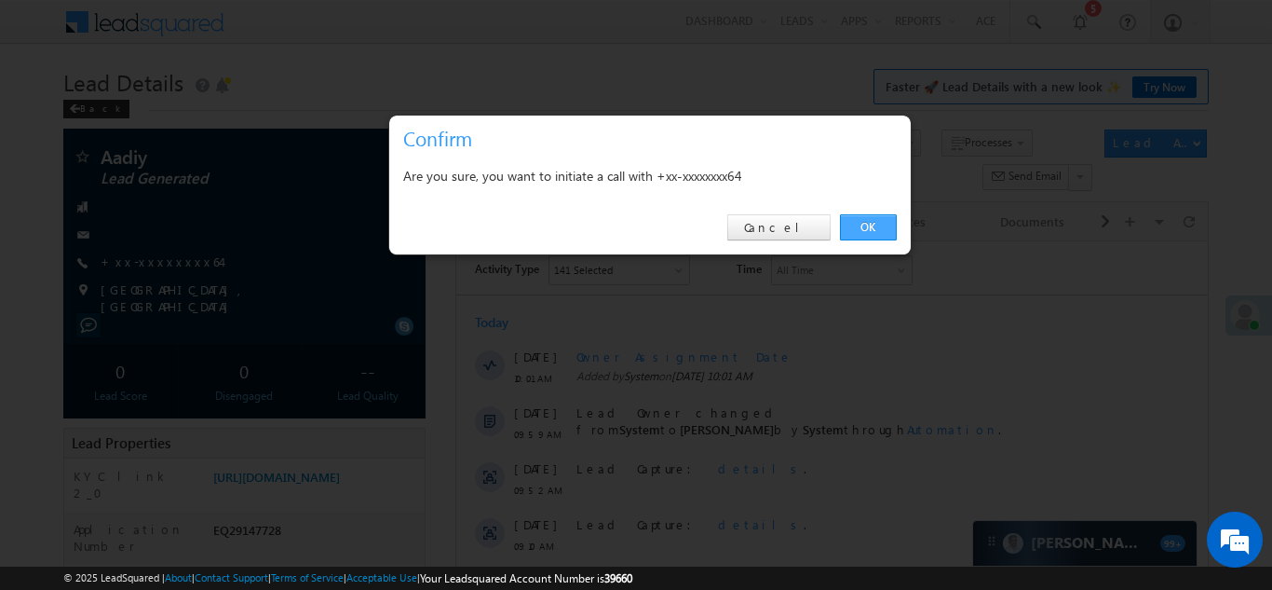
click at [866, 227] on link "OK" at bounding box center [868, 227] width 57 height 26
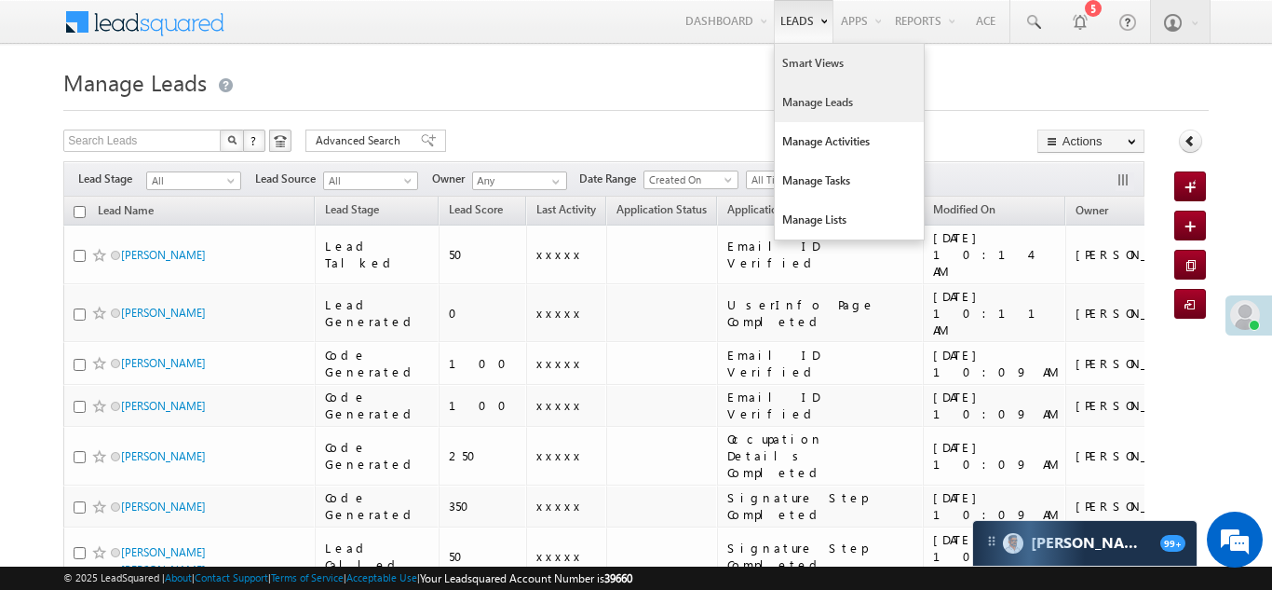
click at [808, 62] on link "Smart Views" at bounding box center [849, 63] width 149 height 39
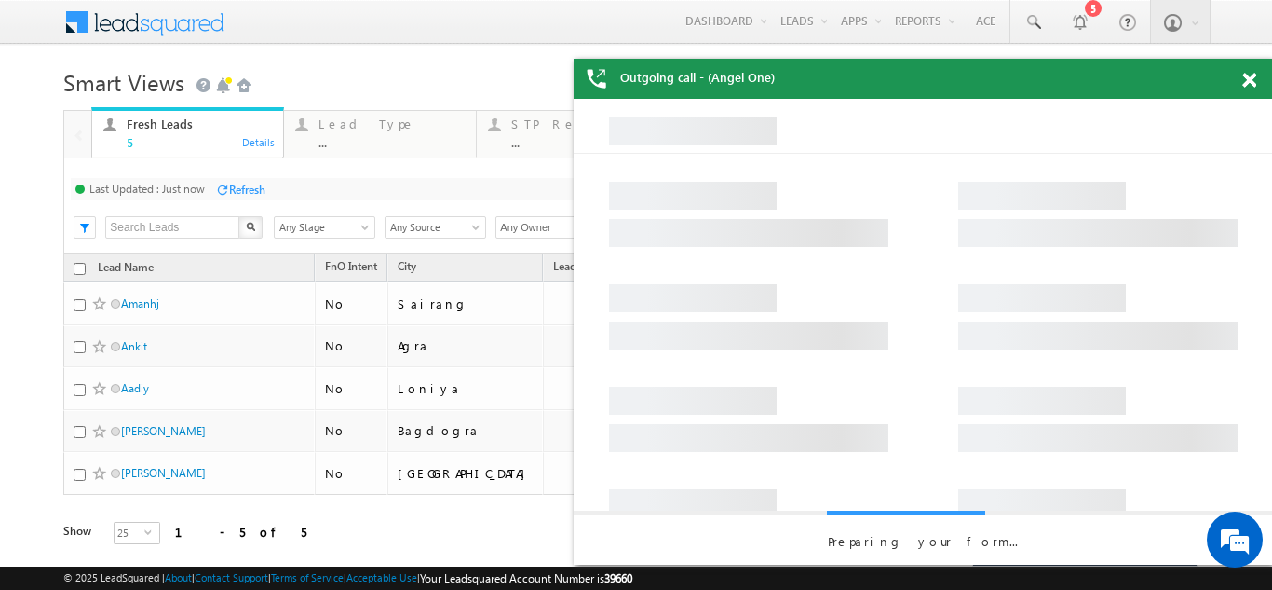
click at [1247, 81] on span at bounding box center [1249, 81] width 14 height 16
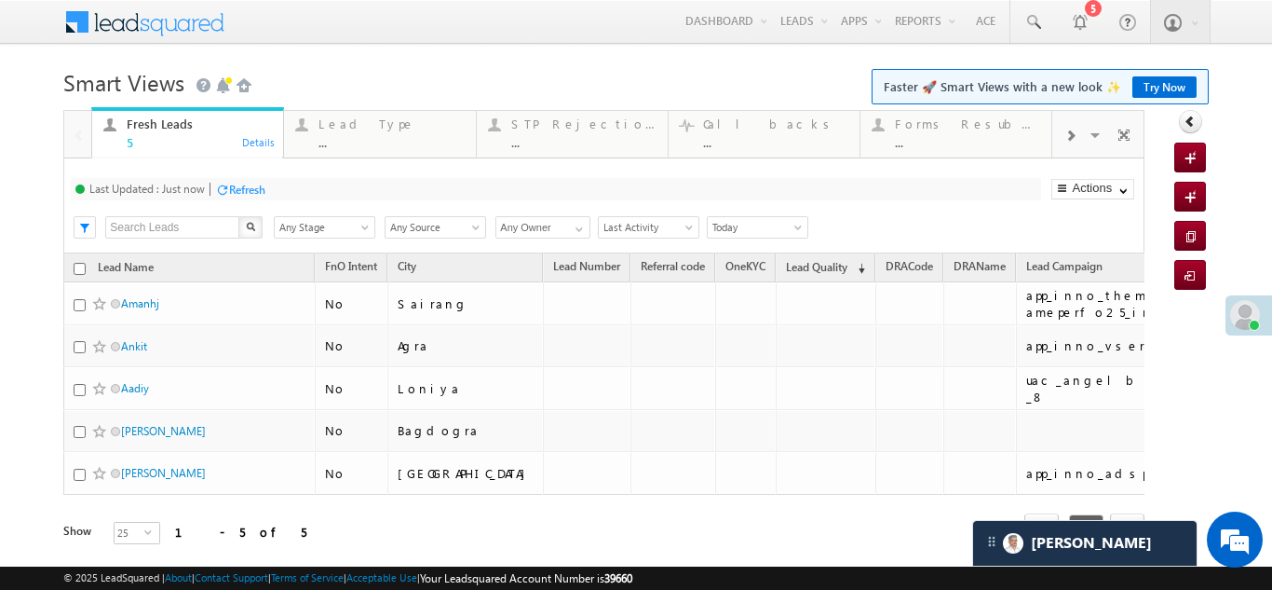
click at [1076, 133] on span at bounding box center [1070, 136] width 11 height 15
click at [943, 132] on div "Coded [DATE] ..." at bounding box center [968, 131] width 145 height 36
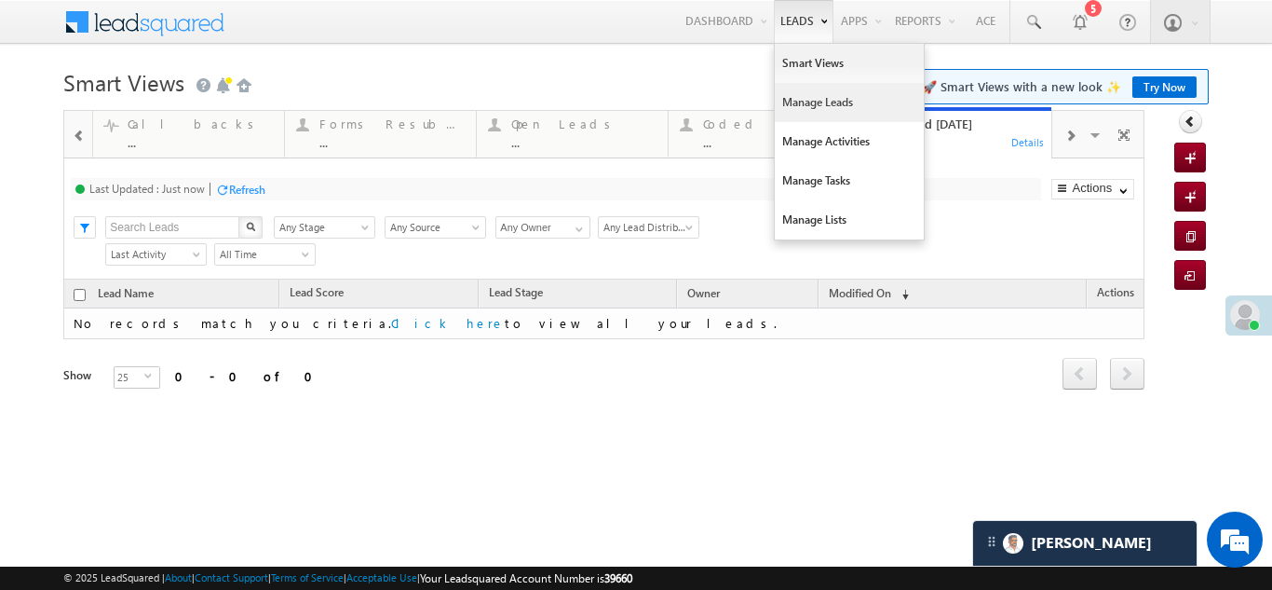
click at [804, 109] on link "Manage Leads" at bounding box center [849, 102] width 149 height 39
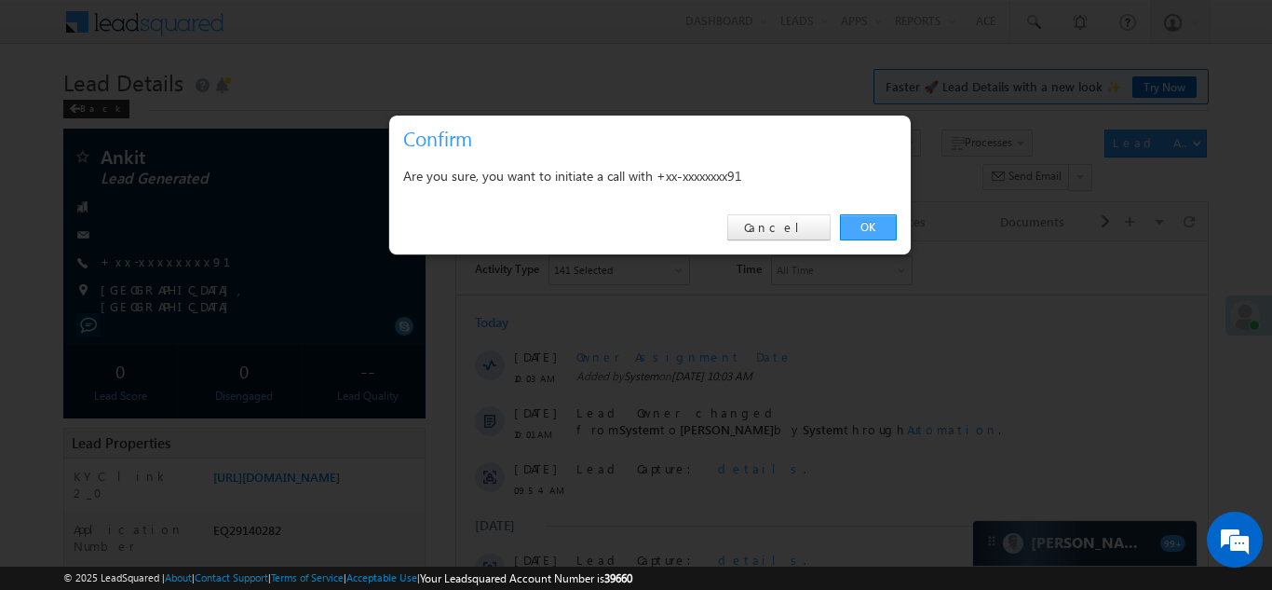
click at [866, 227] on link "OK" at bounding box center [868, 227] width 57 height 26
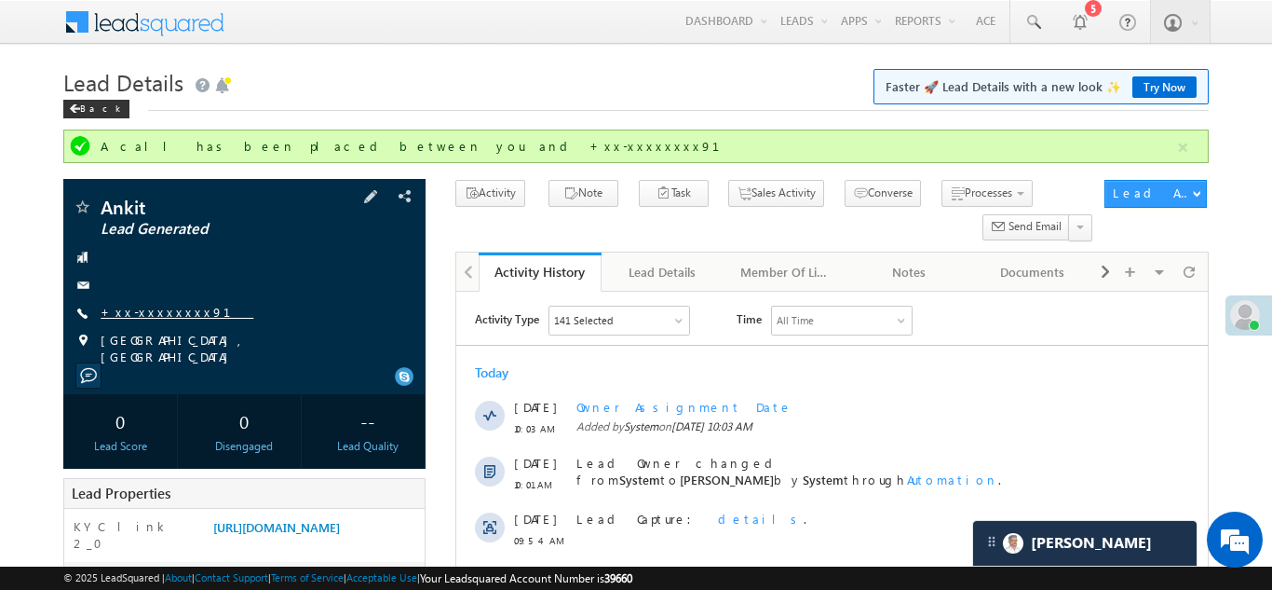
click at [135, 309] on link "+xx-xxxxxxxx91" at bounding box center [177, 312] width 153 height 16
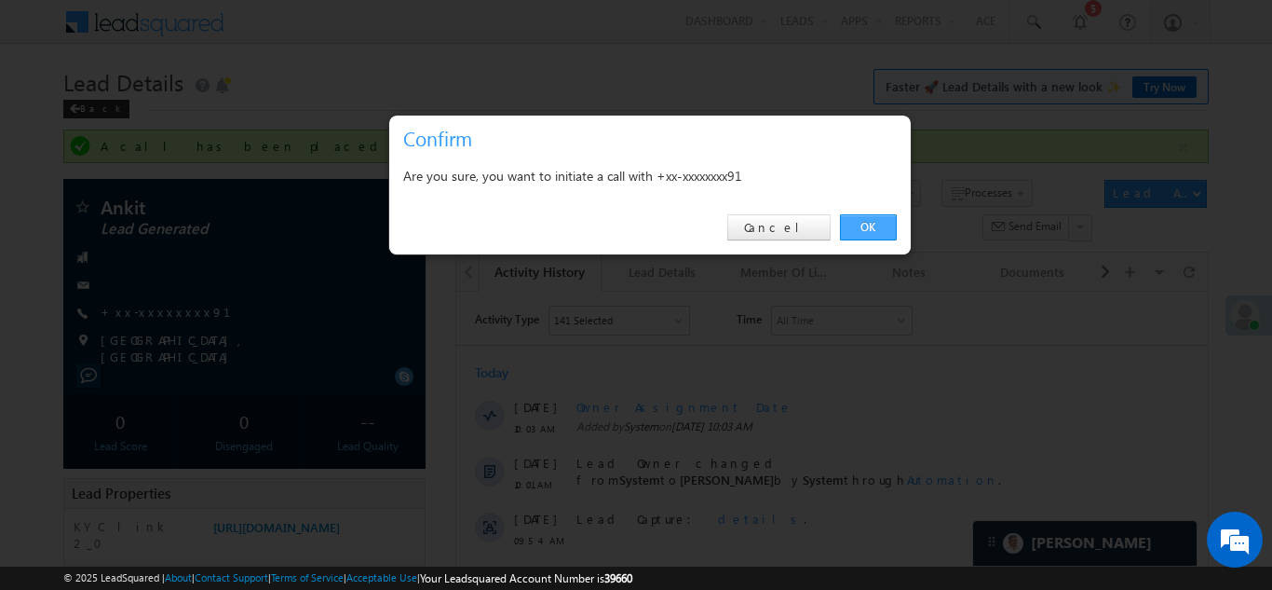
click at [865, 225] on link "OK" at bounding box center [868, 227] width 57 height 26
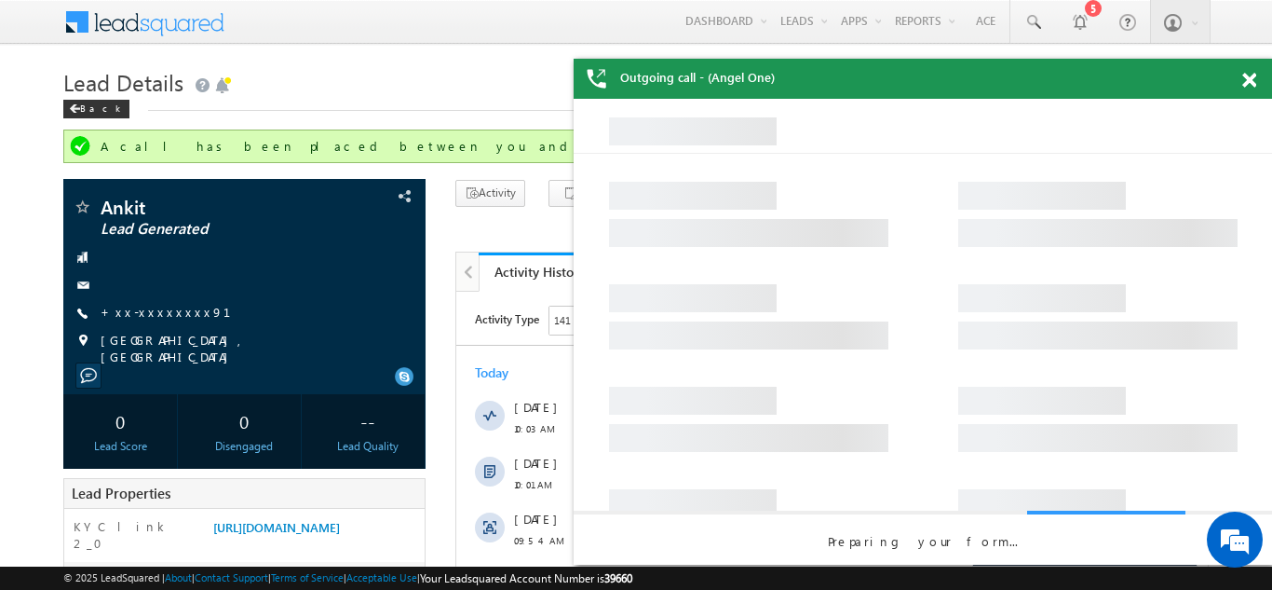
click at [1248, 79] on span at bounding box center [1249, 81] width 14 height 16
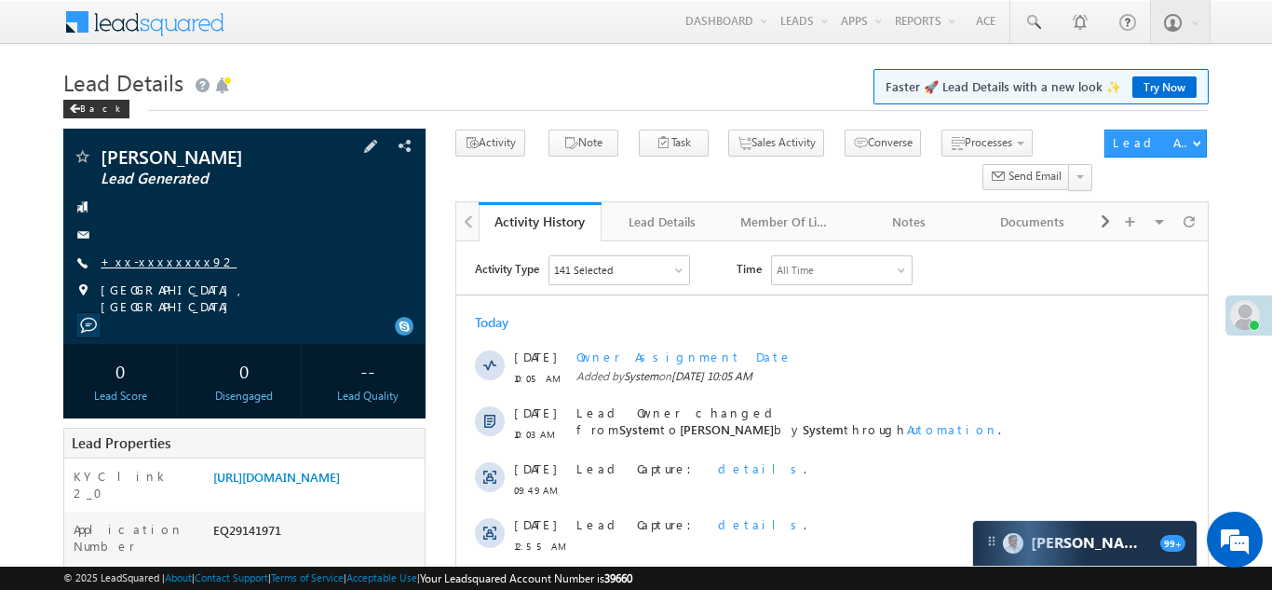
click at [145, 259] on link "+xx-xxxxxxxx92" at bounding box center [169, 261] width 136 height 16
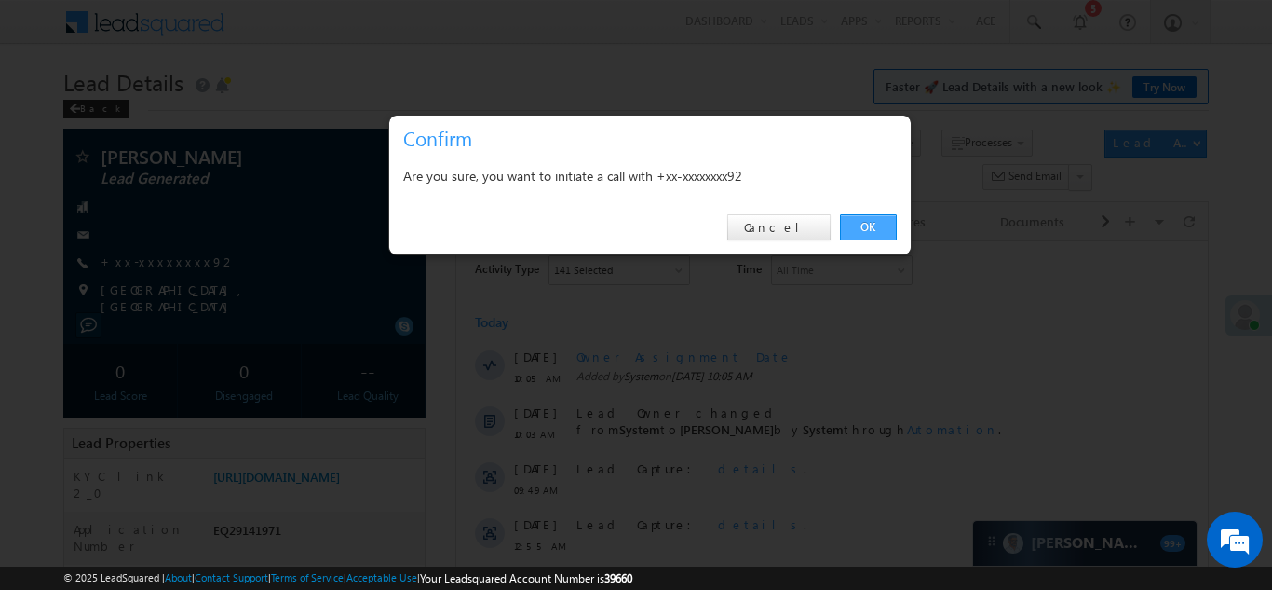
click at [859, 229] on link "OK" at bounding box center [868, 227] width 57 height 26
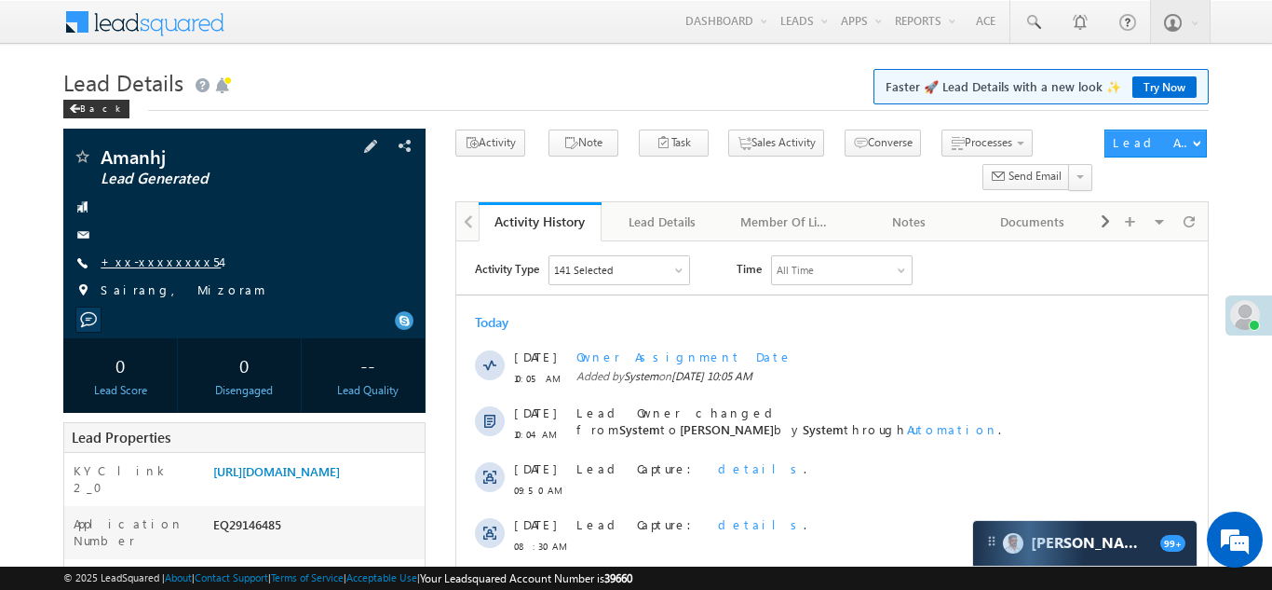
click at [144, 260] on link "+xx-xxxxxxxx54" at bounding box center [161, 261] width 120 height 16
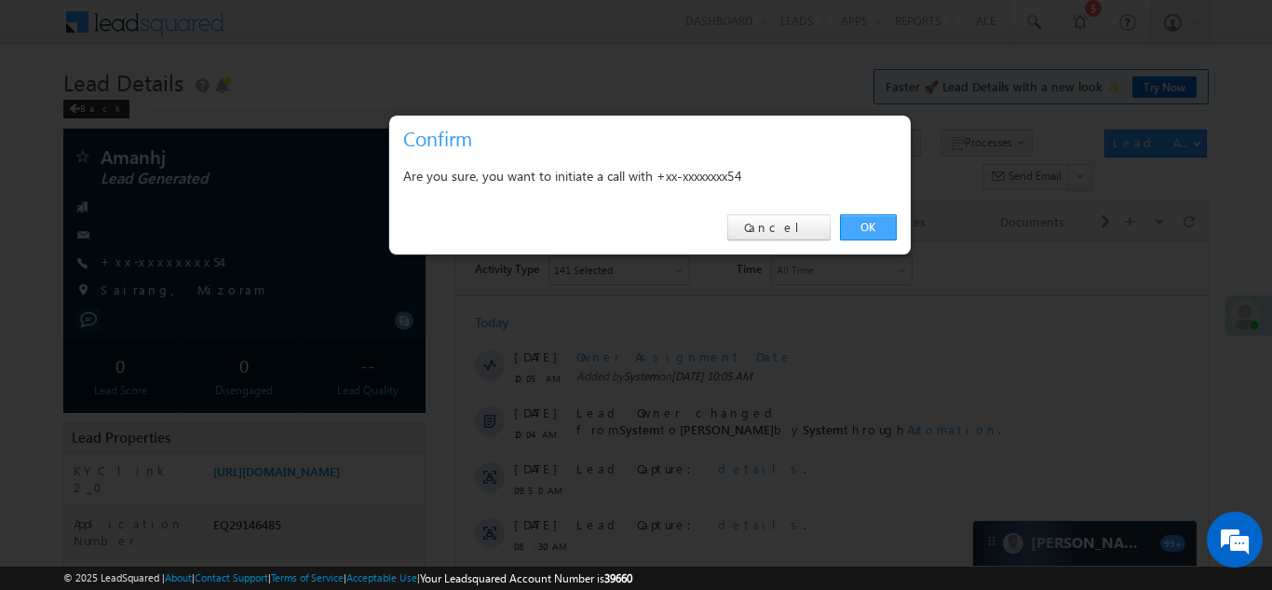
click at [861, 227] on link "OK" at bounding box center [868, 227] width 57 height 26
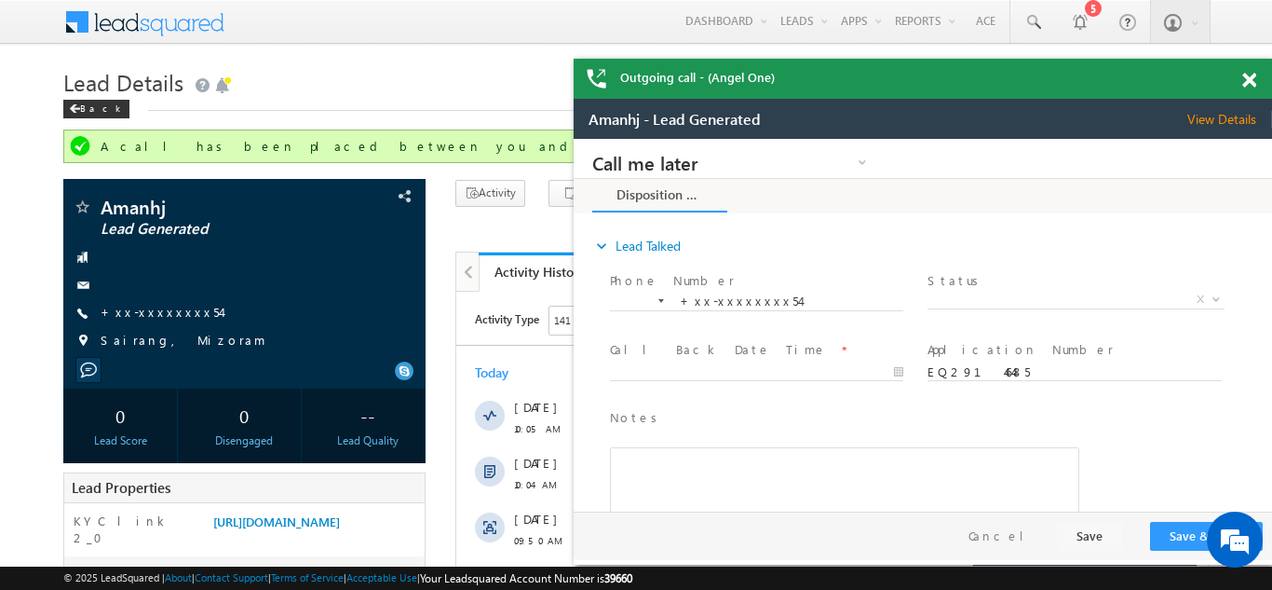
click at [1248, 83] on span at bounding box center [1249, 81] width 14 height 16
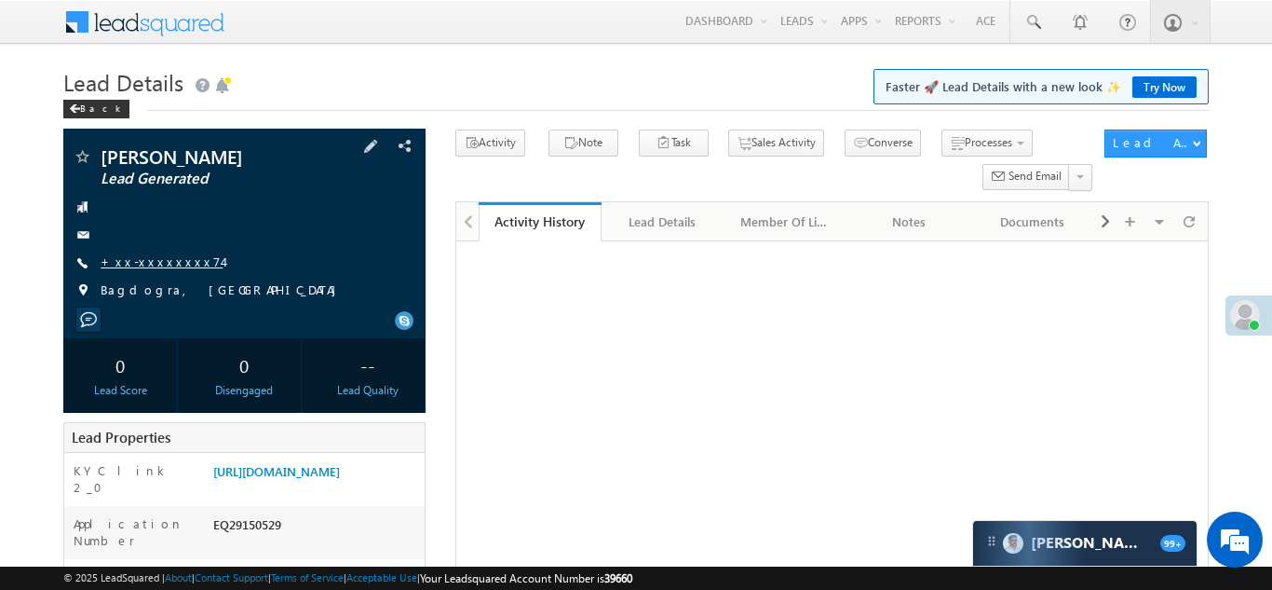
click at [164, 257] on link "+xx-xxxxxxxx74" at bounding box center [162, 261] width 122 height 16
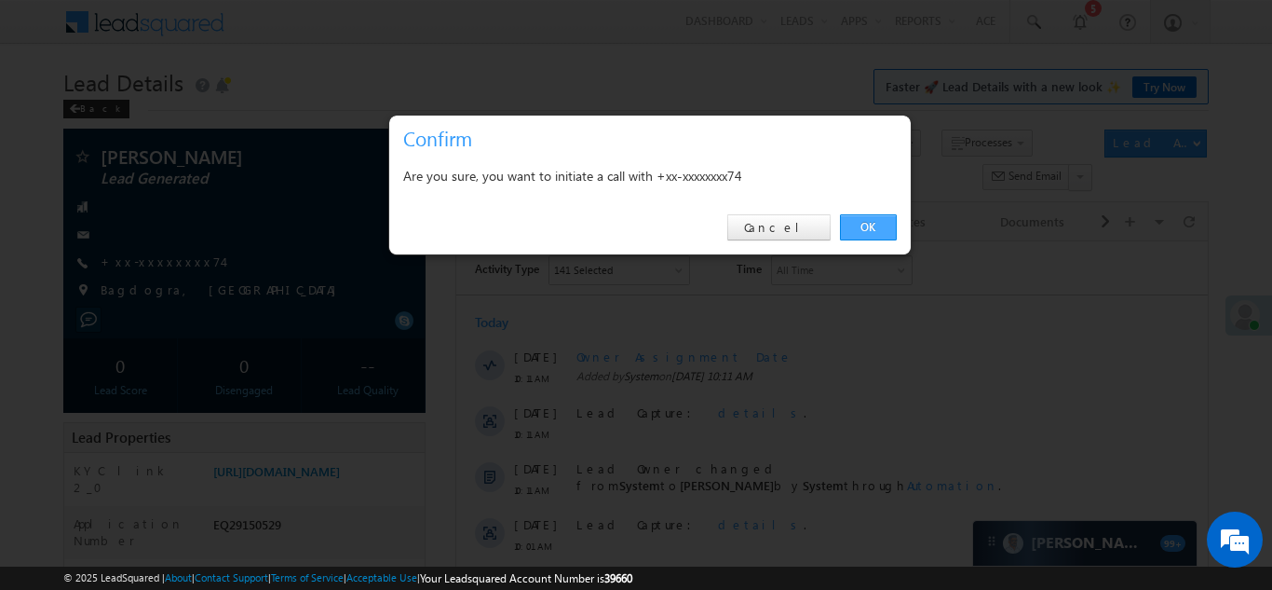
click at [868, 224] on link "OK" at bounding box center [868, 227] width 57 height 26
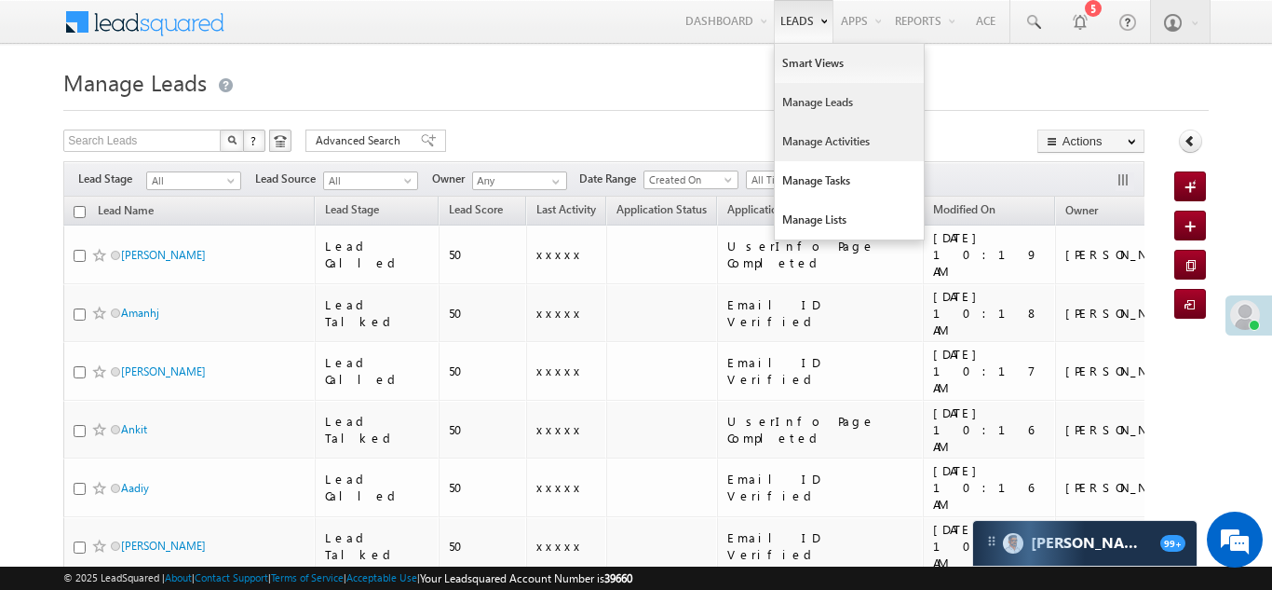
click at [801, 149] on link "Manage Activities" at bounding box center [849, 141] width 149 height 39
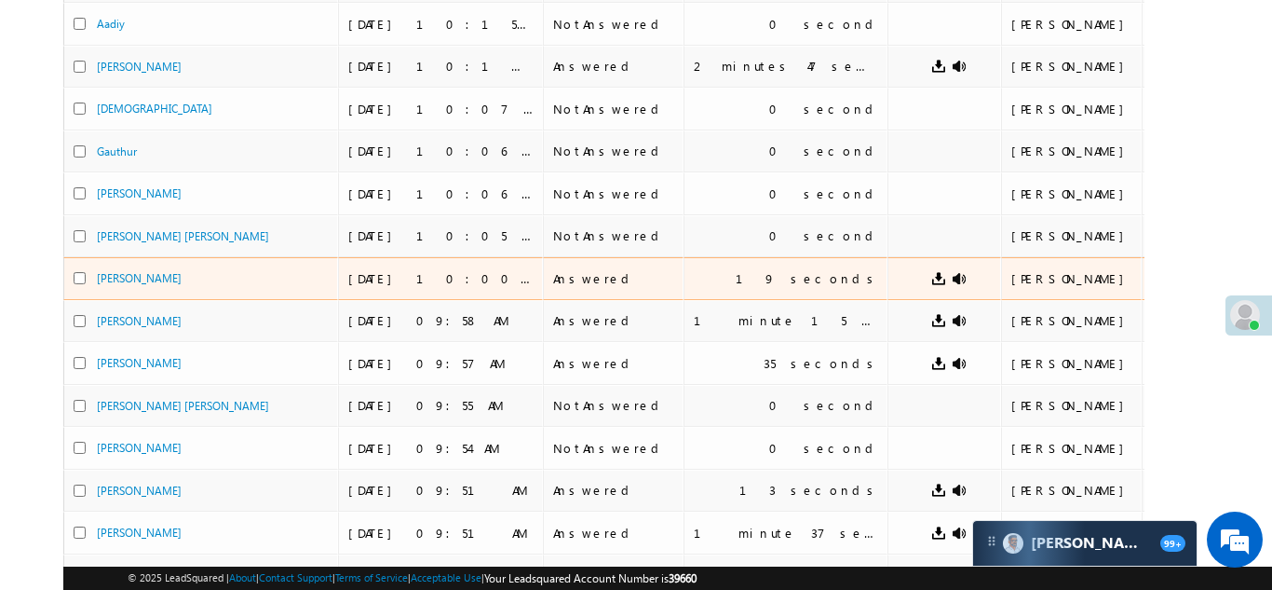
scroll to position [396, 0]
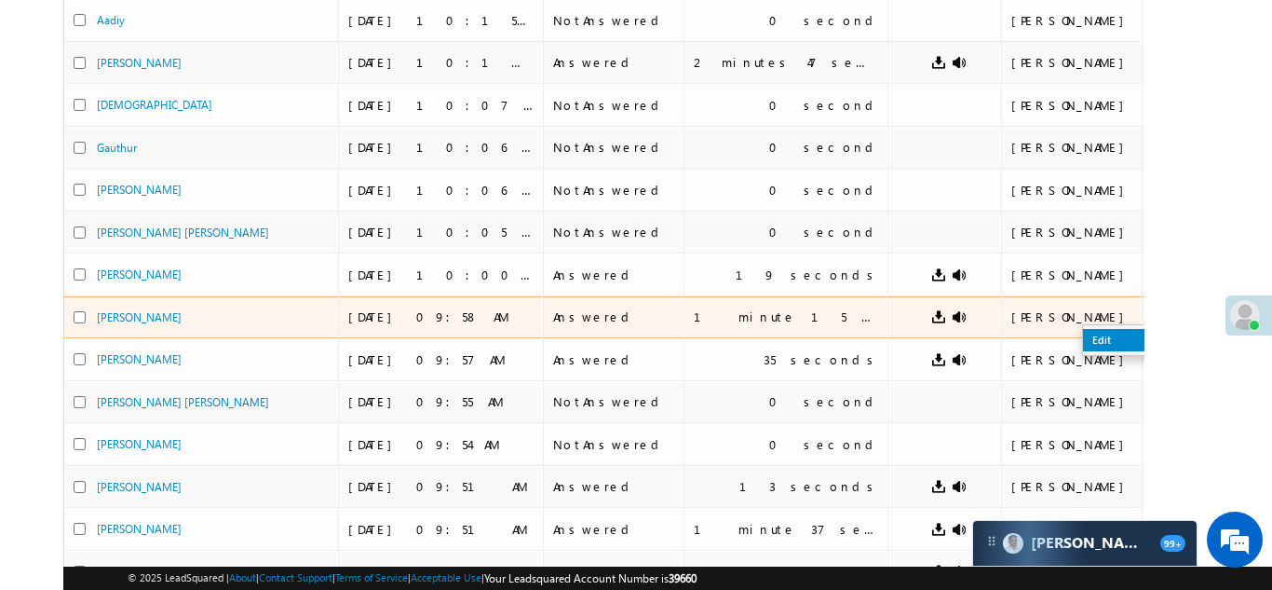
click at [1083, 333] on link "Edit" at bounding box center [1129, 340] width 93 height 22
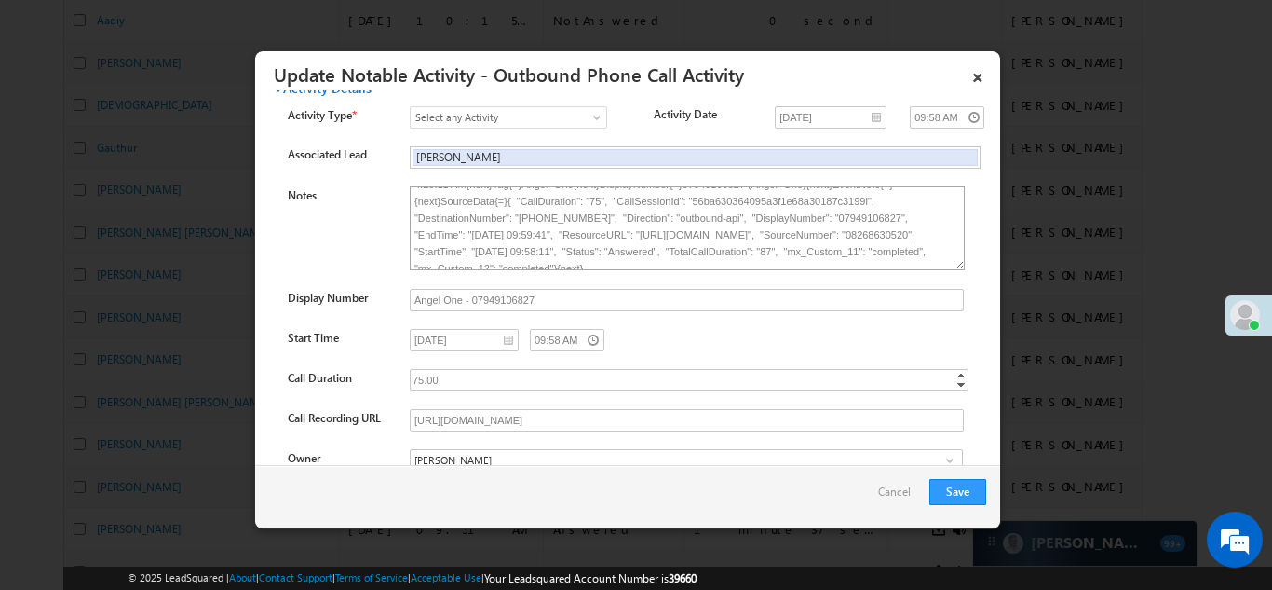
scroll to position [53, 0]
click at [974, 77] on link "×" at bounding box center [978, 74] width 32 height 33
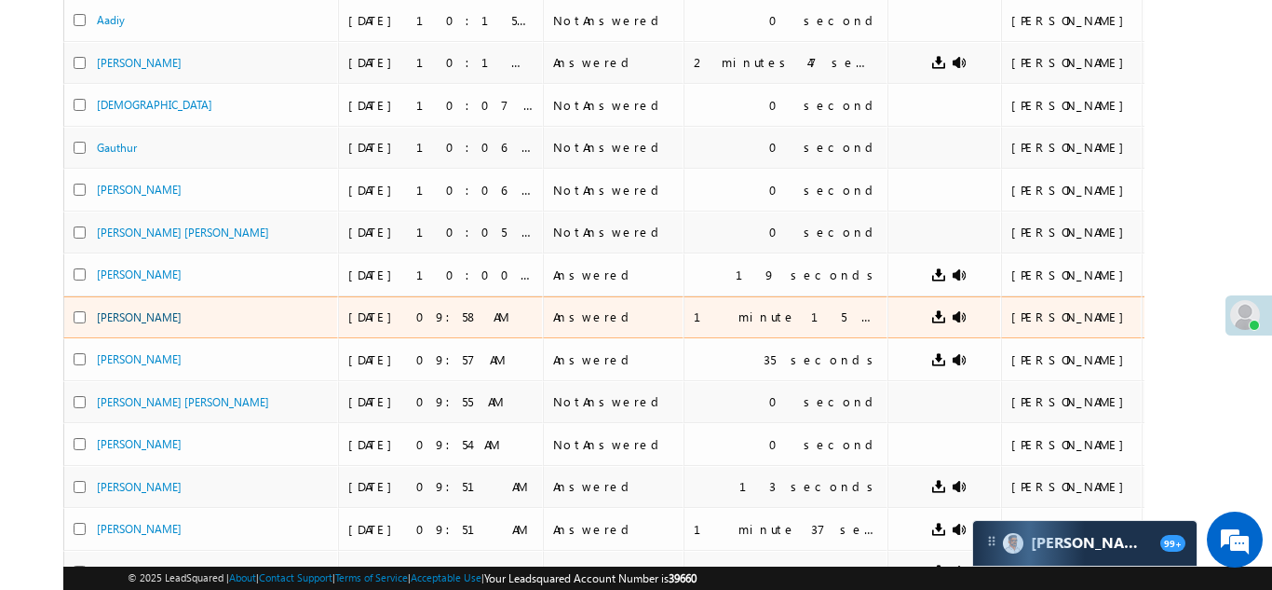
click at [130, 319] on link "[PERSON_NAME]" at bounding box center [139, 317] width 85 height 14
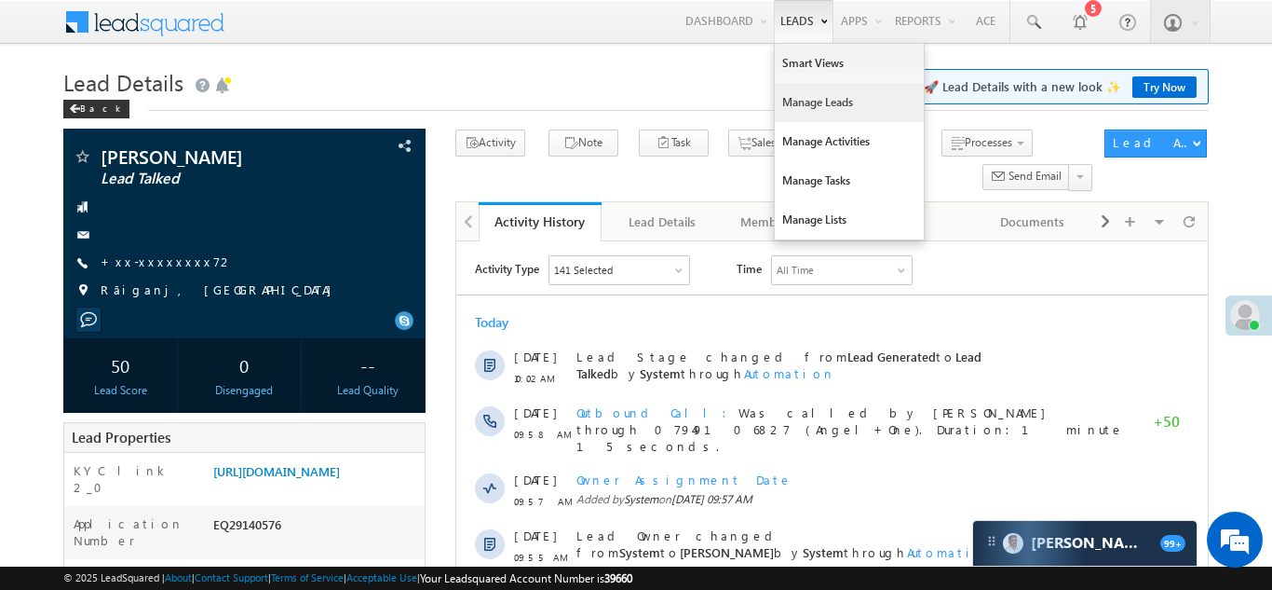
click at [799, 96] on link "Manage Leads" at bounding box center [849, 102] width 149 height 39
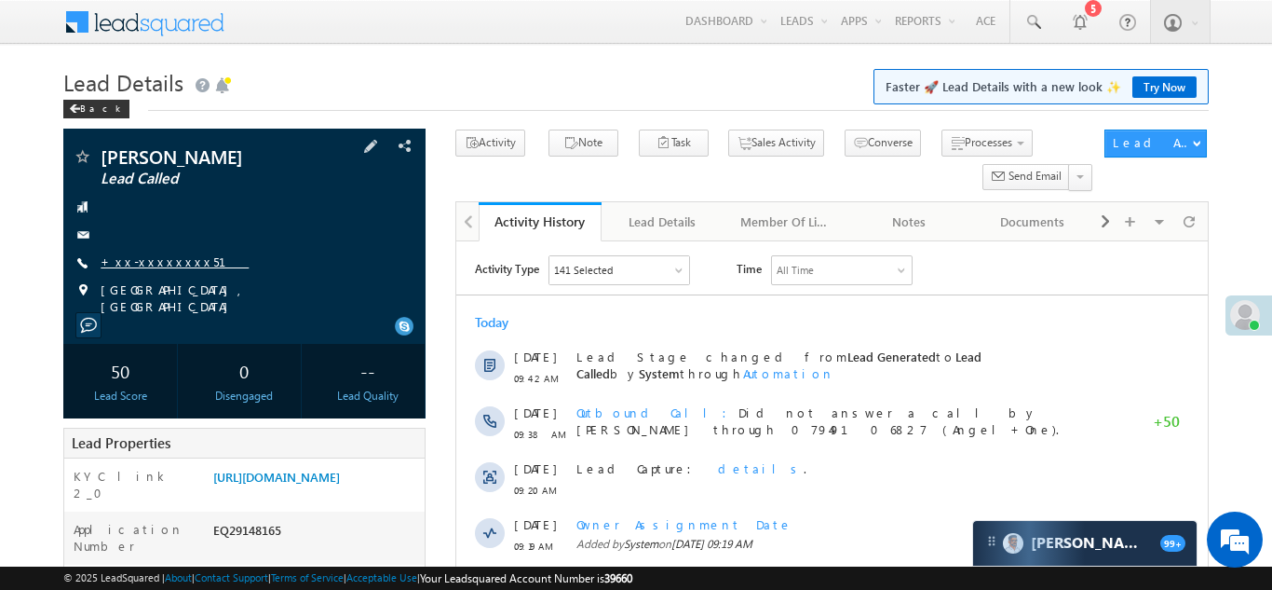
click at [162, 265] on link "+xx-xxxxxxxx51" at bounding box center [175, 261] width 148 height 16
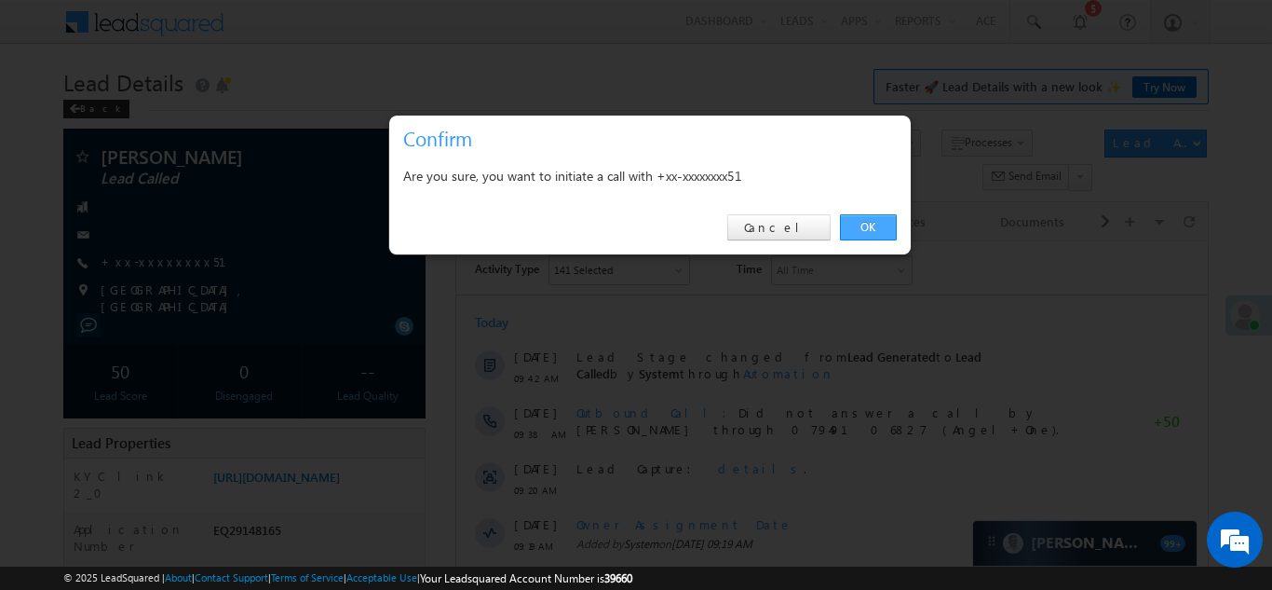
click at [858, 224] on link "OK" at bounding box center [868, 227] width 57 height 26
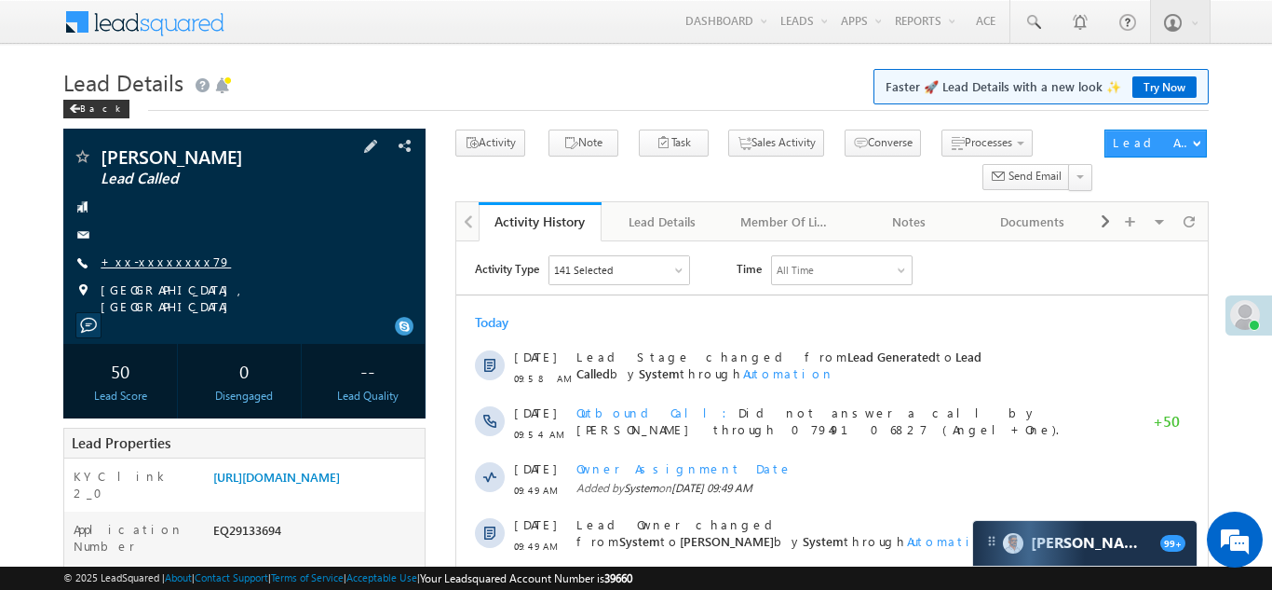
click at [163, 262] on link "+xx-xxxxxxxx79" at bounding box center [166, 261] width 130 height 16
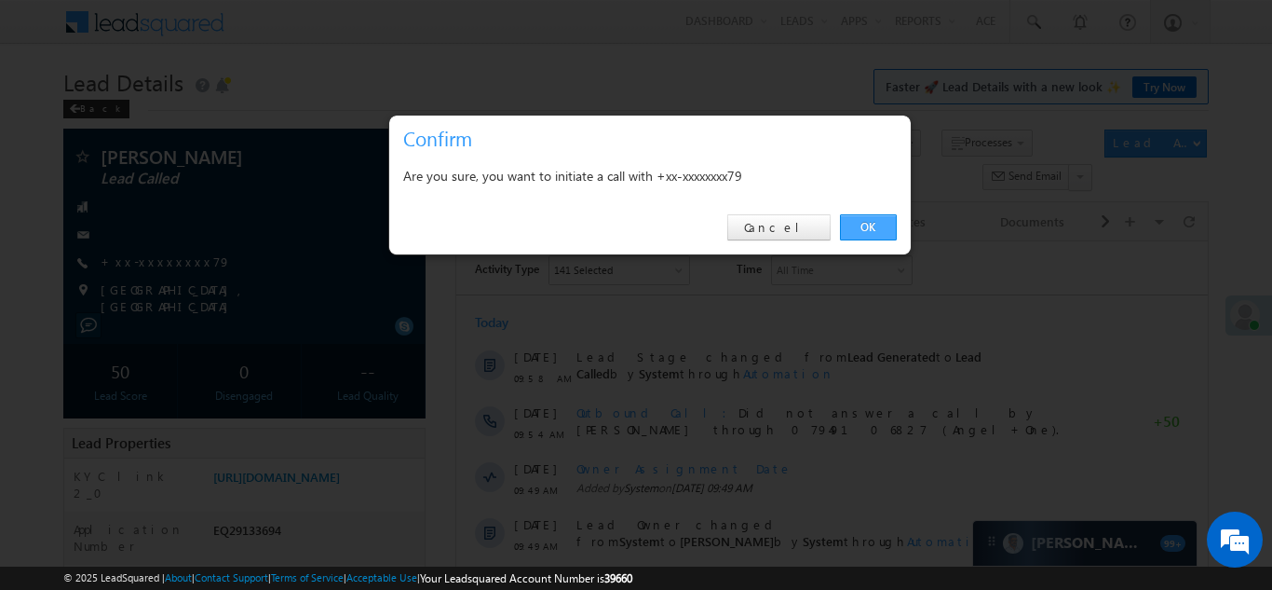
click at [865, 225] on link "OK" at bounding box center [868, 227] width 57 height 26
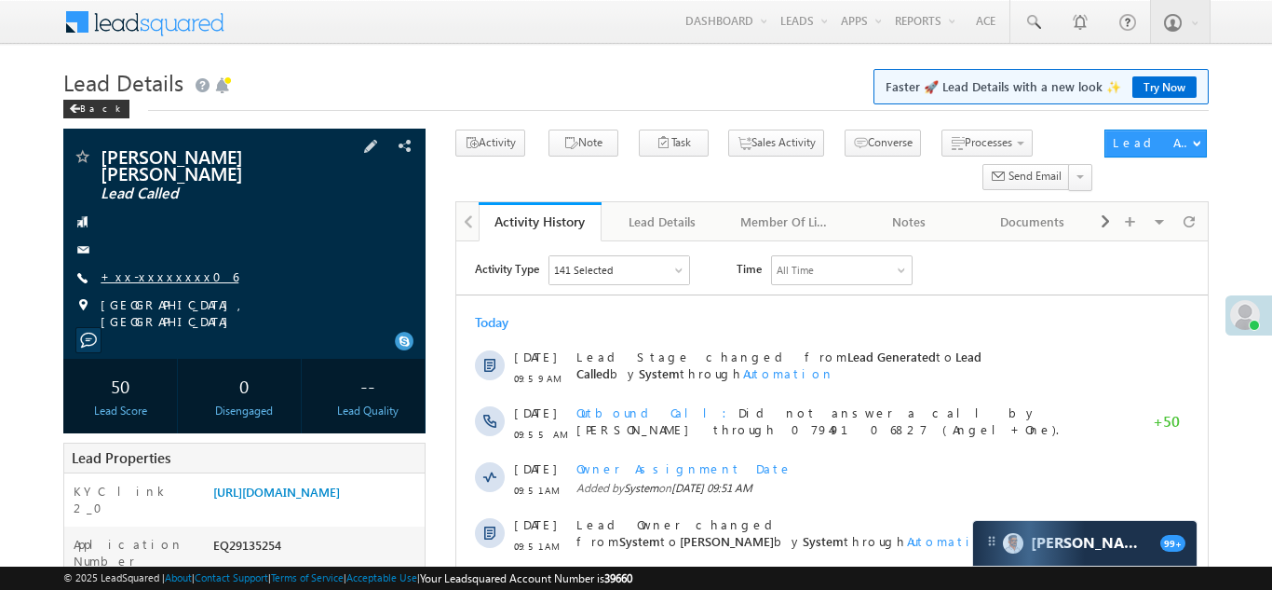
click at [156, 268] on link "+xx-xxxxxxxx06" at bounding box center [170, 276] width 138 height 16
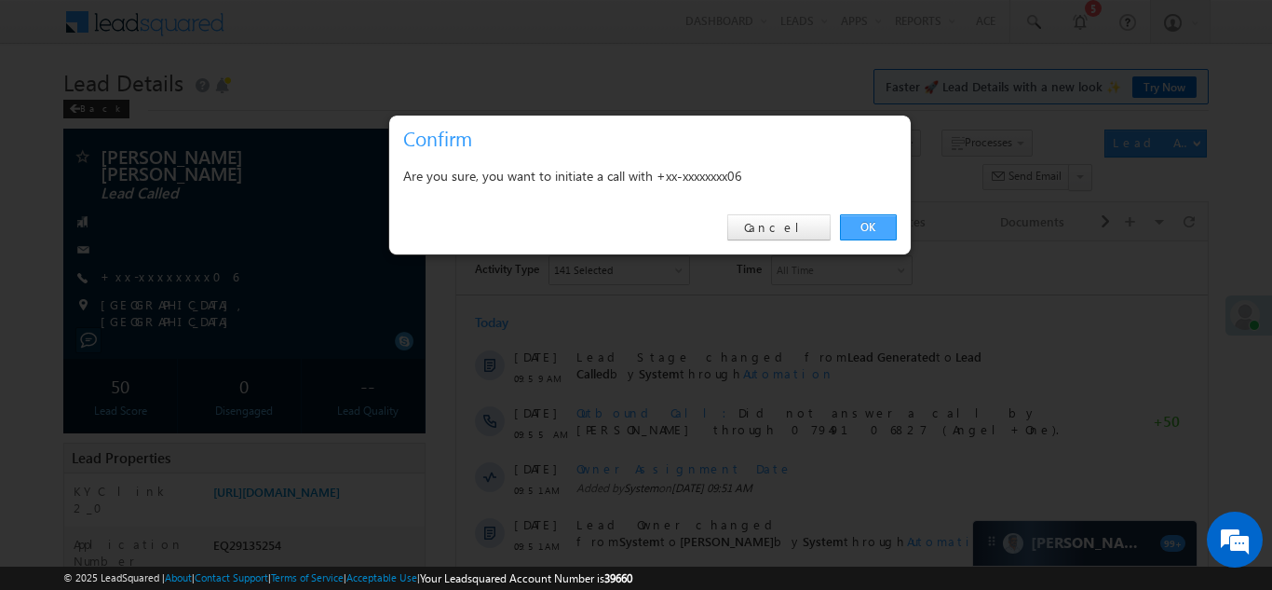
click at [872, 219] on link "OK" at bounding box center [868, 227] width 57 height 26
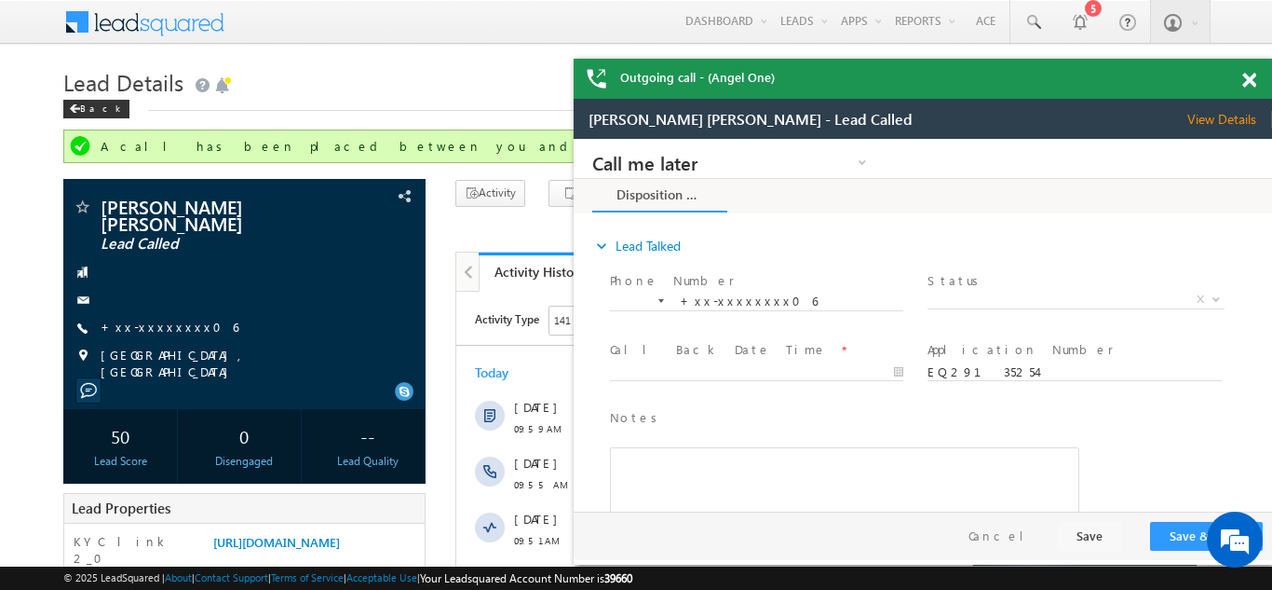
click at [1251, 77] on div "Outgoing call - (Angel One)" at bounding box center [923, 79] width 698 height 40
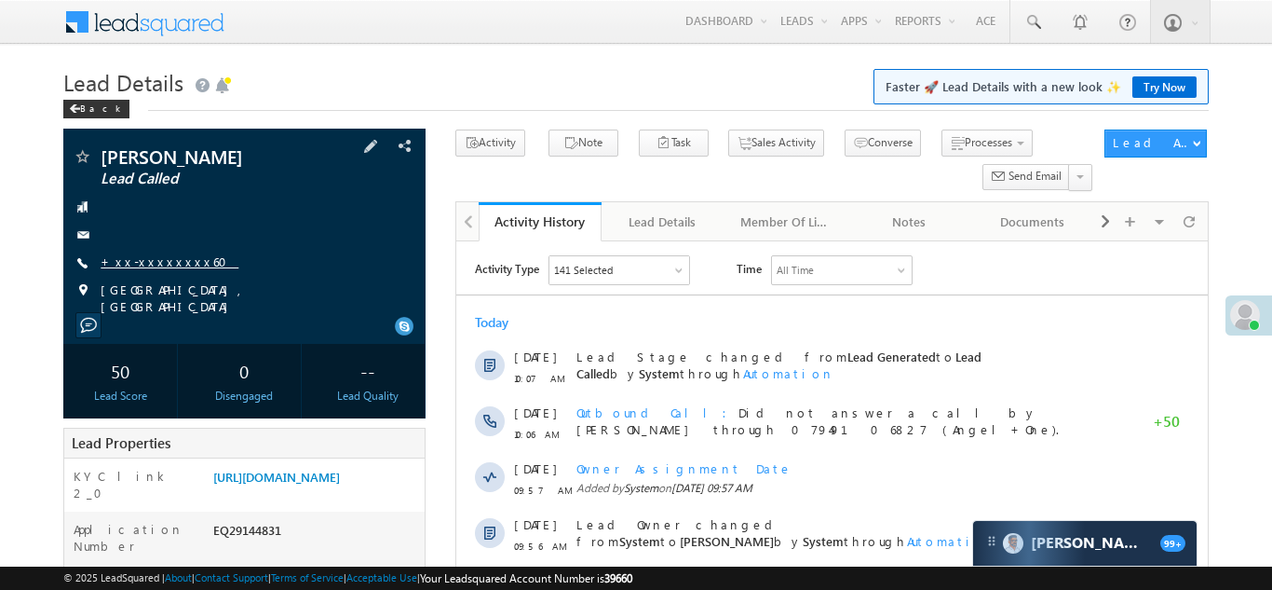
click at [148, 261] on link "+xx-xxxxxxxx60" at bounding box center [170, 261] width 138 height 16
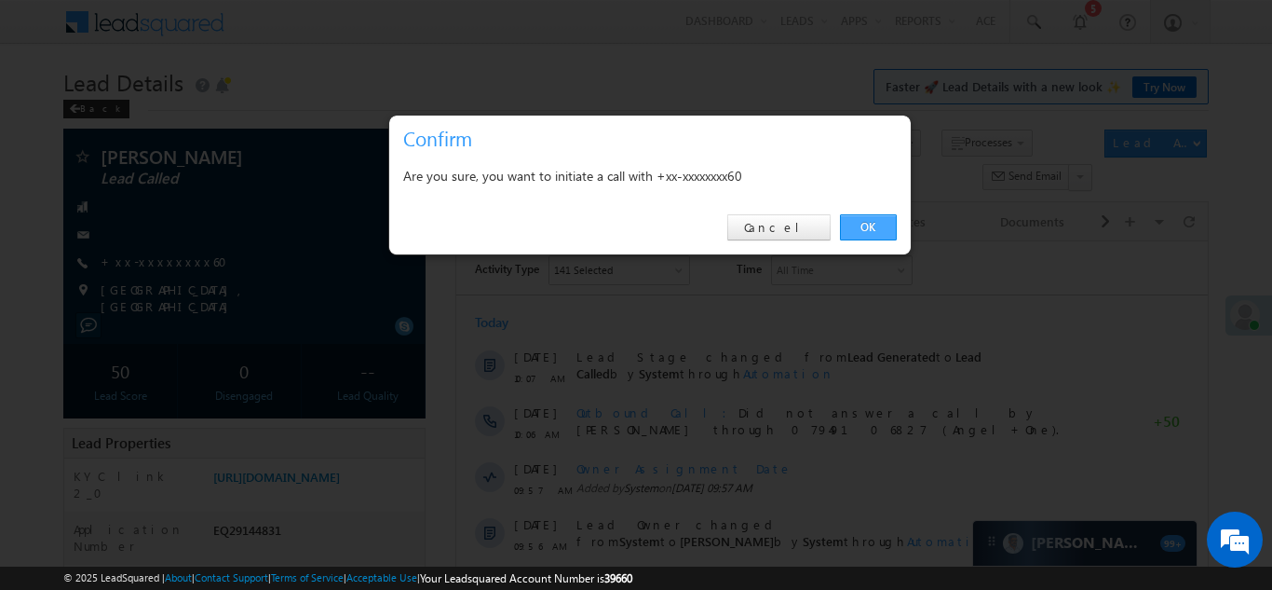
click at [867, 224] on link "OK" at bounding box center [868, 227] width 57 height 26
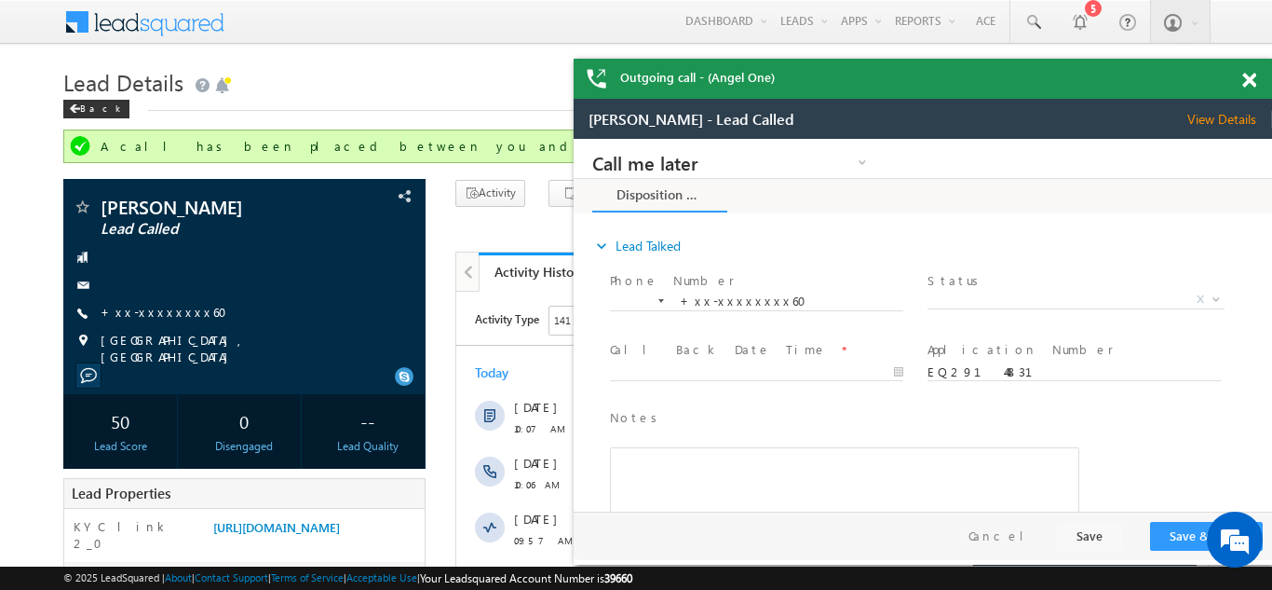
click at [1249, 75] on span at bounding box center [1249, 81] width 14 height 16
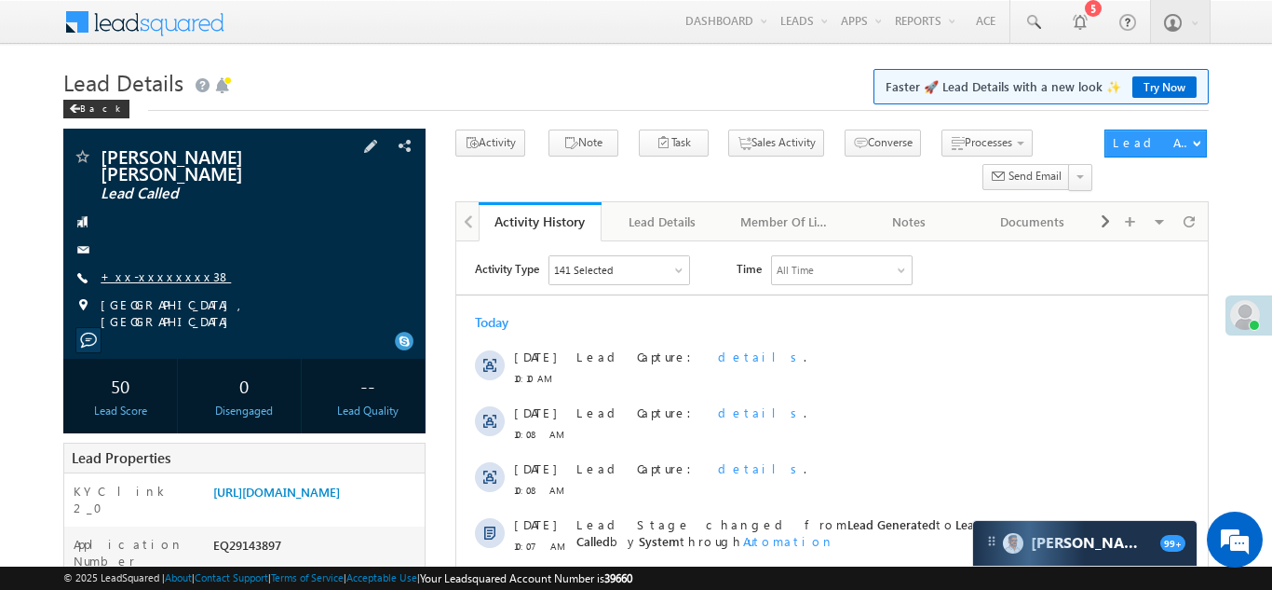
click at [161, 274] on link "+xx-xxxxxxxx38" at bounding box center [166, 276] width 130 height 16
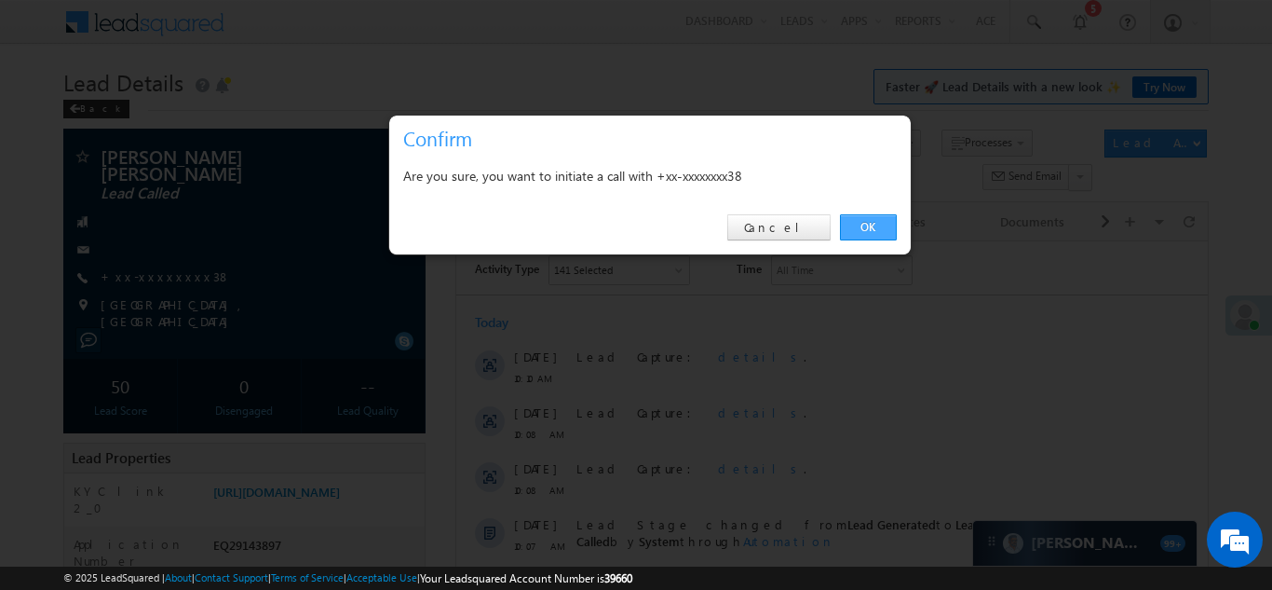
click at [860, 227] on link "OK" at bounding box center [868, 227] width 57 height 26
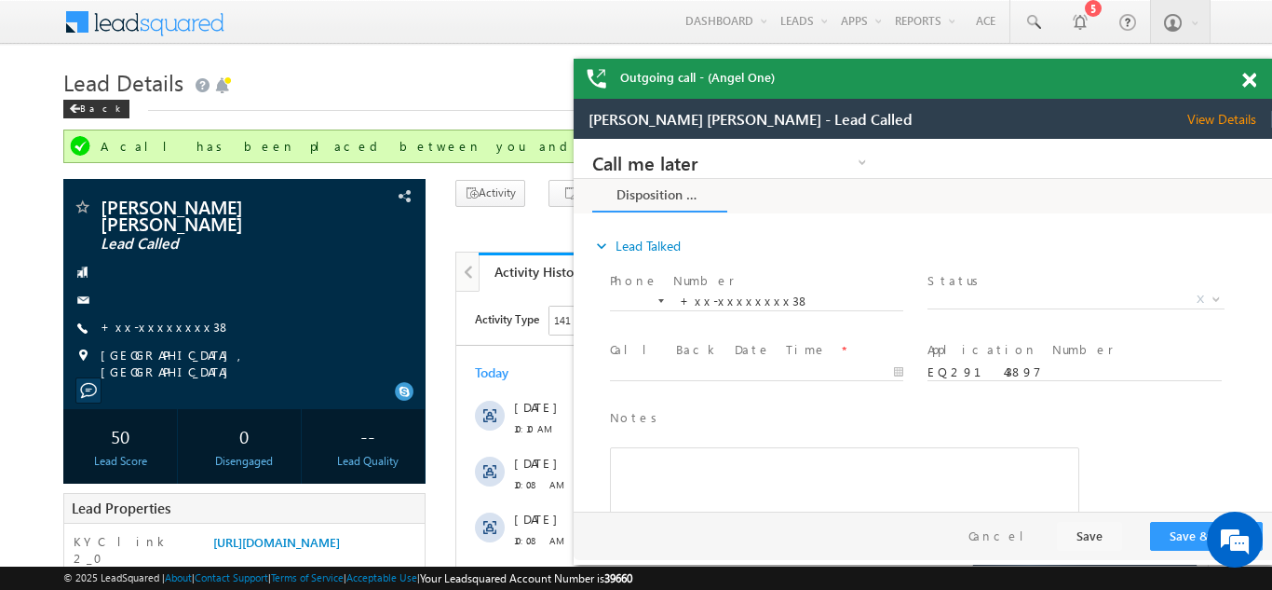
click at [1250, 76] on span at bounding box center [1249, 81] width 14 height 16
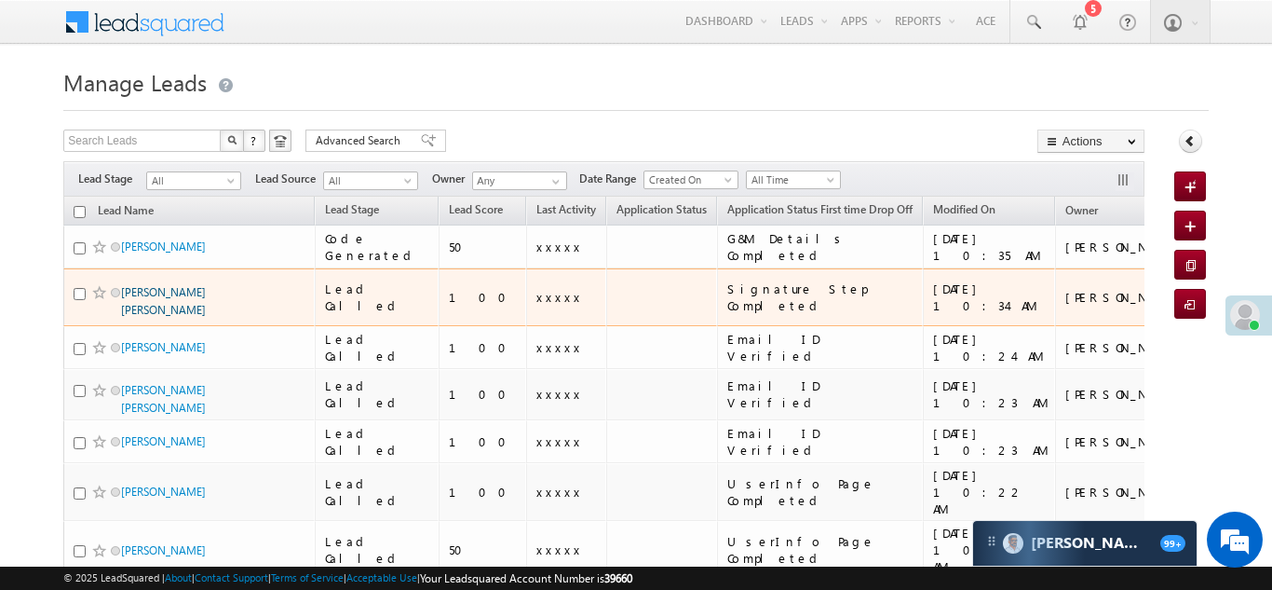
click at [153, 290] on link "[PERSON_NAME] [PERSON_NAME]" at bounding box center [163, 301] width 85 height 32
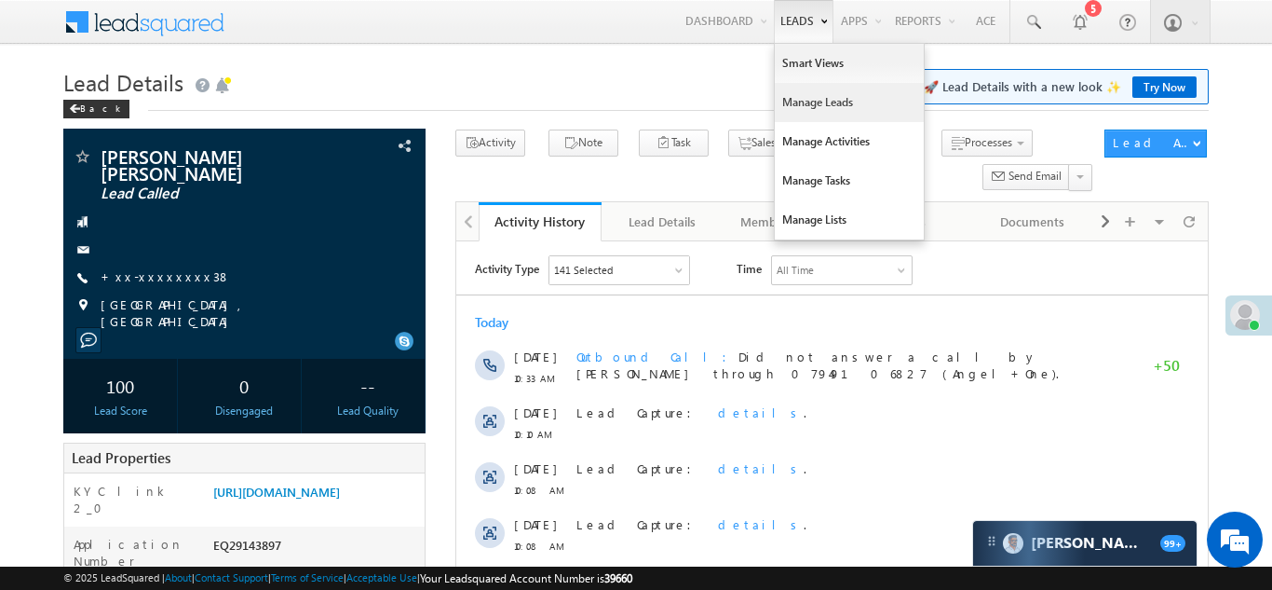
click at [790, 97] on link "Manage Leads" at bounding box center [849, 102] width 149 height 39
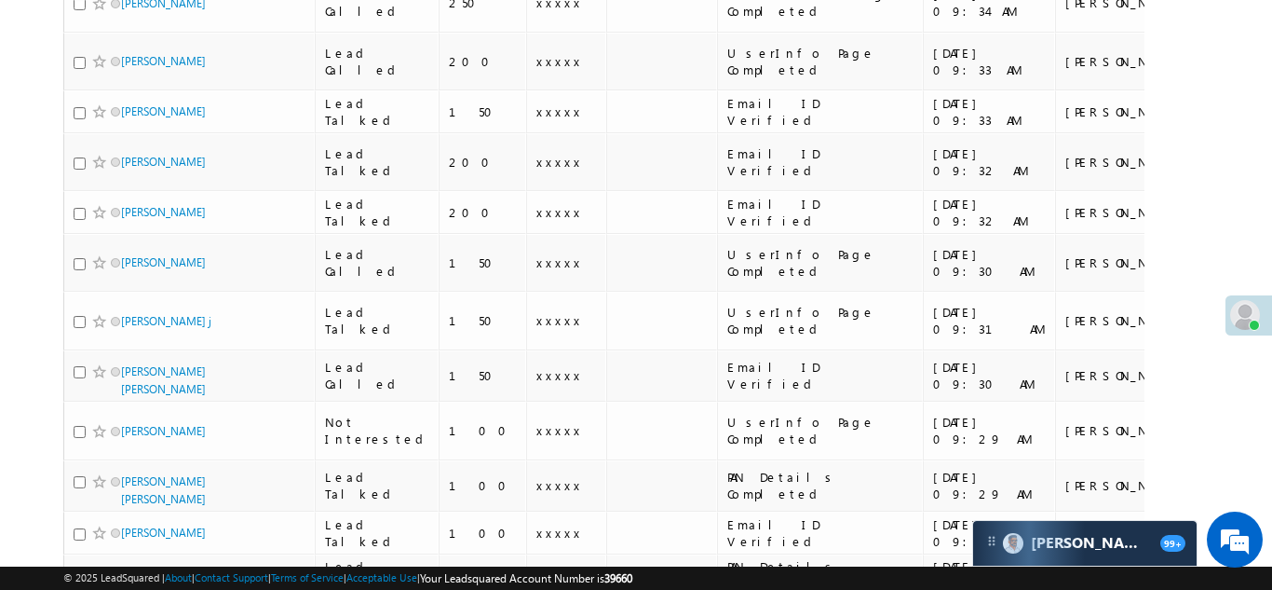
scroll to position [1960, 0]
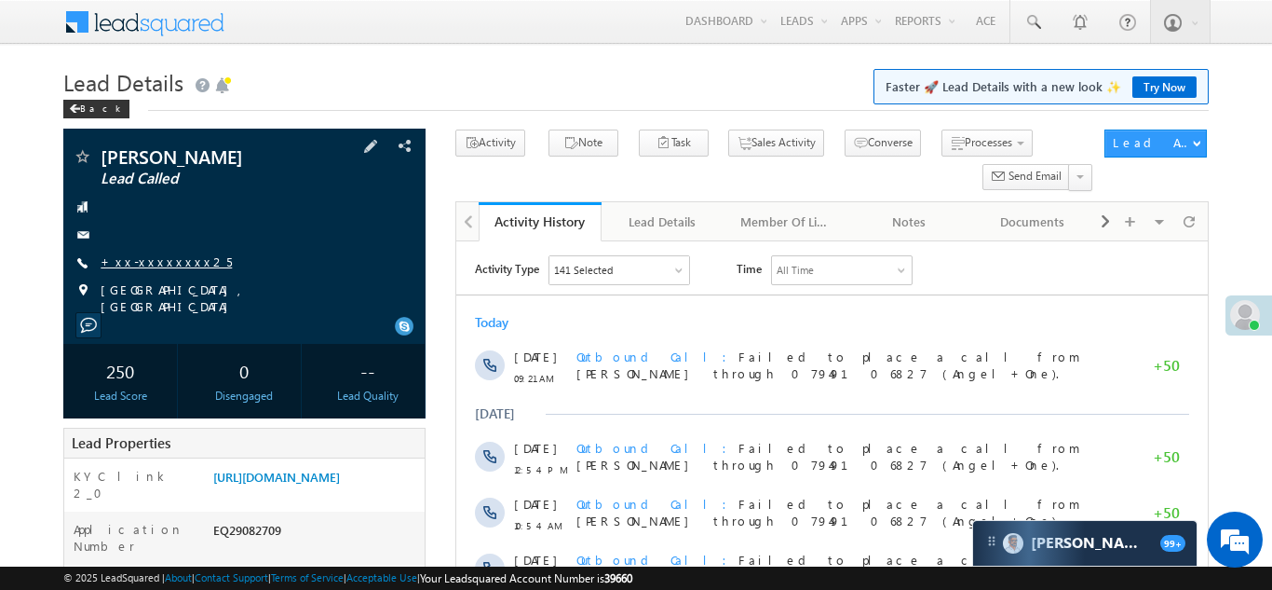
click at [141, 268] on link "+xx-xxxxxxxx25" at bounding box center [166, 261] width 131 height 16
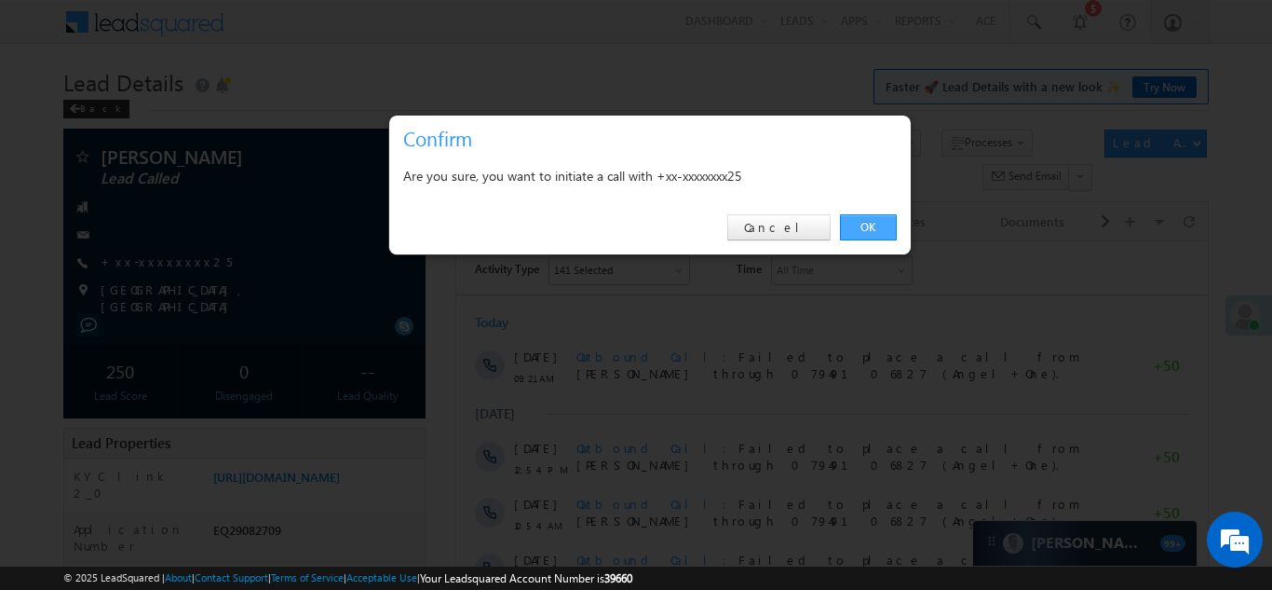
click at [869, 229] on link "OK" at bounding box center [868, 227] width 57 height 26
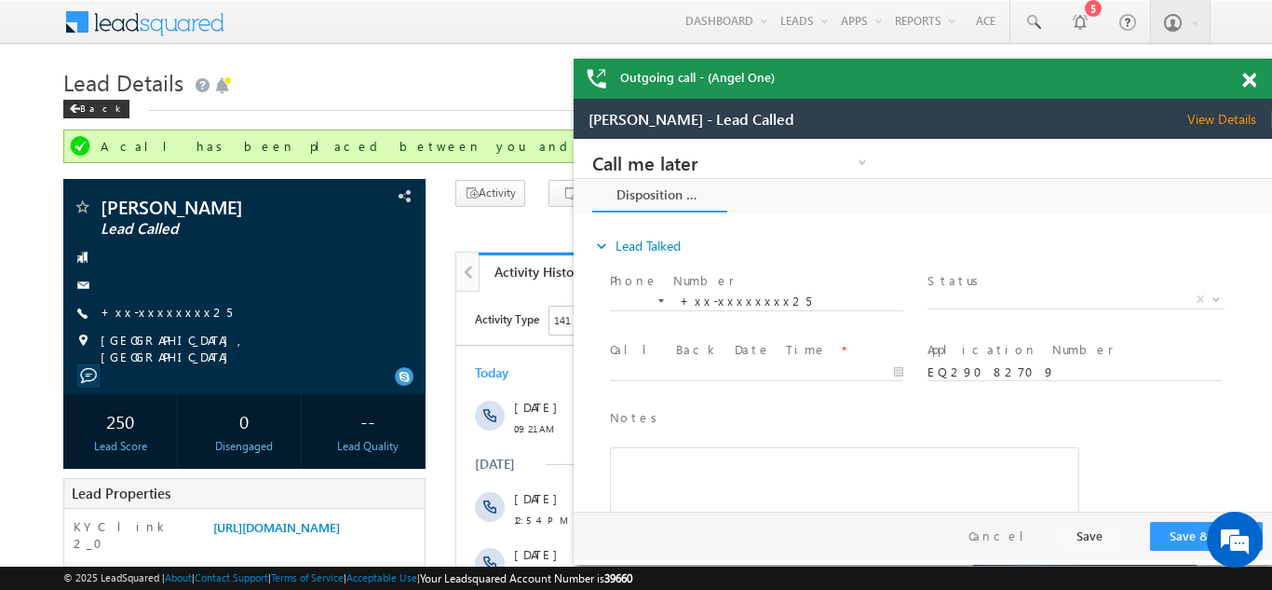
click at [1251, 82] on span at bounding box center [1249, 81] width 14 height 16
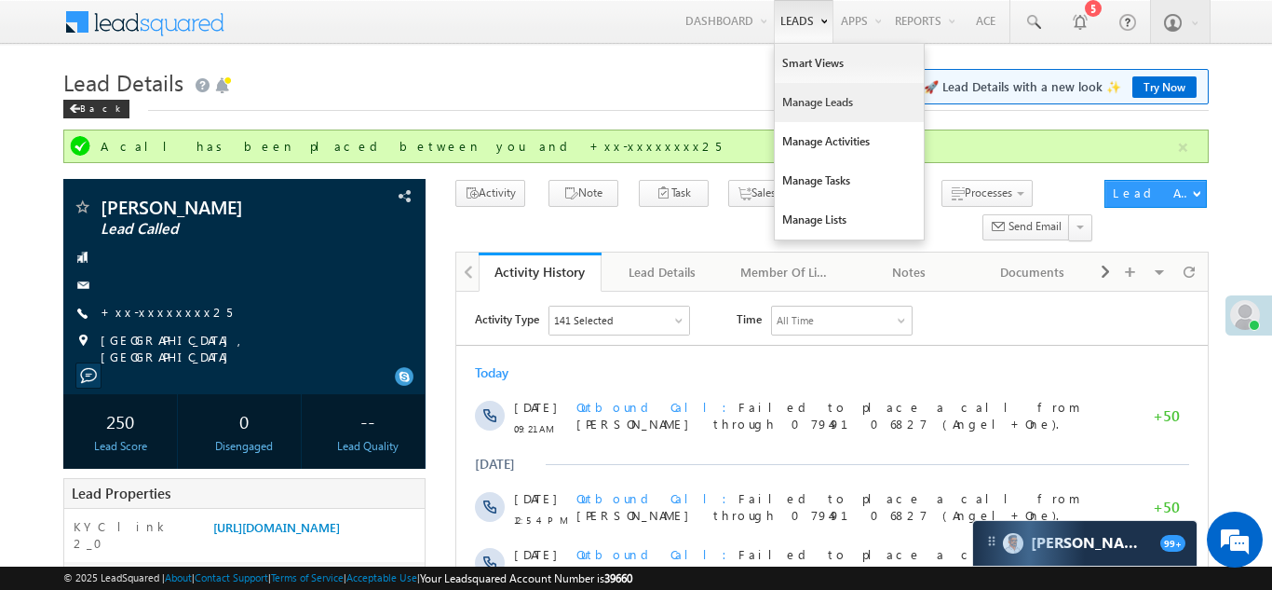
click at [788, 98] on link "Manage Leads" at bounding box center [849, 102] width 149 height 39
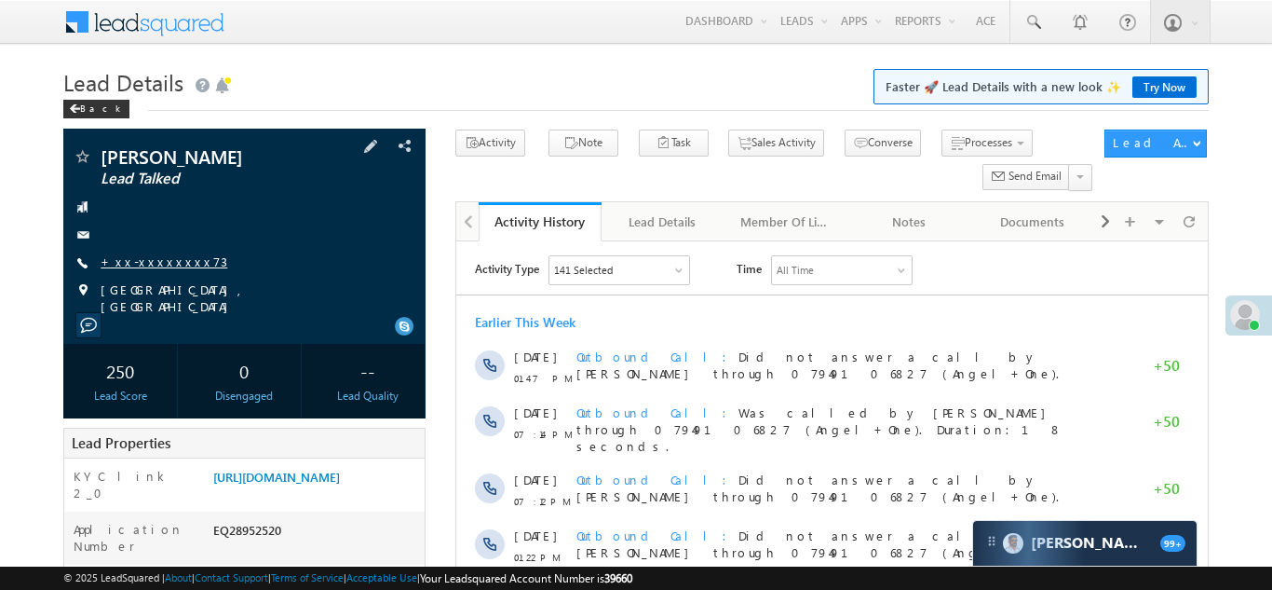
click at [156, 264] on link "+xx-xxxxxxxx73" at bounding box center [164, 261] width 127 height 16
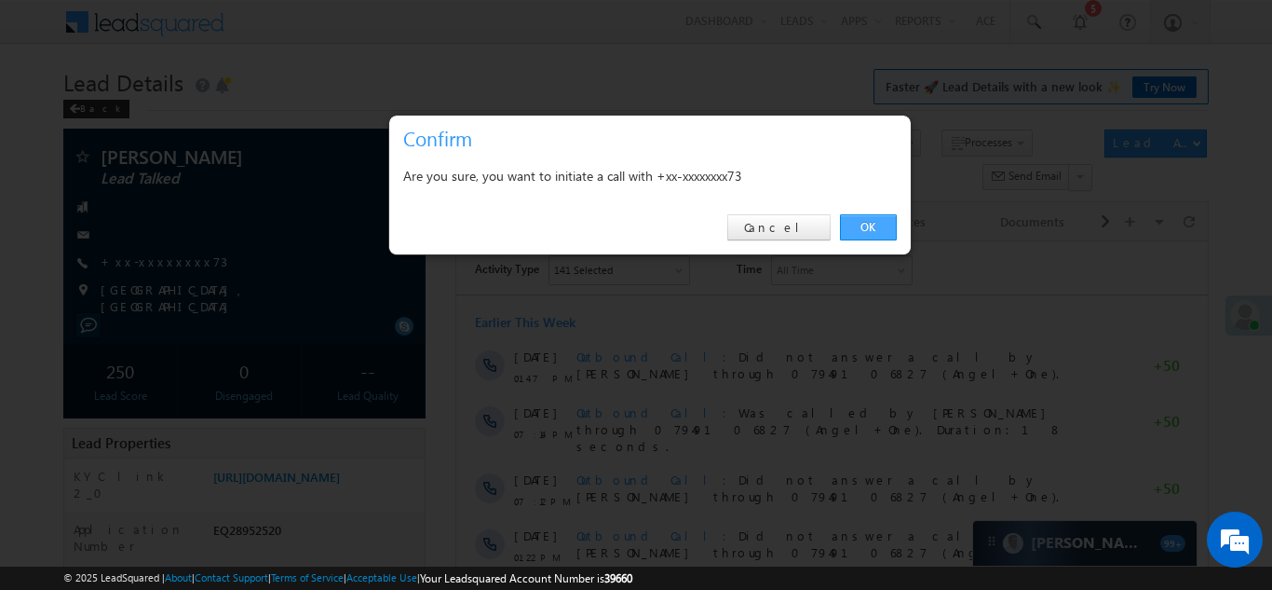
click at [875, 223] on link "OK" at bounding box center [868, 227] width 57 height 26
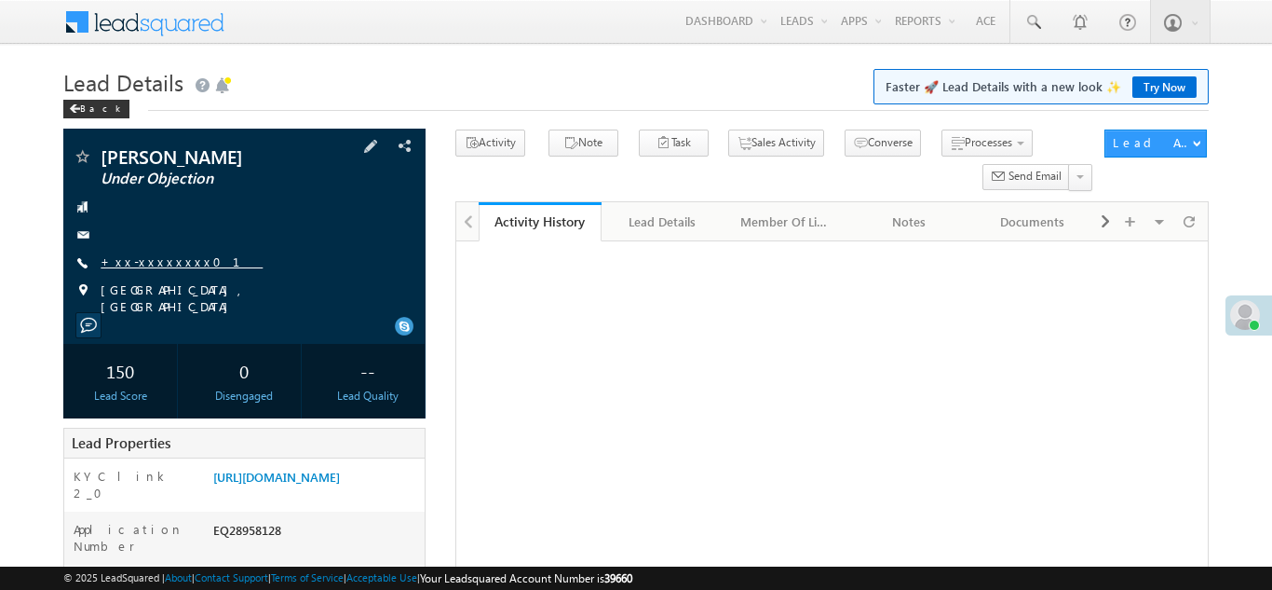
click at [160, 264] on link "+xx-xxxxxxxx01" at bounding box center [182, 261] width 162 height 16
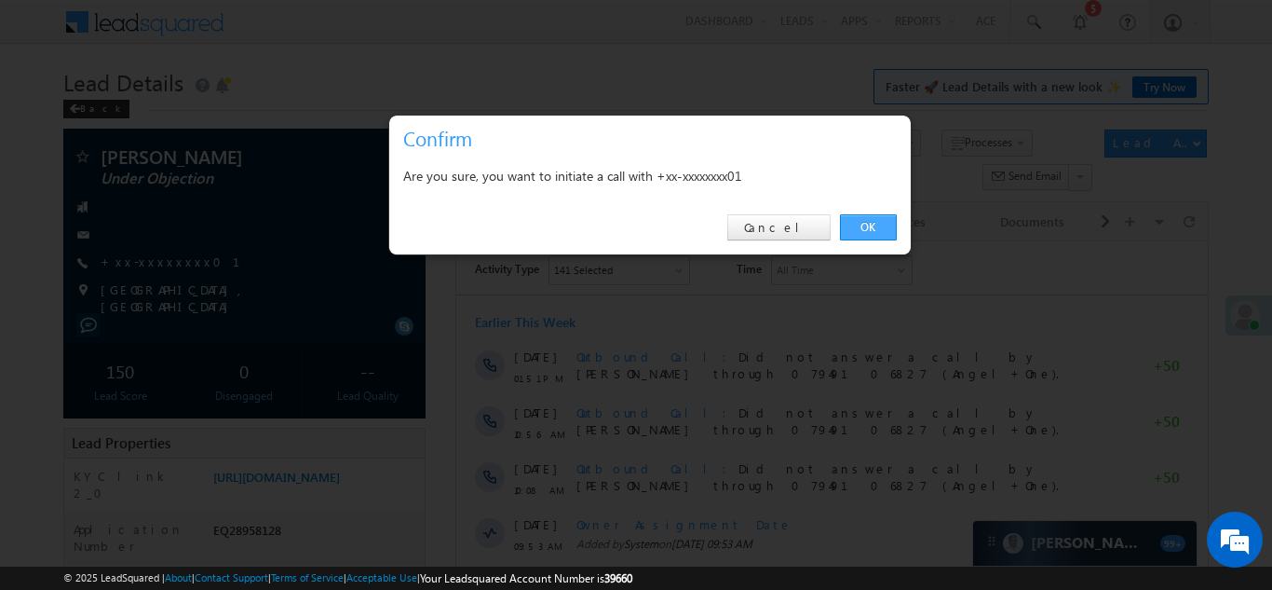
click at [857, 222] on link "OK" at bounding box center [868, 227] width 57 height 26
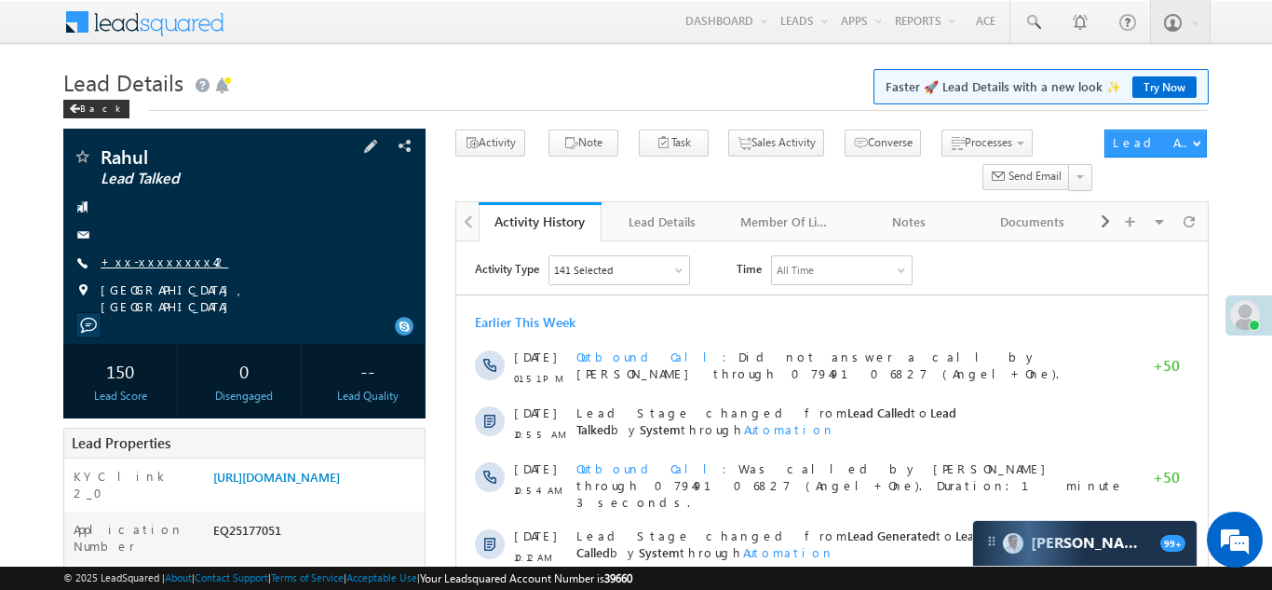
click at [144, 261] on link "+xx-xxxxxxxx42" at bounding box center [165, 261] width 128 height 16
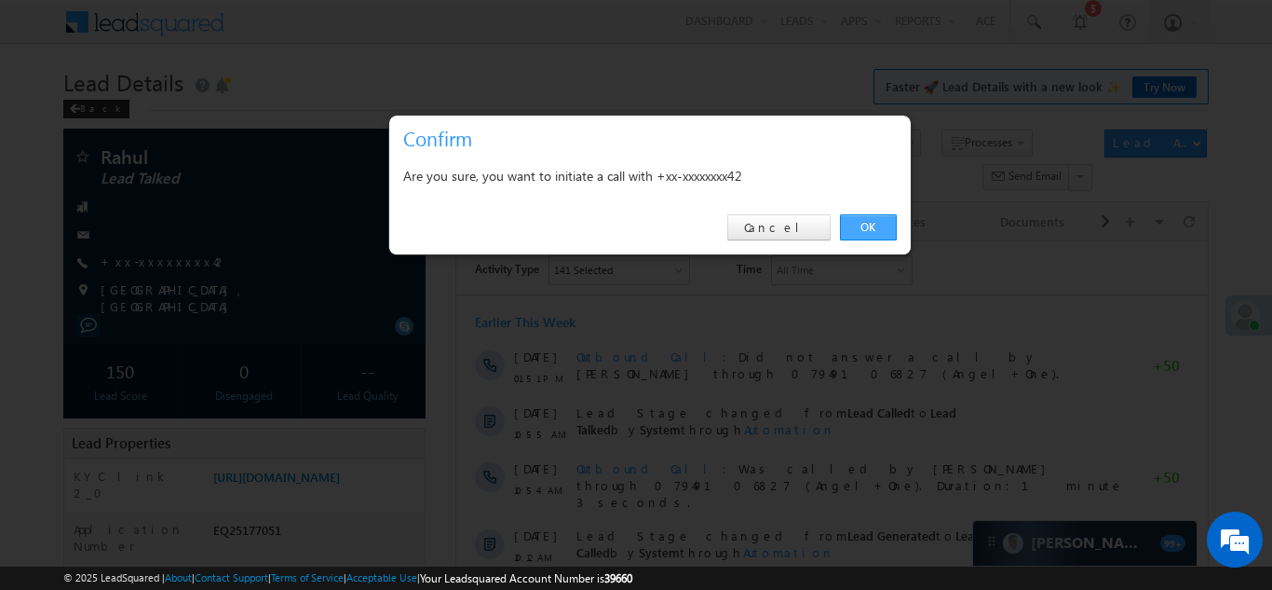
click at [854, 224] on link "OK" at bounding box center [868, 227] width 57 height 26
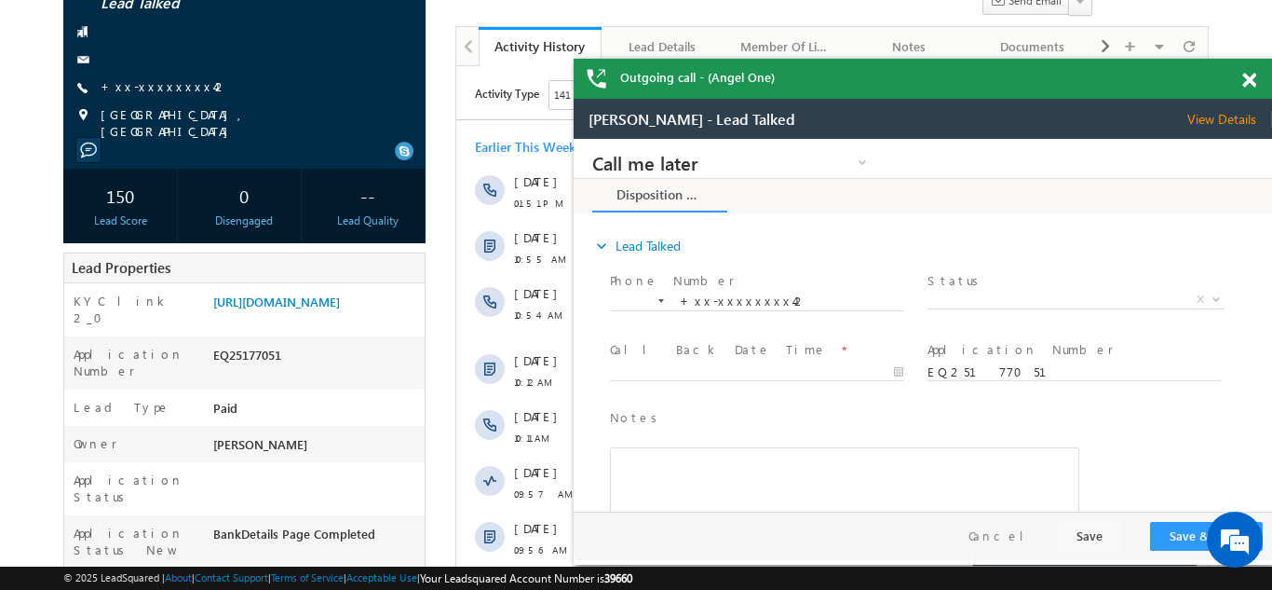
scroll to position [226, 0]
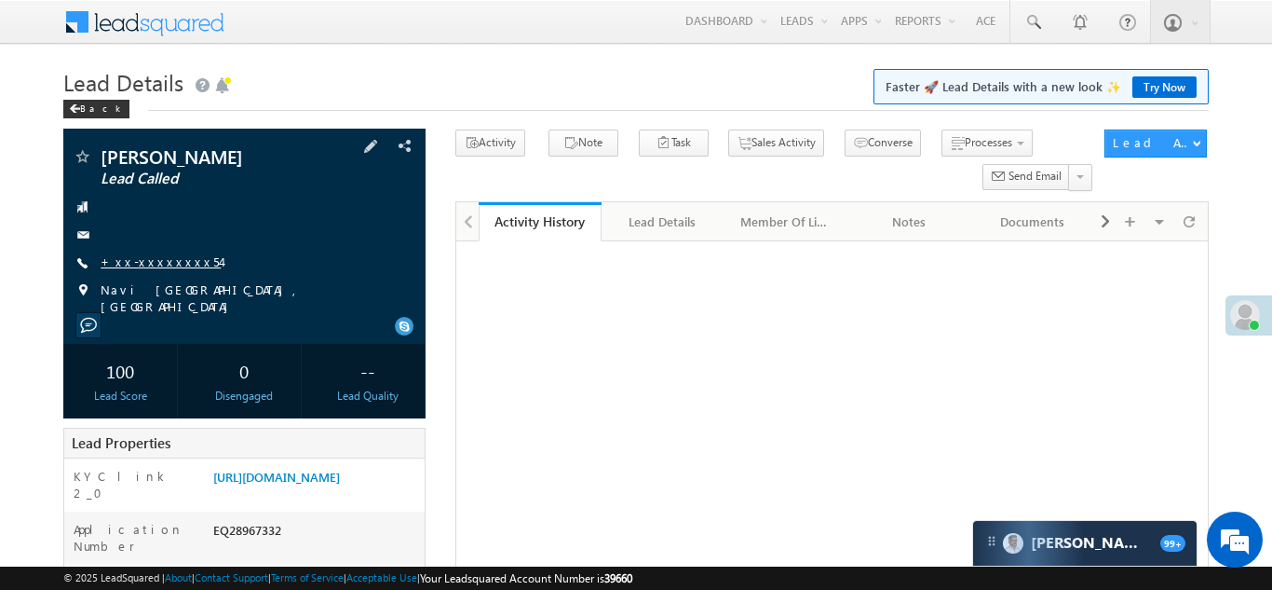
click at [153, 261] on link "+xx-xxxxxxxx54" at bounding box center [161, 261] width 120 height 16
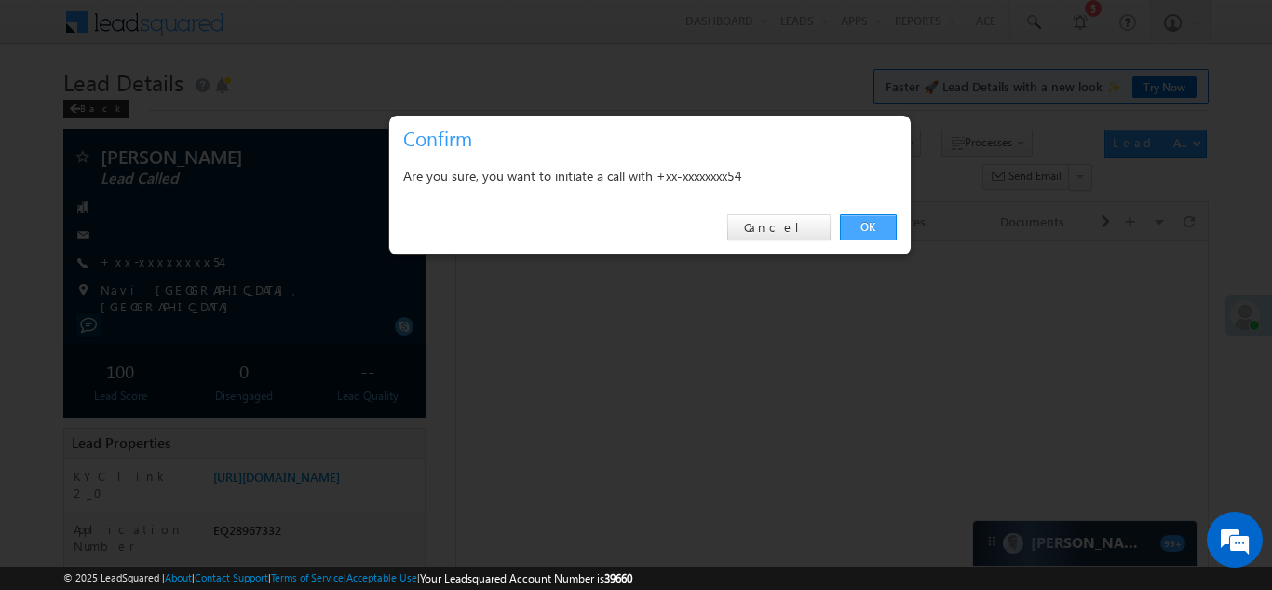
click at [868, 228] on link "OK" at bounding box center [868, 227] width 57 height 26
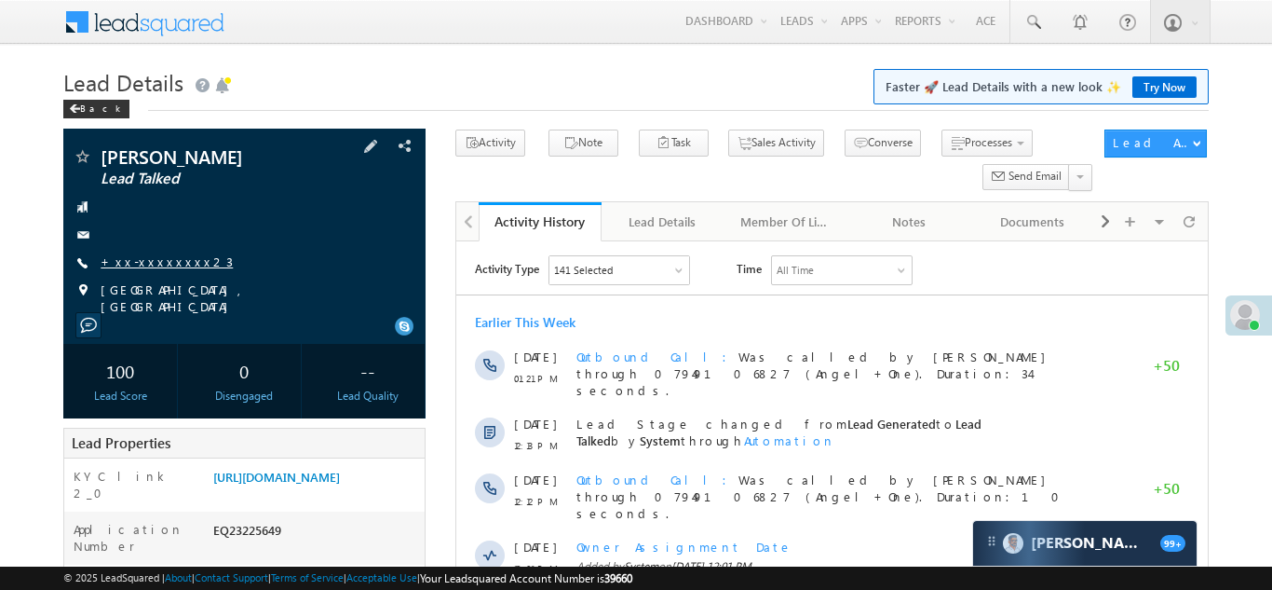
click at [147, 264] on link "+xx-xxxxxxxx23" at bounding box center [167, 261] width 132 height 16
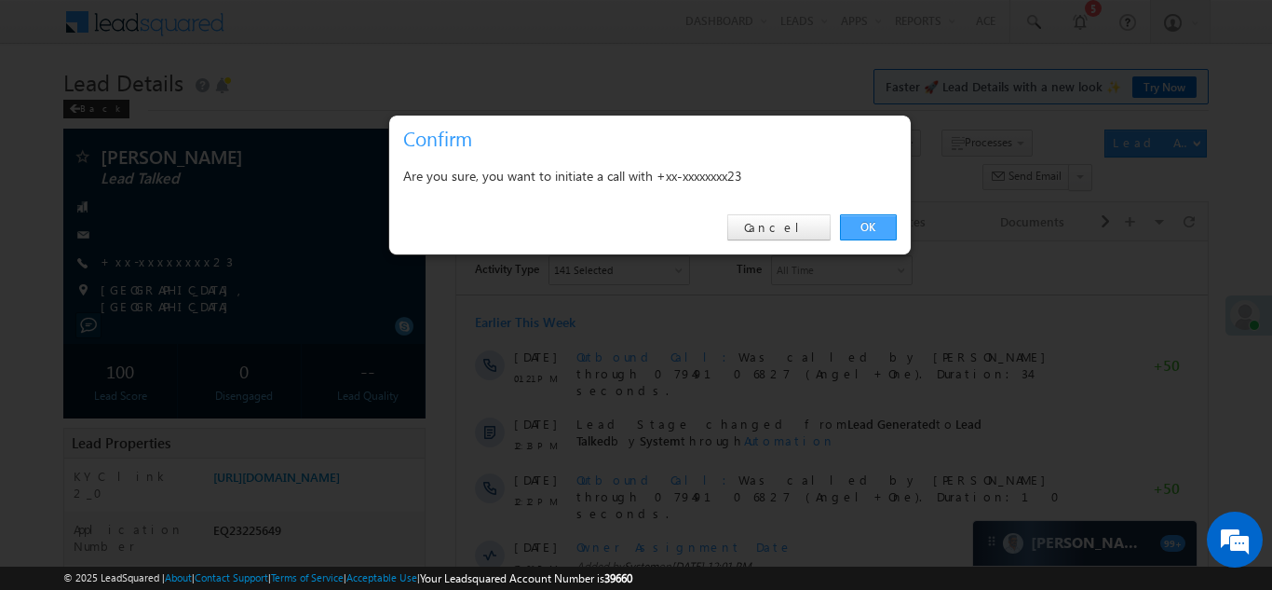
click at [865, 222] on link "OK" at bounding box center [868, 227] width 57 height 26
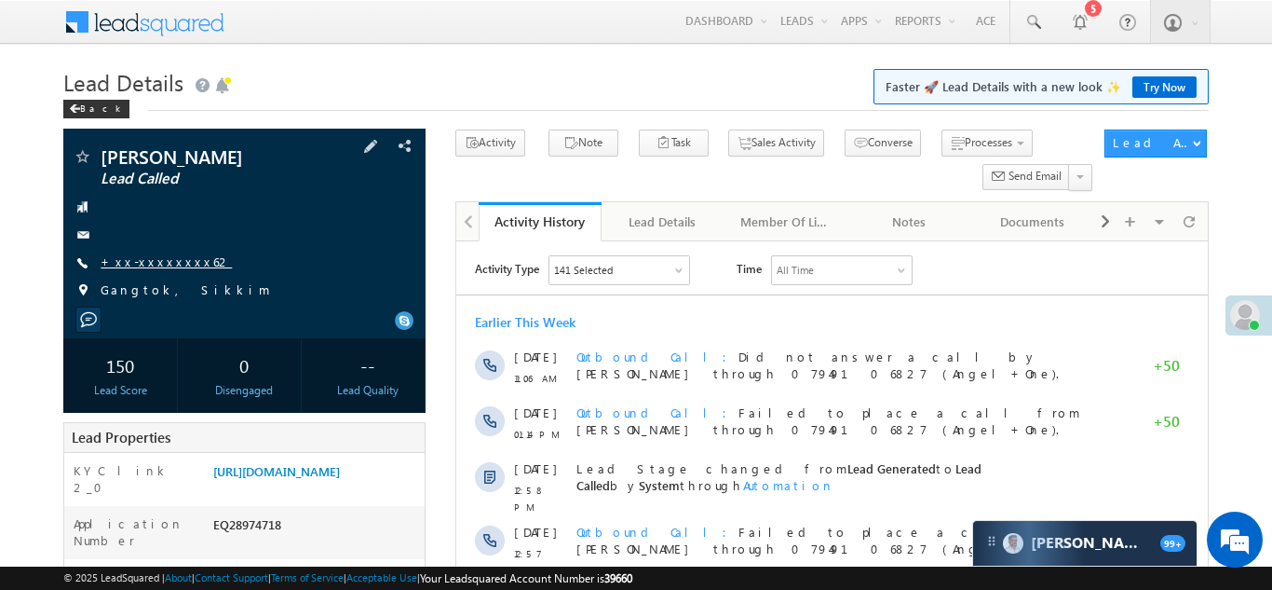
click at [151, 261] on link "+xx-xxxxxxxx62" at bounding box center [166, 261] width 131 height 16
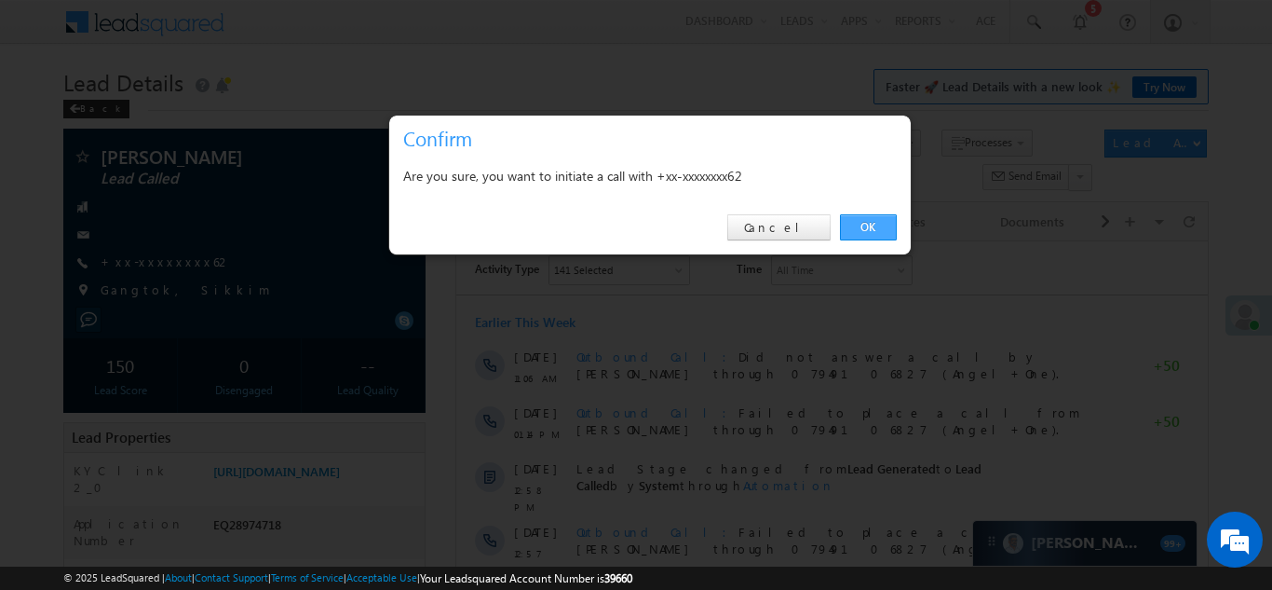
click at [857, 227] on link "OK" at bounding box center [868, 227] width 57 height 26
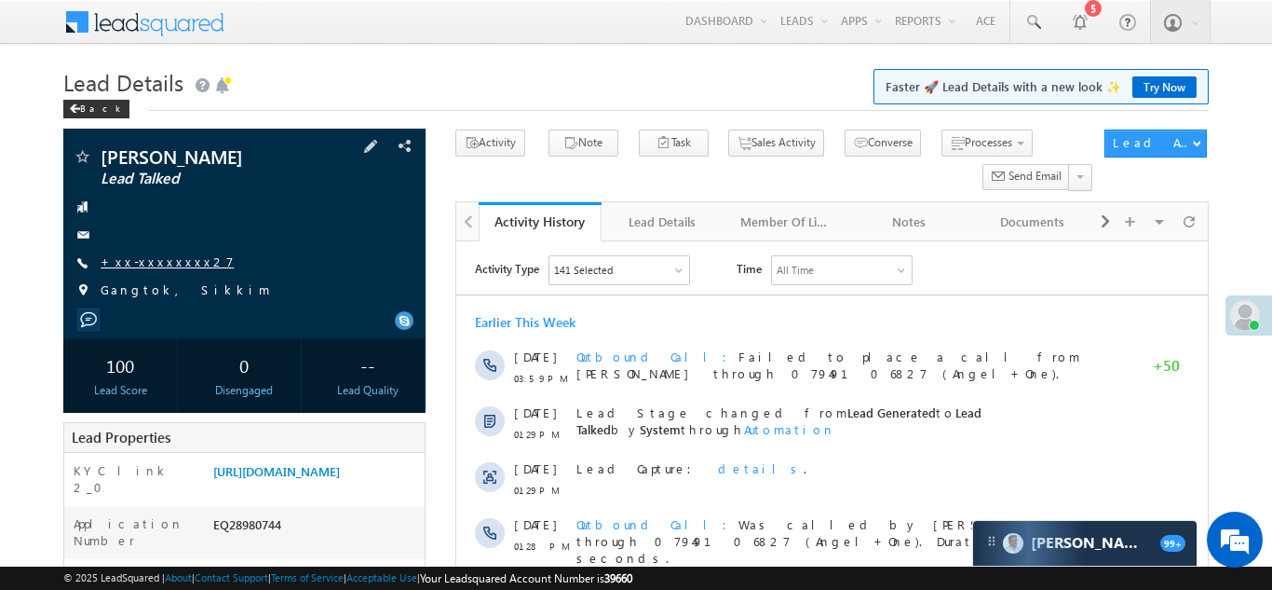
click at [135, 262] on link "+xx-xxxxxxxx27" at bounding box center [167, 261] width 133 height 16
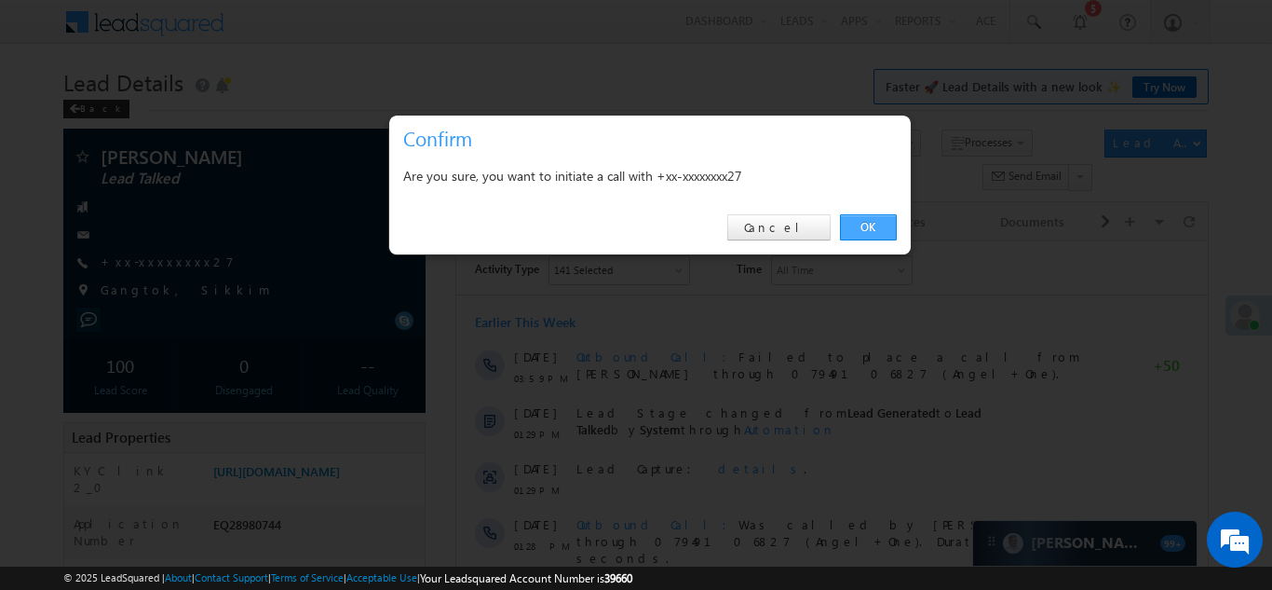
click at [860, 224] on link "OK" at bounding box center [868, 227] width 57 height 26
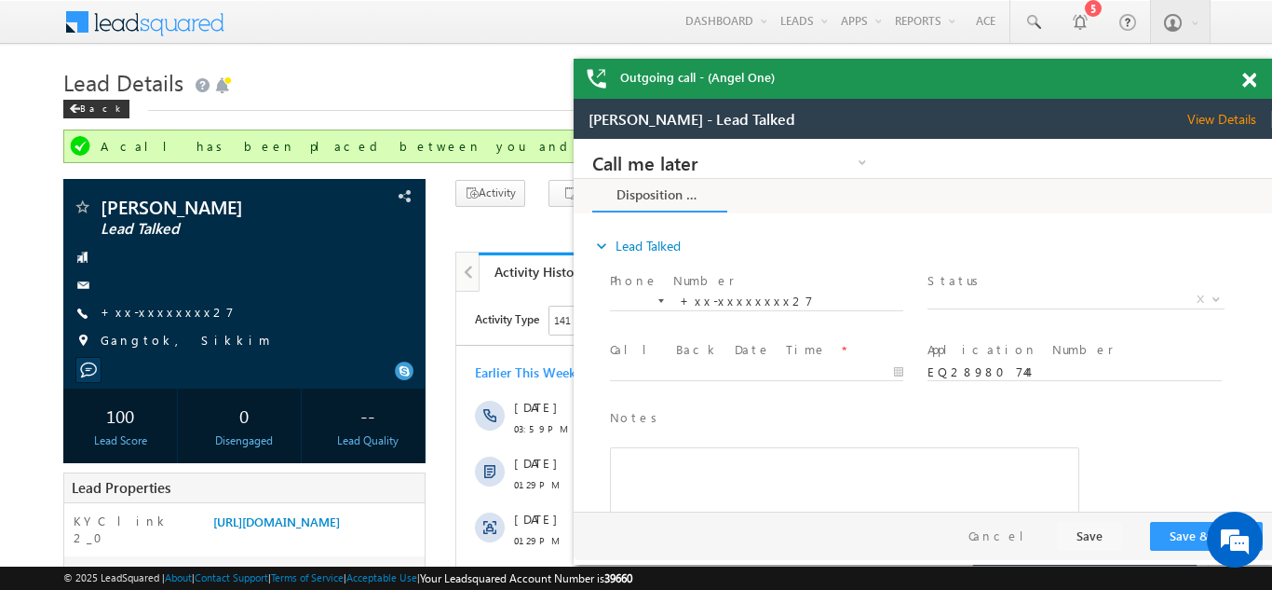
click at [1254, 78] on span at bounding box center [1249, 81] width 14 height 16
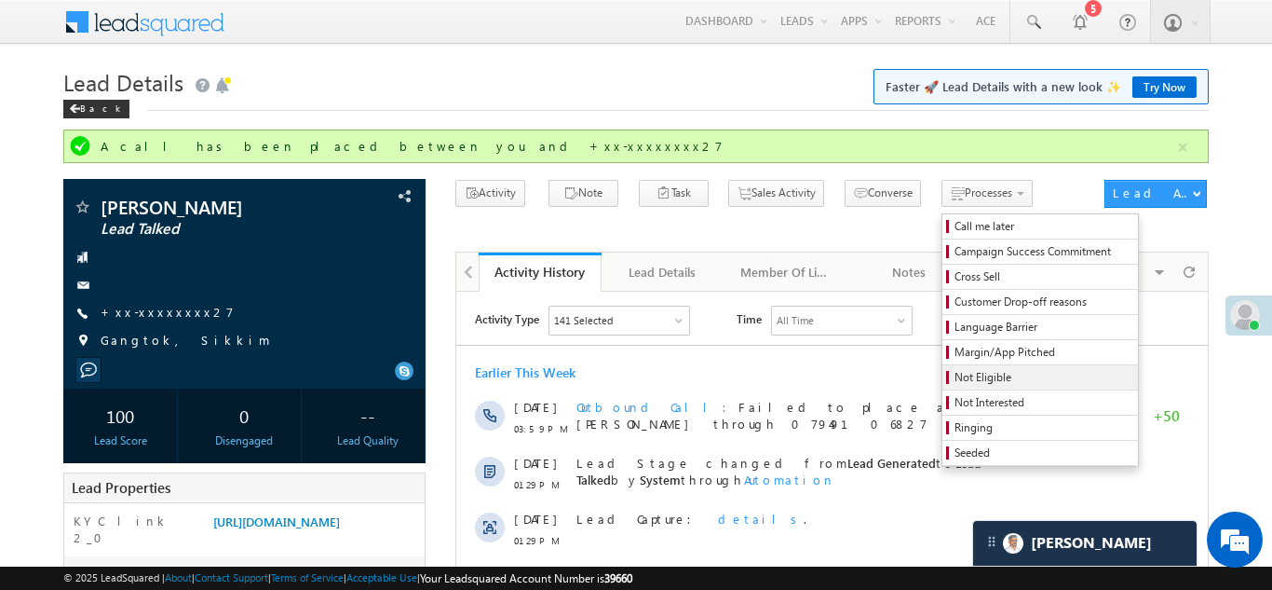
click at [955, 382] on span "Not Eligible" at bounding box center [1043, 377] width 177 height 17
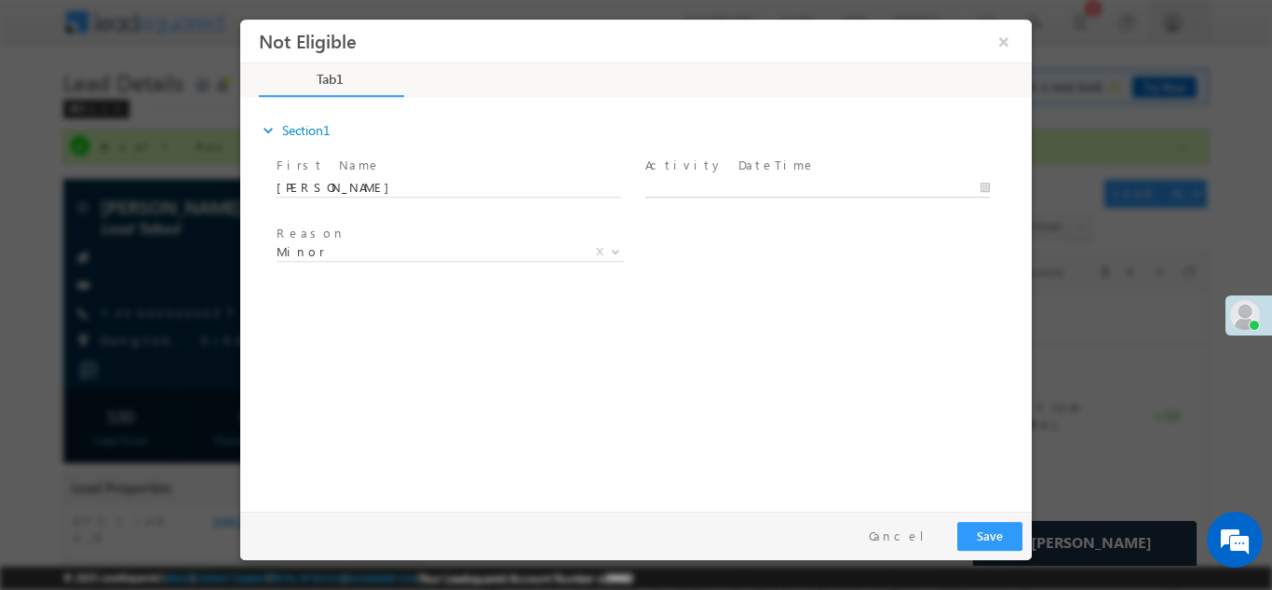
type input "09/18/25 10:47 AM"
click at [722, 186] on input "09/18/25 10:47 AM" at bounding box center [817, 187] width 345 height 19
click at [885, 357] on div "expand_more Section1 First Name *" at bounding box center [641, 301] width 782 height 402
click at [990, 529] on button "Save" at bounding box center [989, 535] width 65 height 29
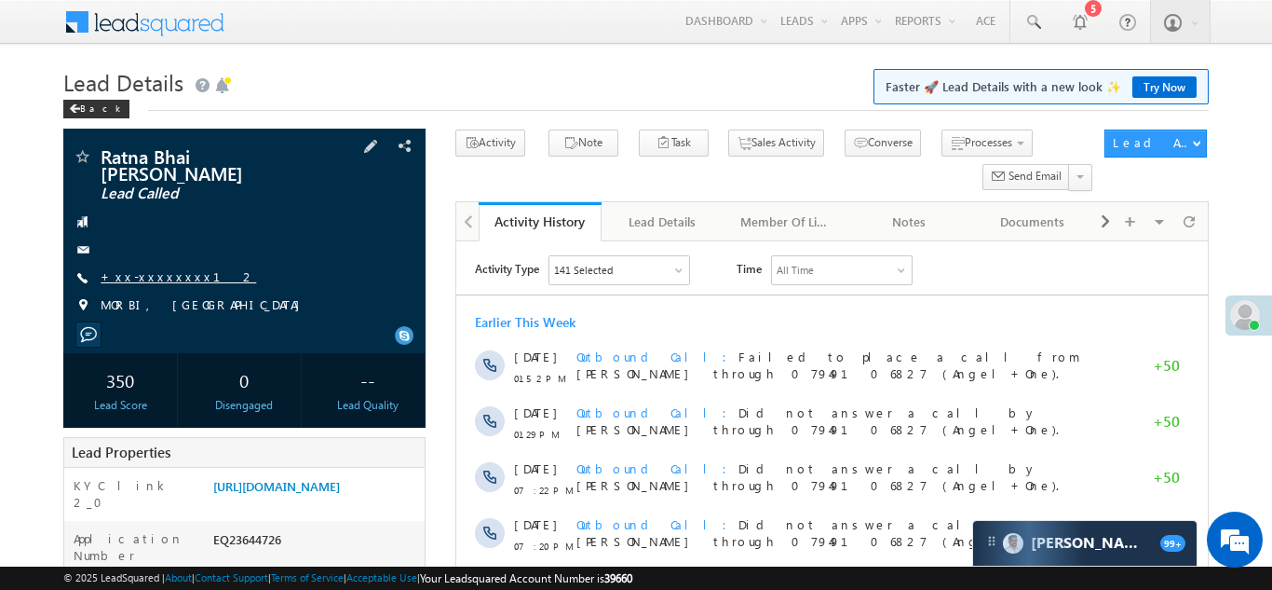
click at [137, 268] on link "+xx-xxxxxxxx12" at bounding box center [179, 276] width 156 height 16
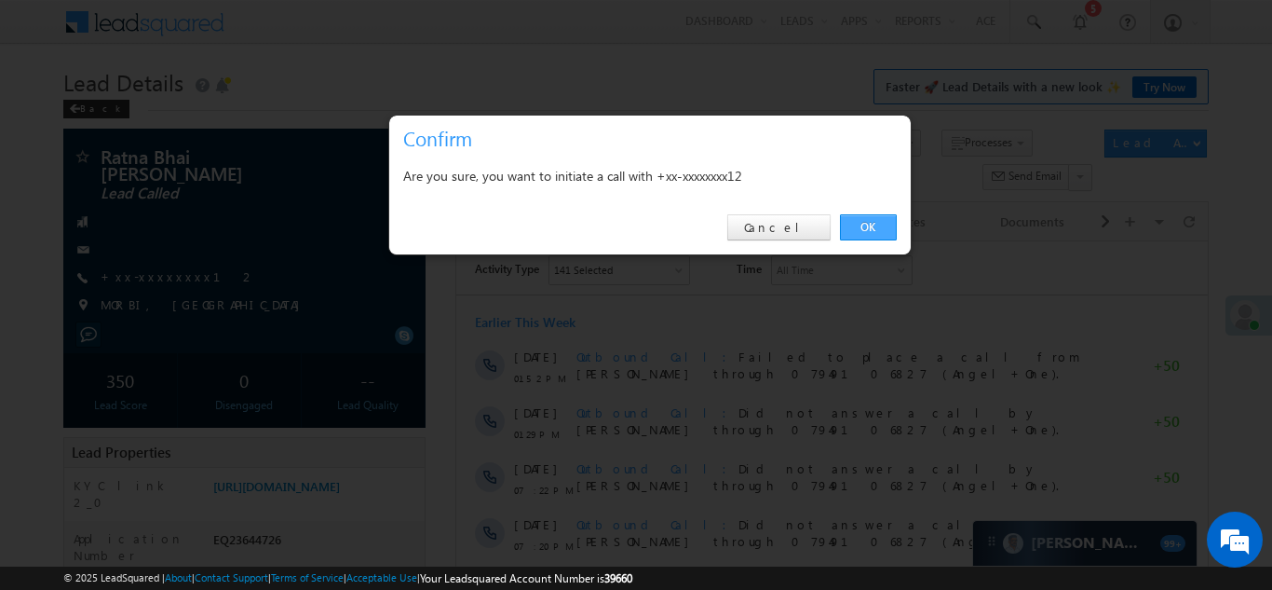
click at [862, 227] on link "OK" at bounding box center [868, 227] width 57 height 26
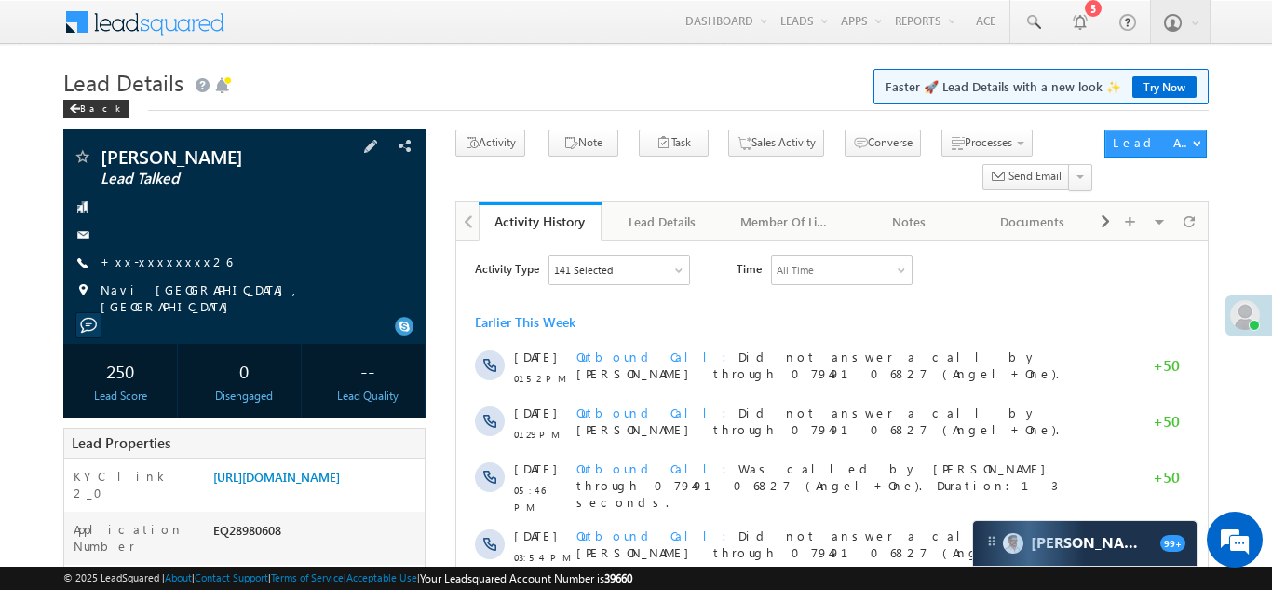
click at [151, 263] on link "+xx-xxxxxxxx26" at bounding box center [166, 261] width 131 height 16
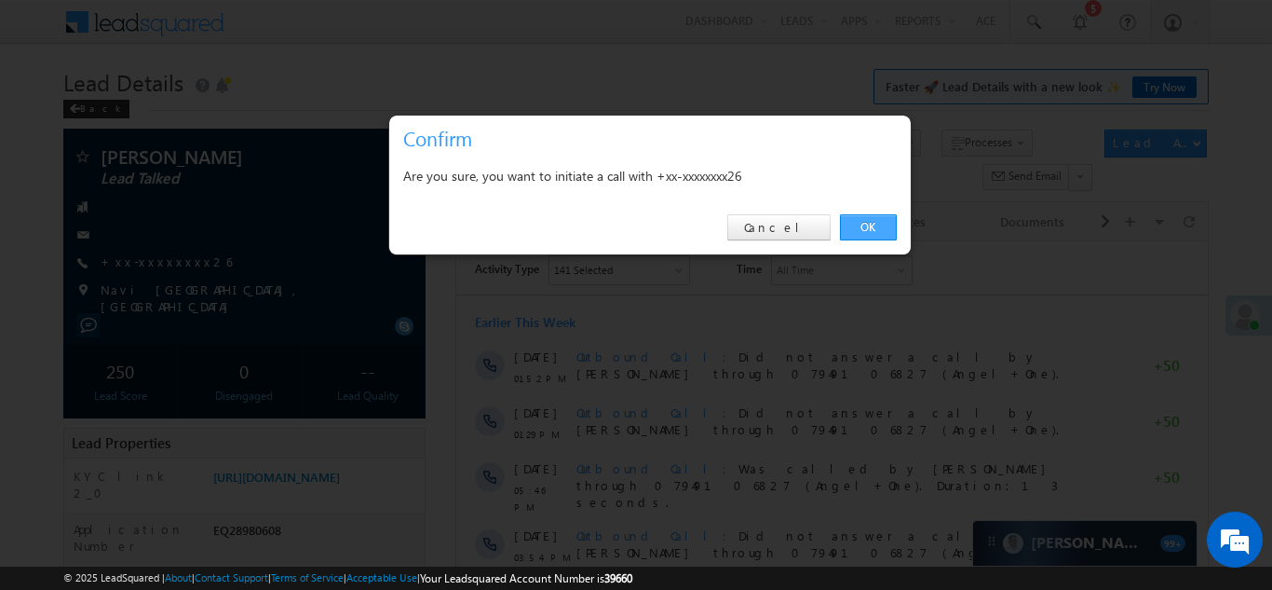
click at [866, 222] on link "OK" at bounding box center [868, 227] width 57 height 26
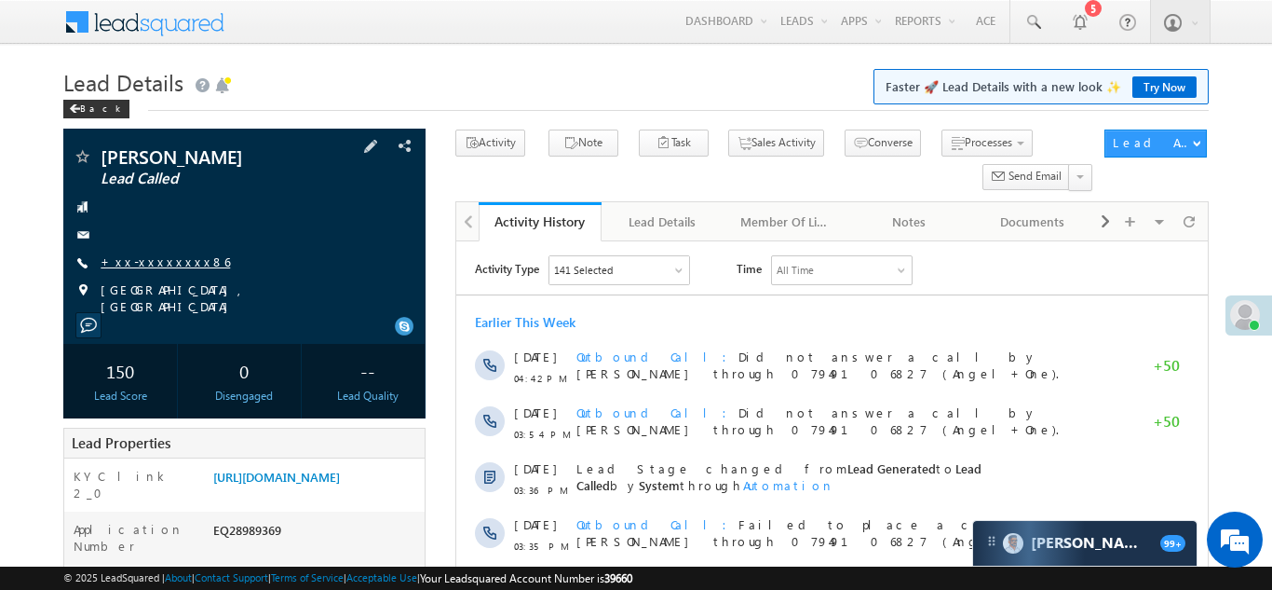
click at [145, 259] on link "+xx-xxxxxxxx86" at bounding box center [165, 261] width 129 height 16
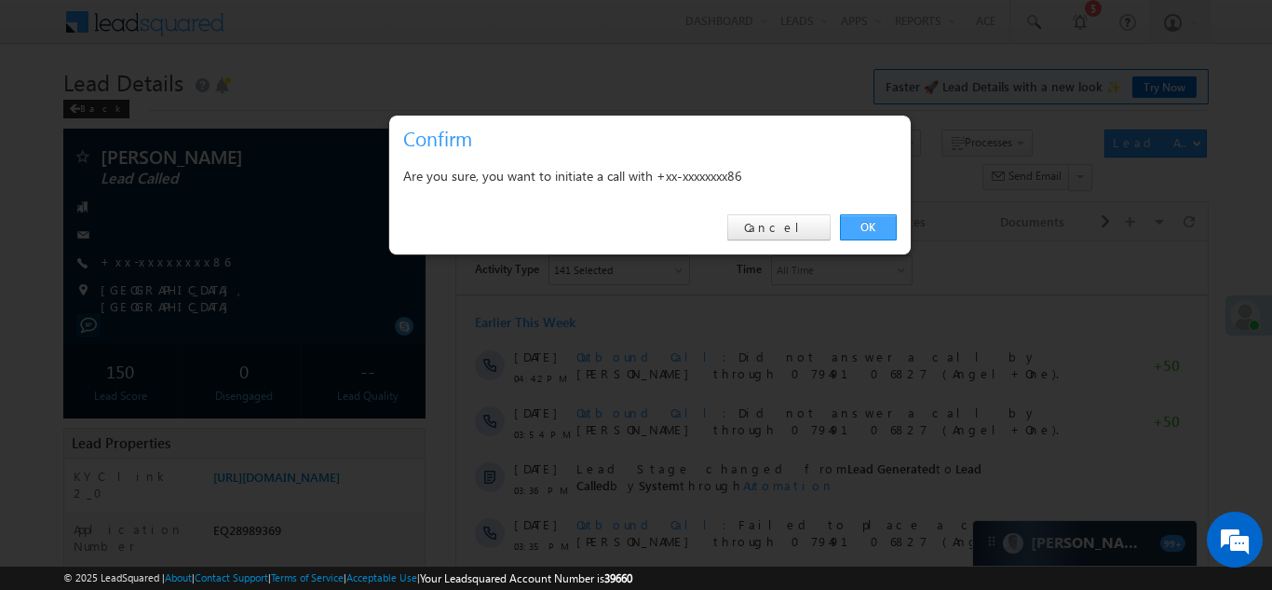
click at [867, 224] on link "OK" at bounding box center [868, 227] width 57 height 26
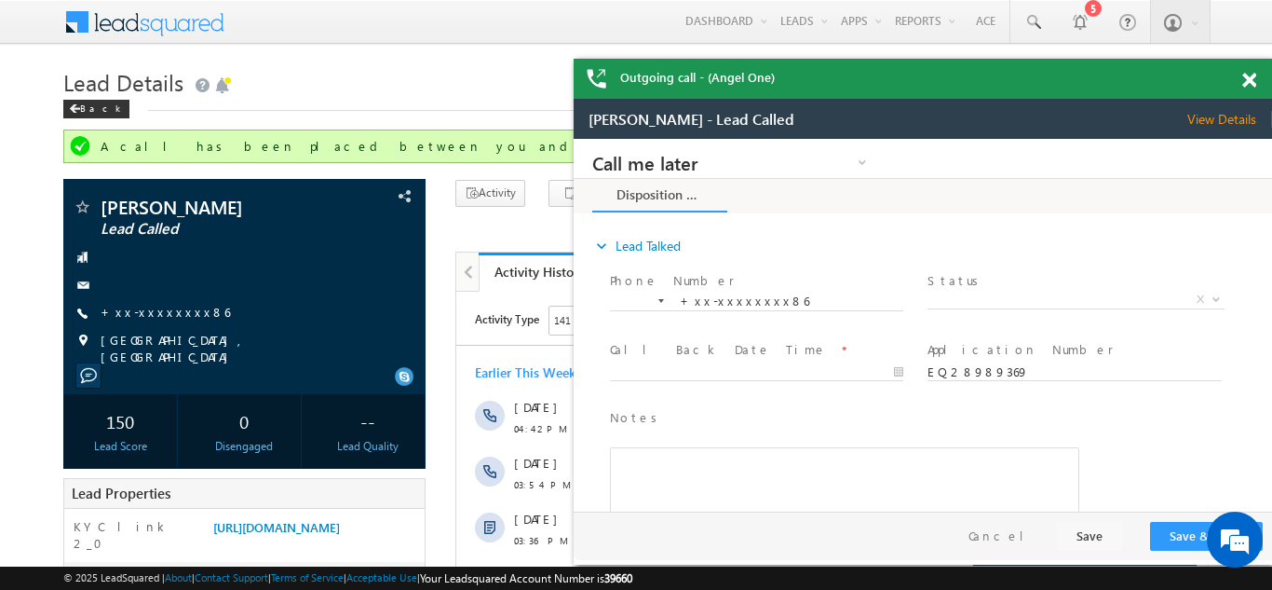
click at [1250, 79] on span at bounding box center [1249, 81] width 14 height 16
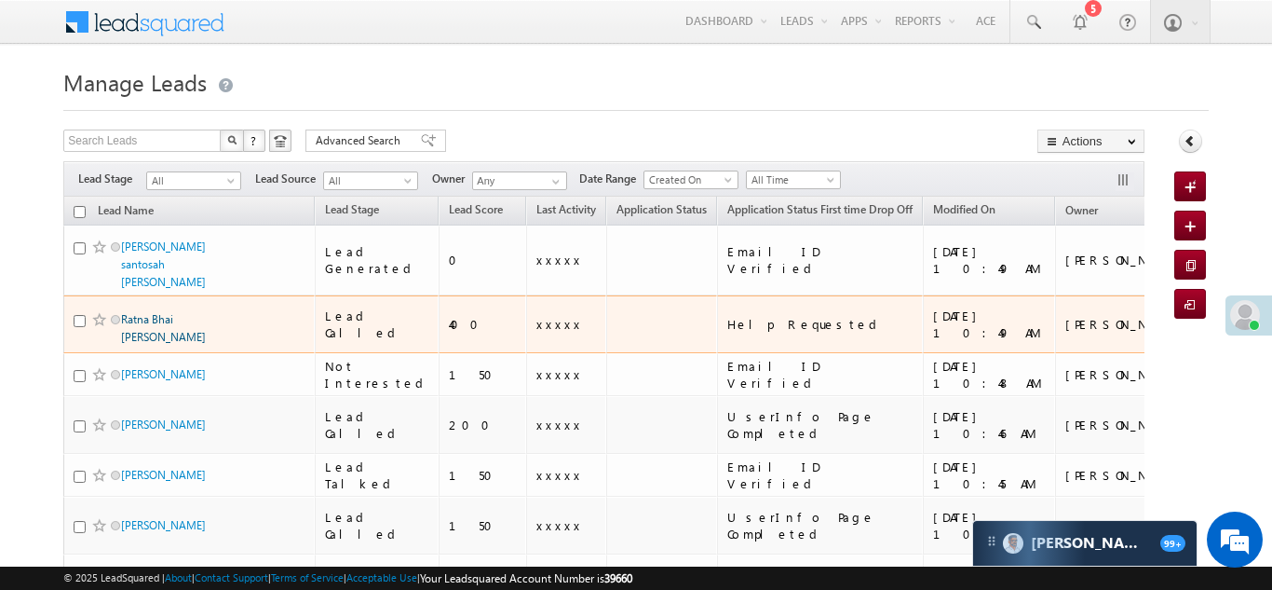
click at [170, 312] on link "Ratna Bhai [PERSON_NAME]" at bounding box center [163, 328] width 85 height 32
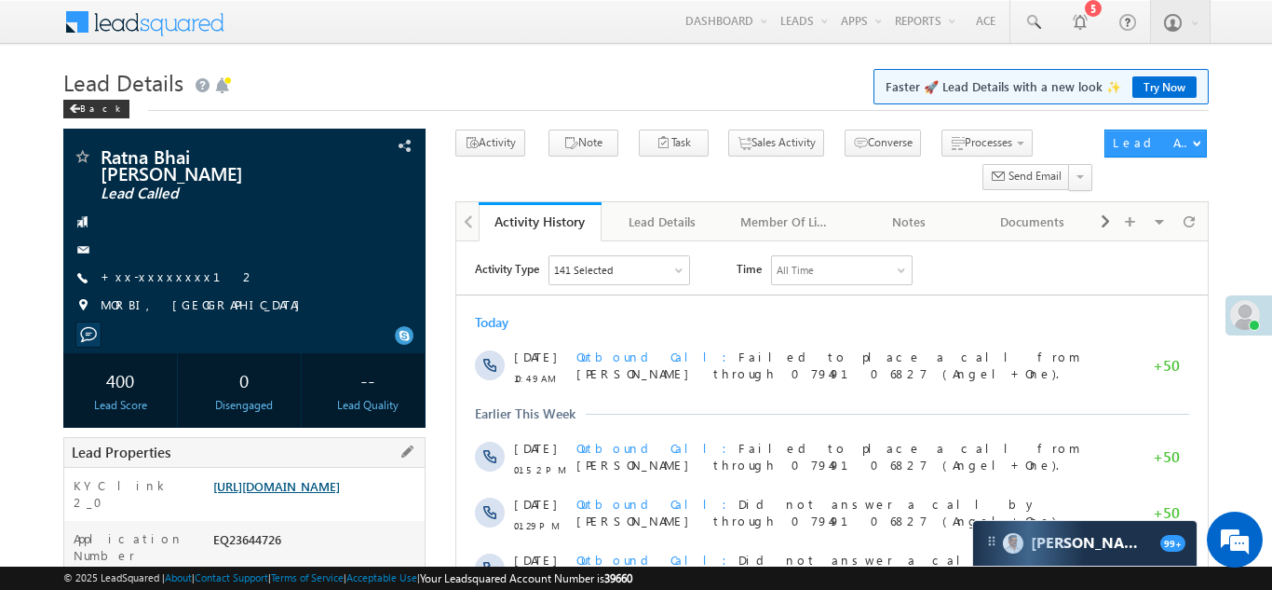
click at [300, 486] on link "[URL][DOMAIN_NAME]" at bounding box center [276, 486] width 127 height 16
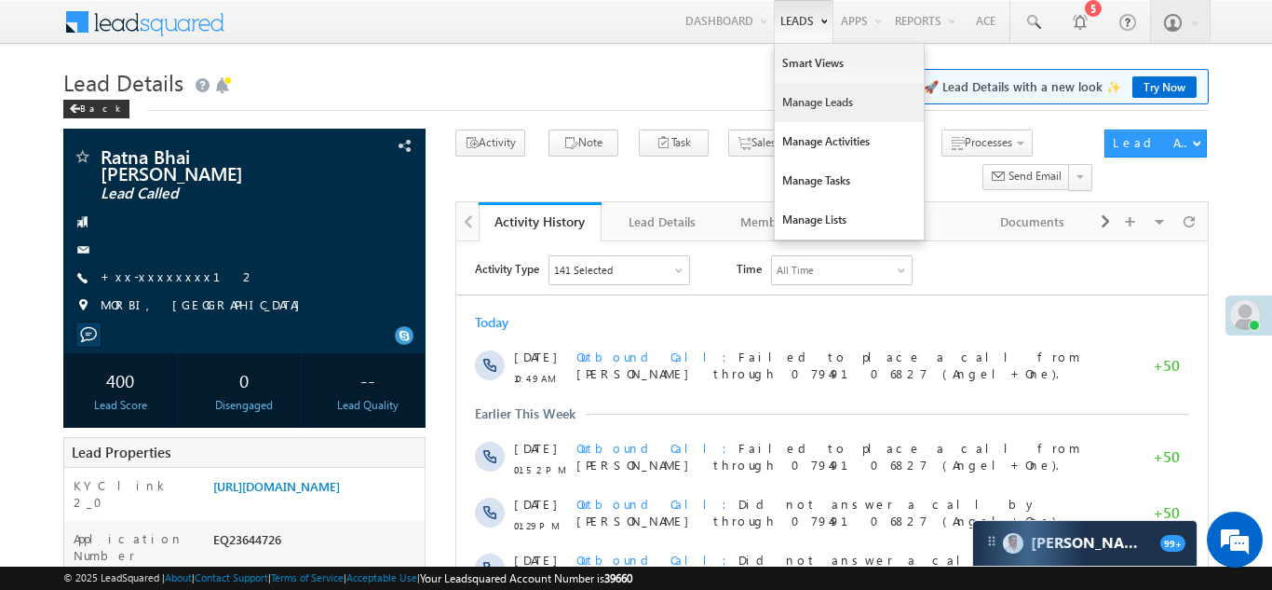
click at [804, 102] on link "Manage Leads" at bounding box center [849, 102] width 149 height 39
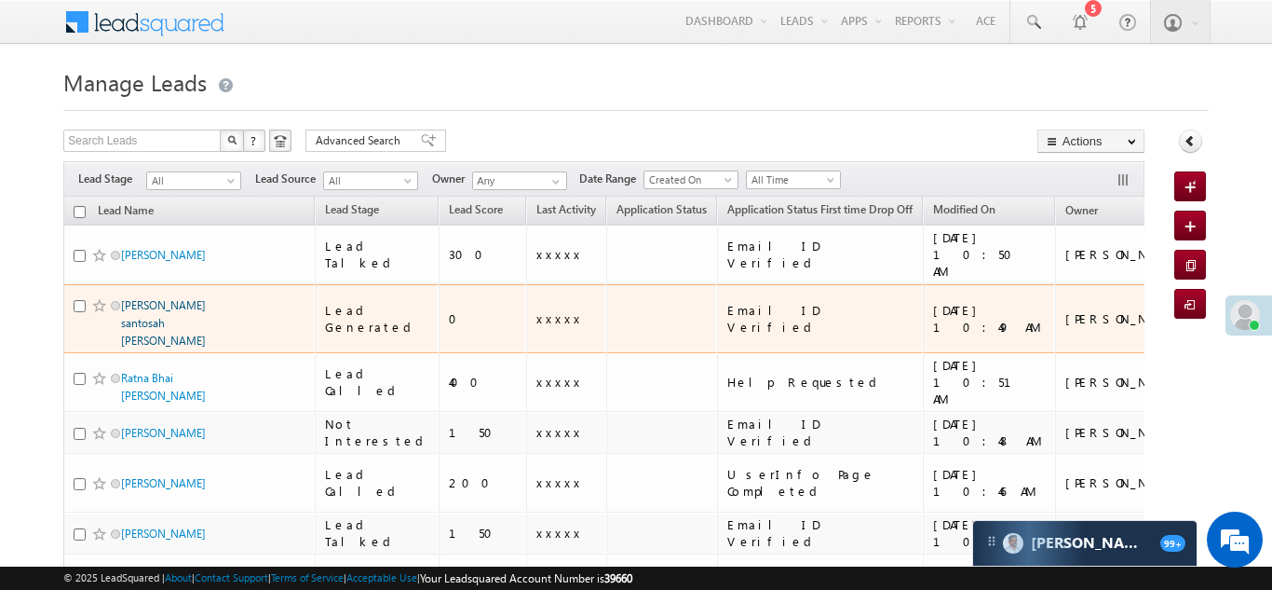
click at [181, 298] on link "[PERSON_NAME] santosah [PERSON_NAME]" at bounding box center [163, 322] width 85 height 49
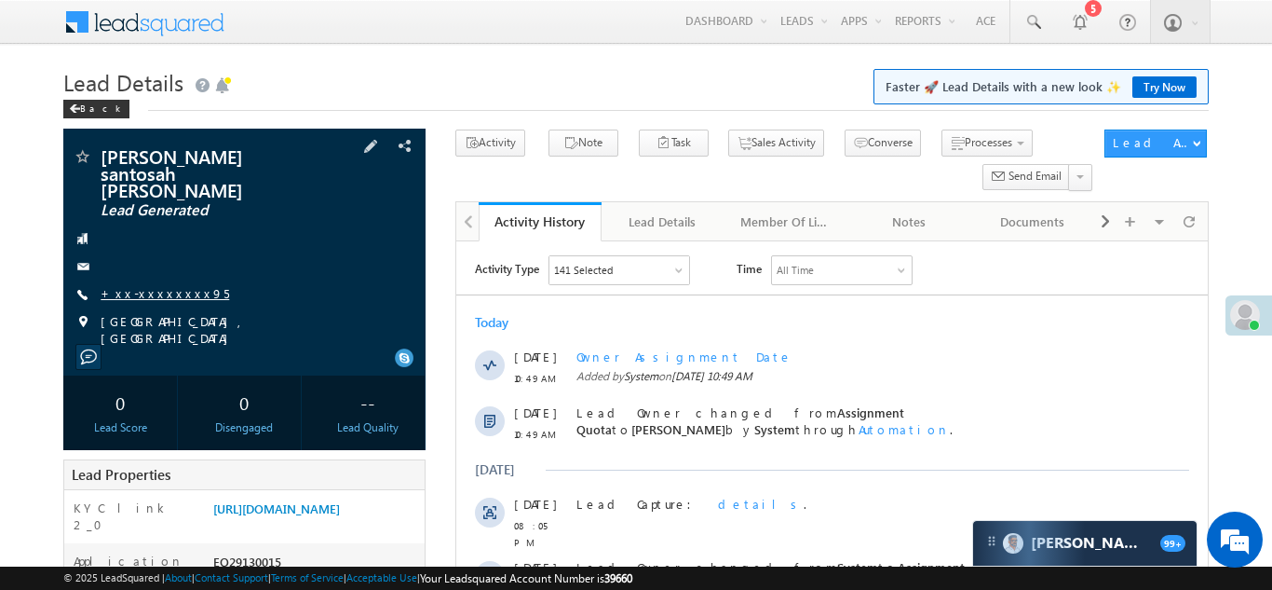
click at [143, 285] on link "+xx-xxxxxxxx95" at bounding box center [165, 293] width 129 height 16
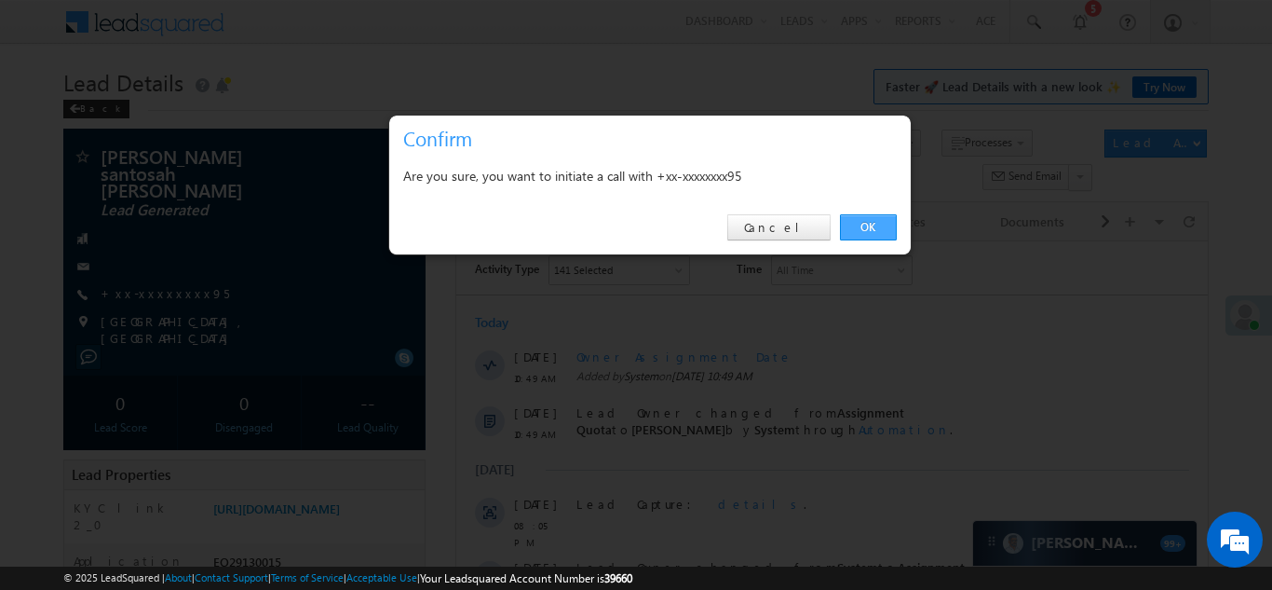
click at [863, 224] on link "OK" at bounding box center [868, 227] width 57 height 26
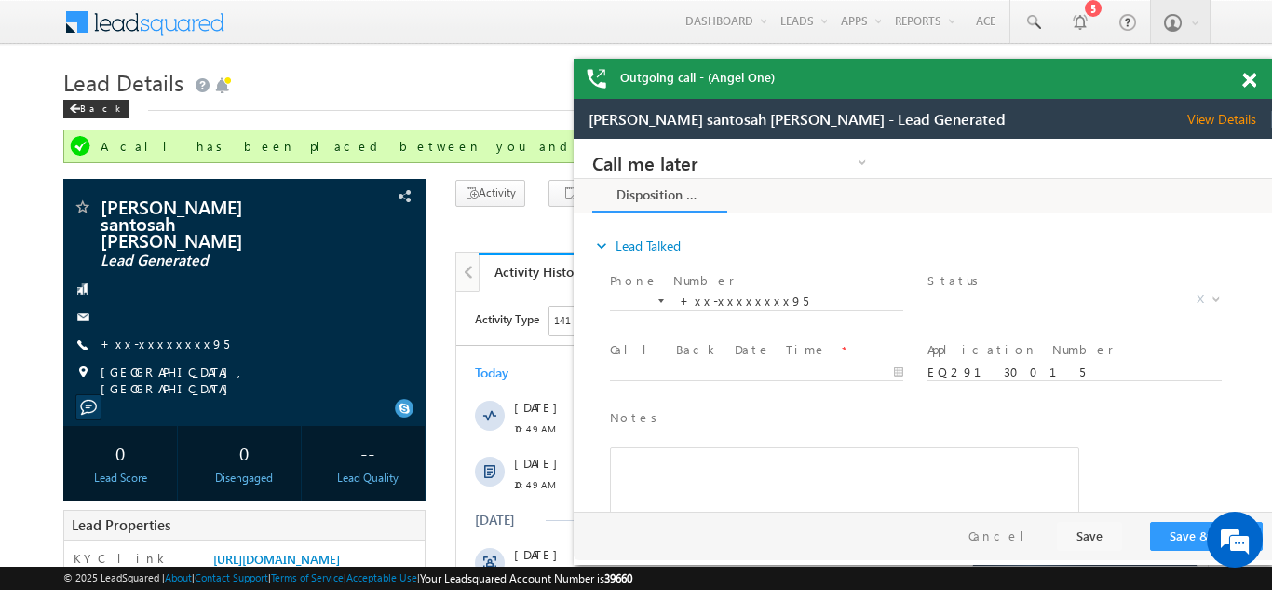
click at [1249, 79] on div "Outgoing call - (Angel One)" at bounding box center [923, 79] width 698 height 40
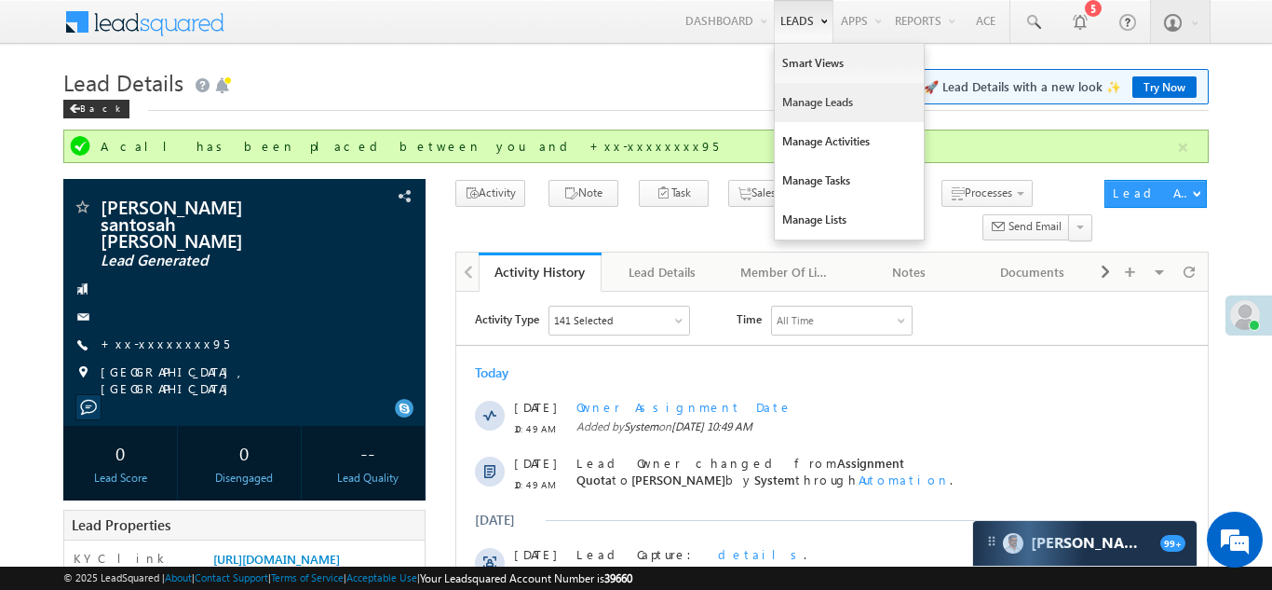
click at [799, 112] on link "Manage Leads" at bounding box center [849, 102] width 149 height 39
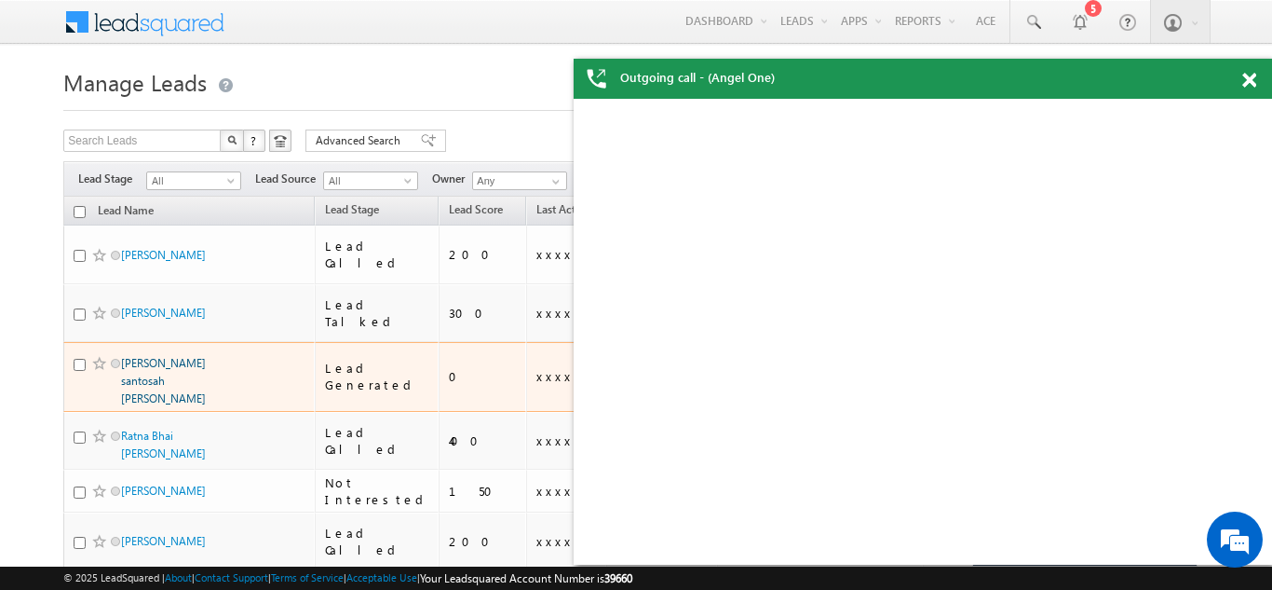
click at [143, 356] on link "[PERSON_NAME] santosah [PERSON_NAME]" at bounding box center [163, 380] width 85 height 49
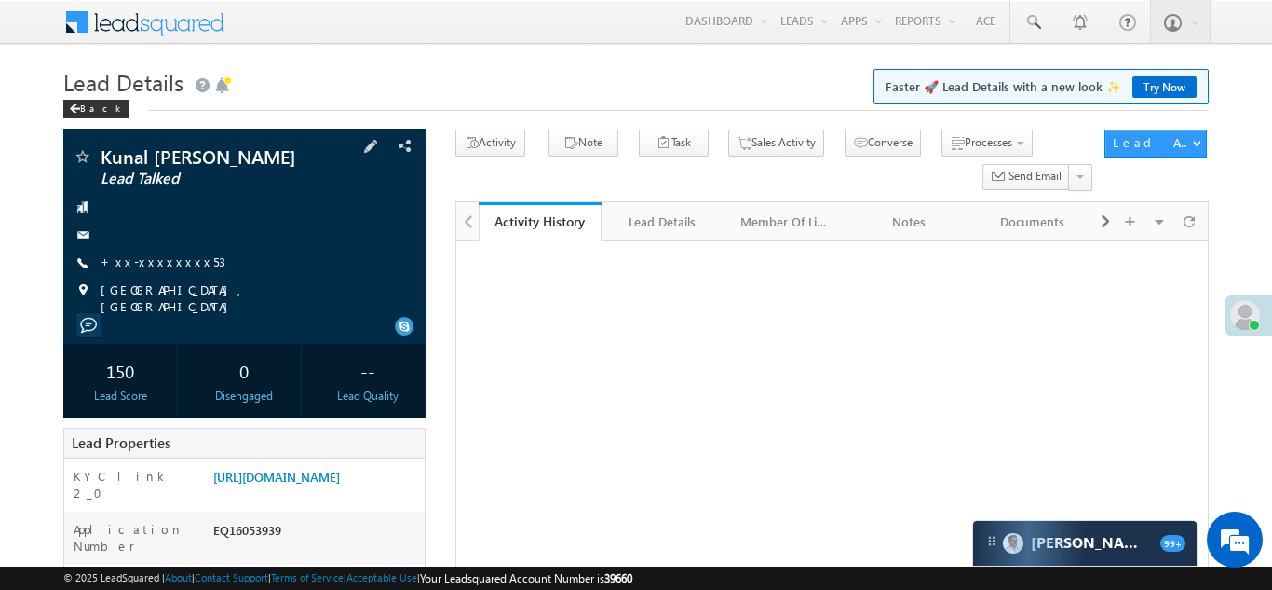
click at [142, 261] on link "+xx-xxxxxxxx53" at bounding box center [163, 261] width 125 height 16
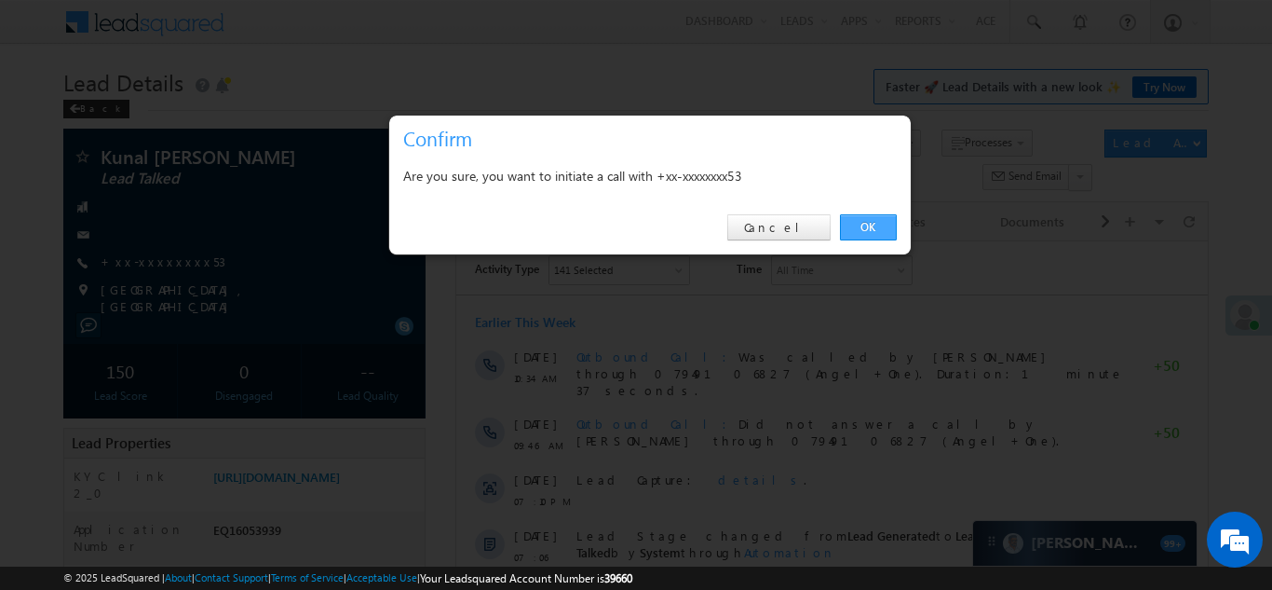
click at [863, 227] on link "OK" at bounding box center [868, 227] width 57 height 26
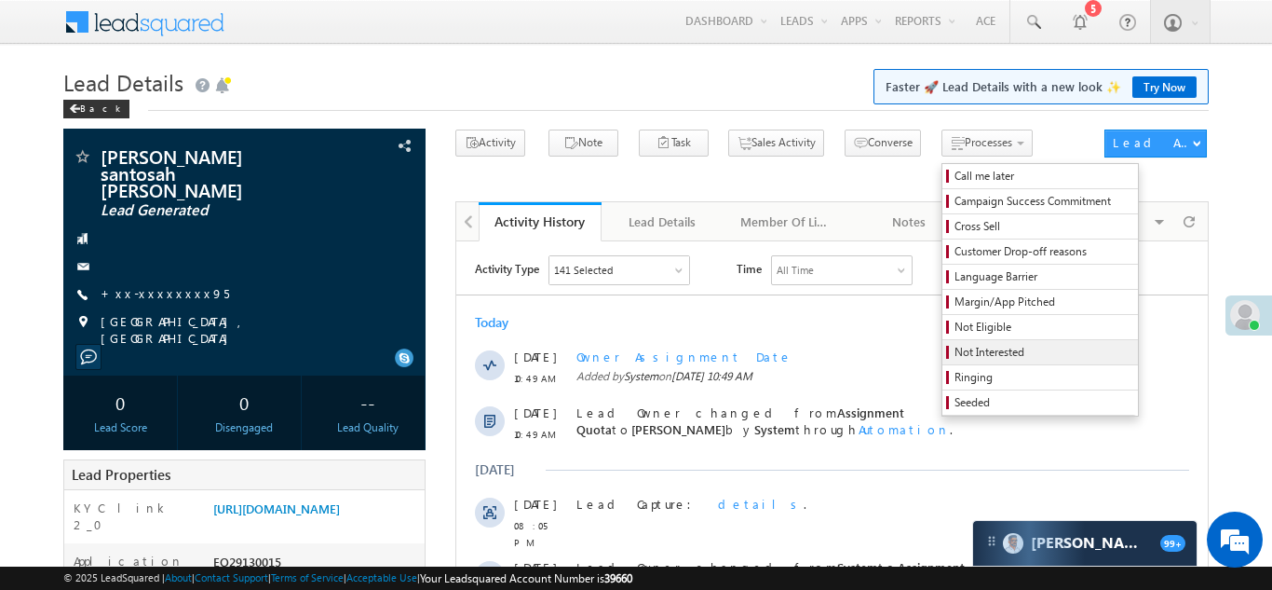
click at [955, 352] on span "Not Interested" at bounding box center [1043, 352] width 177 height 17
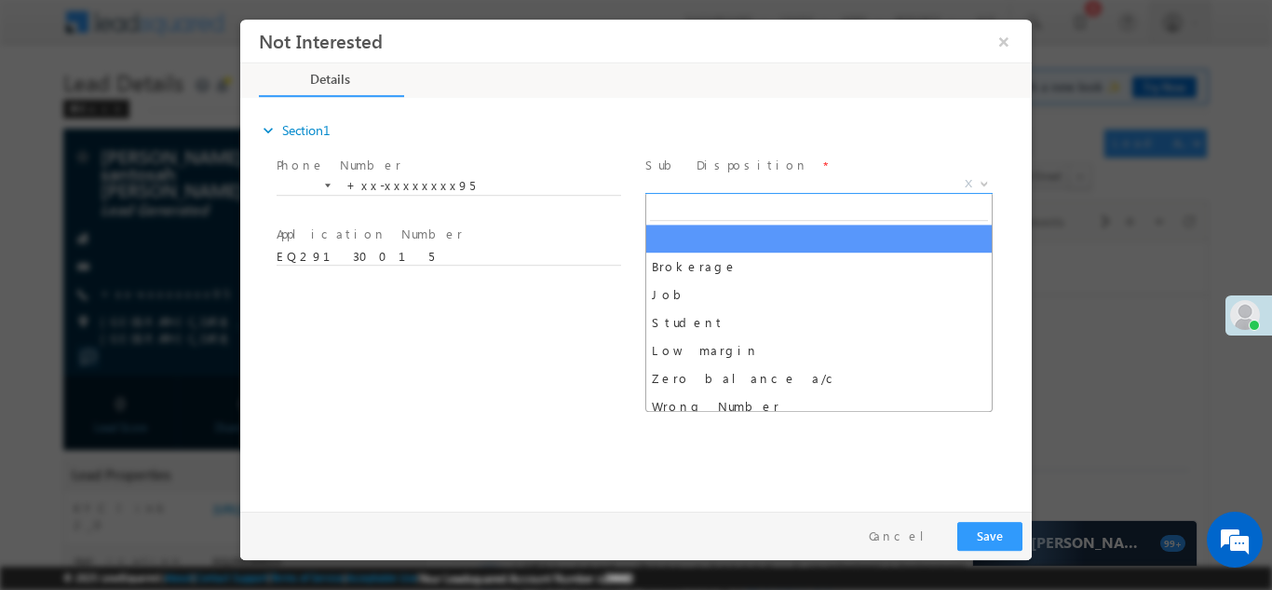
click at [739, 180] on span "X" at bounding box center [818, 183] width 347 height 19
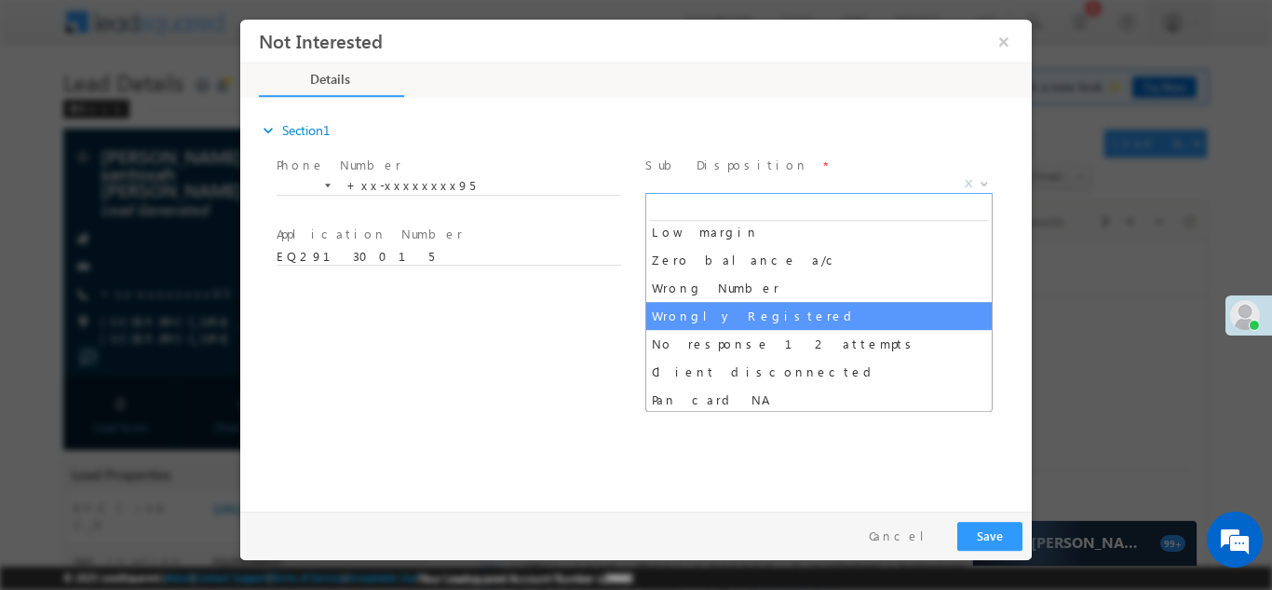
select select "Wrongly Registered"
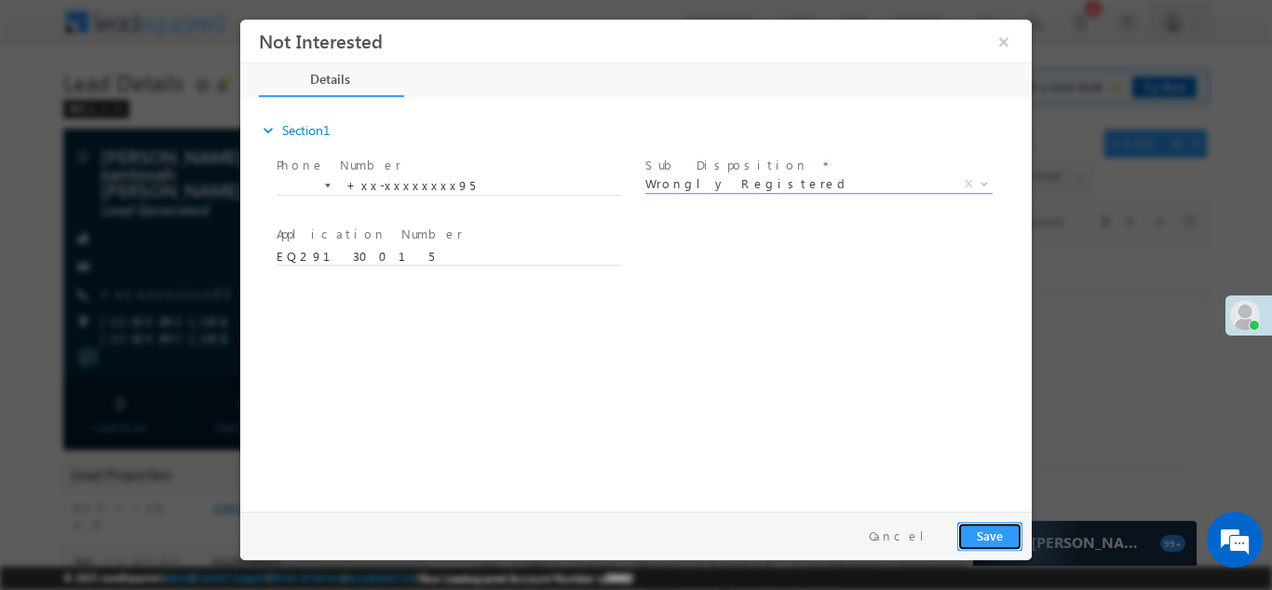
click at [981, 529] on button "Save" at bounding box center [989, 535] width 65 height 29
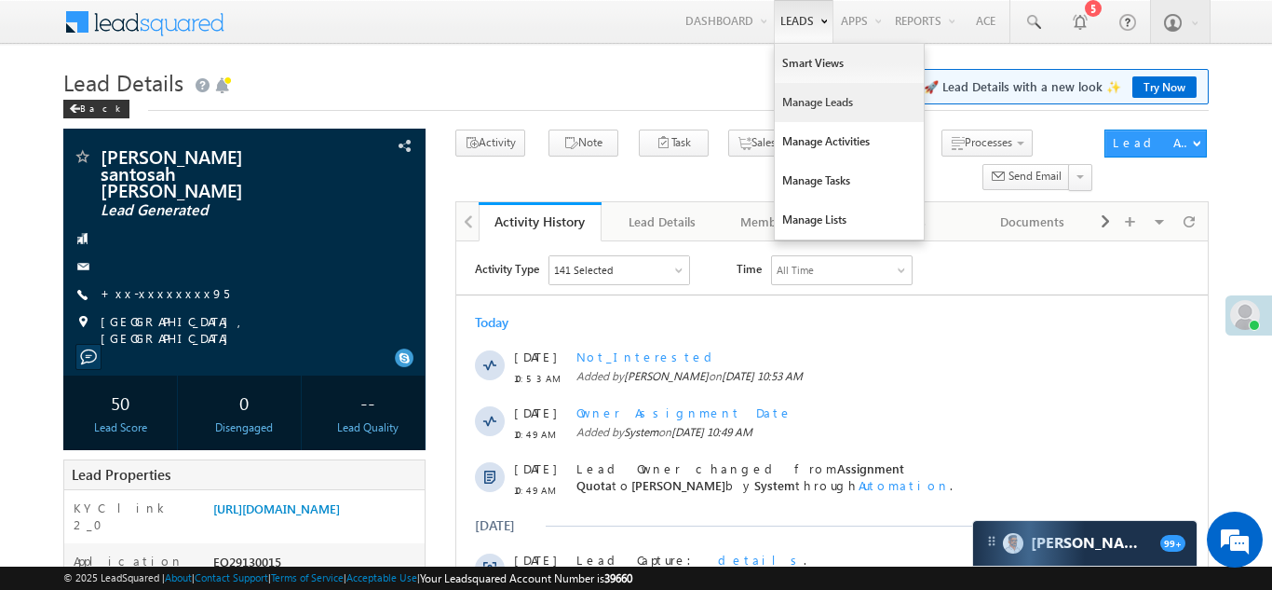
click at [800, 103] on link "Manage Leads" at bounding box center [849, 102] width 149 height 39
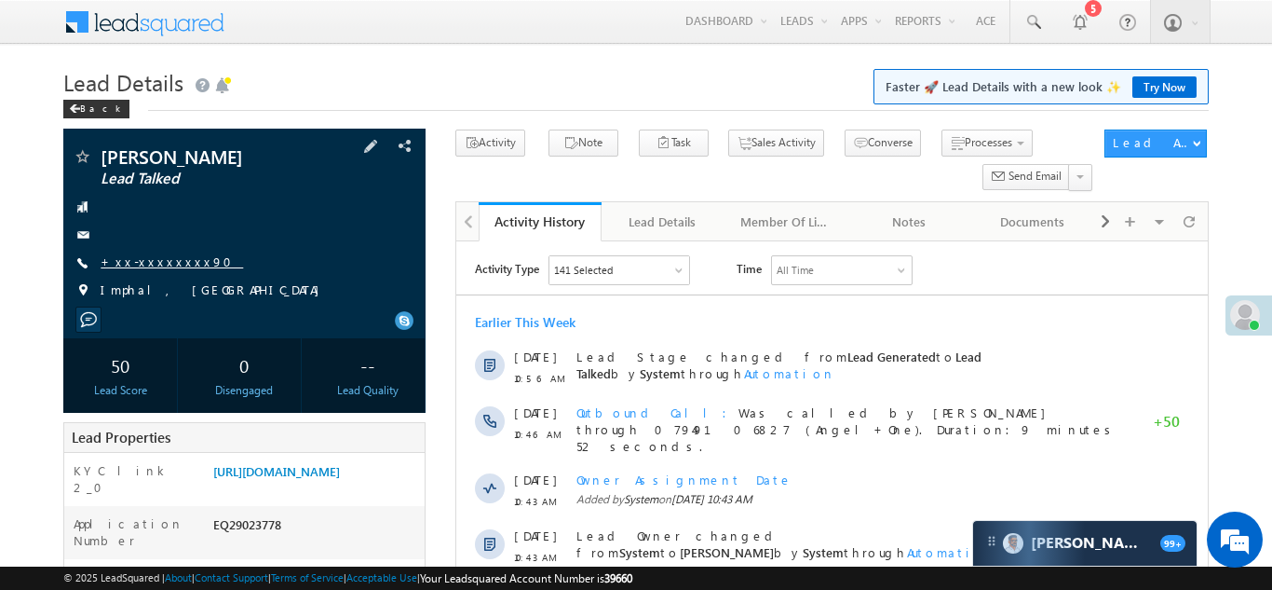
click at [155, 253] on link "+xx-xxxxxxxx90" at bounding box center [172, 261] width 142 height 16
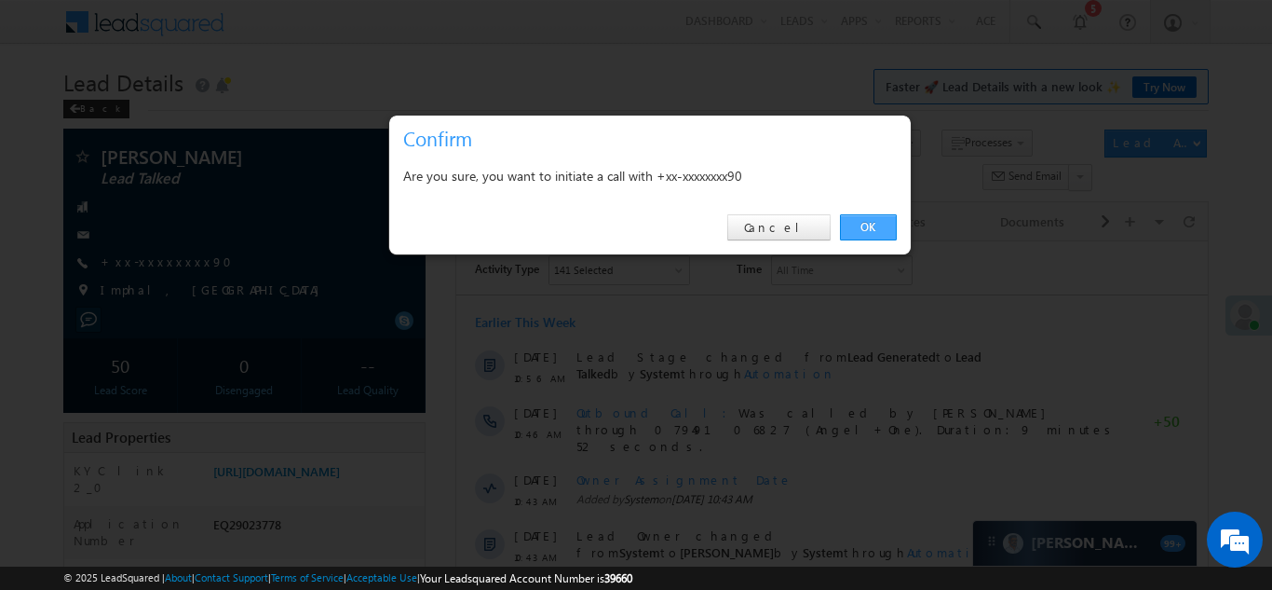
click at [870, 224] on link "OK" at bounding box center [868, 227] width 57 height 26
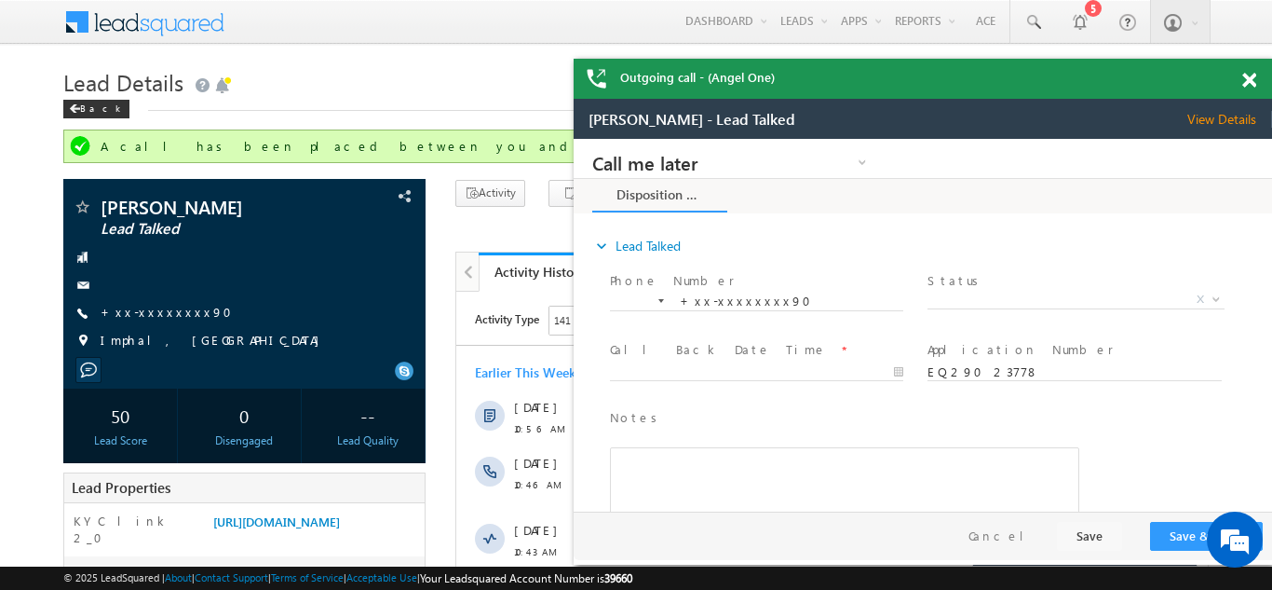
click at [1250, 82] on span at bounding box center [1249, 81] width 14 height 16
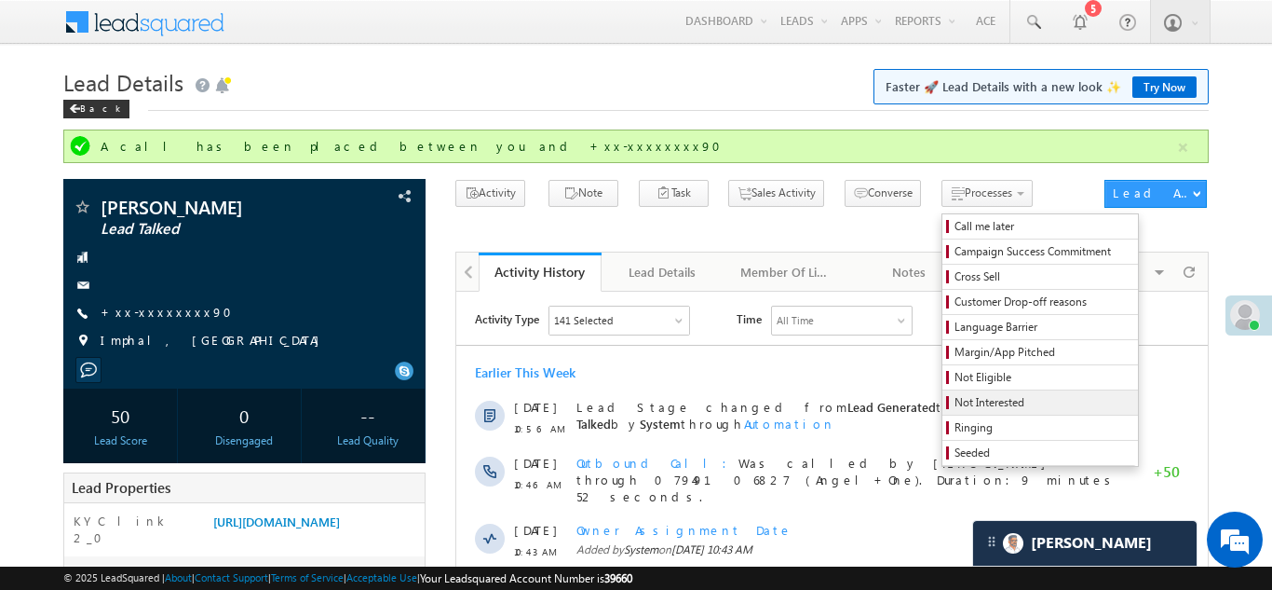
click at [955, 406] on span "Not Interested" at bounding box center [1043, 402] width 177 height 17
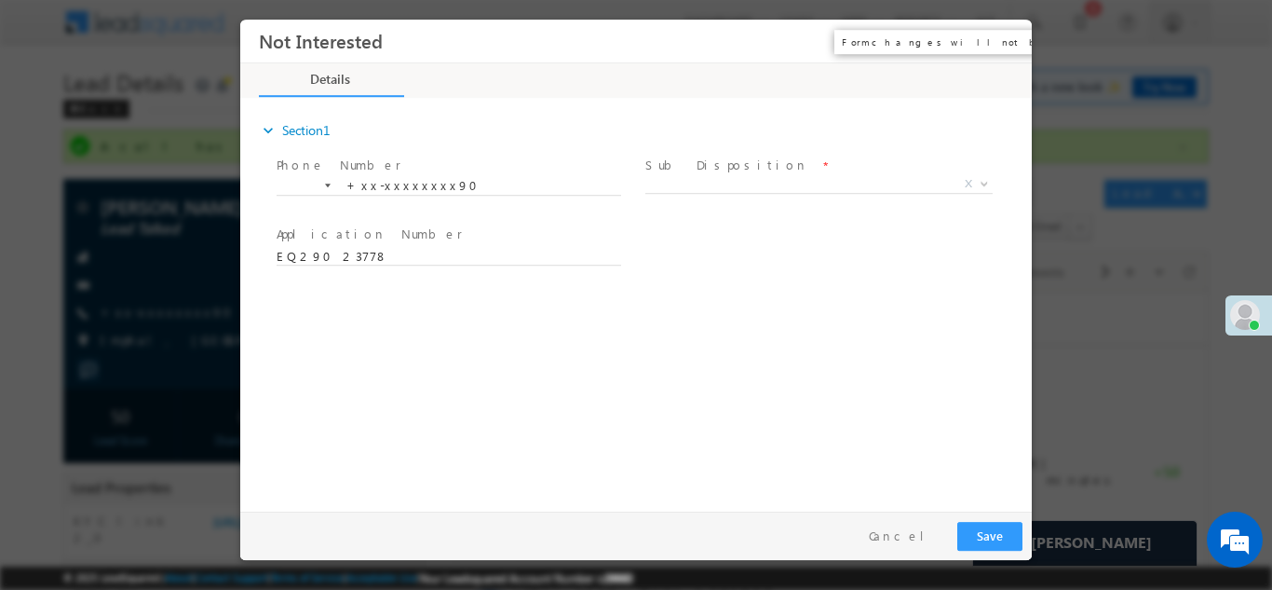
click at [1005, 44] on button "×" at bounding box center [1004, 40] width 32 height 34
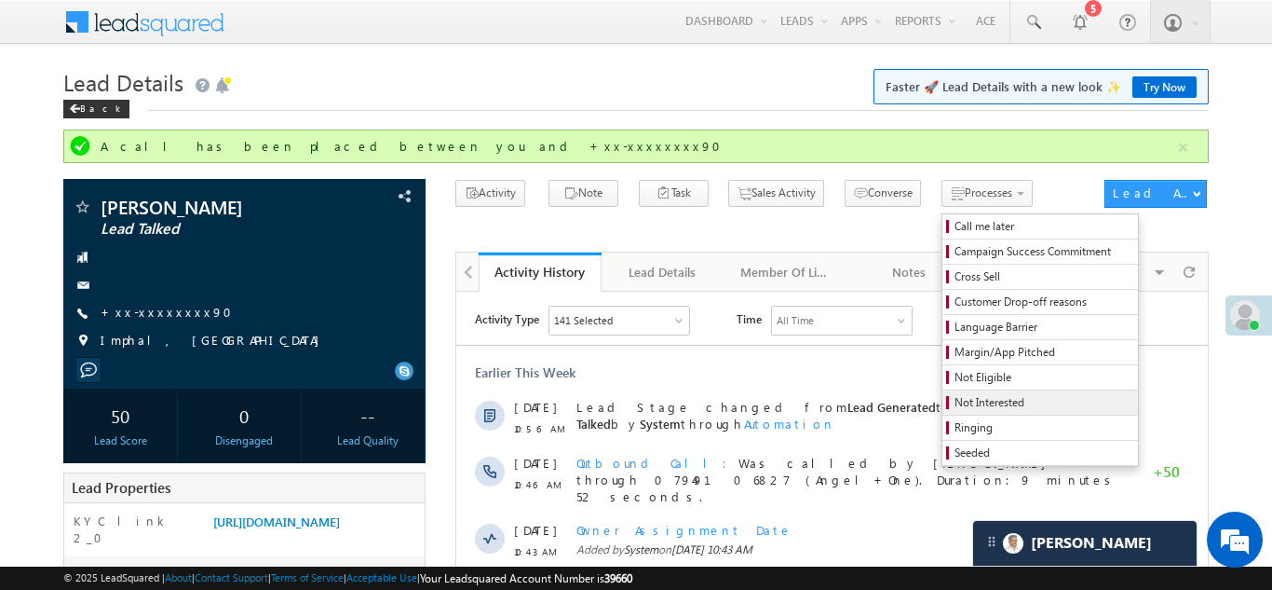
click at [955, 400] on span "Not Interested" at bounding box center [1043, 402] width 177 height 17
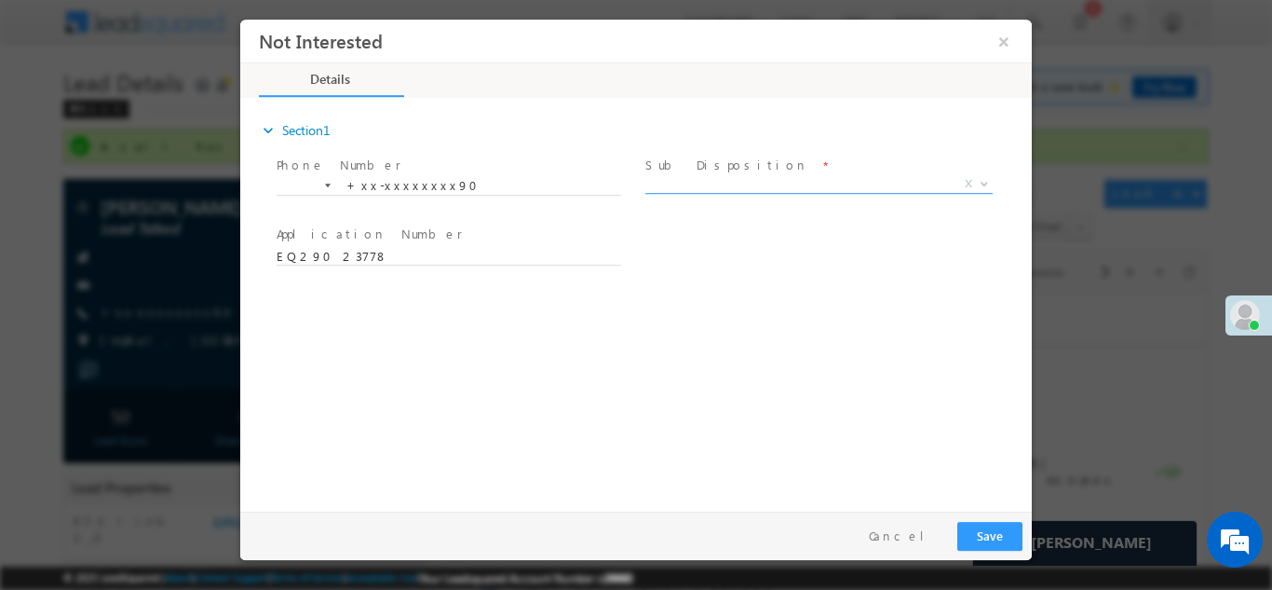
click at [726, 177] on span "X" at bounding box center [818, 183] width 347 height 19
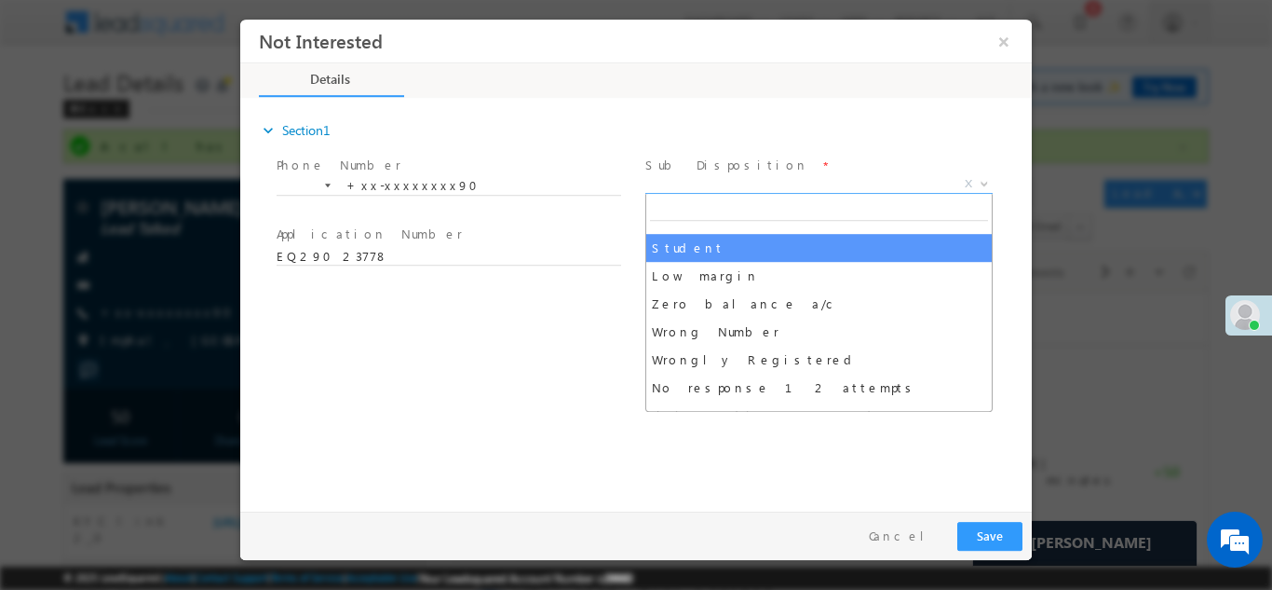
scroll to position [88, 0]
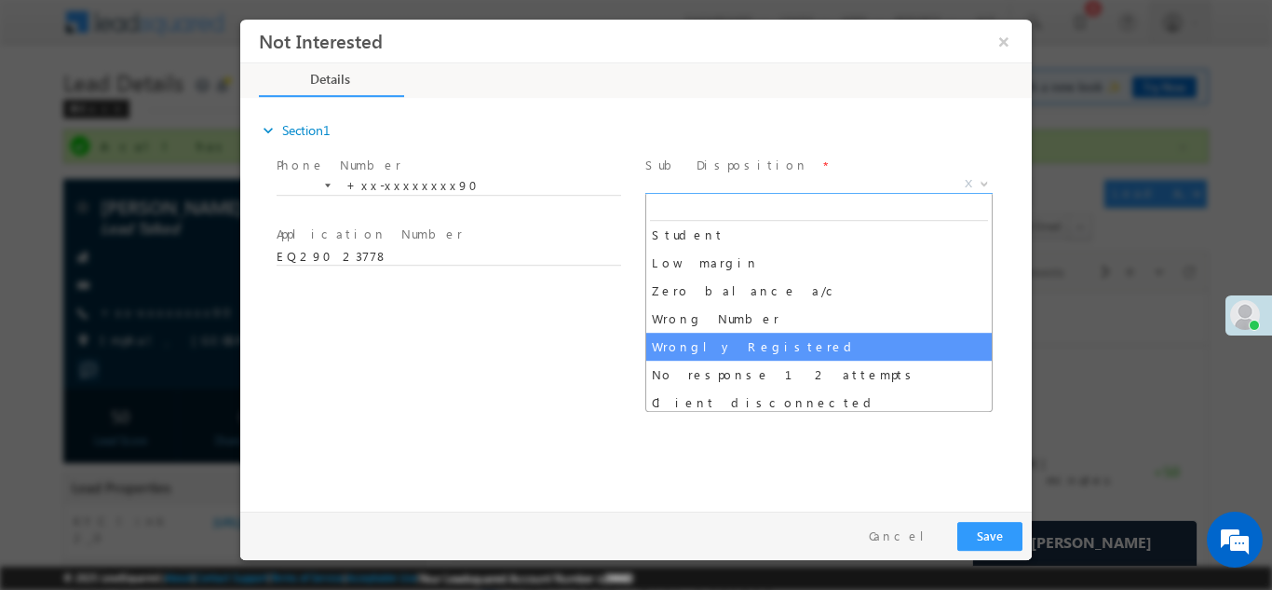
select select "Wrongly Registered"
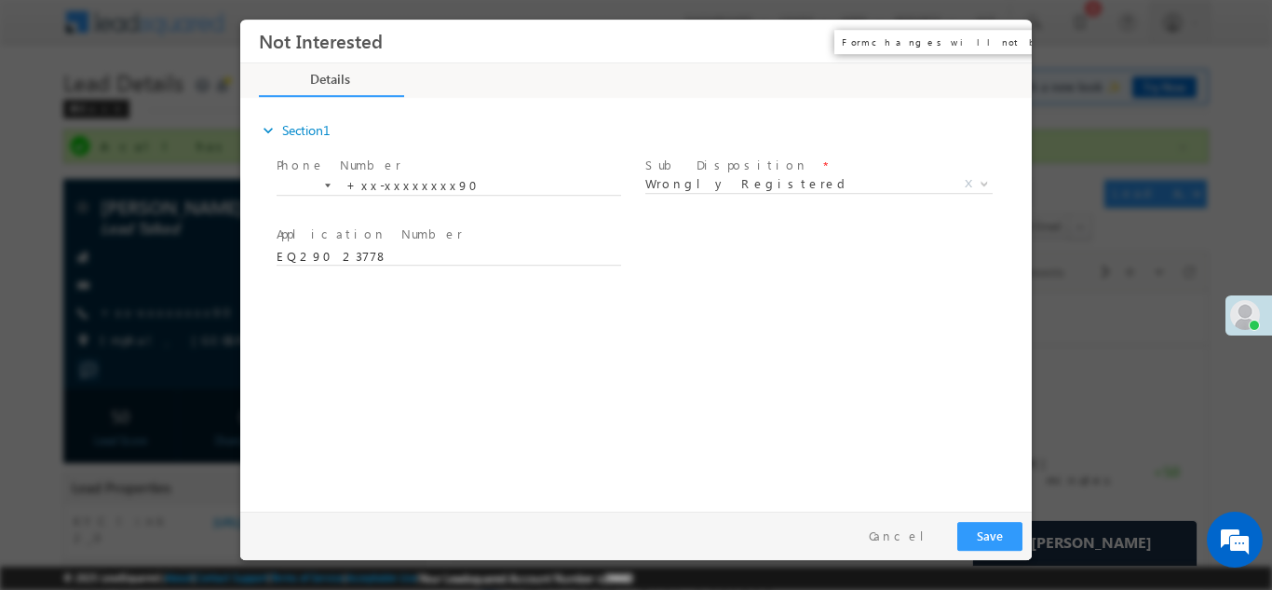
click at [1002, 47] on button "×" at bounding box center [1004, 40] width 32 height 34
